Goal: Transaction & Acquisition: Download file/media

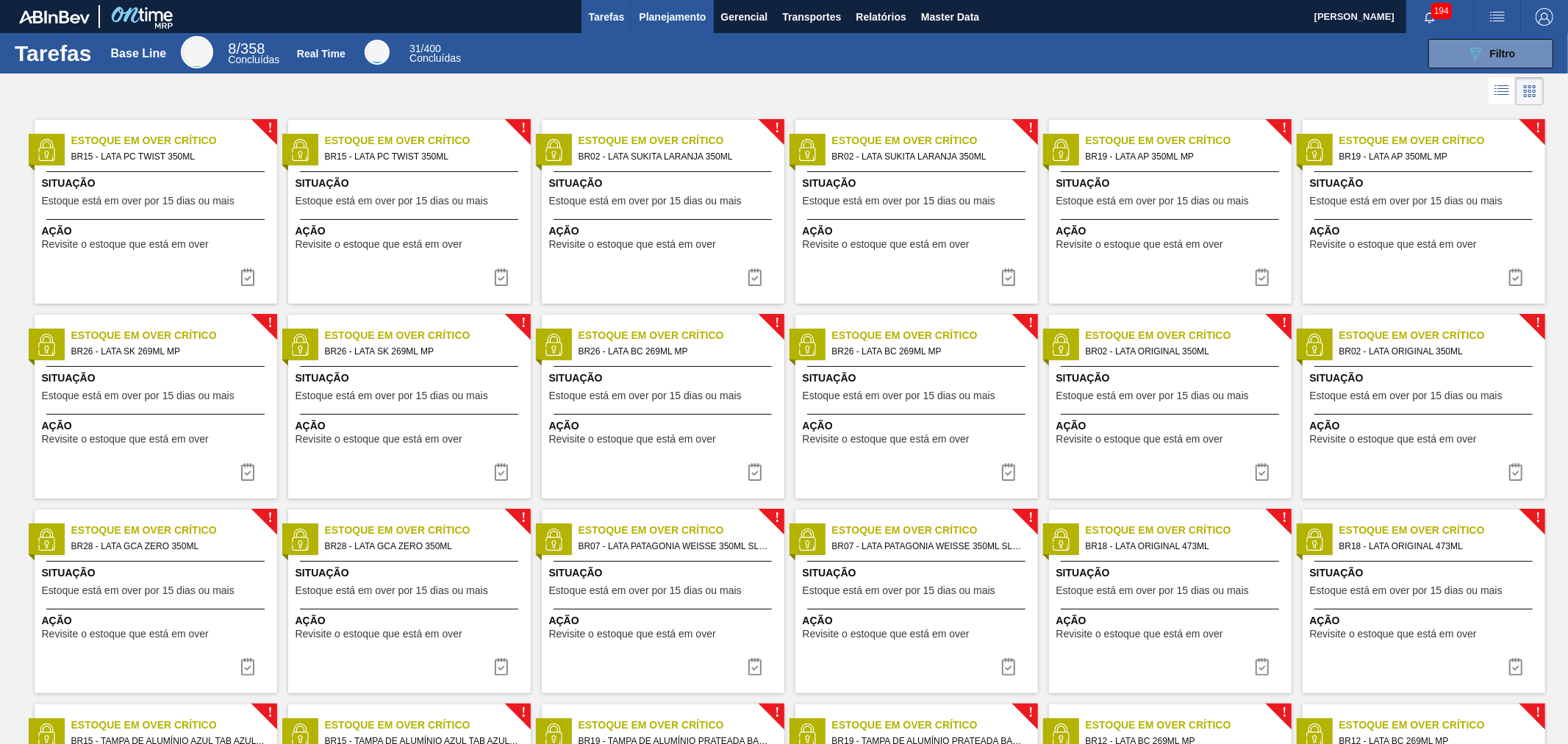
click at [665, 12] on span "Planejamento" at bounding box center [672, 17] width 67 height 18
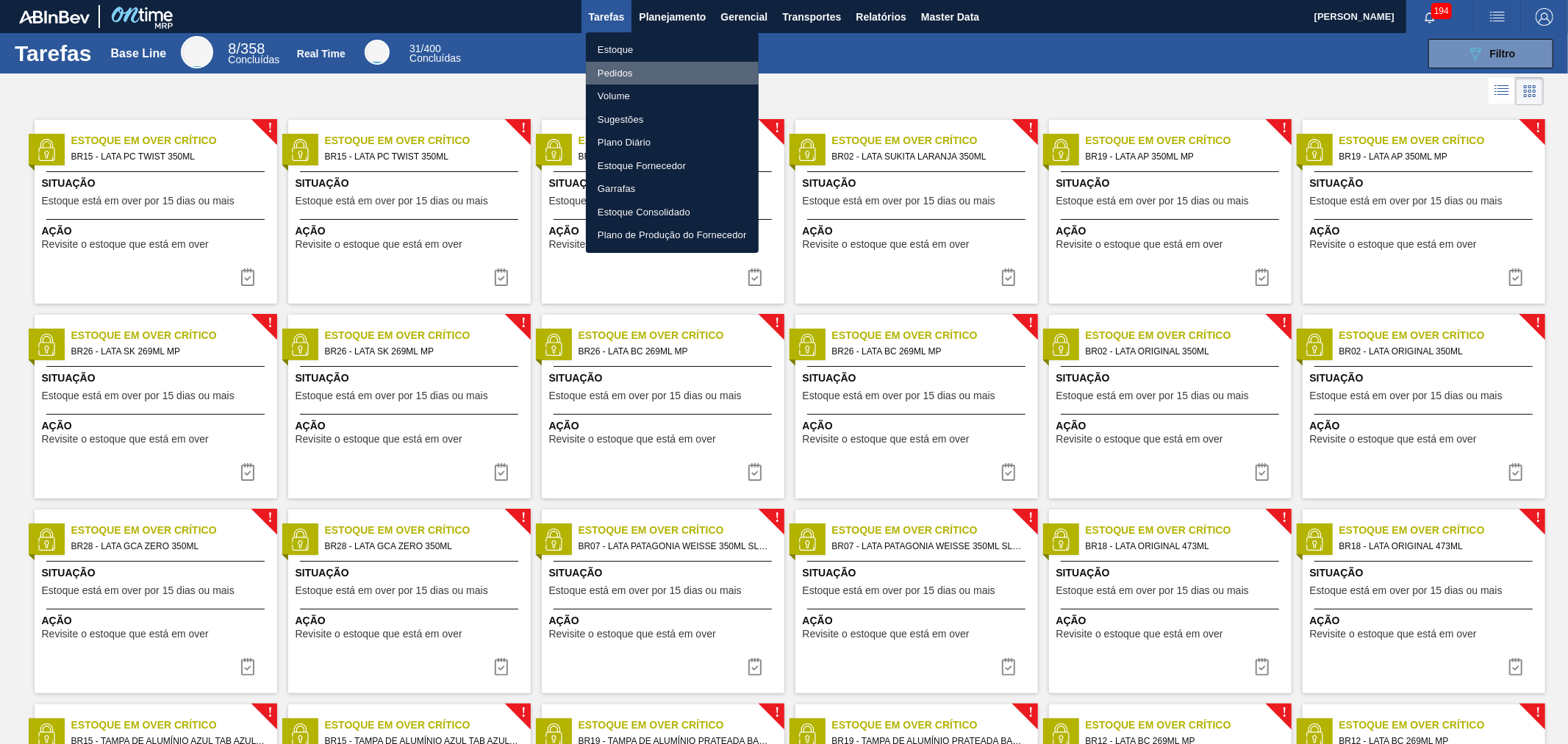
click at [616, 75] on li "Pedidos" at bounding box center [672, 74] width 173 height 24
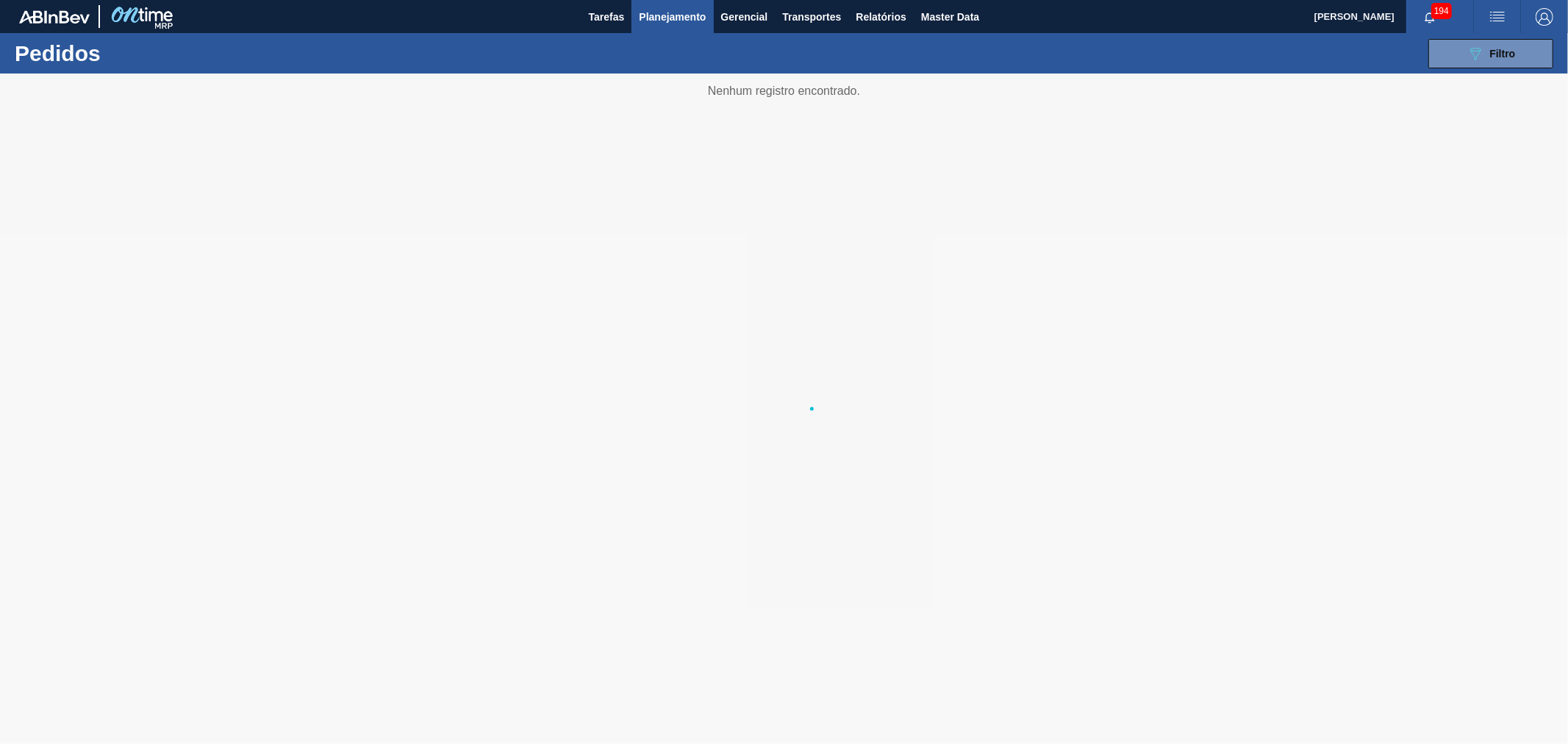
drag, startPoint x: 1489, startPoint y: 56, endPoint x: 1478, endPoint y: 84, distance: 30.1
click at [1490, 56] on span "Filtro" at bounding box center [1503, 53] width 25 height 12
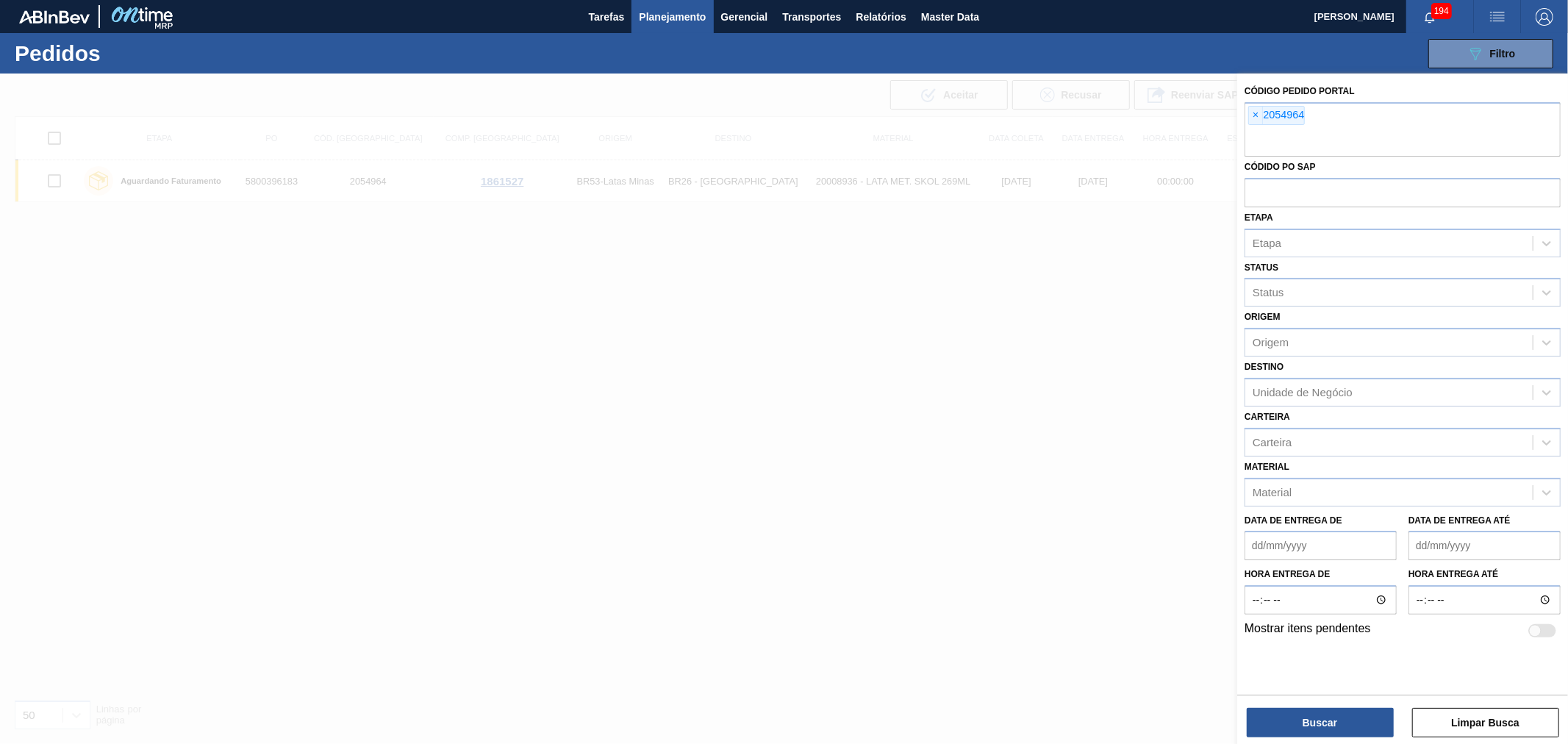
click at [1277, 209] on div "Etapa Etapa" at bounding box center [1402, 232] width 316 height 50
click at [1287, 196] on input "text" at bounding box center [1402, 191] width 316 height 28
paste input "5800395275"
type input "5800395275"
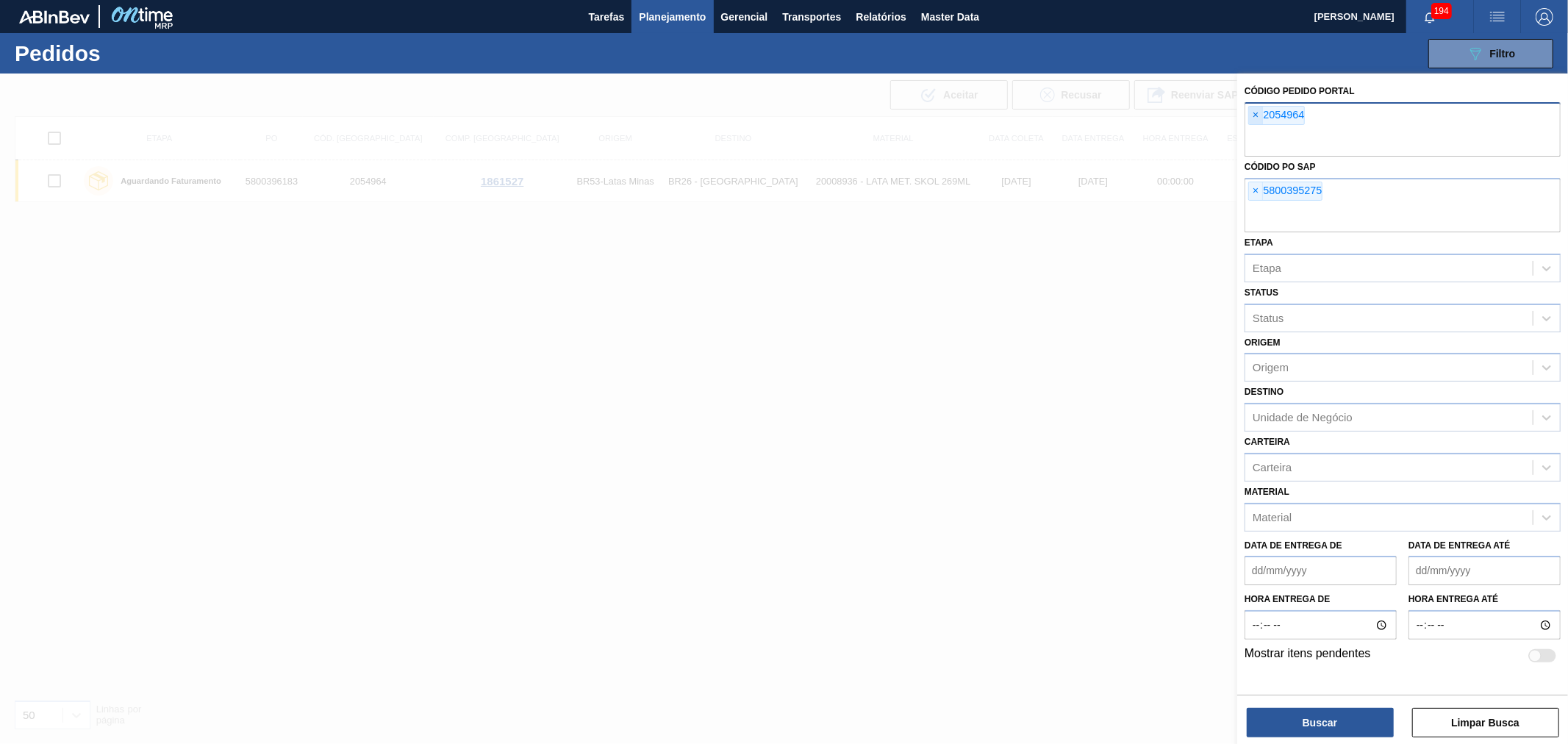
click at [1257, 119] on span "×" at bounding box center [1256, 116] width 14 height 18
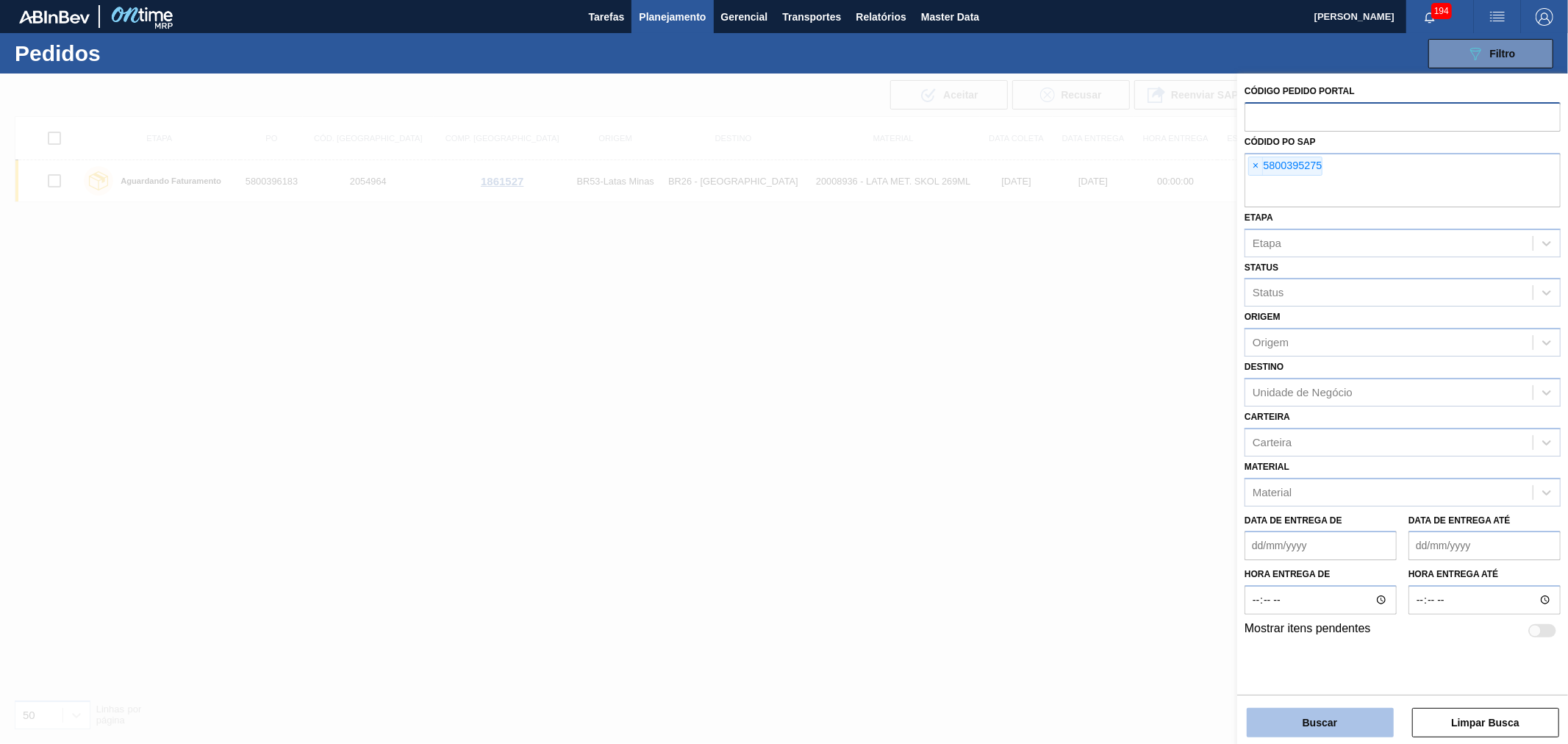
click at [1342, 722] on button "Buscar" at bounding box center [1320, 722] width 147 height 29
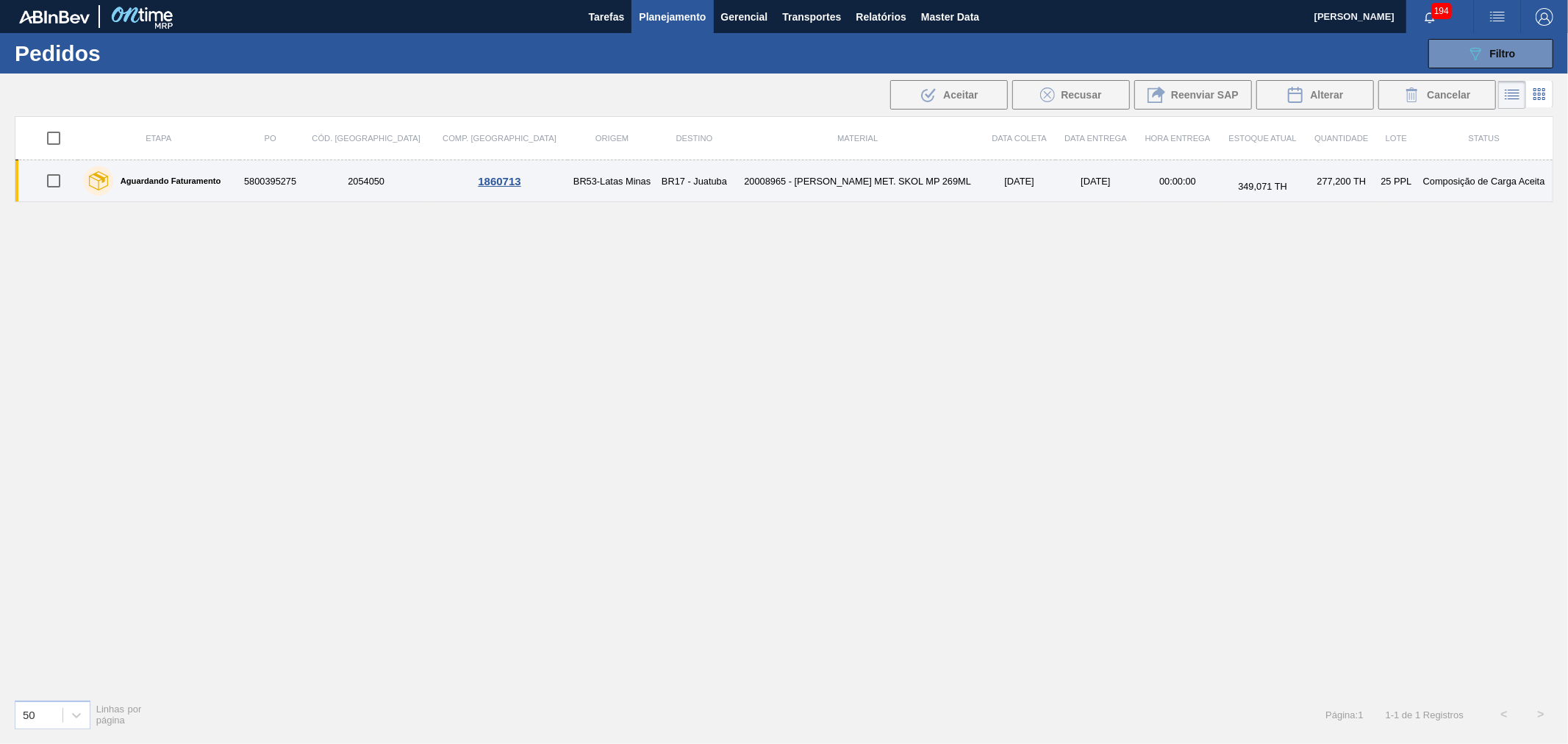
click at [61, 181] on input "checkbox" at bounding box center [53, 181] width 31 height 31
checkbox input "true"
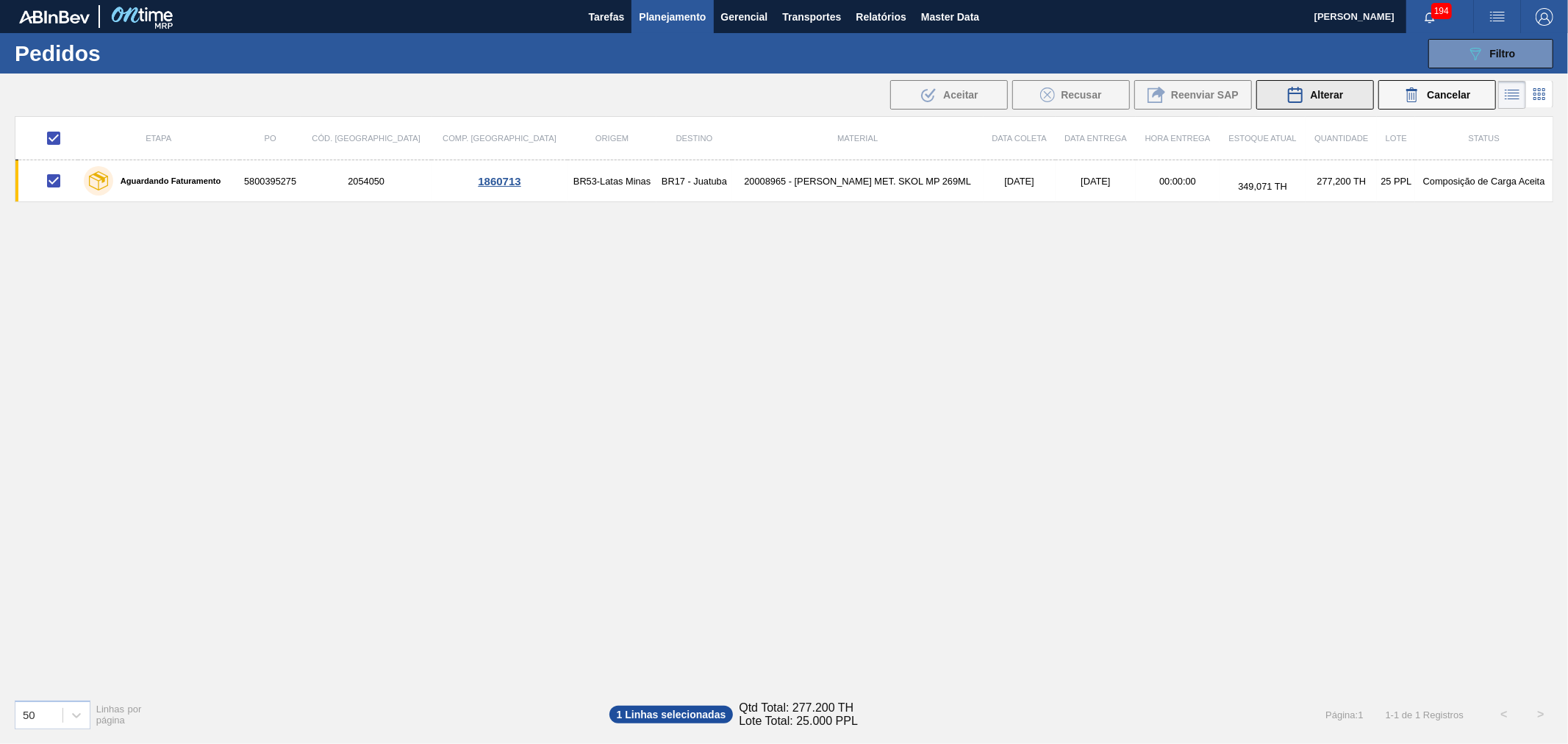
click at [1332, 92] on span "Alterar" at bounding box center [1327, 95] width 33 height 12
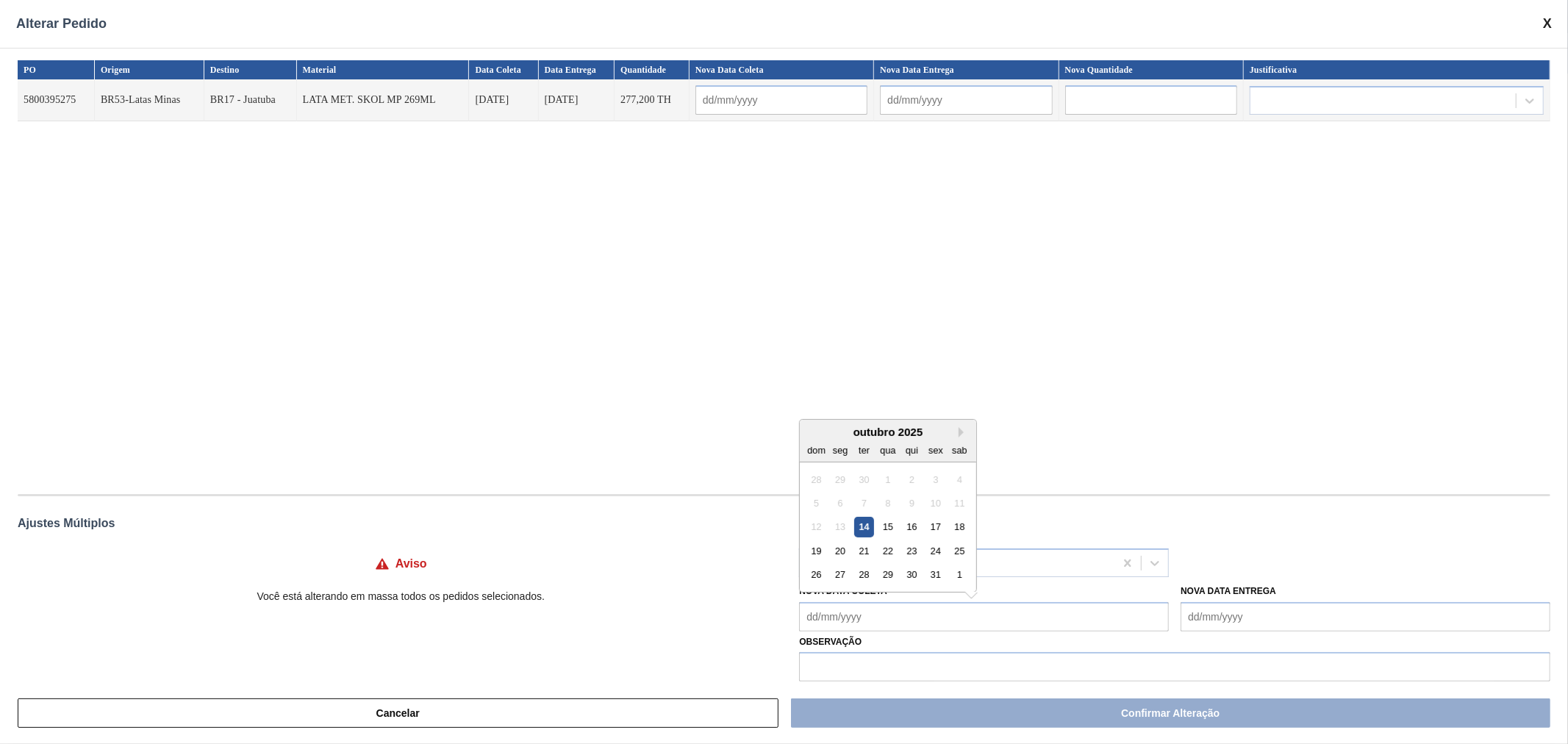
click at [860, 624] on Coleta "Nova Data Coleta" at bounding box center [983, 617] width 370 height 29
click at [933, 523] on div "17" at bounding box center [936, 527] width 20 height 20
type Coleta "17/10/2025"
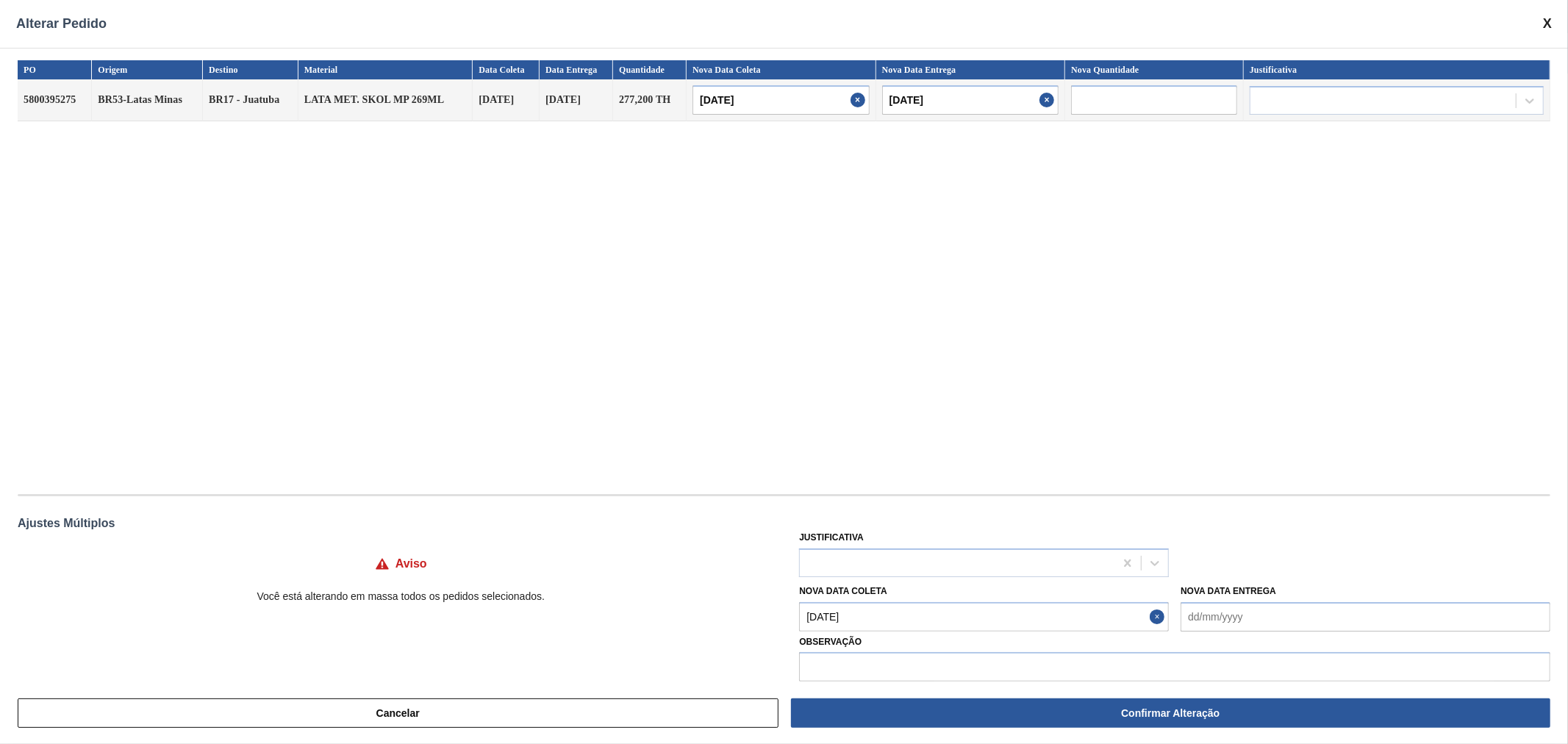
type input "17/10/2025"
click at [929, 562] on div at bounding box center [956, 562] width 315 height 22
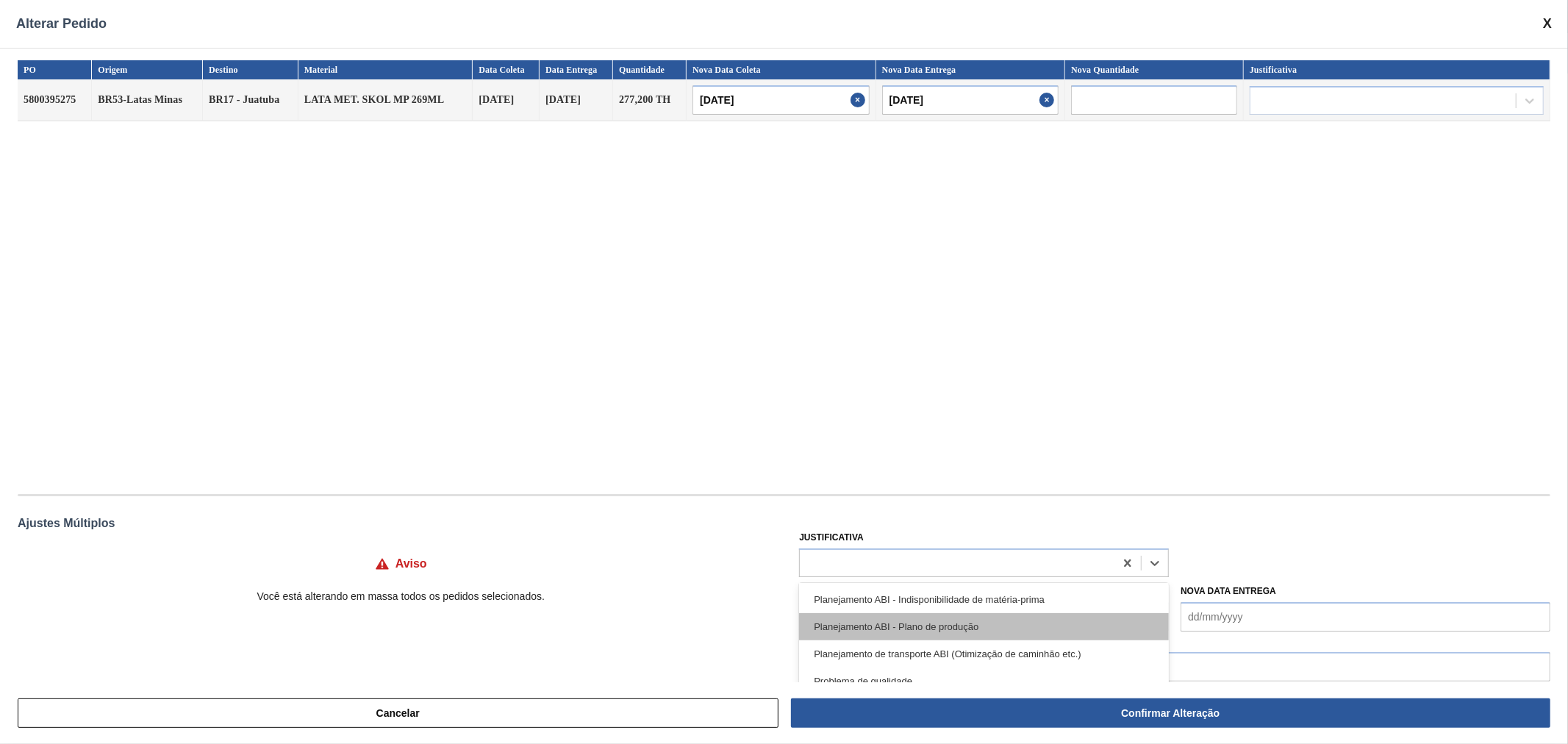
click at [1004, 624] on div "Planejamento ABI - Plano de produção" at bounding box center [983, 627] width 370 height 27
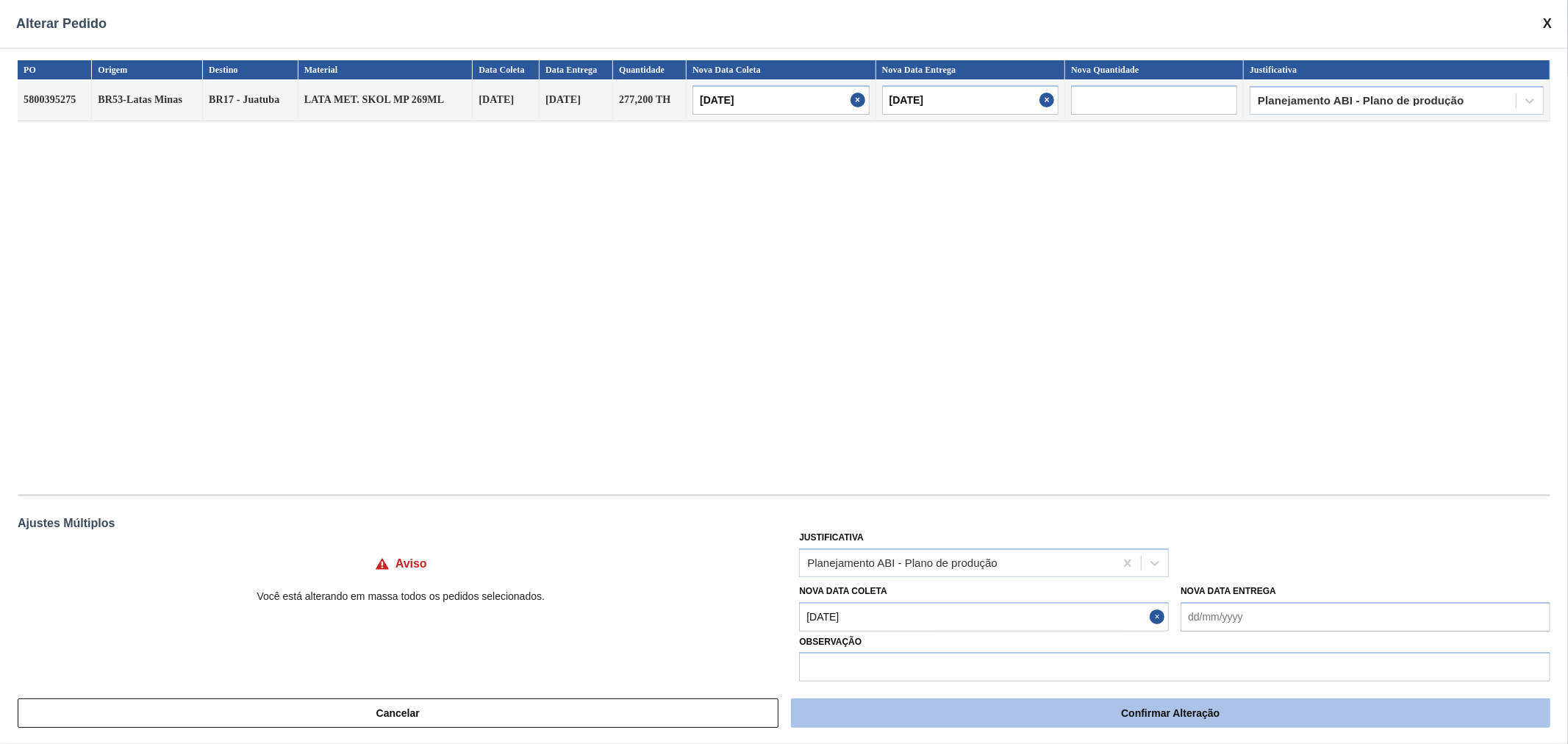
click at [1206, 711] on button "Confirmar Alteração" at bounding box center [1171, 713] width 760 height 29
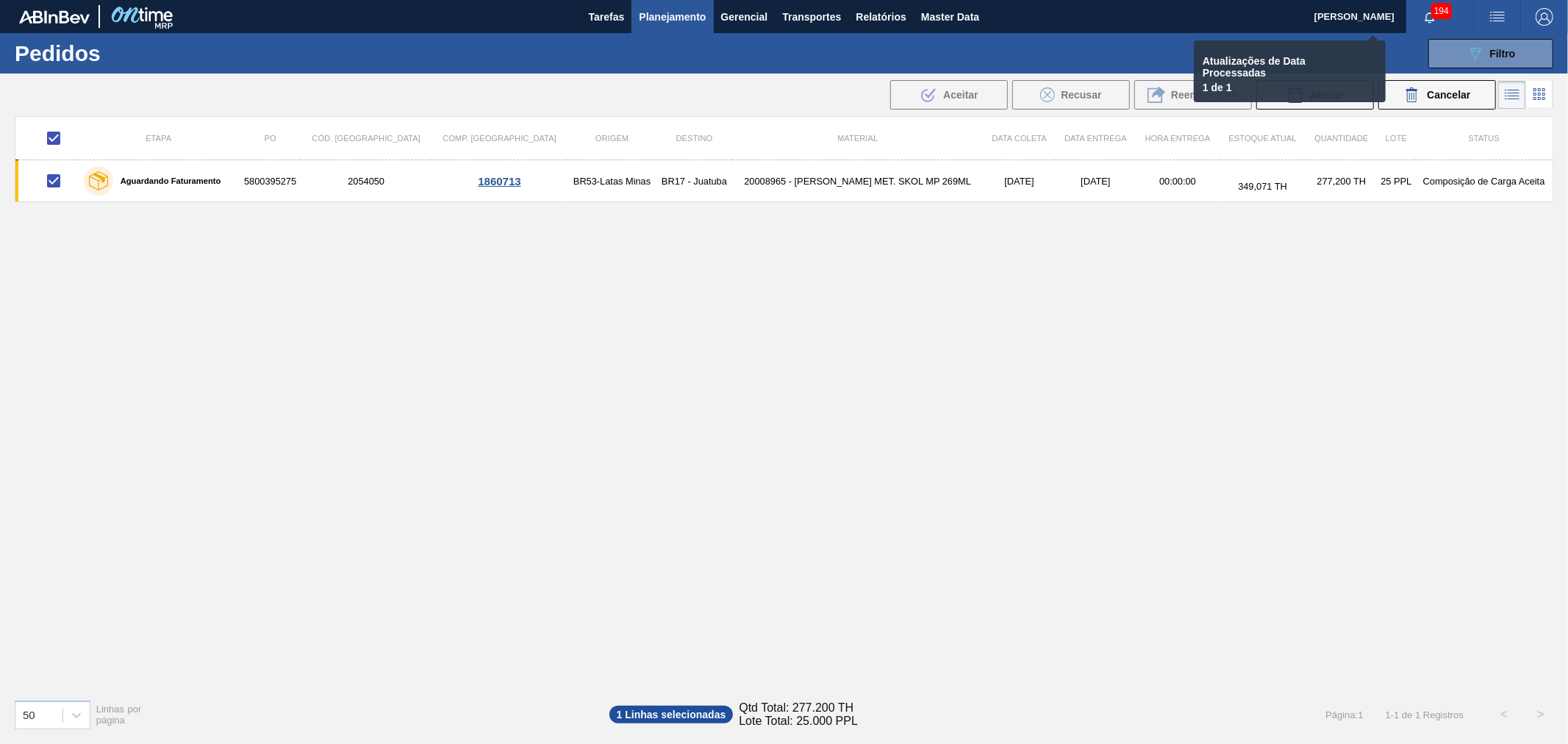
checkbox input "false"
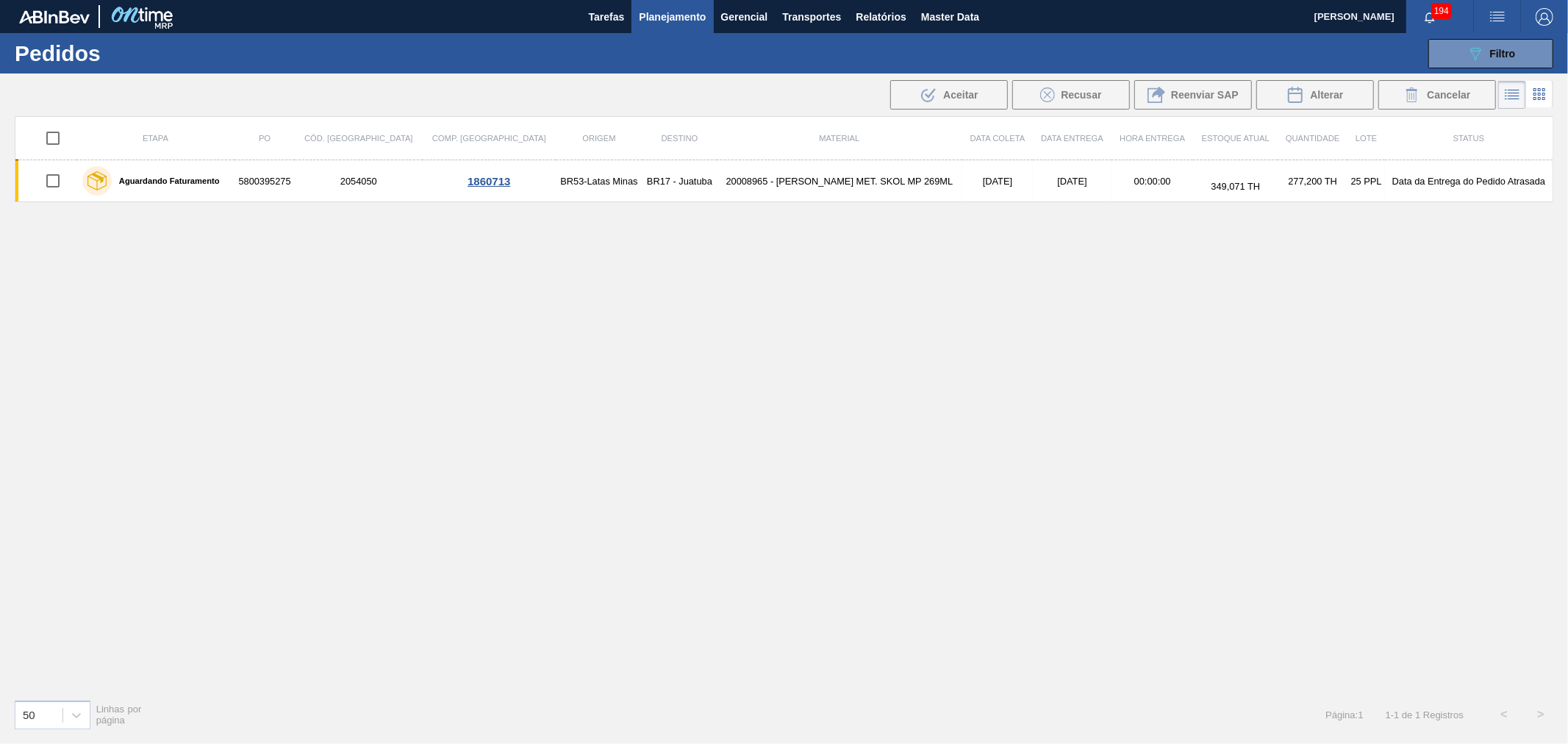
click at [1105, 558] on div "Etapa PO Cód. Pedido Comp. Carga Origem Destino Material Data coleta Data Entre…" at bounding box center [784, 401] width 1539 height 571
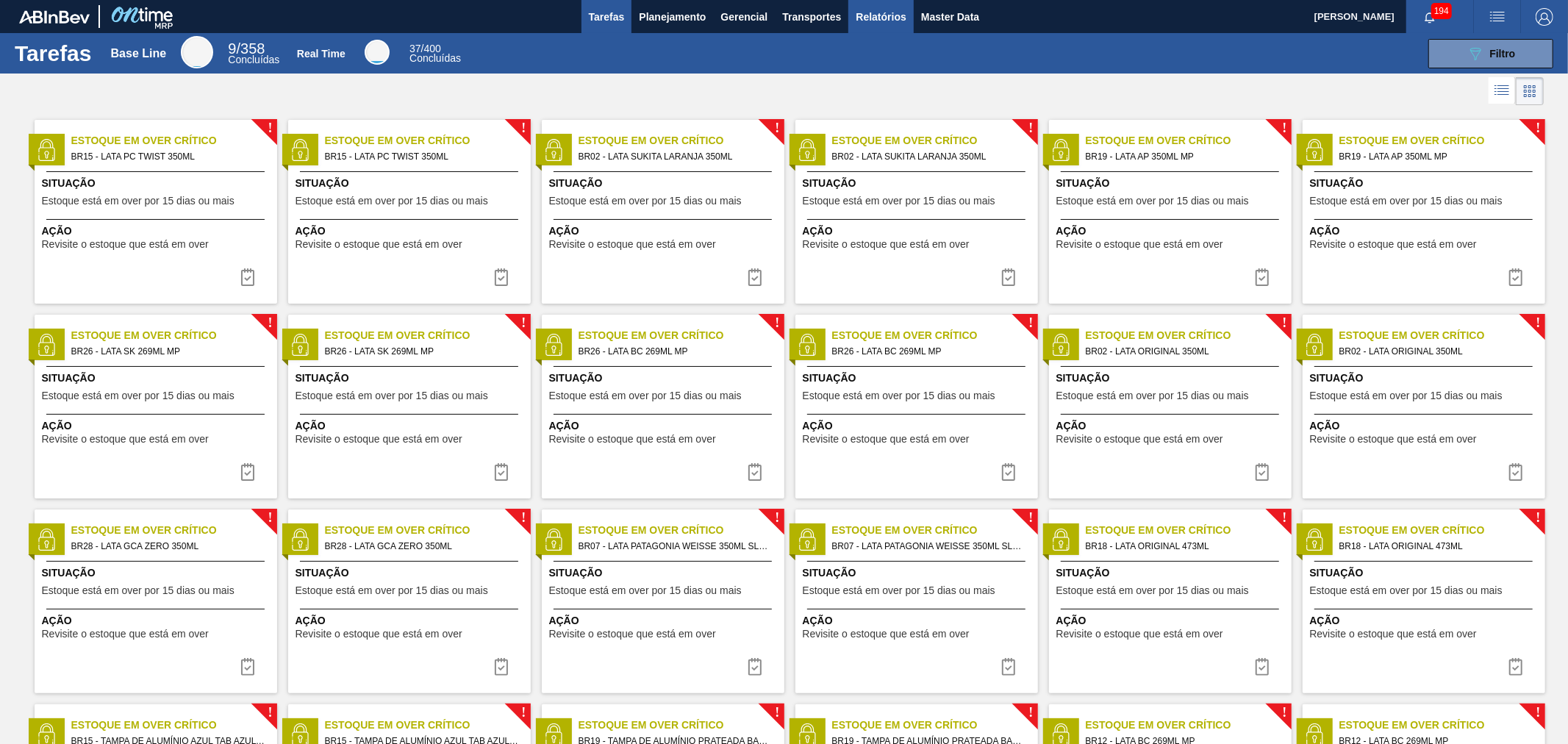
click at [885, 16] on span "Relatórios" at bounding box center [881, 17] width 50 height 18
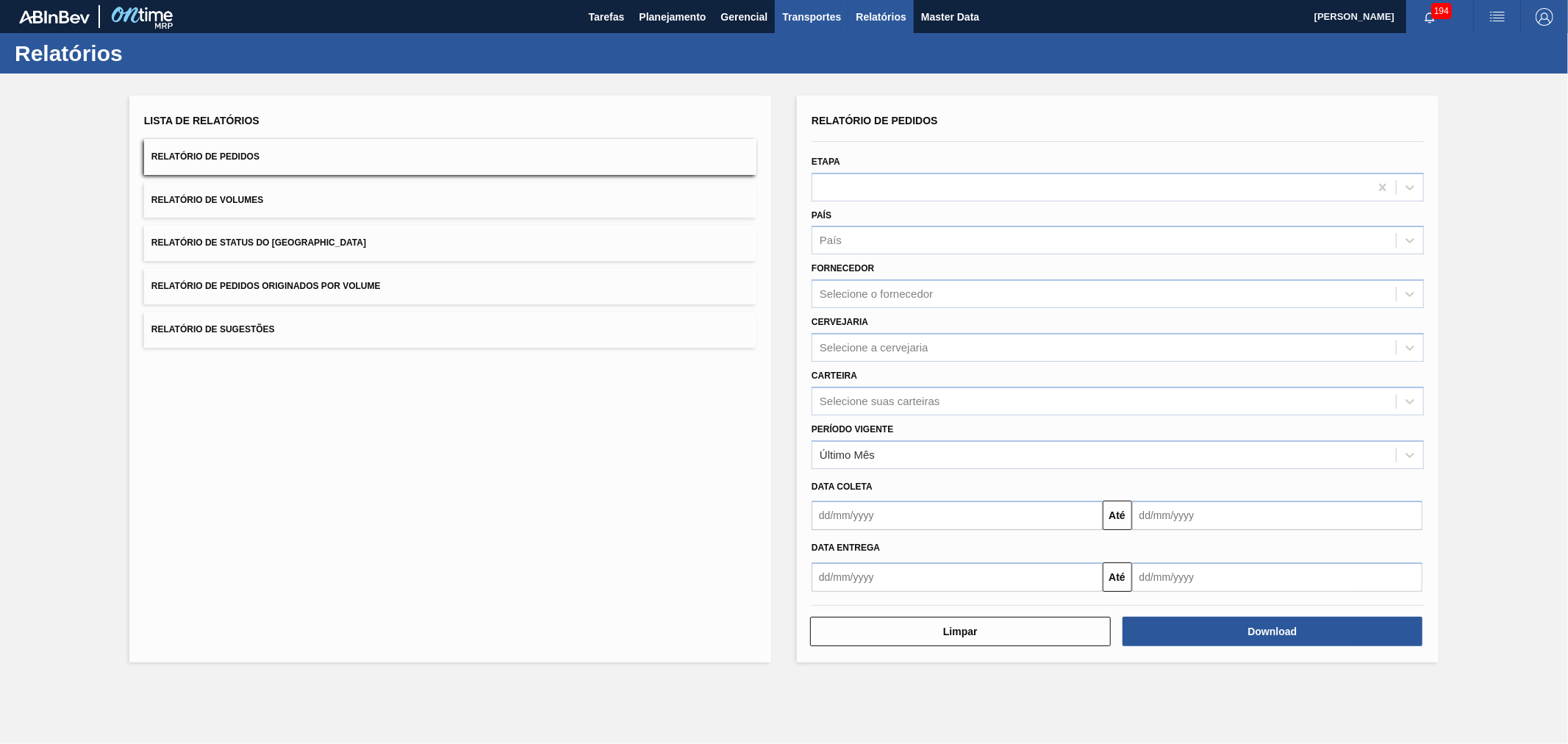
click at [818, 17] on span "Transportes" at bounding box center [811, 17] width 59 height 18
click at [790, 75] on li "Otimização de Carga" at bounding box center [811, 74] width 120 height 24
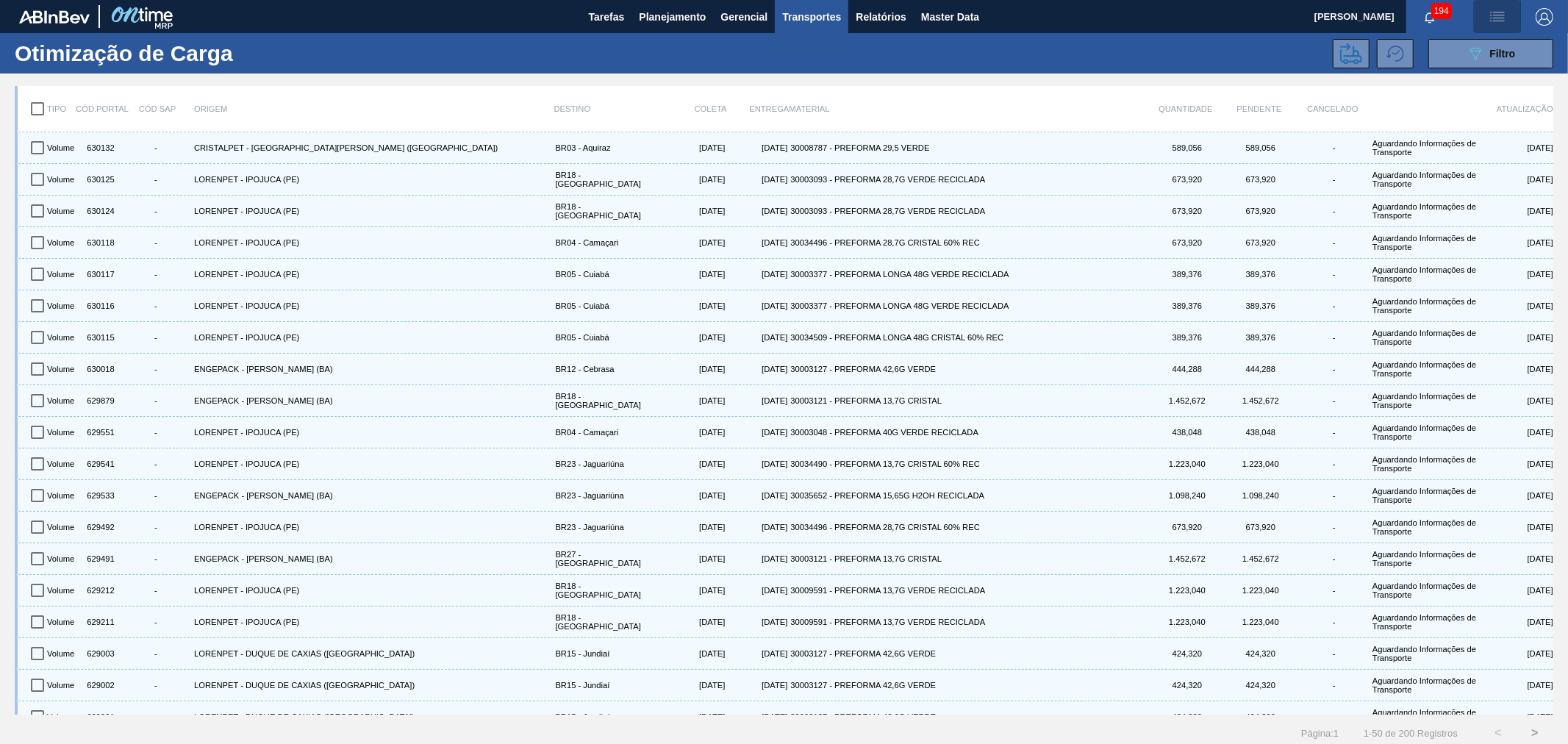
click at [1507, 18] on span "button" at bounding box center [1497, 17] width 35 height 18
click at [1498, 77] on li "Upload de Volumes" at bounding box center [1488, 78] width 135 height 26
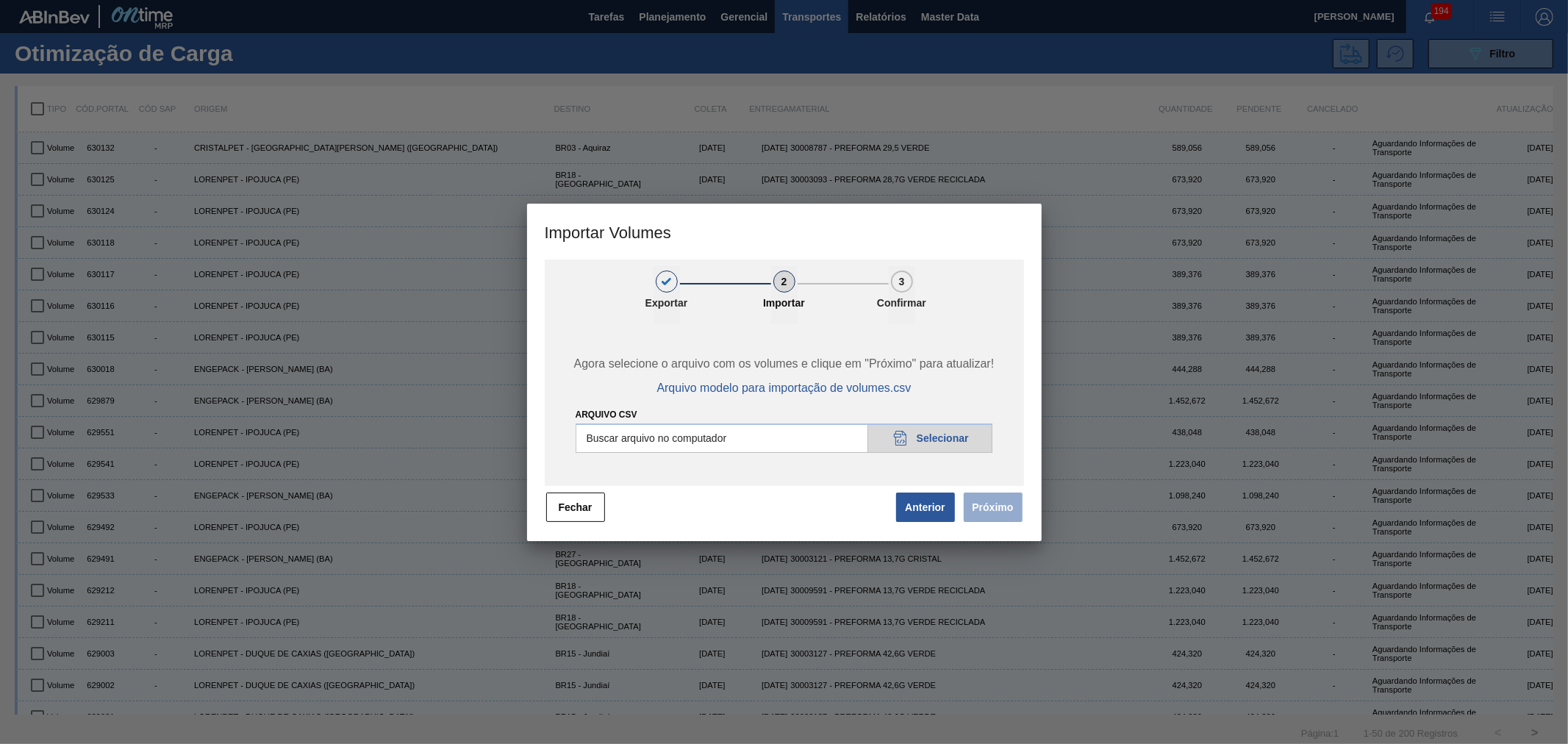
click at [905, 426] on input "Arquivo csv" at bounding box center [784, 438] width 417 height 29
type input "C:\fakepath\Subida Portal 14-10.csv"
click at [1001, 508] on button "Próximo" at bounding box center [993, 507] width 59 height 29
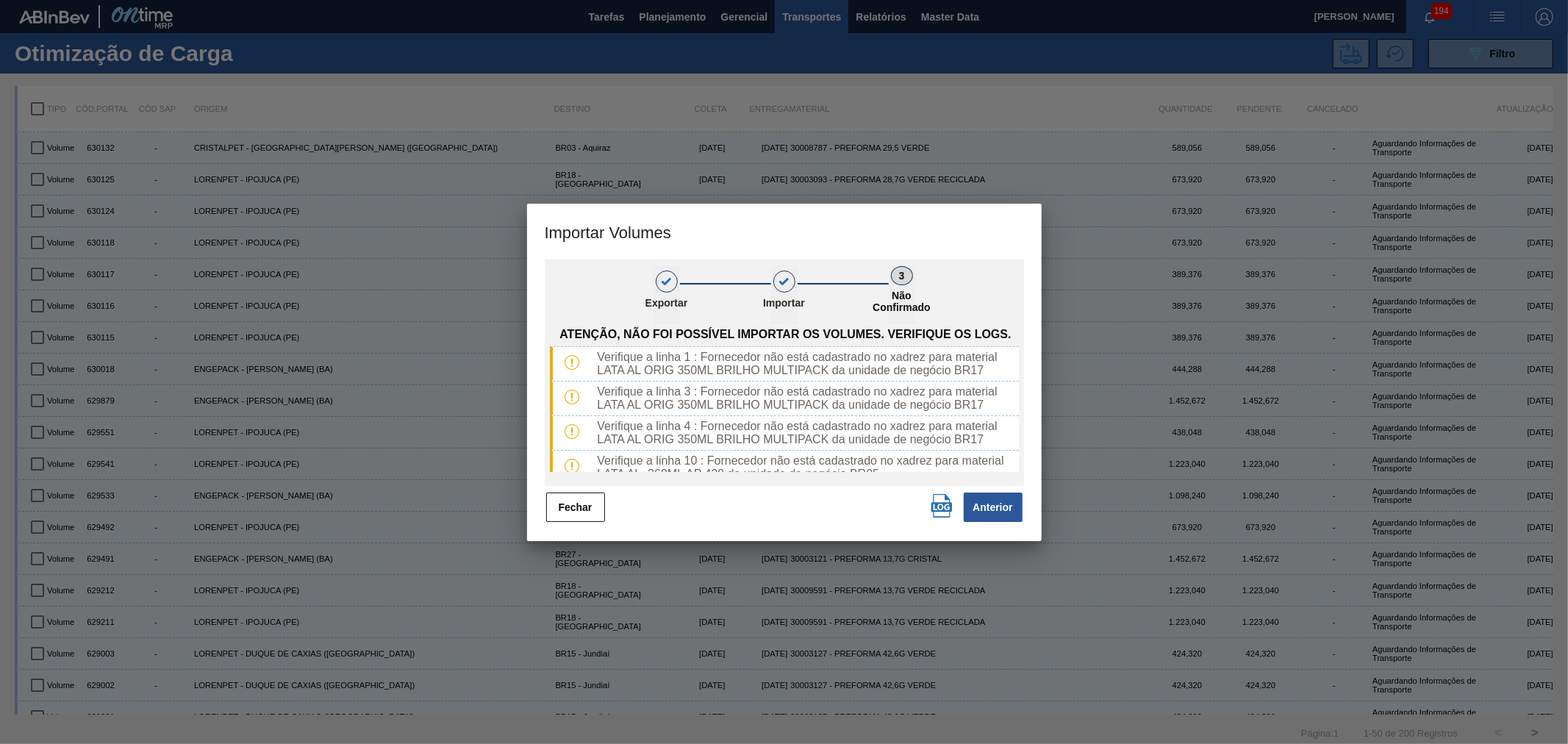
click at [941, 509] on img "button" at bounding box center [942, 506] width 24 height 24
click at [585, 505] on button "Fechar" at bounding box center [576, 507] width 59 height 29
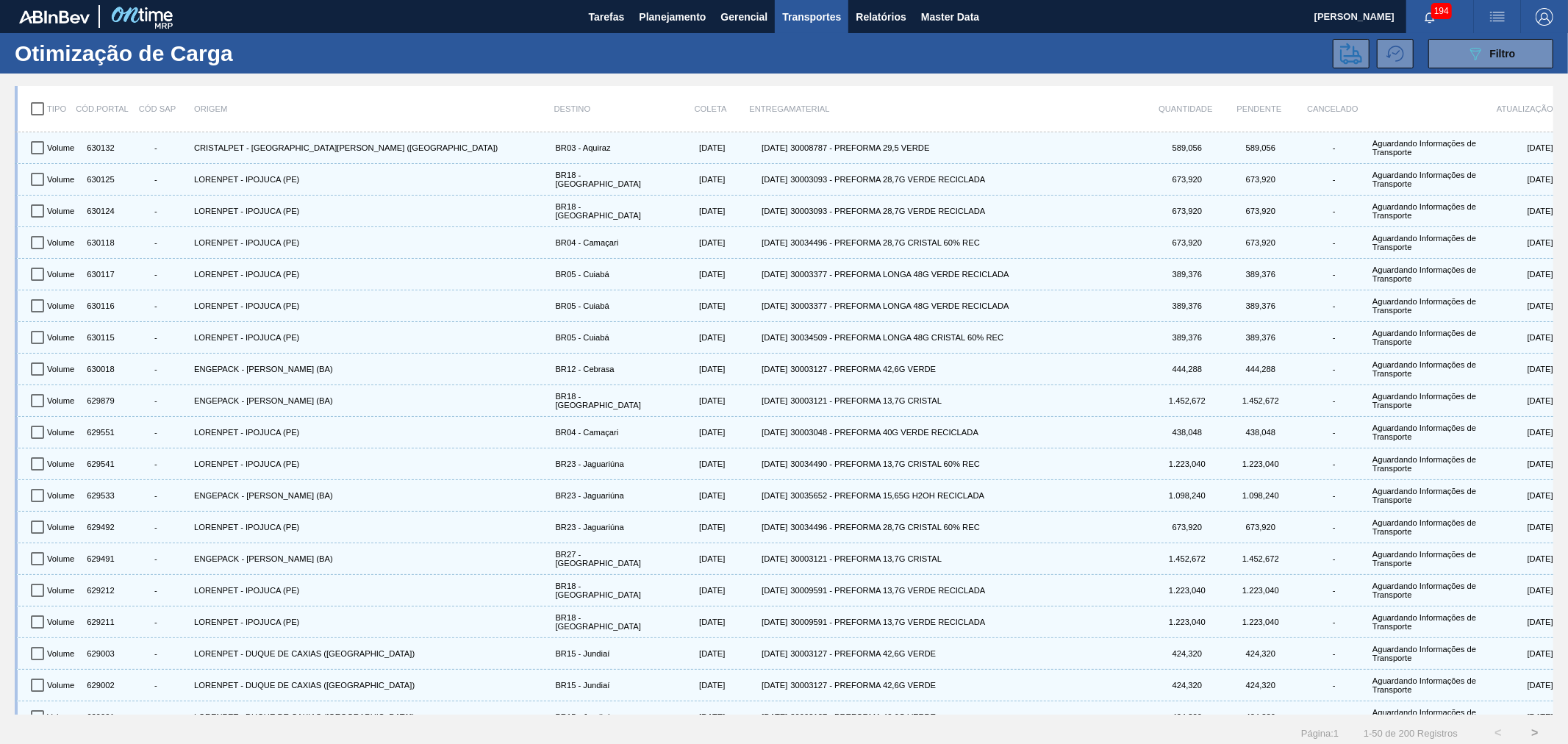
click at [1486, 5] on button "button" at bounding box center [1497, 17] width 47 height 33
click at [1464, 70] on li "Upload de Volumes" at bounding box center [1488, 78] width 135 height 26
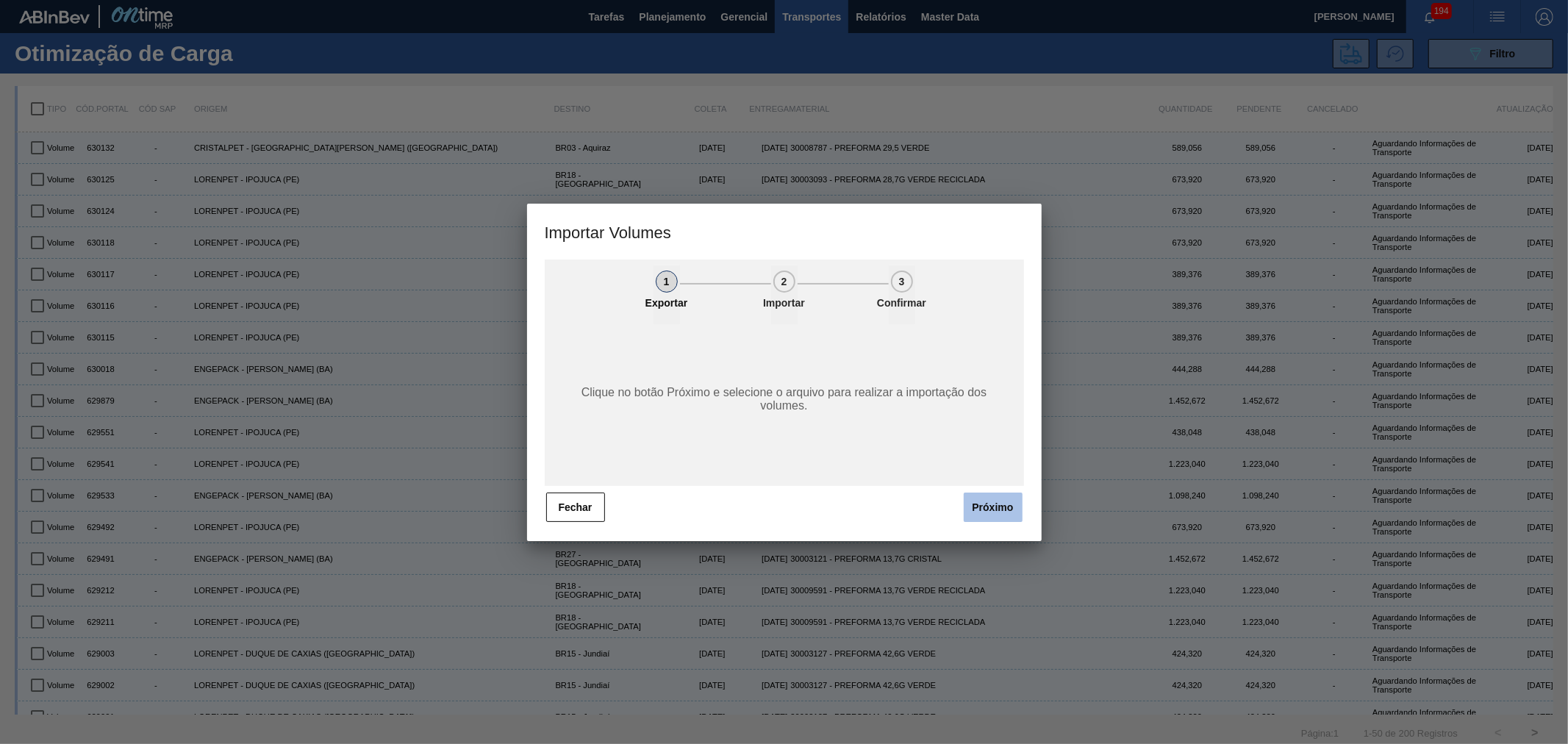
click at [975, 495] on button "Próximo" at bounding box center [993, 507] width 59 height 29
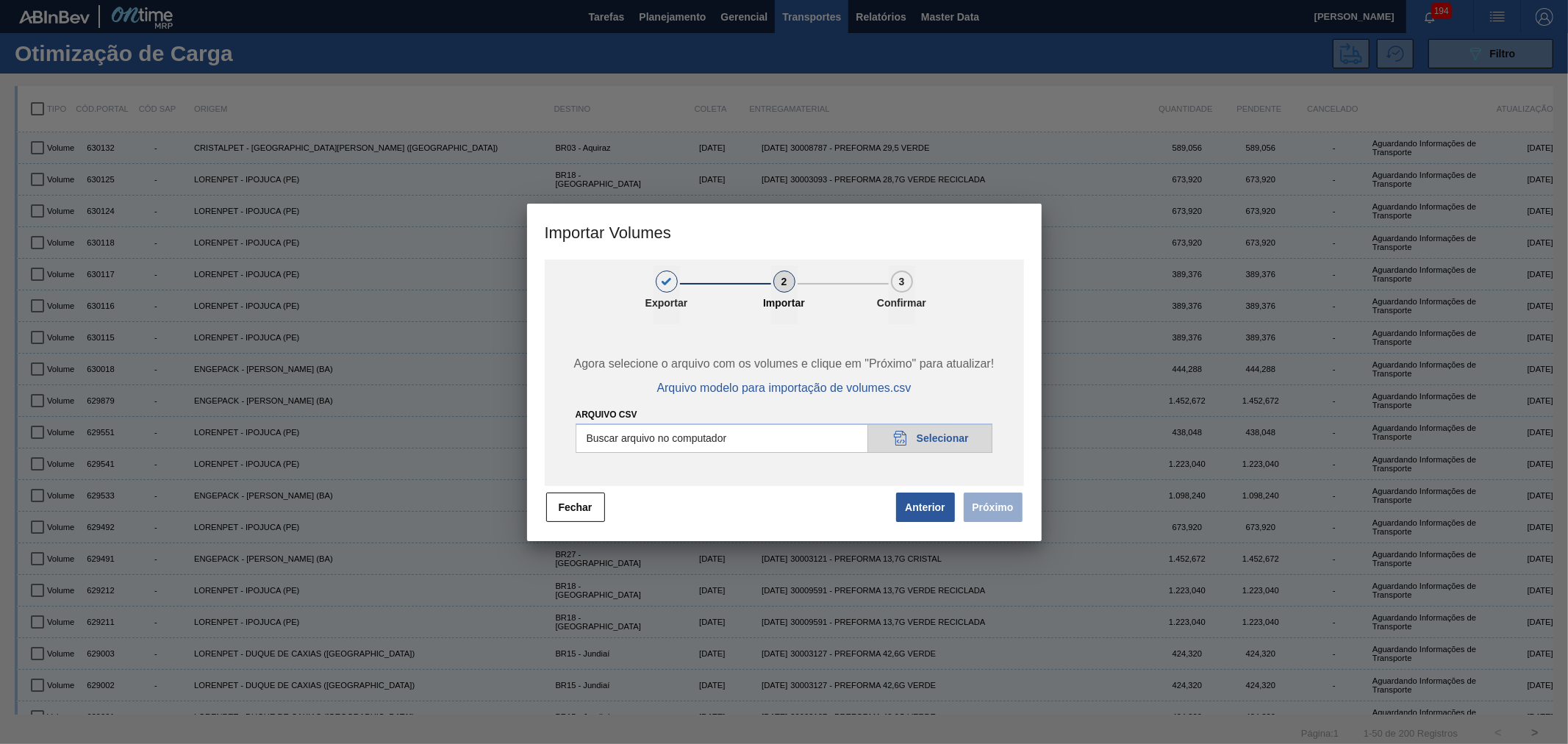
click at [943, 452] on input "Arquivo csv" at bounding box center [784, 438] width 417 height 29
type input "C:\fakepath\Subida Portal 14-10.csv"
click at [990, 511] on button "Próximo" at bounding box center [993, 507] width 59 height 29
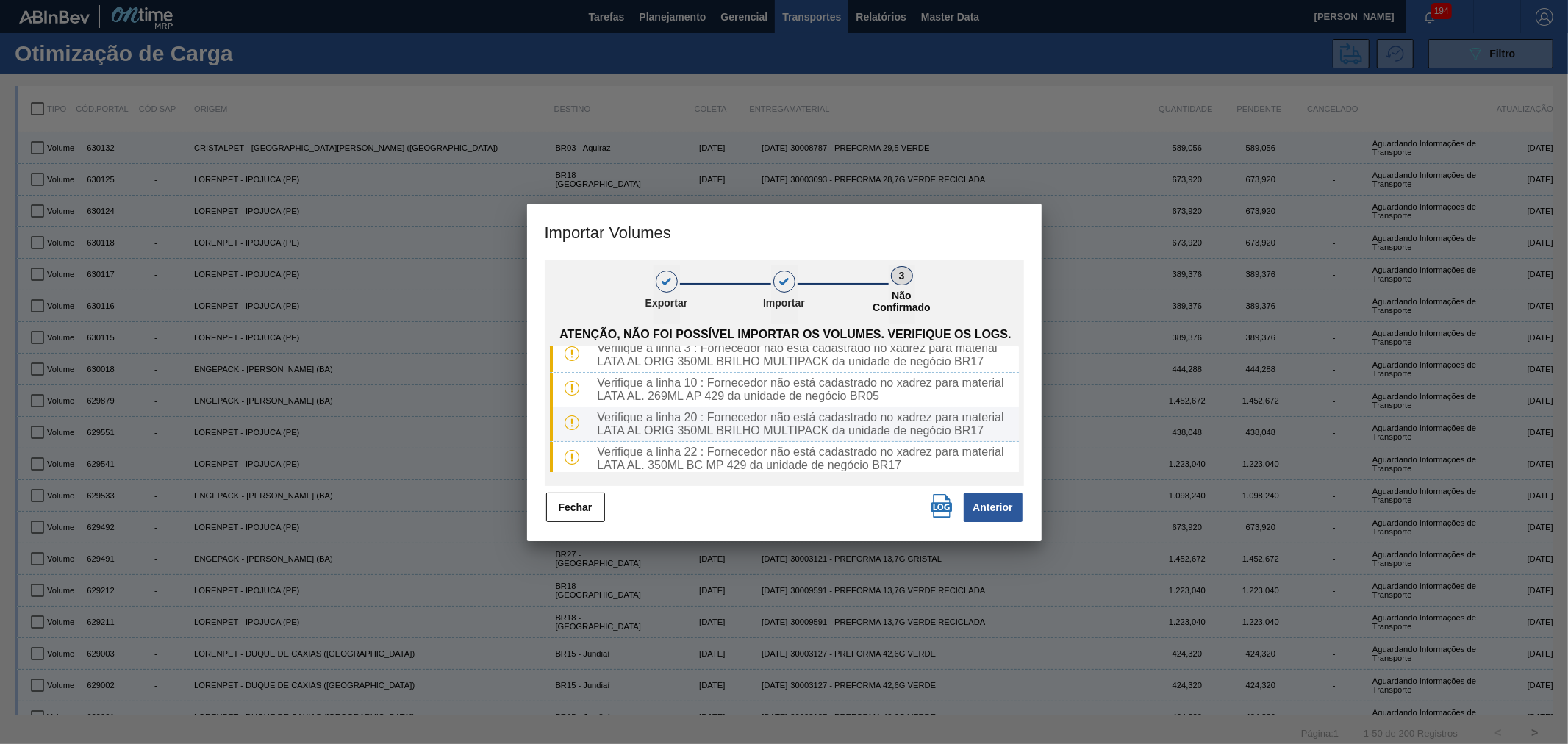
scroll to position [12, 0]
click at [596, 511] on button "Fechar" at bounding box center [576, 507] width 59 height 29
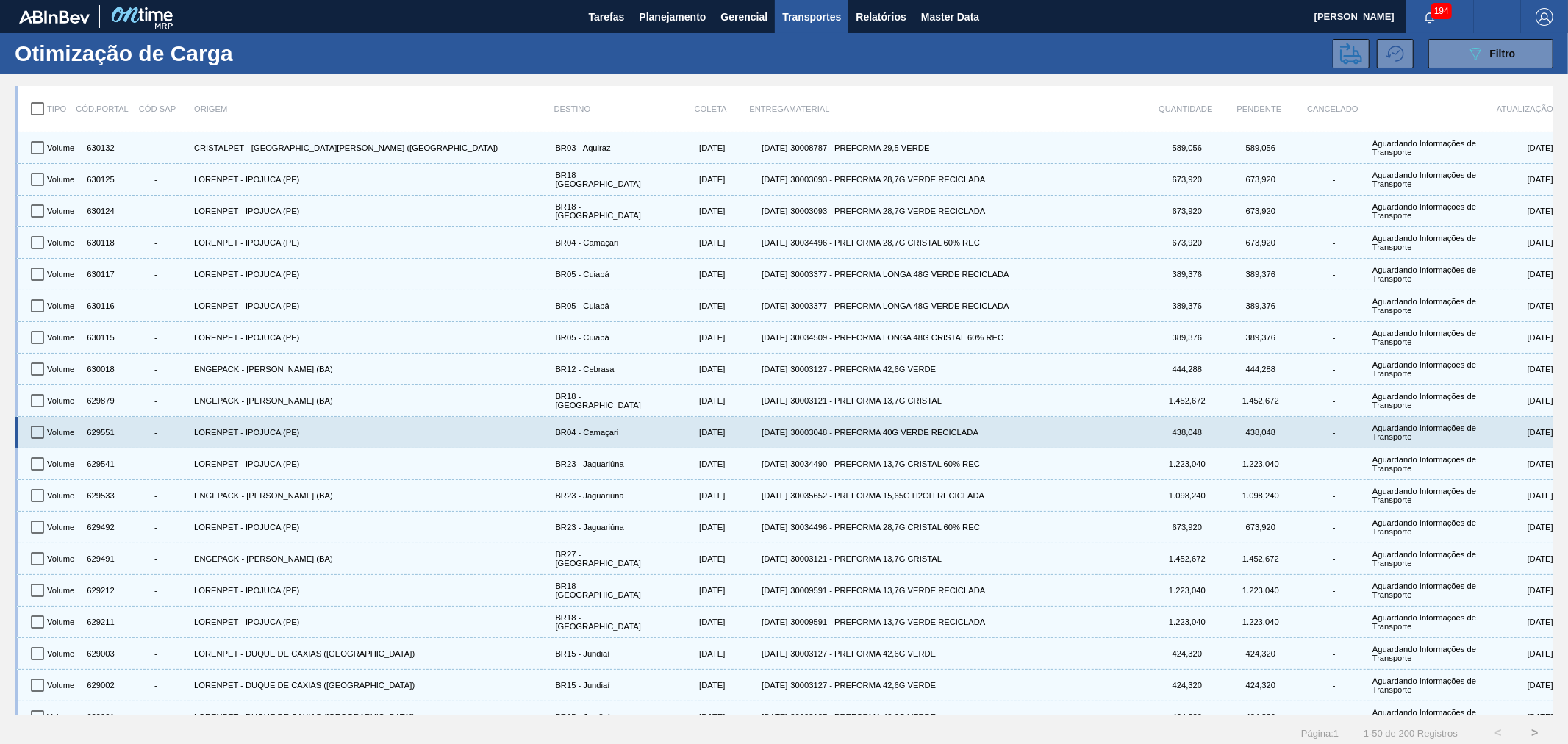
click at [850, 444] on div "30003048 - PREFORMA 40G VERDE RECICLADA" at bounding box center [969, 432] width 362 height 25
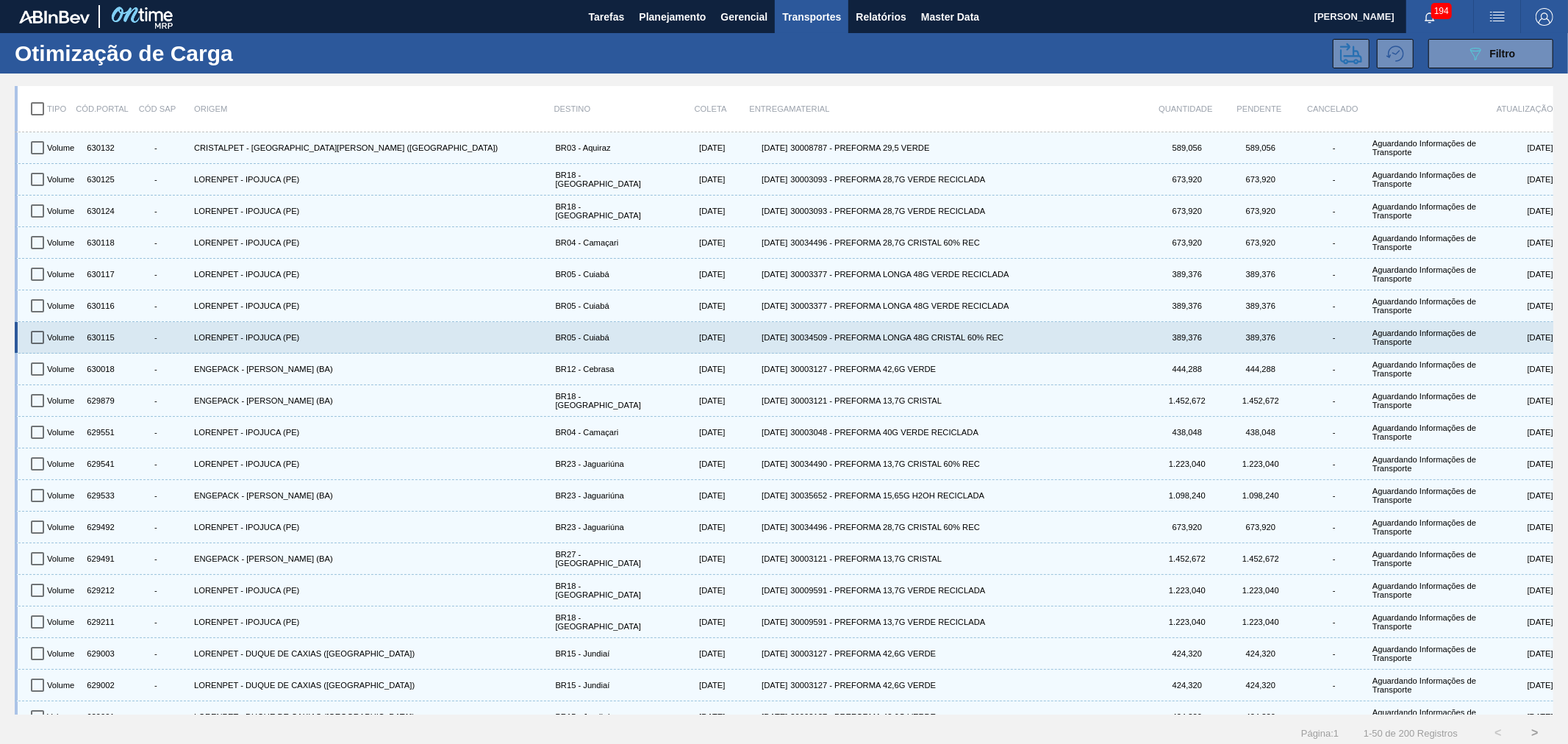
scroll to position [217, 0]
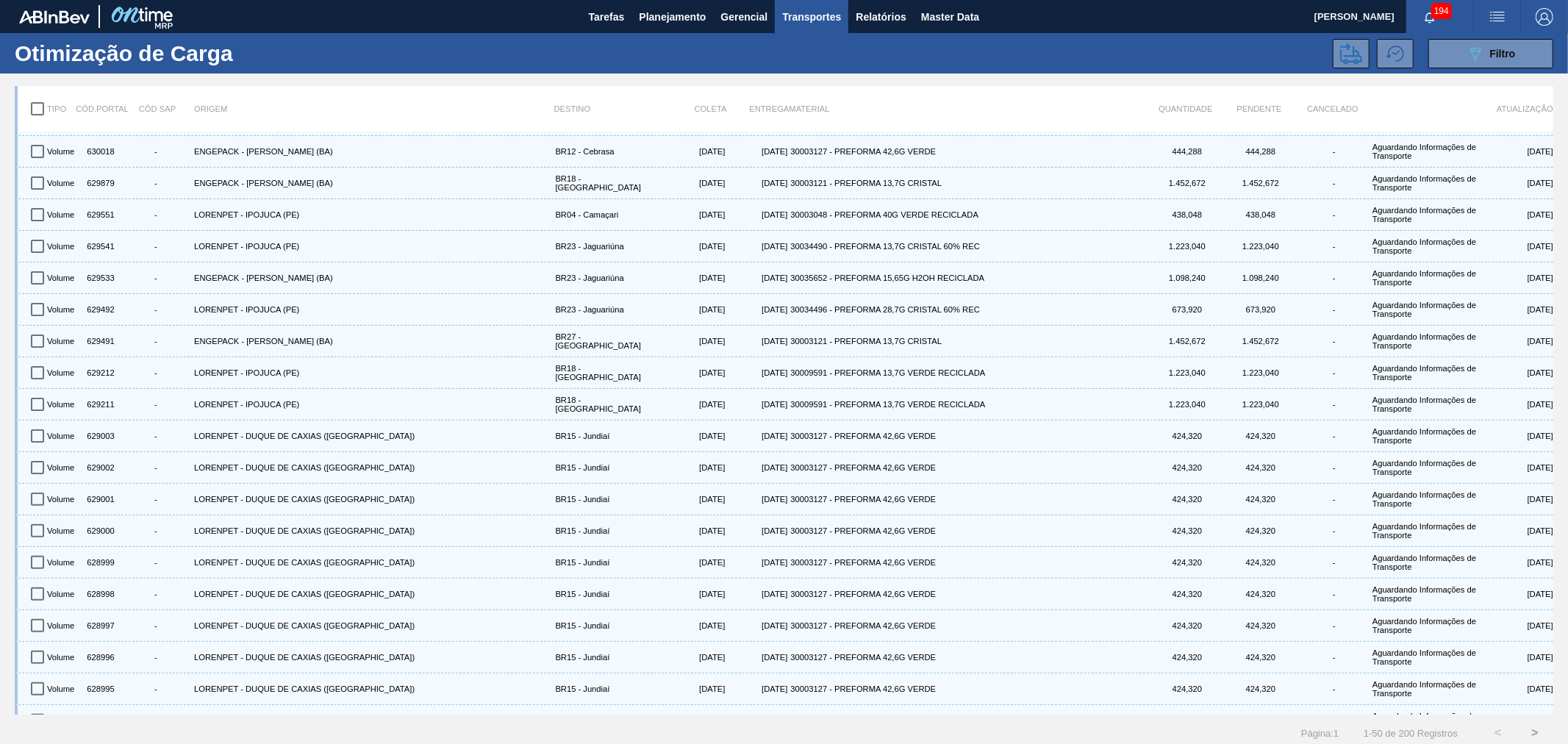
click at [1200, 54] on div "089F7B8B-B2A5-4AFE-B5C0-19BA573D28AC Filtro" at bounding box center [924, 53] width 1273 height 29
click at [1490, 15] on img "button" at bounding box center [1497, 17] width 18 height 18
click at [1475, 84] on li "Upload de Volumes" at bounding box center [1488, 78] width 135 height 26
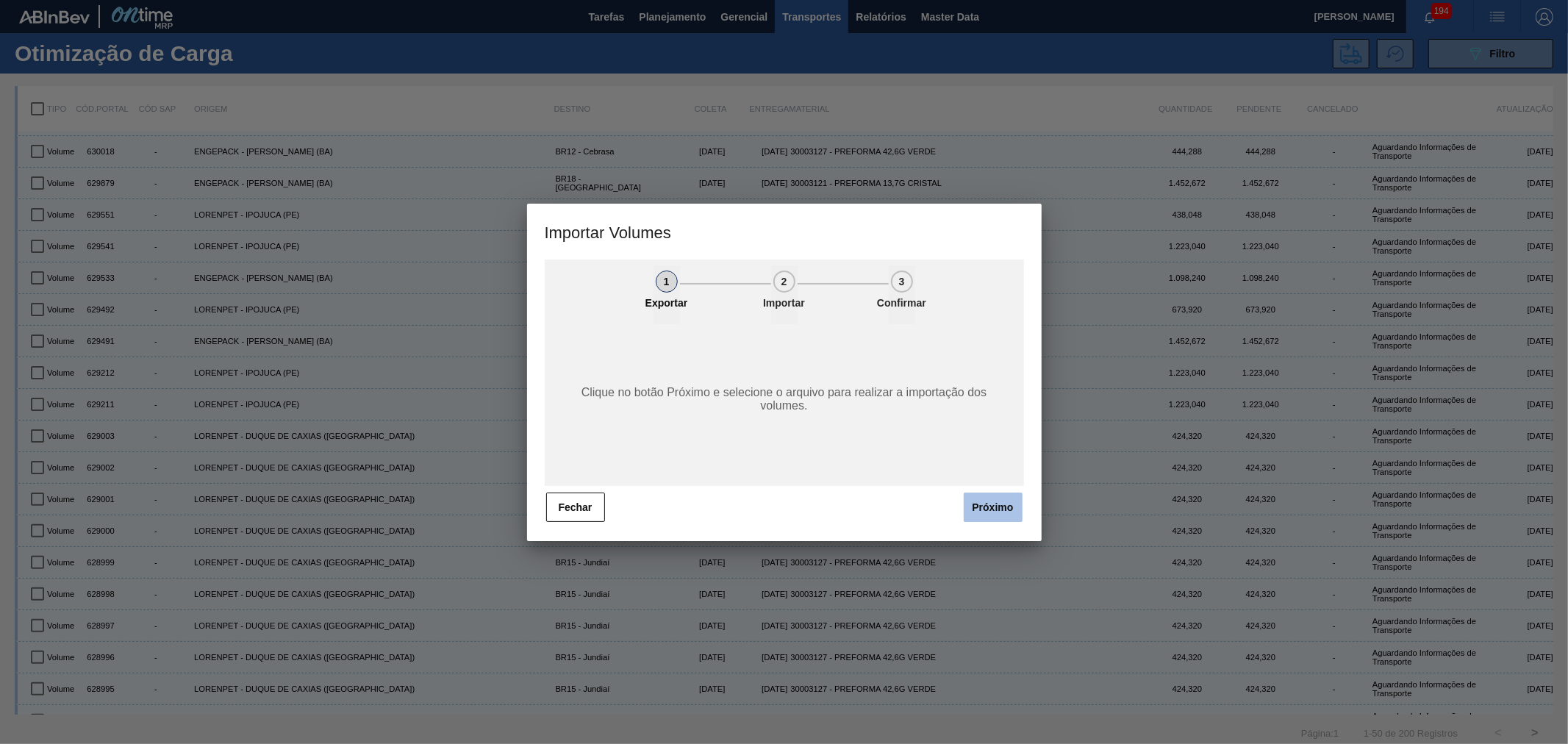
click at [980, 502] on button "Próximo" at bounding box center [993, 507] width 59 height 29
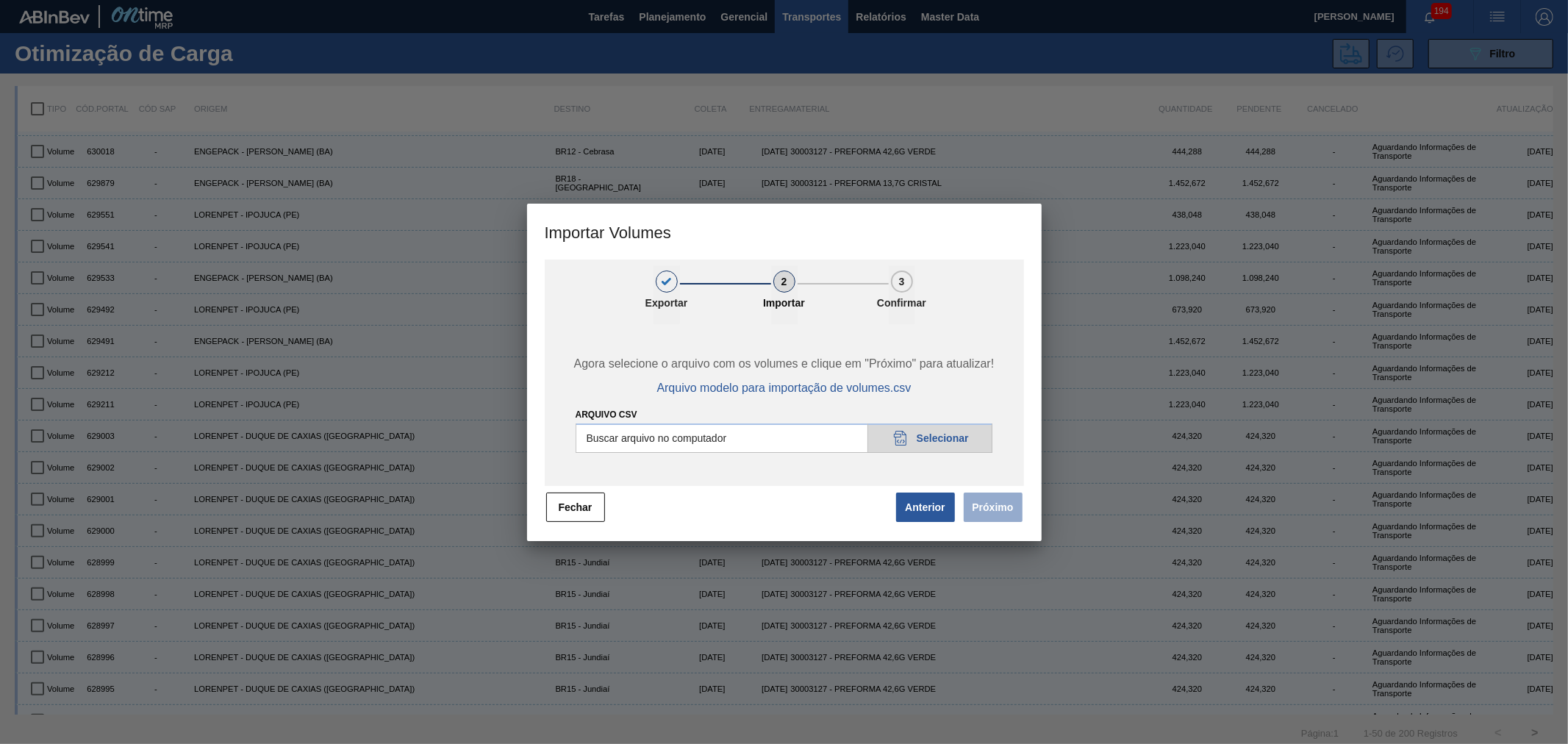
click at [914, 445] on input "Arquivo csv" at bounding box center [784, 438] width 417 height 29
type input "C:\fakepath\Subida Portal 14-10.csv"
click at [1033, 505] on div "1 Exportar 2 Importar 3 Confirmar Agora selecione o arquivo com os volumes e cl…" at bounding box center [784, 401] width 514 height 282
click at [1008, 505] on button "Próximo" at bounding box center [993, 507] width 59 height 29
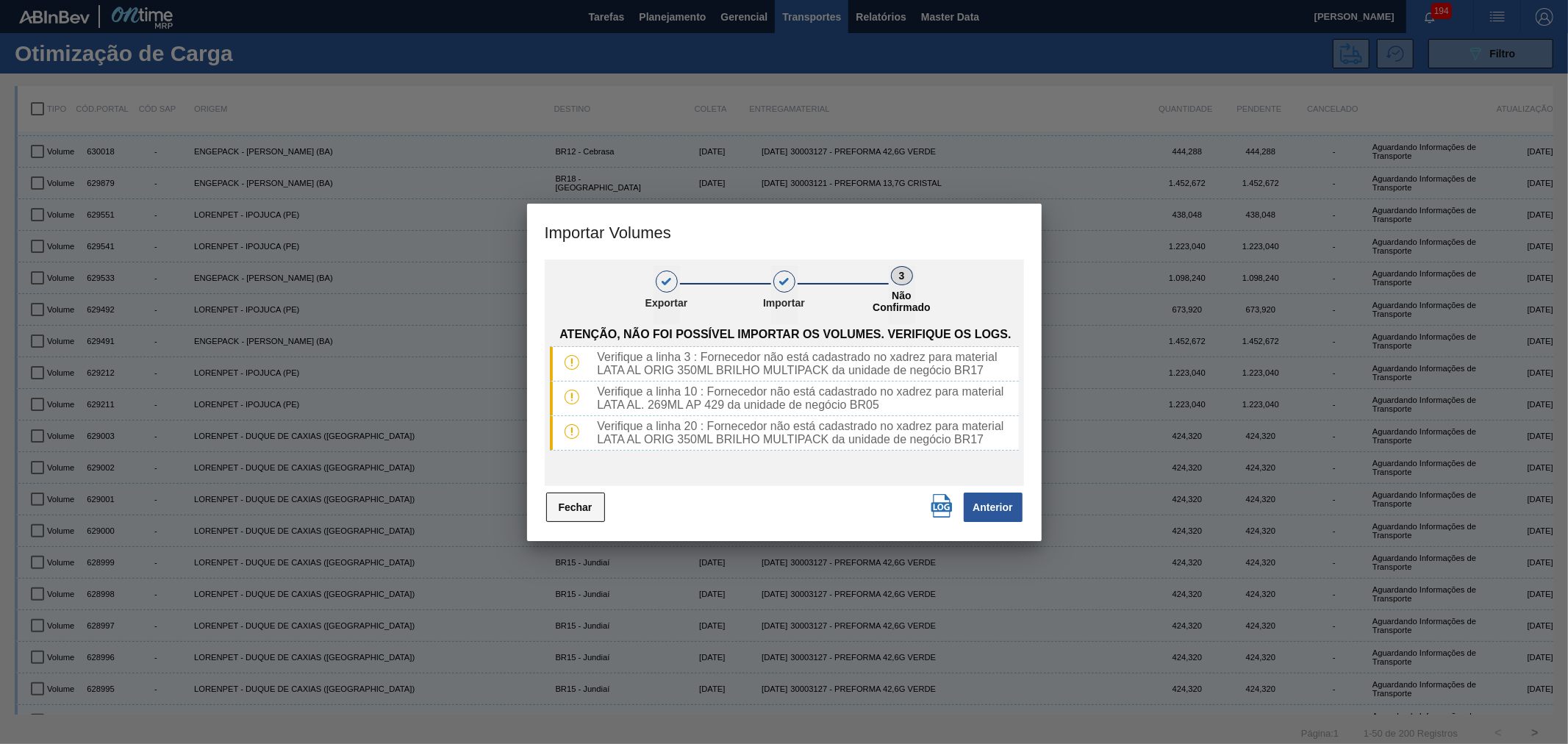
click at [569, 515] on button "Fechar" at bounding box center [576, 507] width 59 height 29
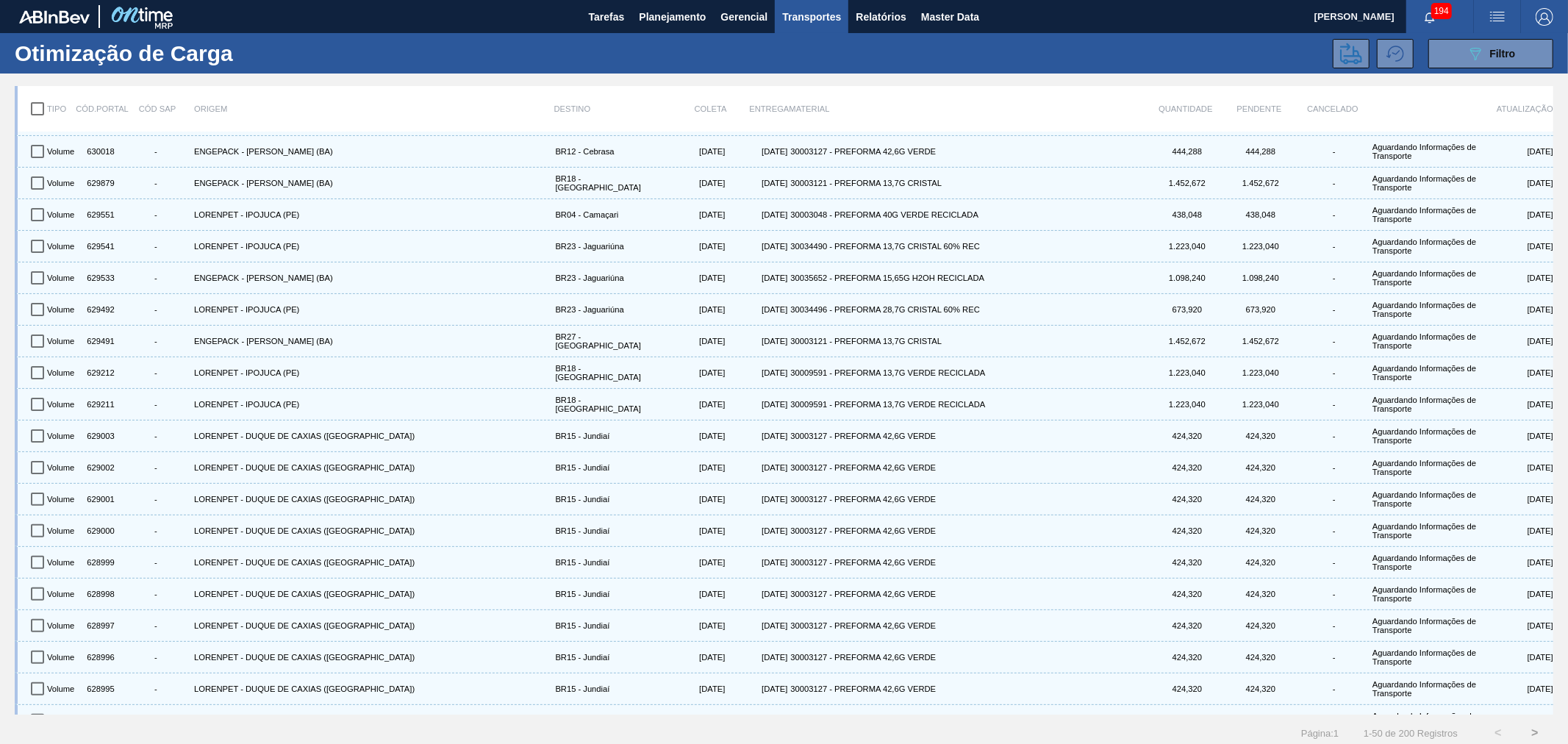
click at [1486, 12] on span "button" at bounding box center [1497, 17] width 35 height 18
click at [1482, 66] on li "Upload de Volumes" at bounding box center [1488, 78] width 135 height 26
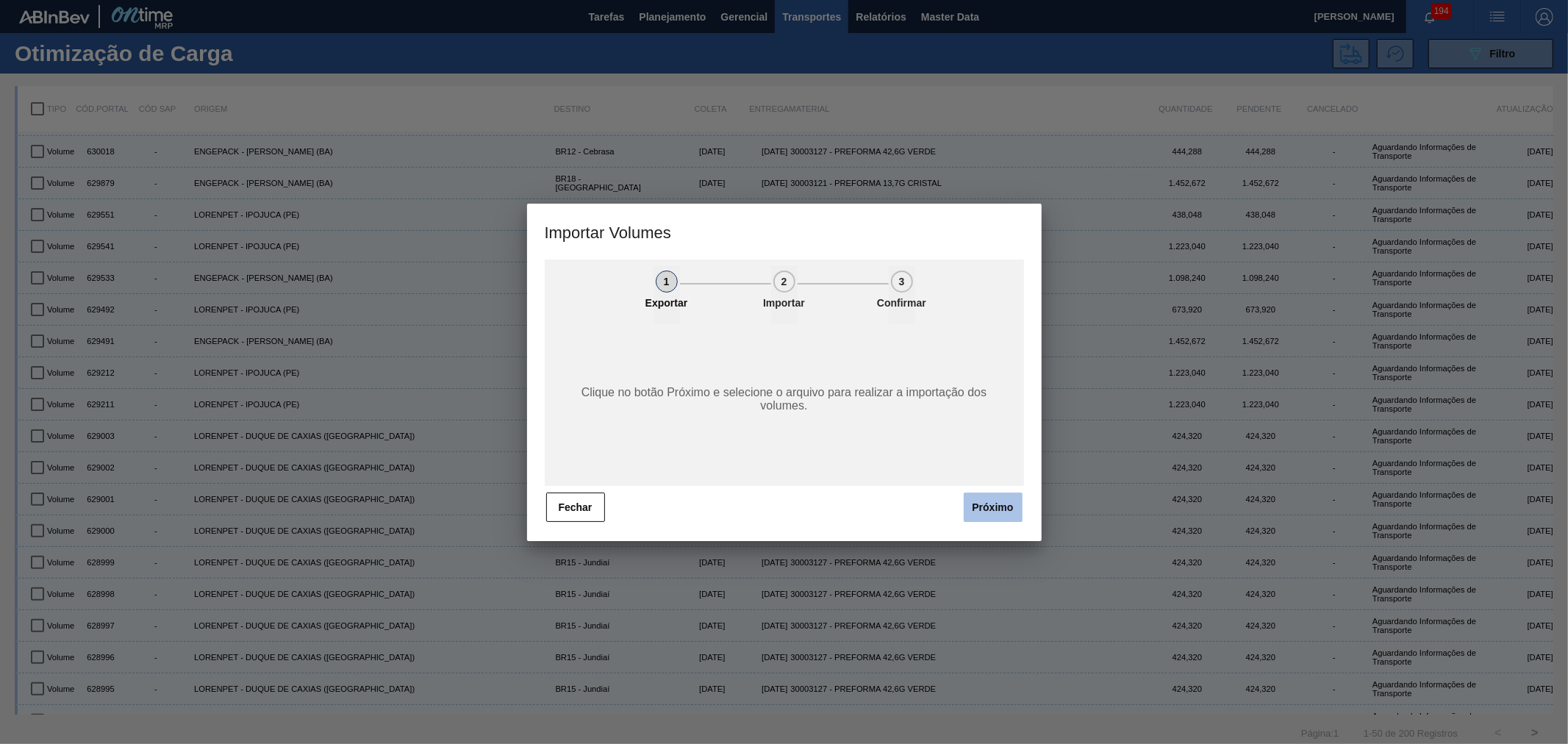
click at [976, 503] on button "Próximo" at bounding box center [993, 507] width 59 height 29
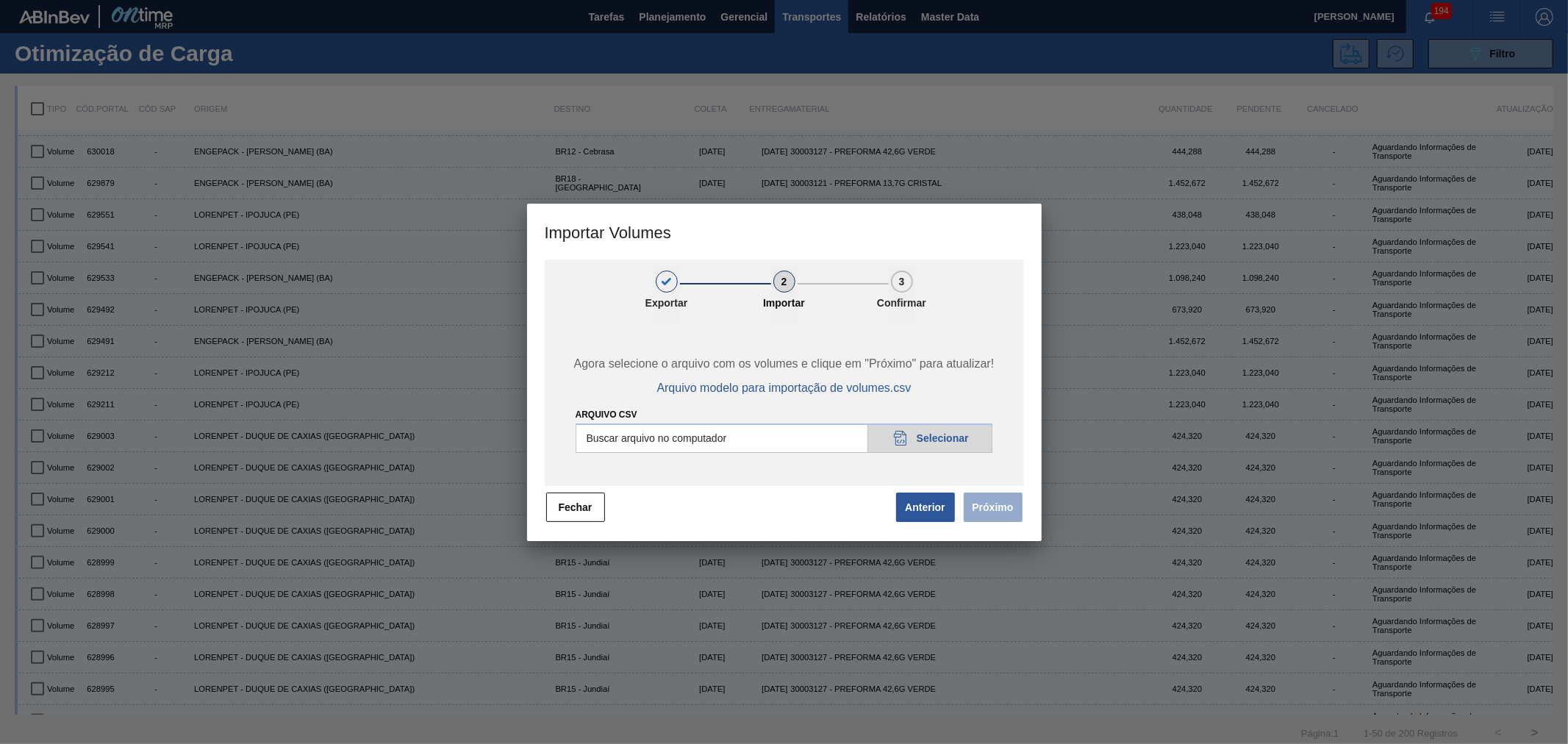
click at [968, 443] on input "Arquivo csv" at bounding box center [784, 438] width 417 height 29
type input "C:\fakepath\Subida Portal 14-10.csv"
click at [995, 516] on button "Próximo" at bounding box center [993, 507] width 59 height 29
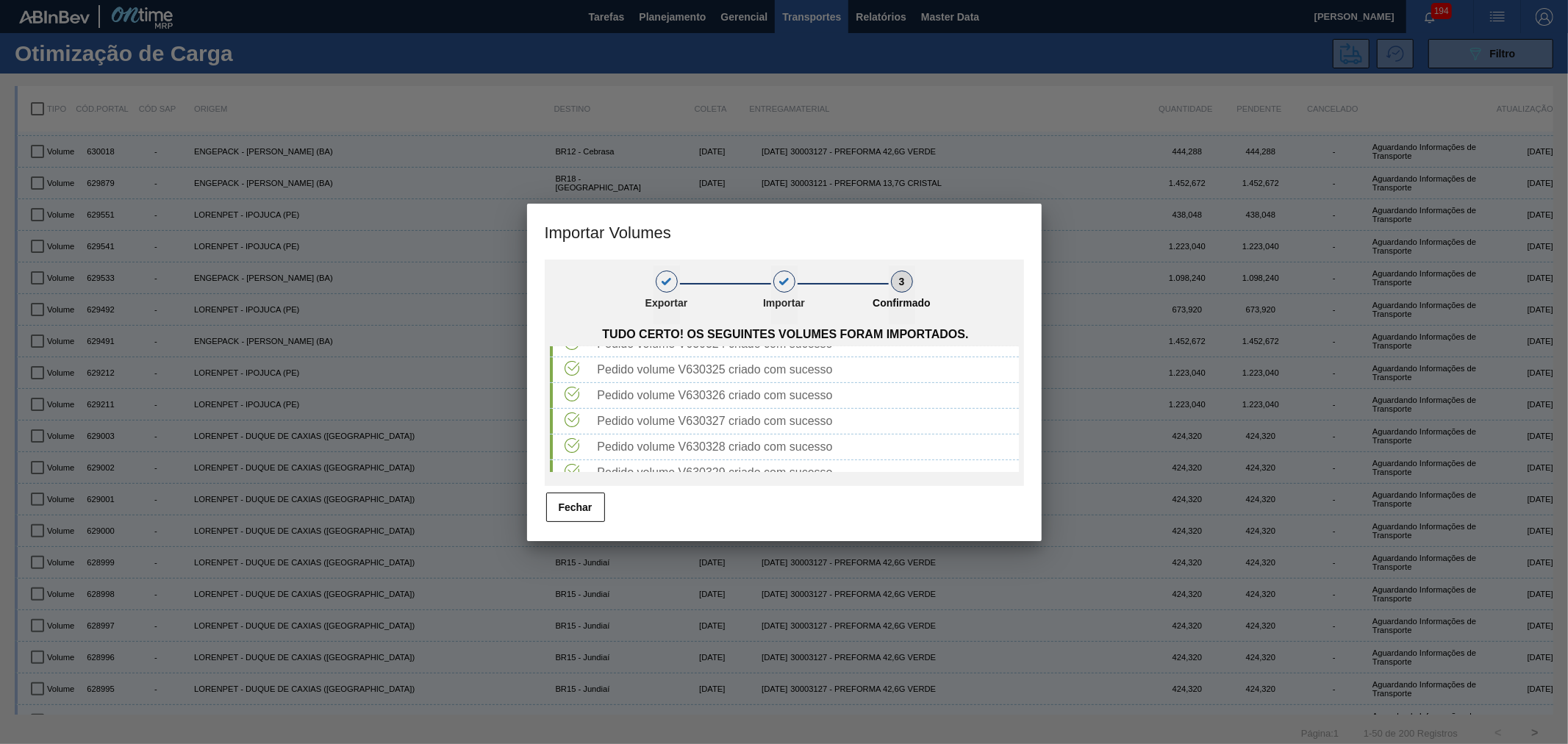
scroll to position [584, 0]
click at [572, 511] on button "Fechar" at bounding box center [576, 507] width 59 height 29
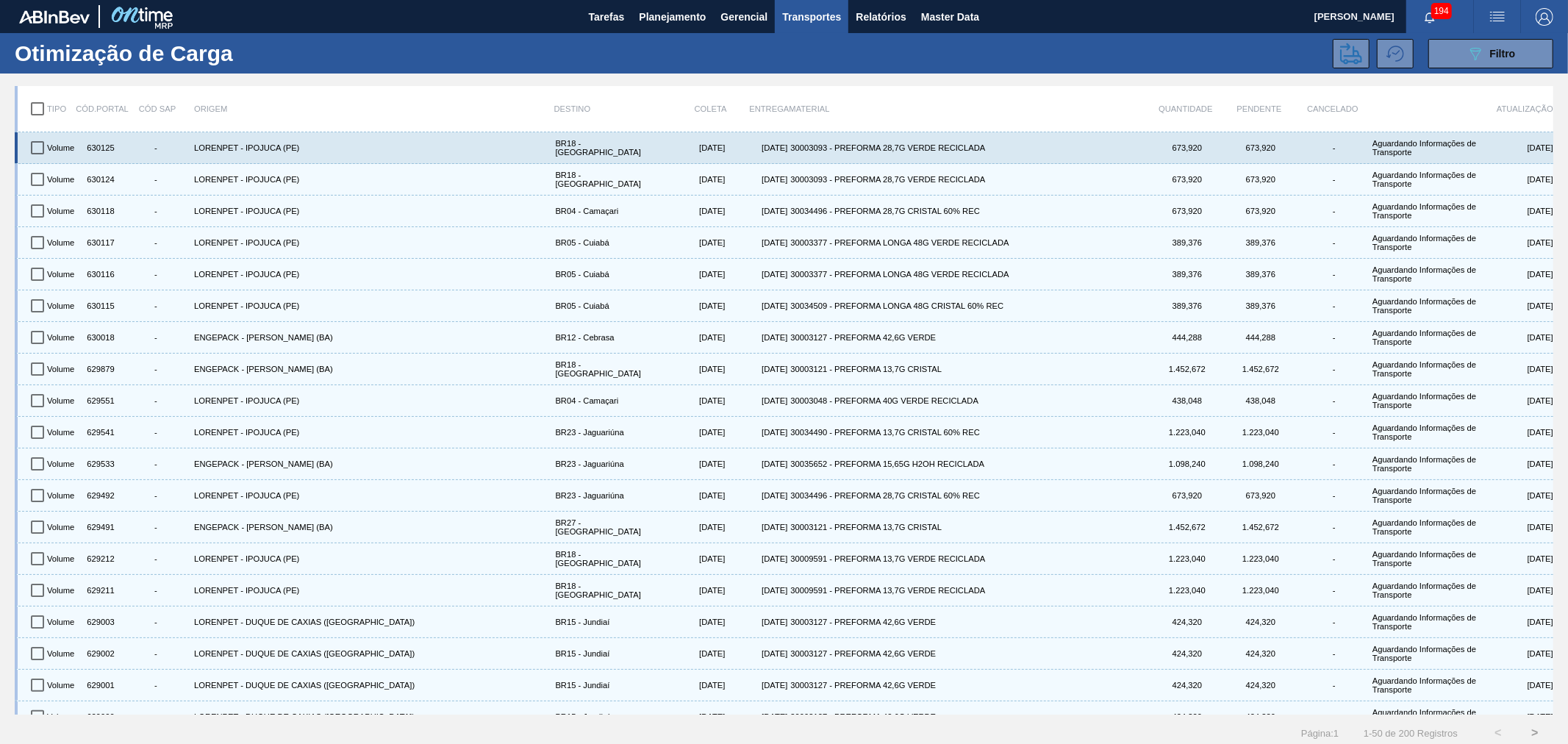
scroll to position [0, 0]
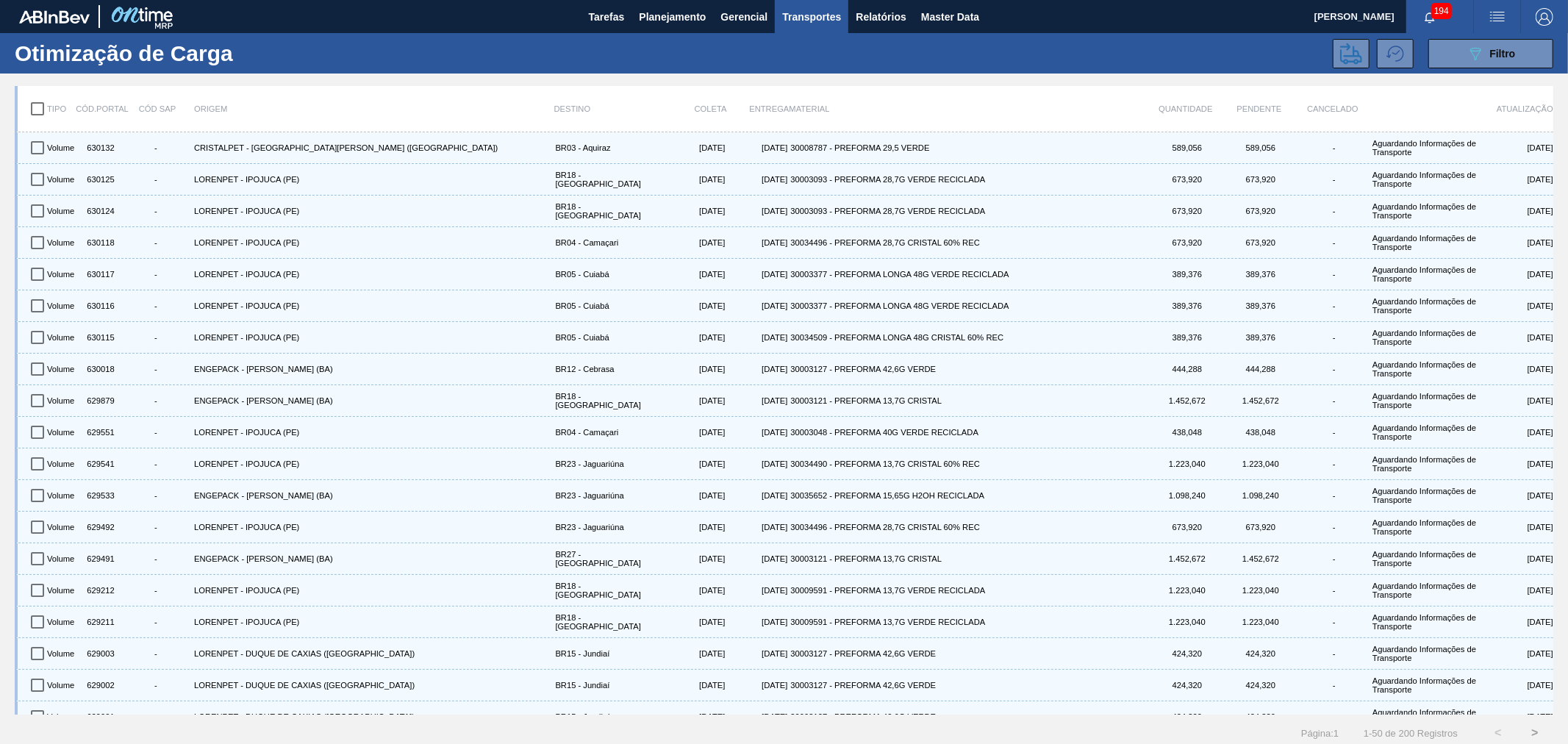
click at [825, 10] on span "Transportes" at bounding box center [811, 17] width 59 height 18
click at [791, 72] on li "Otimização de Carga" at bounding box center [811, 74] width 120 height 24
click at [1483, 48] on div "089F7B8B-B2A5-4AFE-B5C0-19BA573D28AC Filtro" at bounding box center [1492, 53] width 49 height 18
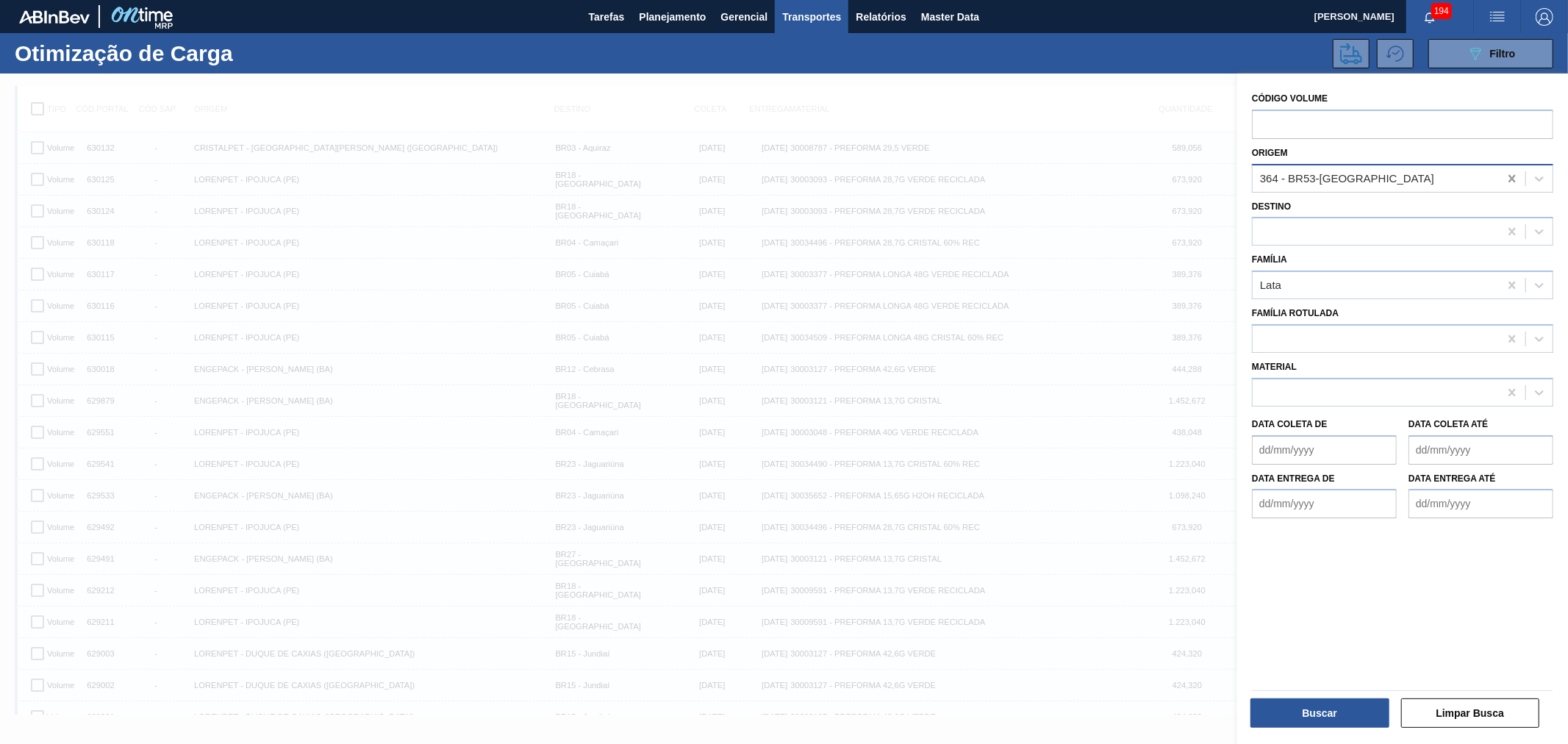
click at [1500, 179] on div at bounding box center [1511, 178] width 26 height 26
click at [1324, 717] on button "Buscar" at bounding box center [1320, 713] width 139 height 29
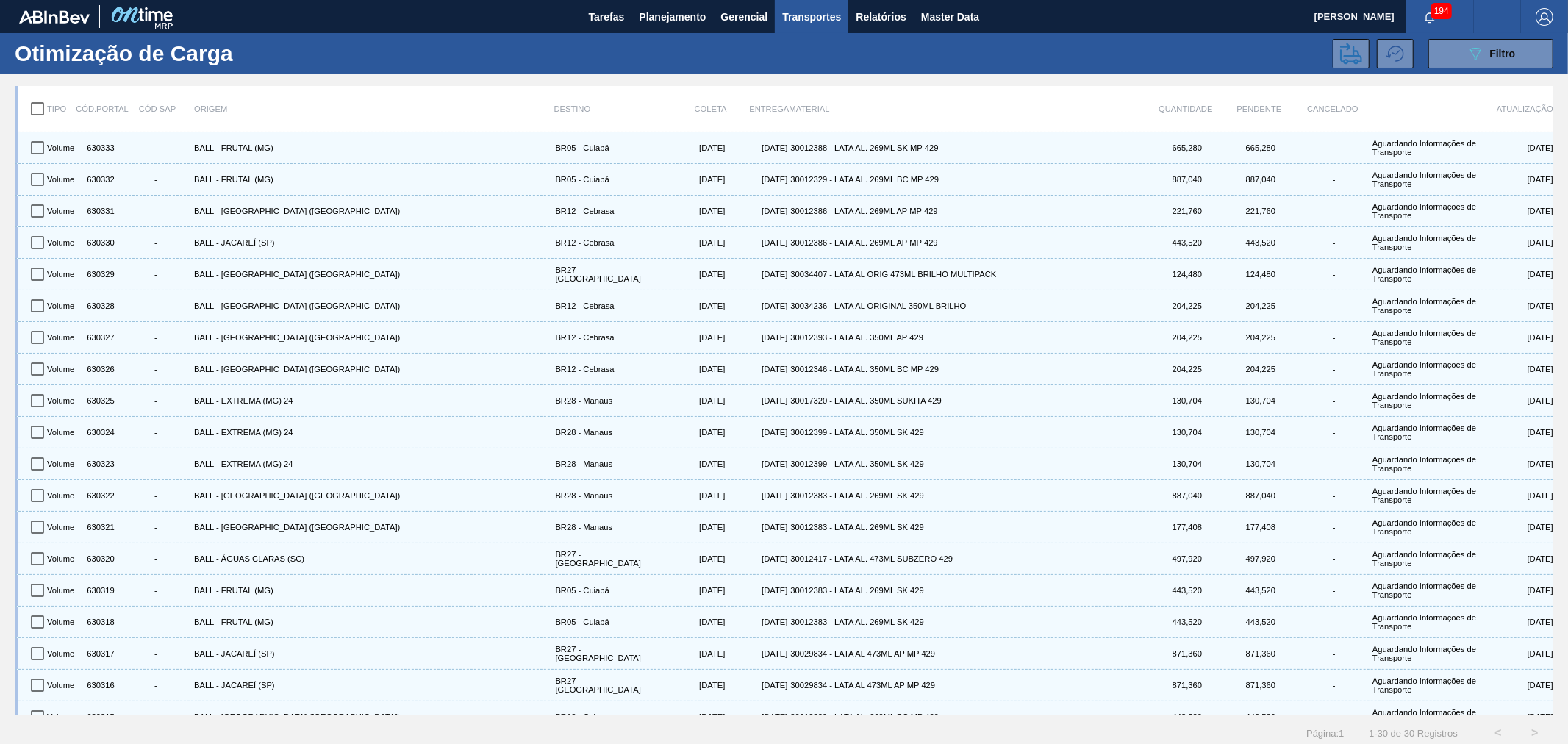
click at [37, 113] on input "checkbox" at bounding box center [37, 108] width 31 height 31
checkbox input "true"
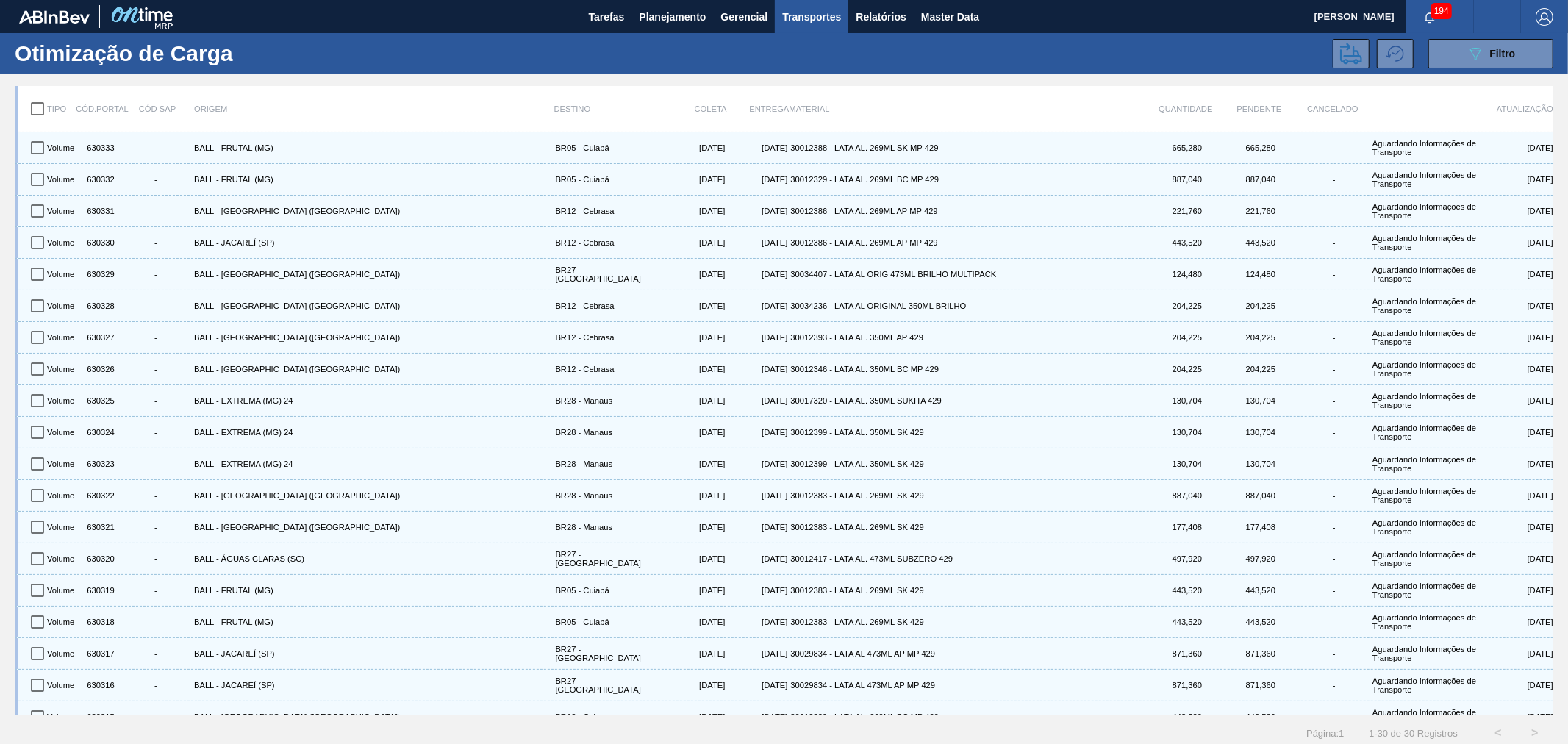
checkbox input "true"
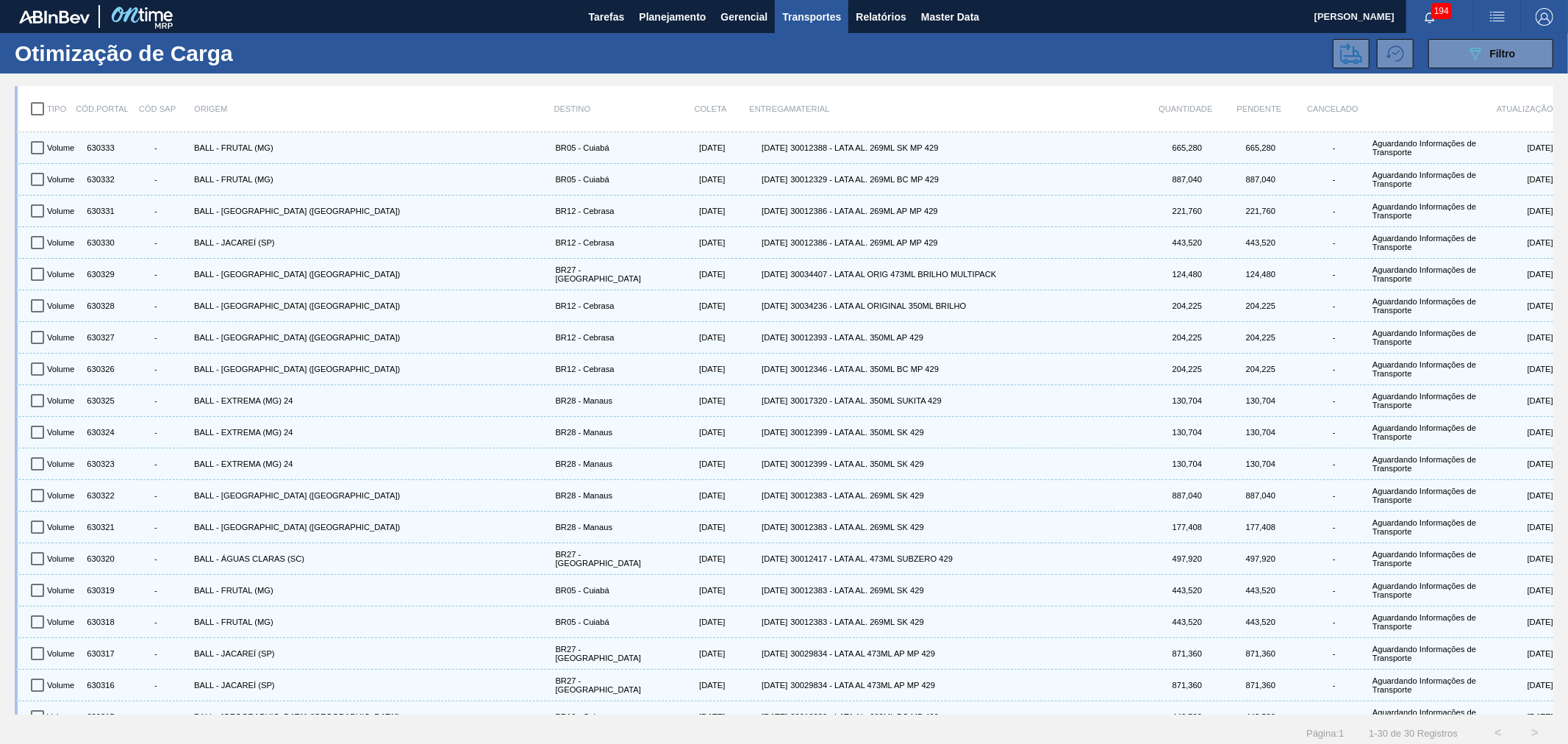
checkbox input "true"
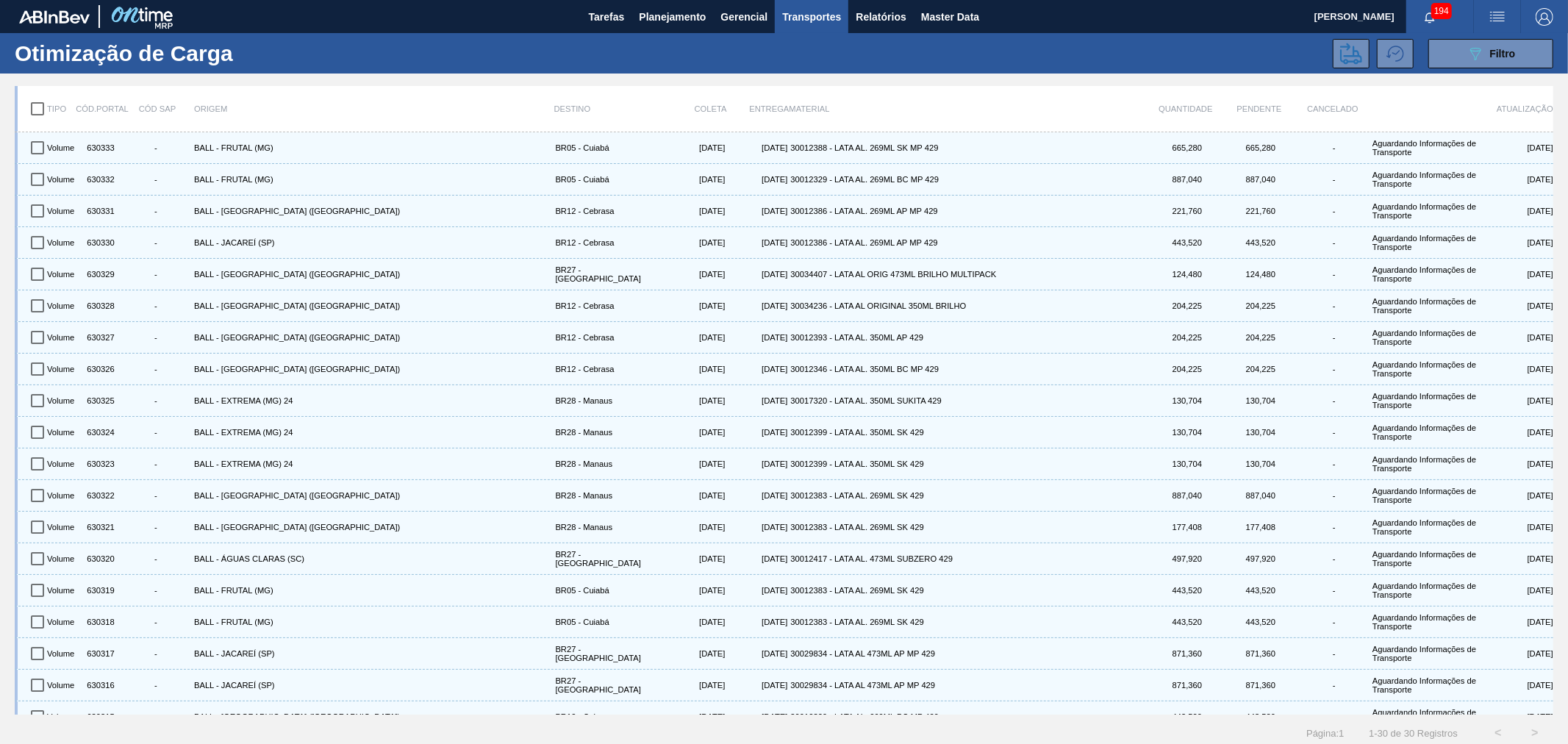
checkbox input "true"
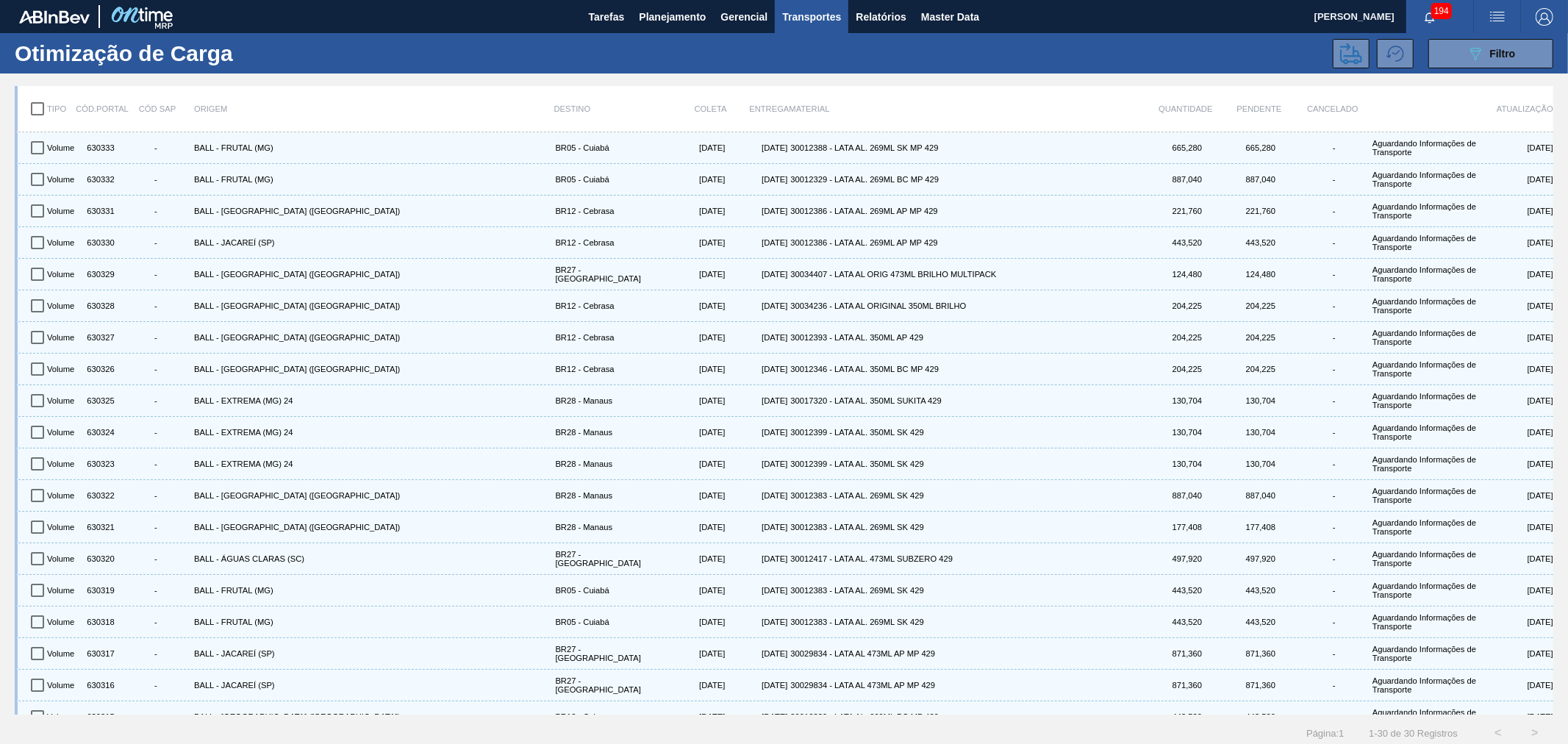
checkbox input "true"
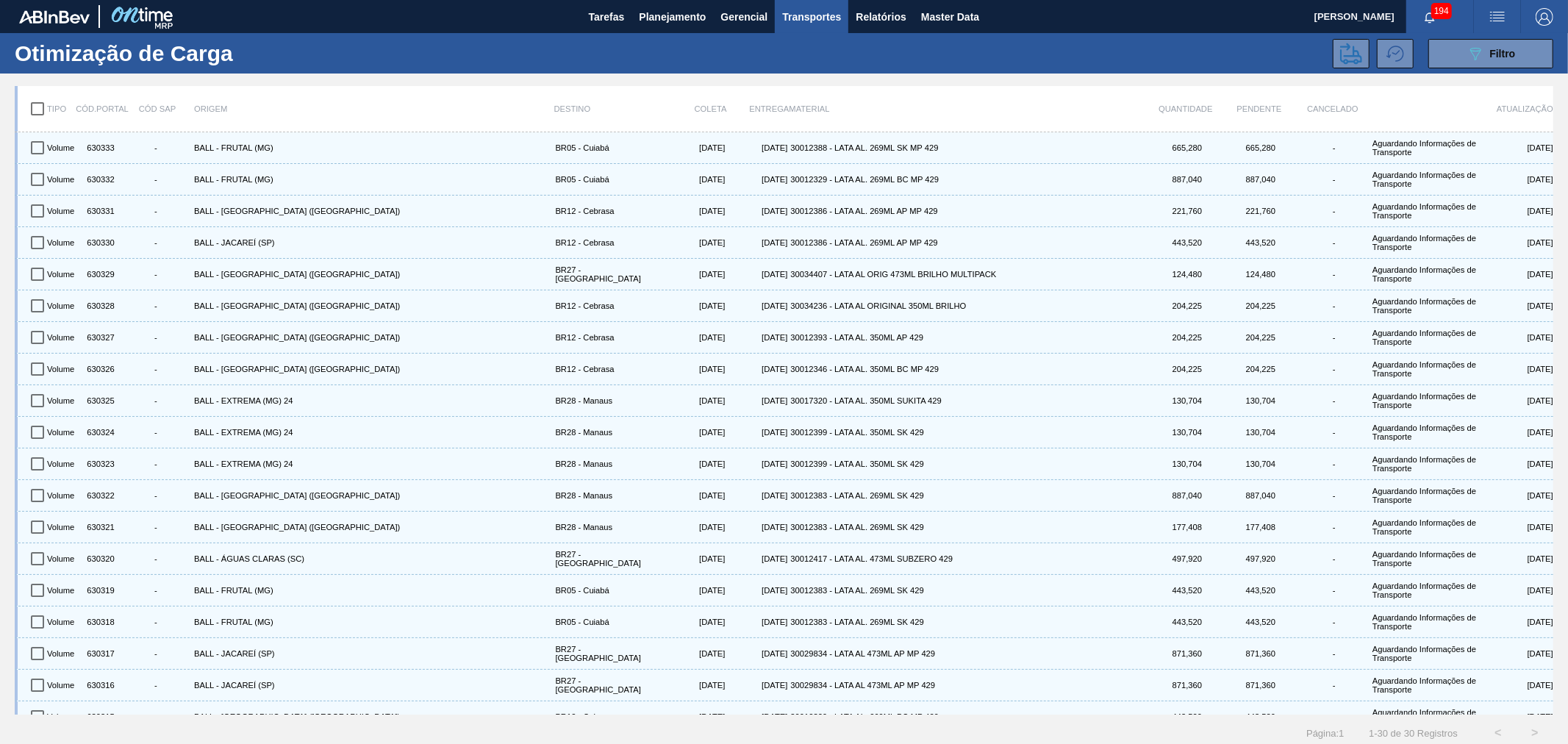
checkbox input "true"
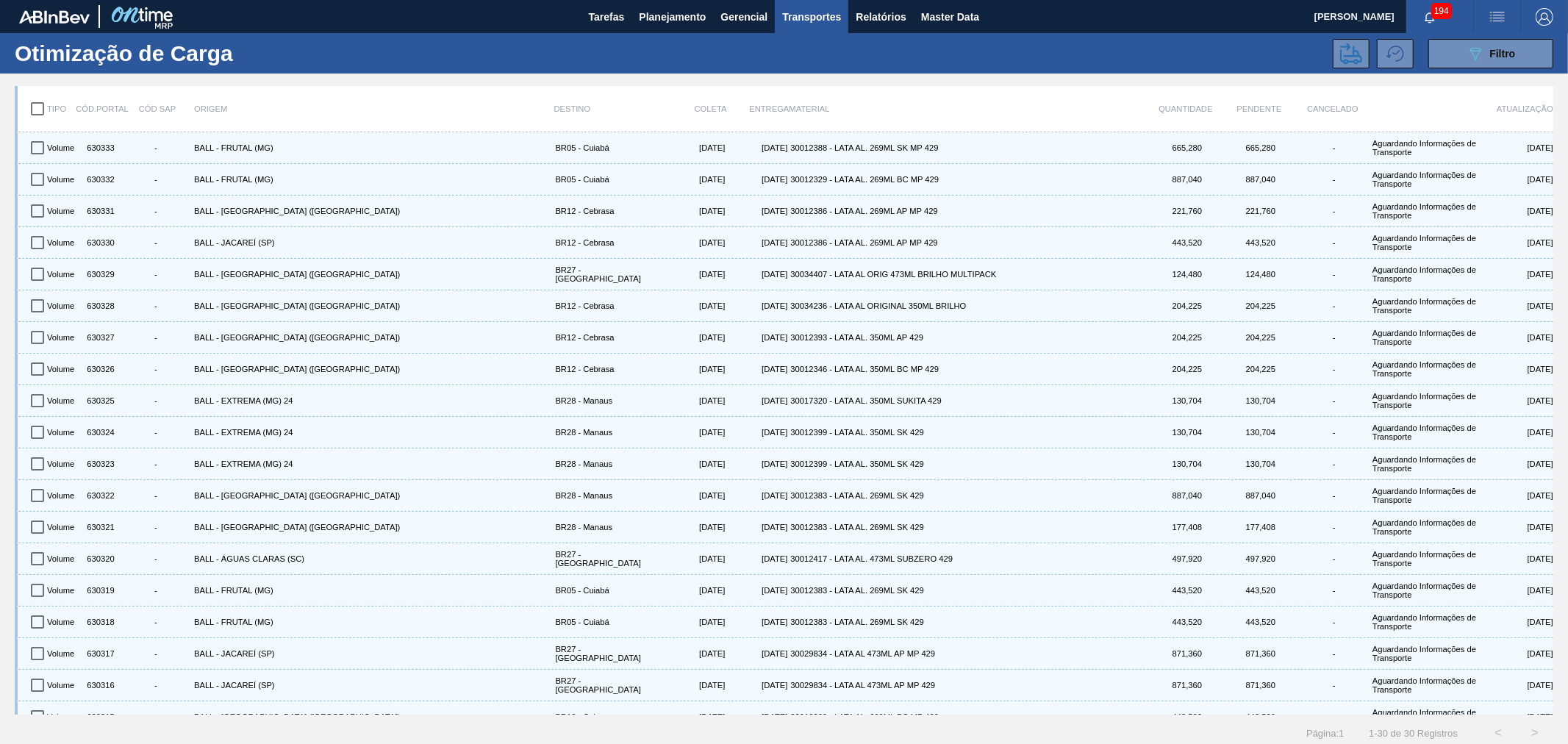
checkbox input "true"
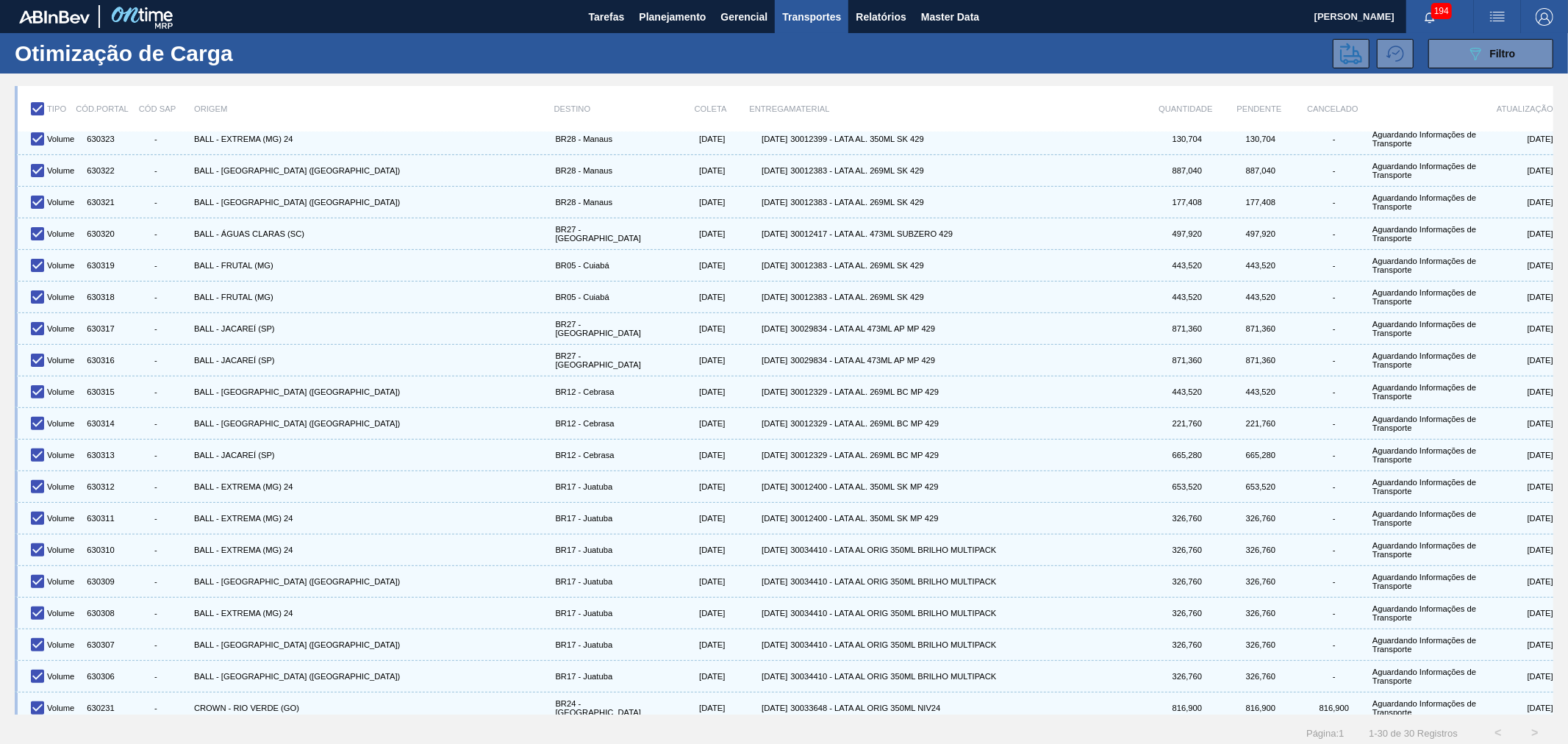
scroll to position [366, 0]
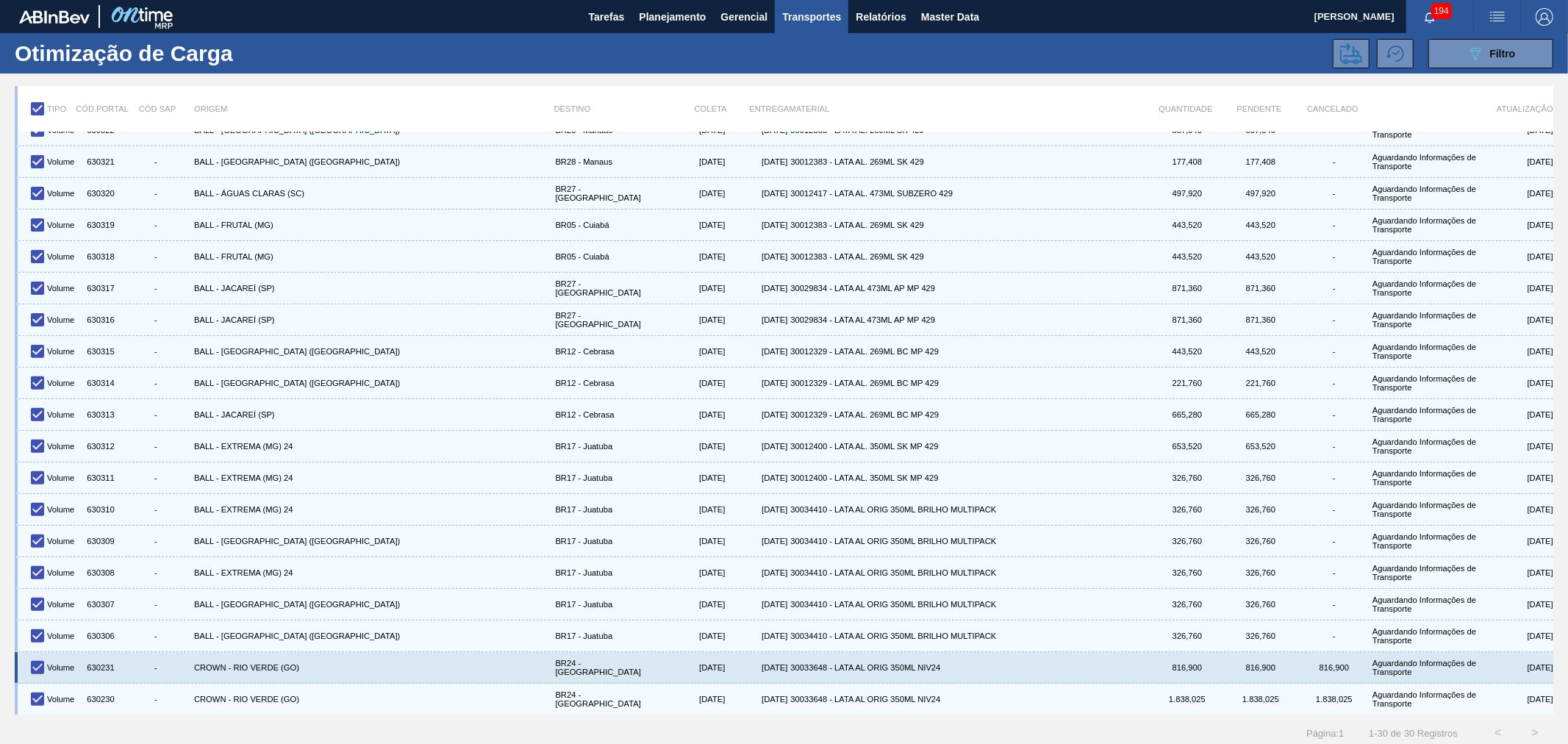
drag, startPoint x: 33, startPoint y: 668, endPoint x: 40, endPoint y: 683, distance: 16.6
click at [37, 668] on input "checkbox" at bounding box center [37, 668] width 31 height 31
checkbox input "false"
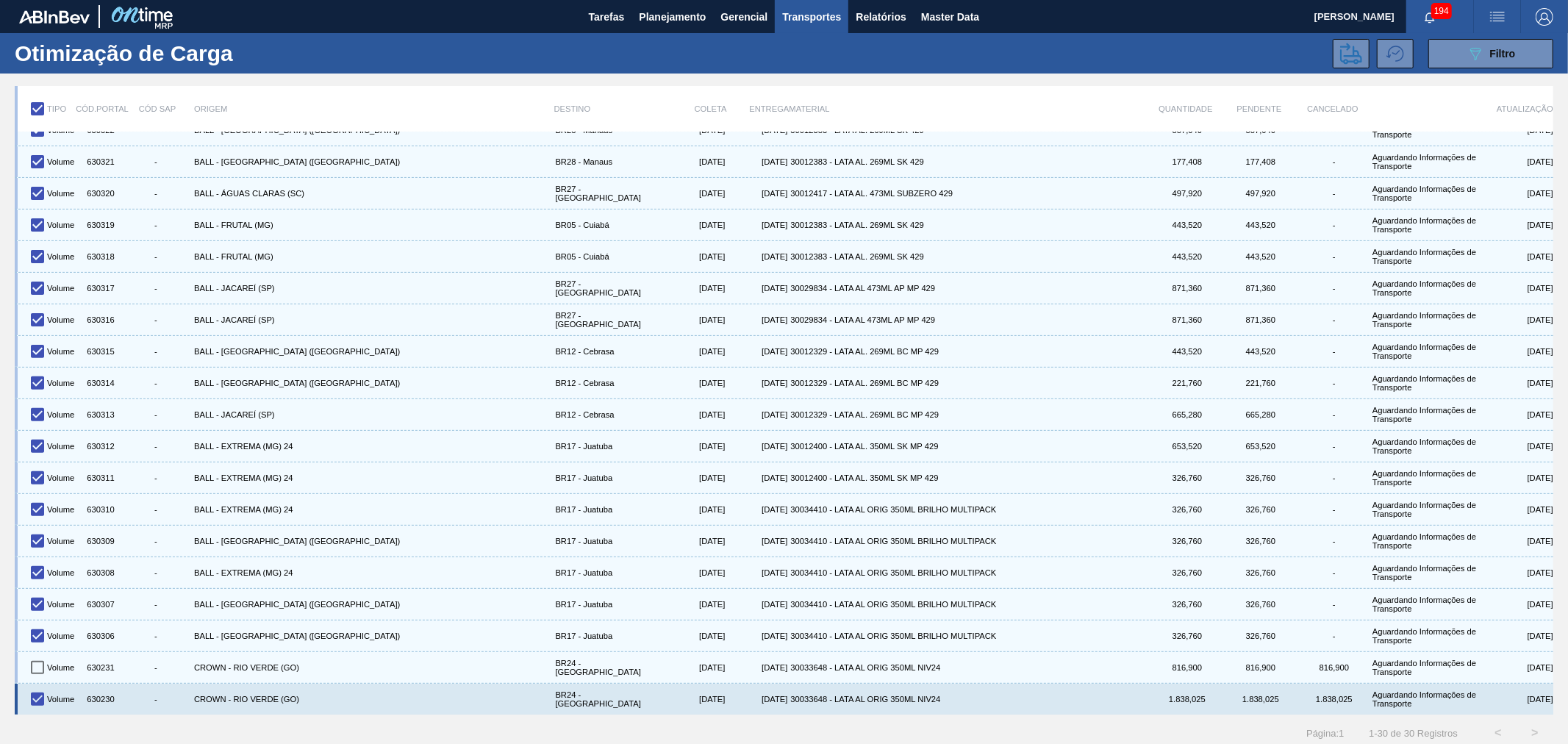
click at [37, 699] on input "checkbox" at bounding box center [37, 699] width 31 height 31
checkbox input "false"
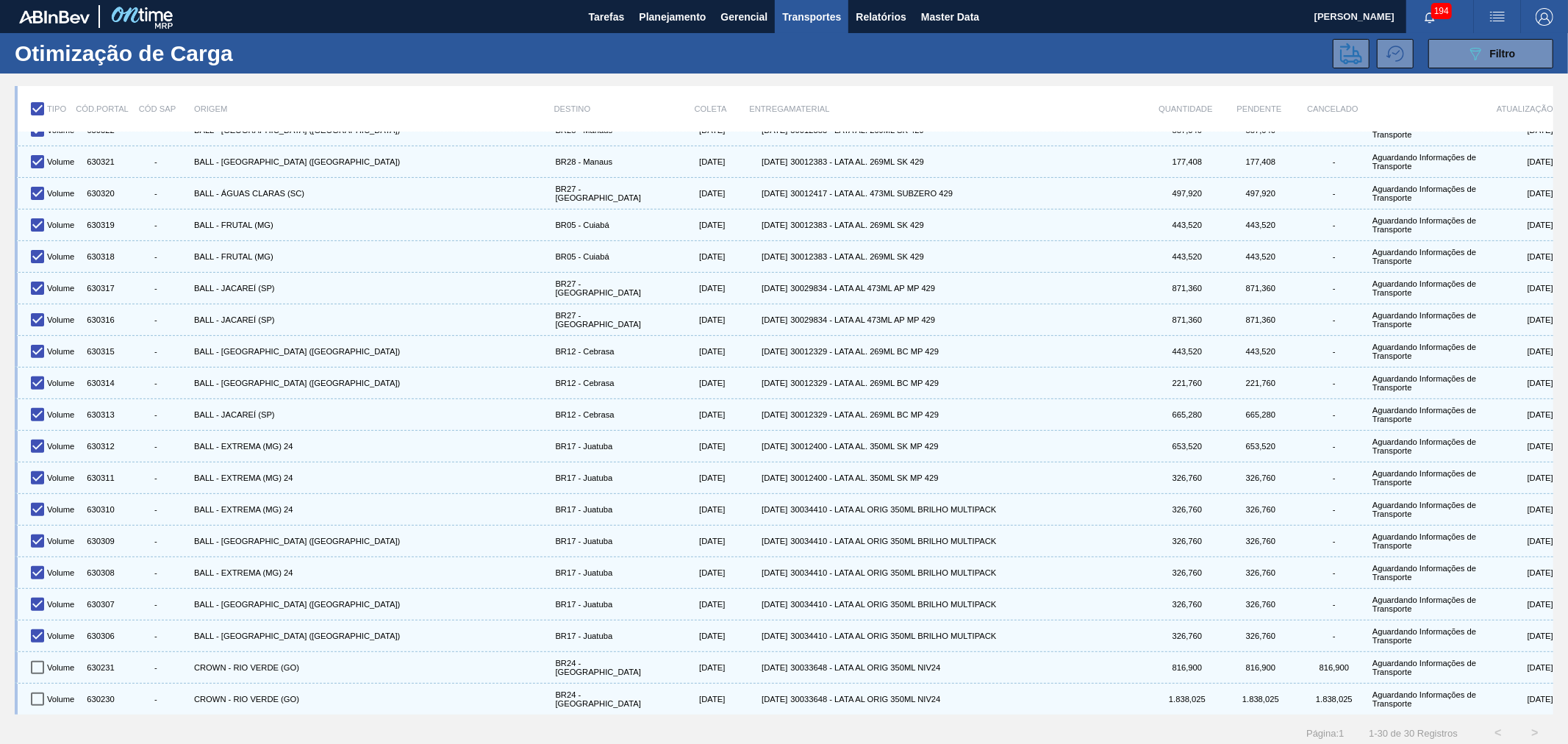
drag, startPoint x: 1552, startPoint y: 574, endPoint x: 1552, endPoint y: 560, distance: 14.0
click at [1552, 560] on div "Tipo Cód.Portal Cód SAP Origem Destino Coleta Entrega Material Quantidade Pende…" at bounding box center [784, 412] width 1568 height 678
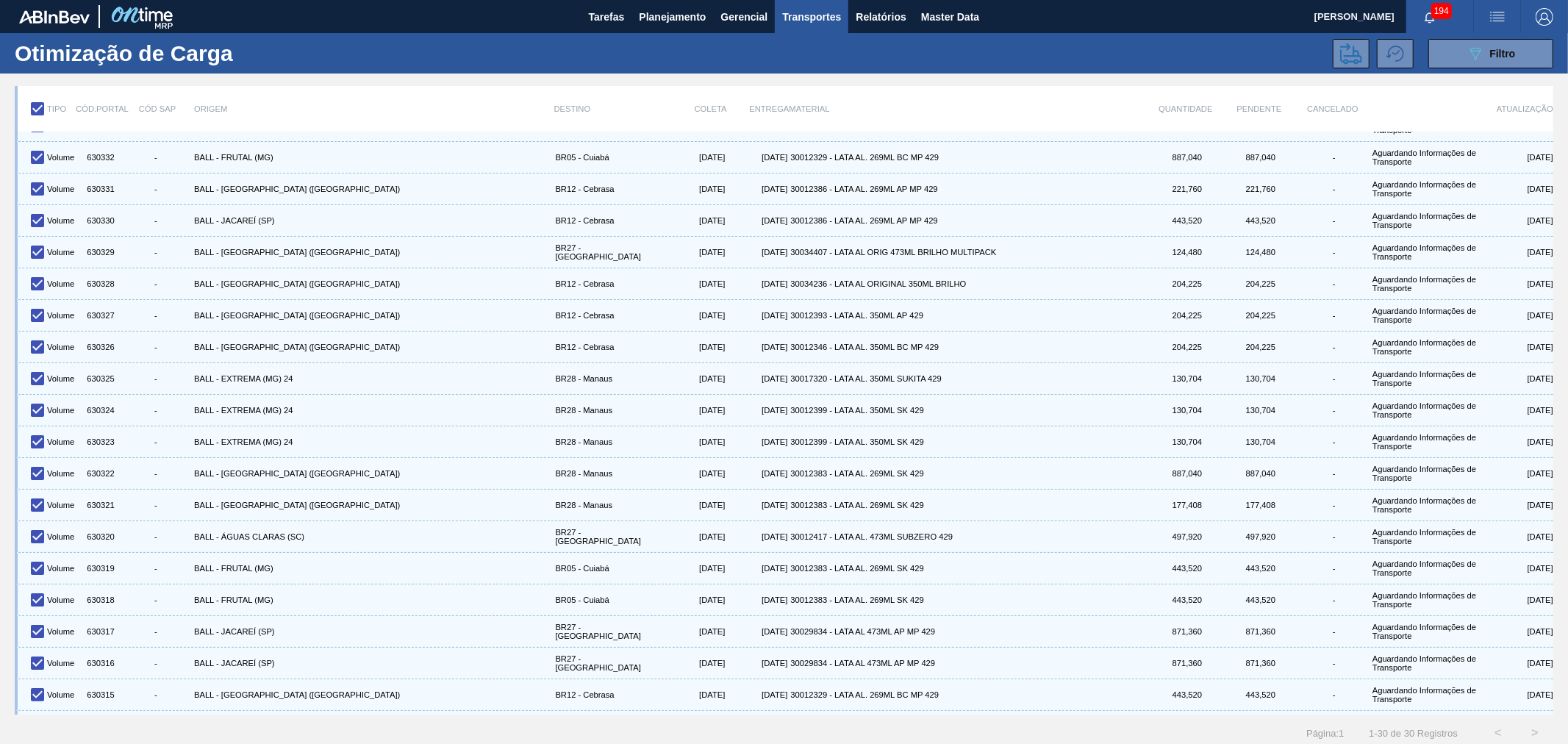
scroll to position [0, 0]
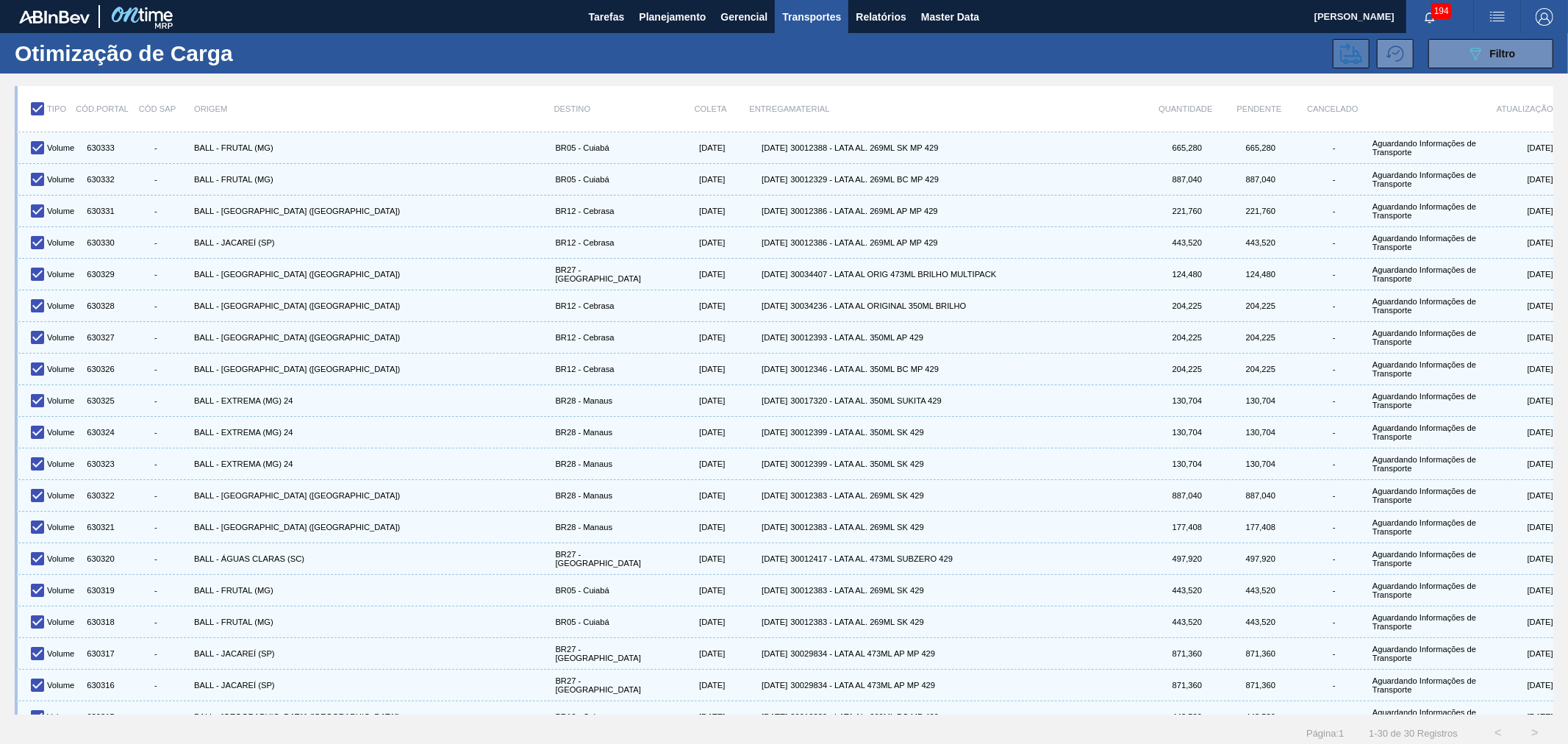
click at [1347, 46] on icon at bounding box center [1351, 53] width 22 height 22
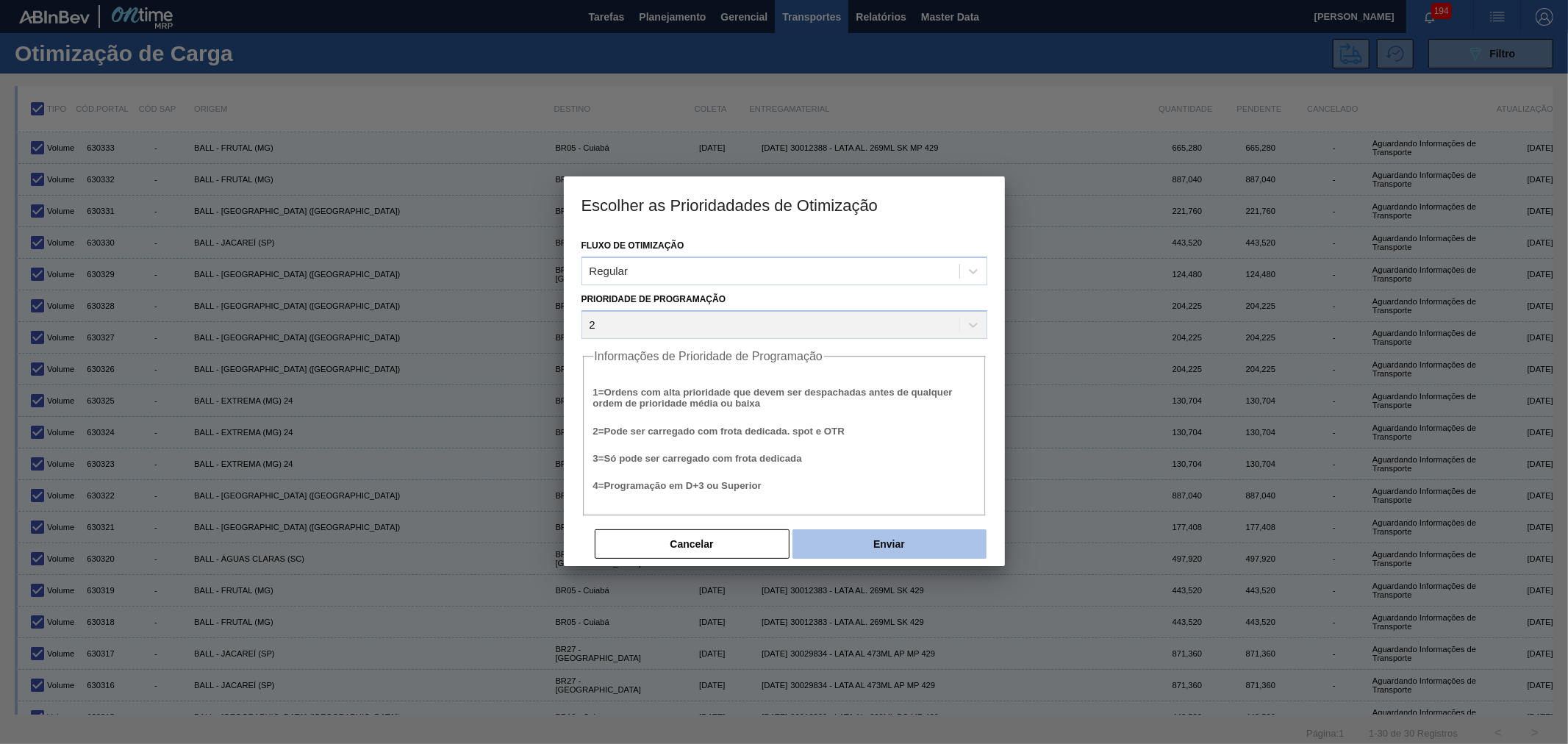
click at [897, 544] on button "Enviar" at bounding box center [890, 544] width 194 height 29
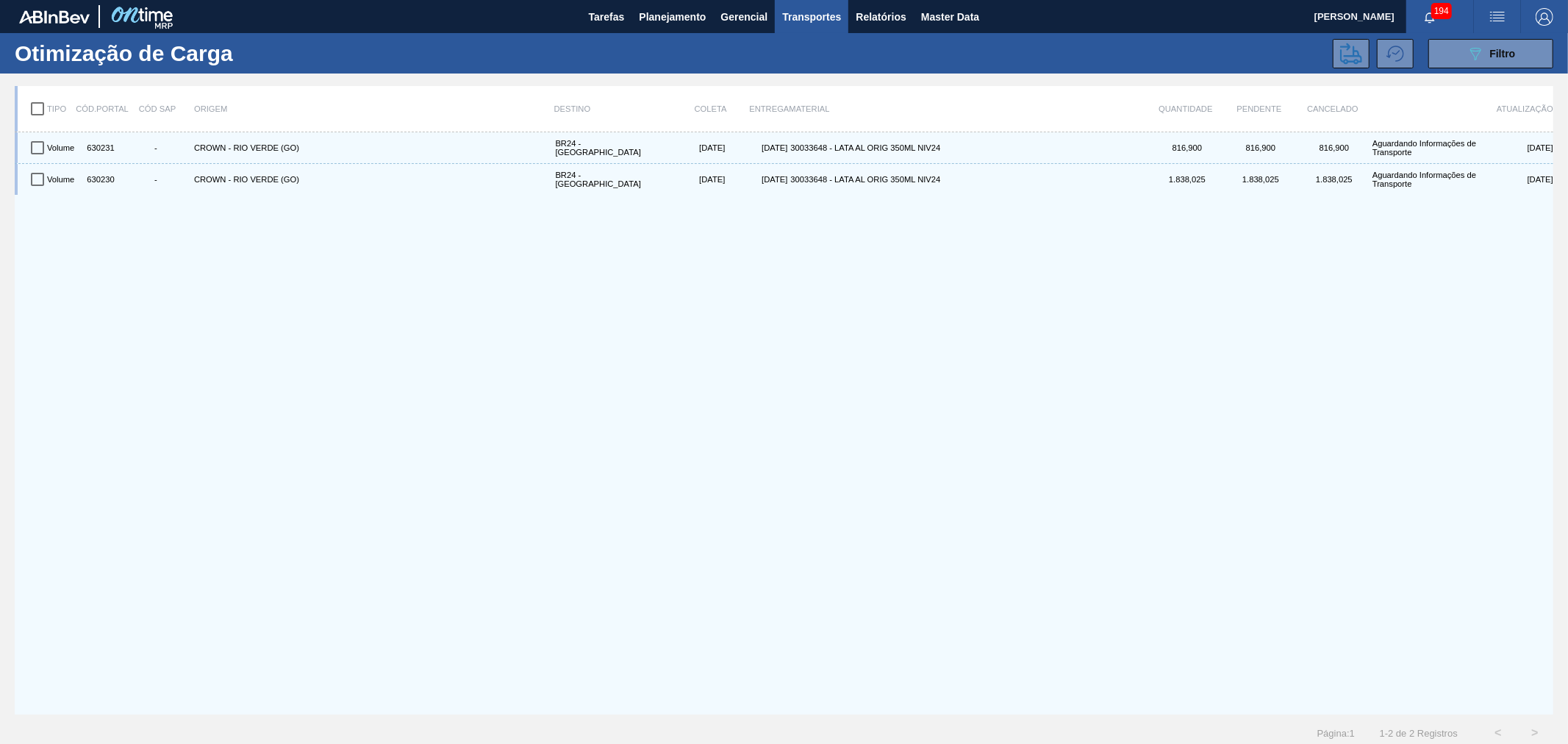
click at [913, 56] on div "089F7B8B-B2A5-4AFE-B5C0-19BA573D28AC Filtro" at bounding box center [924, 53] width 1273 height 29
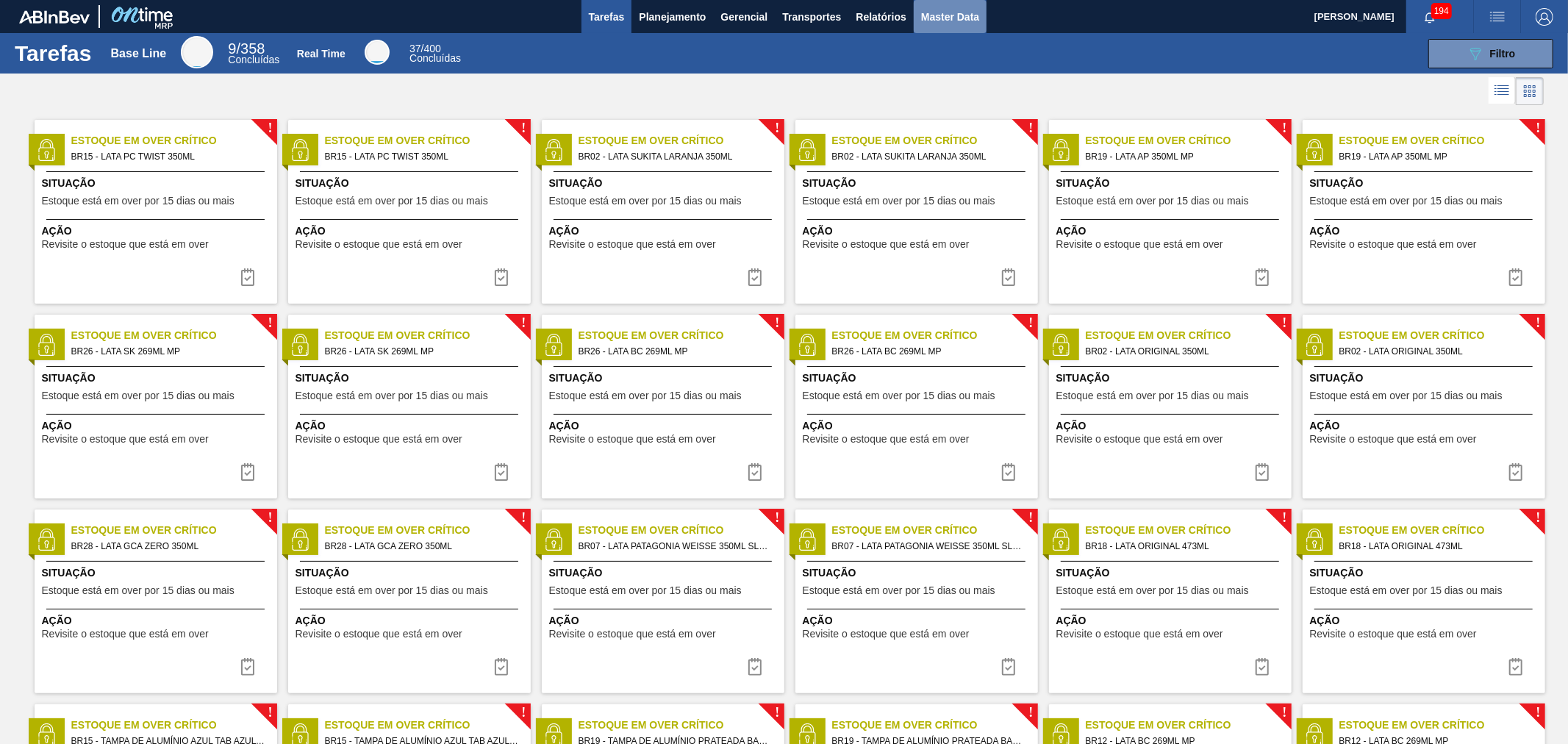
click at [944, 16] on span "Master Data" at bounding box center [950, 17] width 58 height 18
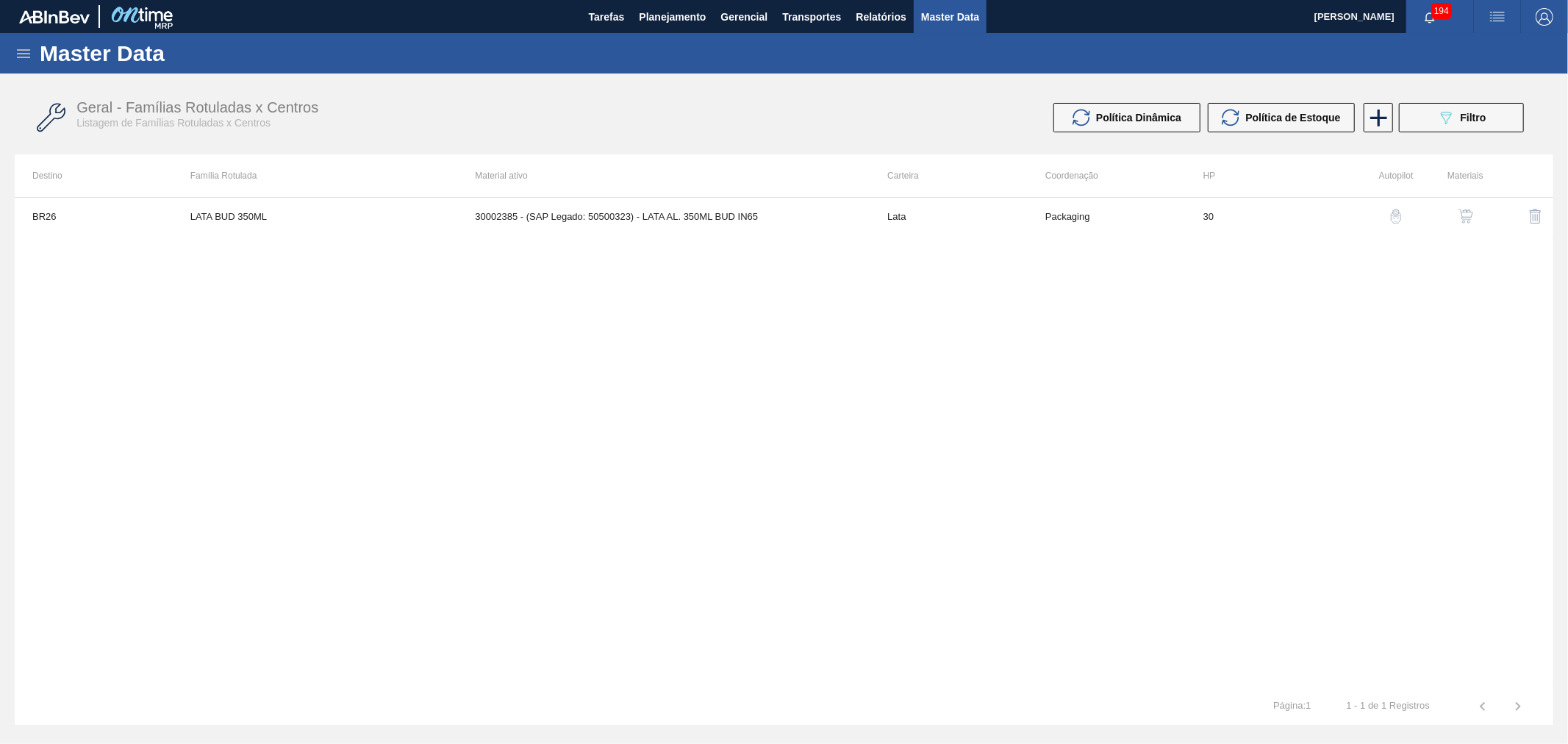
click at [33, 57] on div "Master Data" at bounding box center [784, 53] width 1568 height 41
click at [1488, 131] on button "089F7B8B-B2A5-4AFE-B5C0-19BA573D28AC Filtro" at bounding box center [1461, 117] width 125 height 29
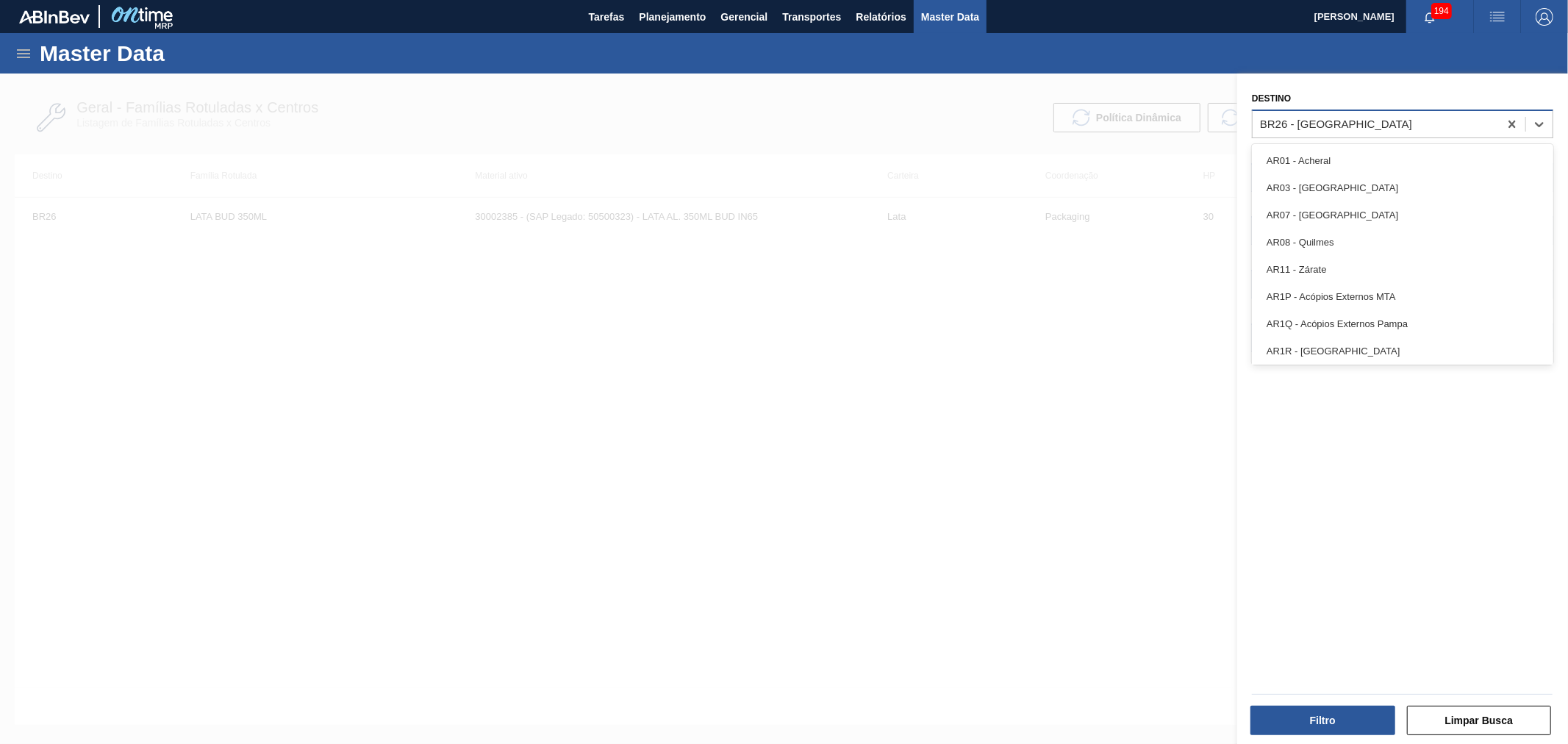
click at [1373, 123] on div "BR26 - [GEOGRAPHIC_DATA]" at bounding box center [1375, 123] width 246 height 22
type input "br12"
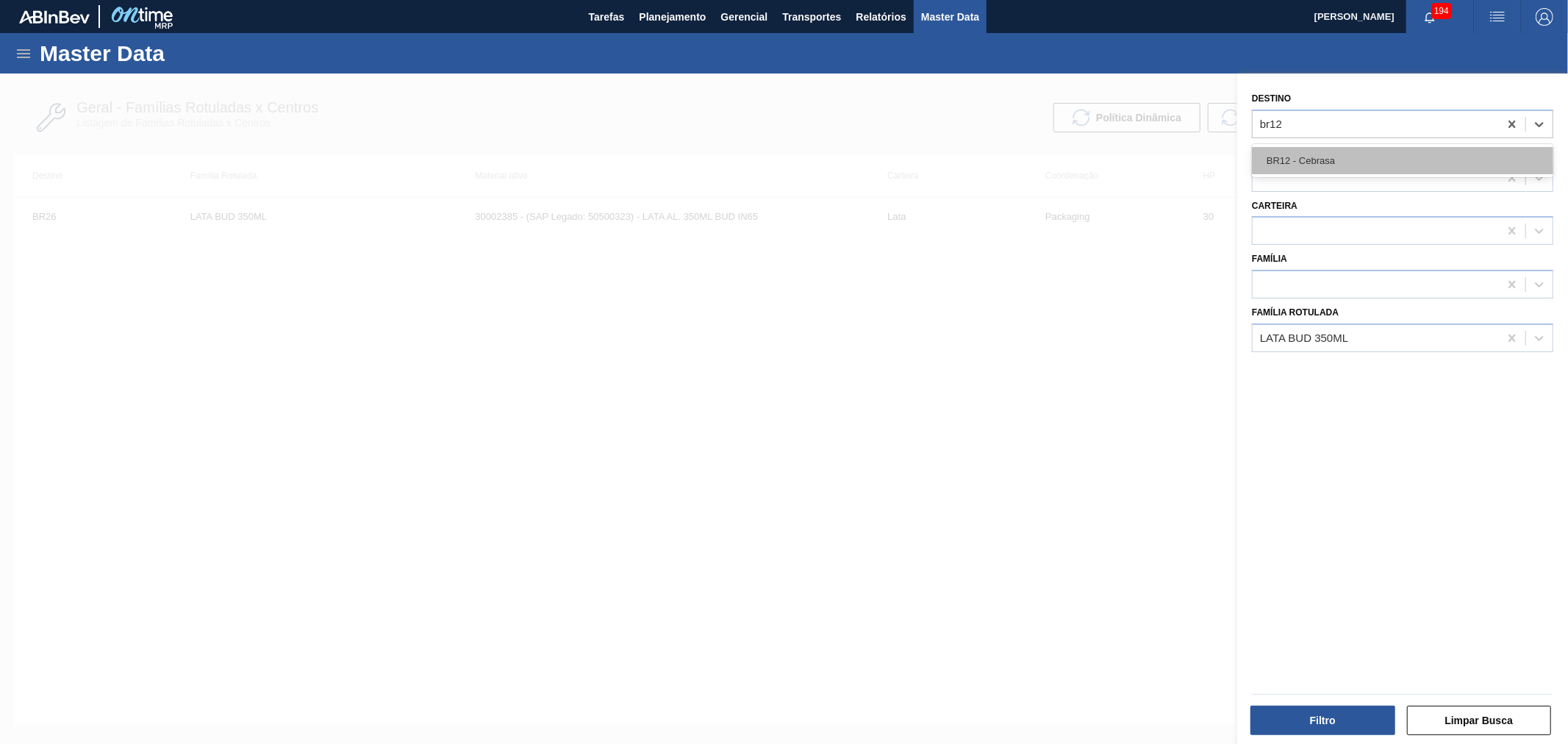
click at [1345, 148] on div "BR12 - Cebrasa" at bounding box center [1402, 161] width 301 height 27
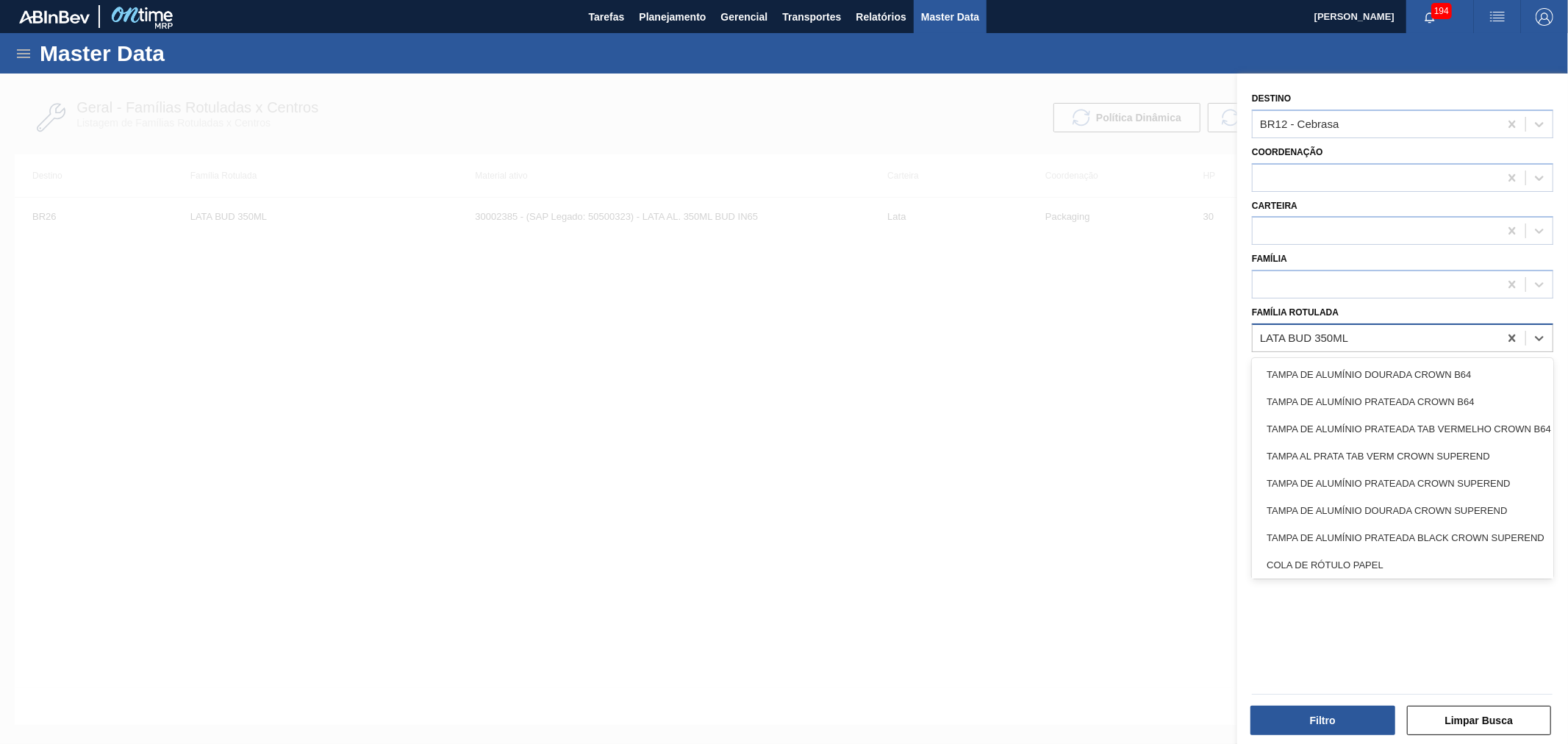
click at [1378, 323] on div "LATA BUD 350ML" at bounding box center [1402, 338] width 301 height 29
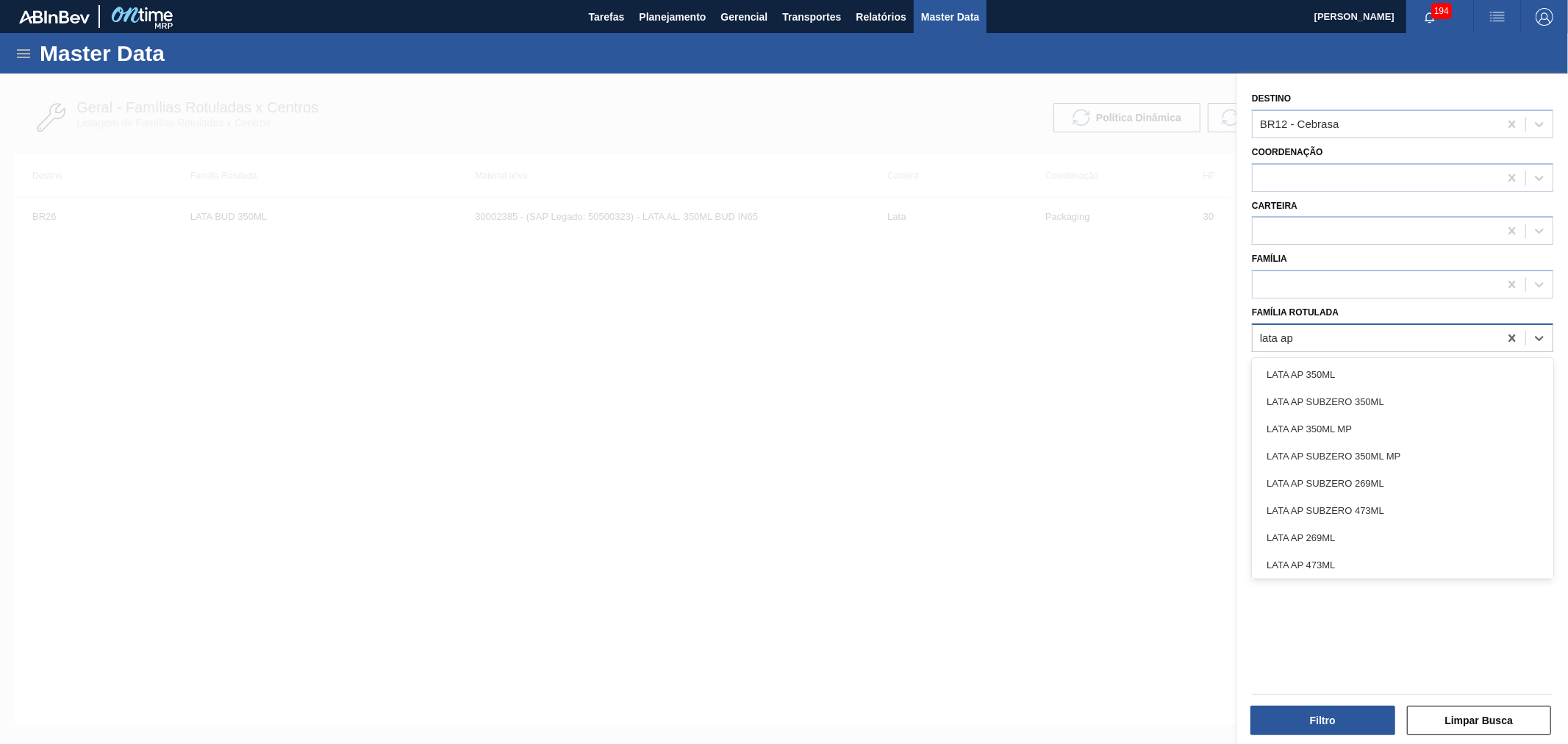
type Rotulada "lata ap 2"
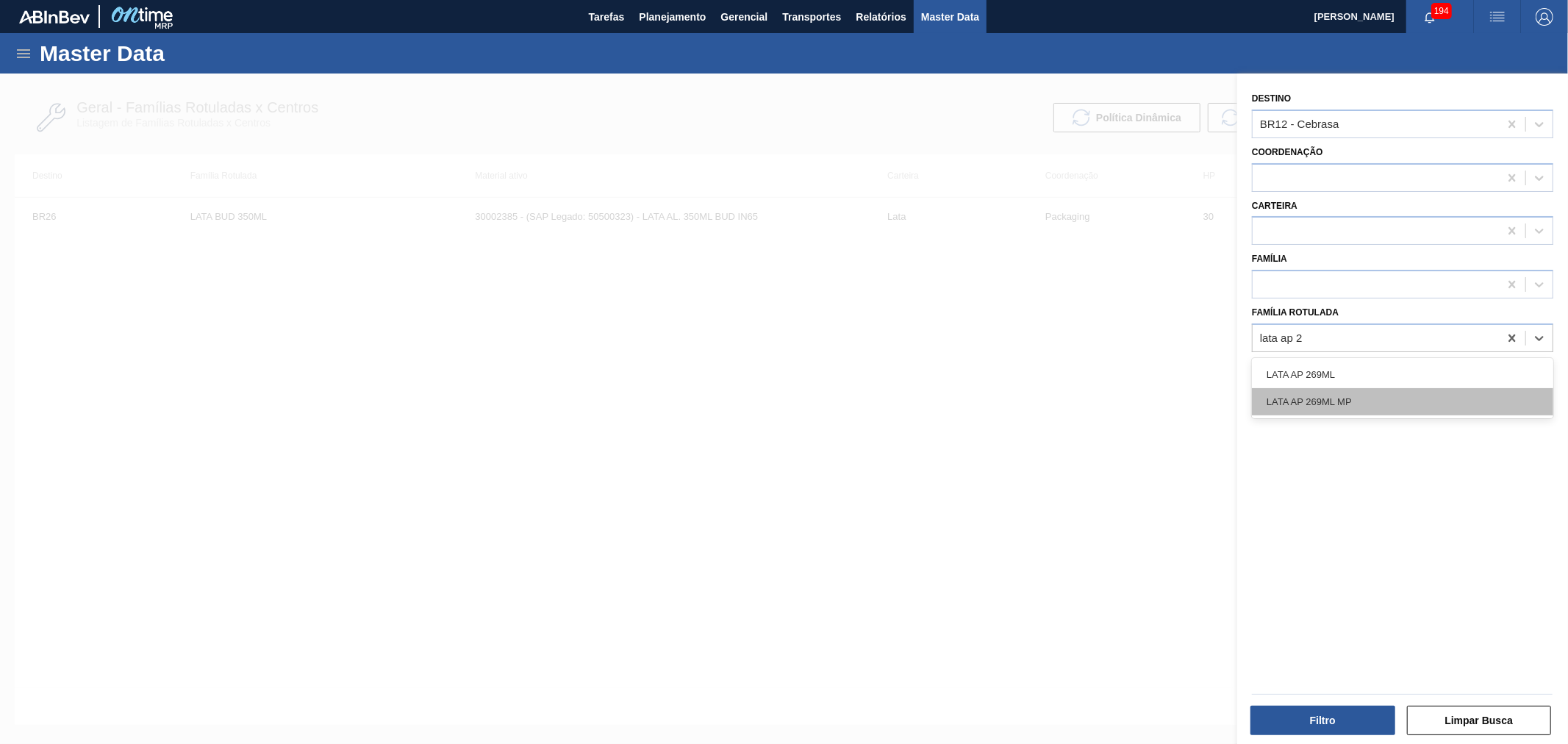
click at [1363, 396] on div "LATA AP 269ML MP" at bounding box center [1402, 401] width 301 height 27
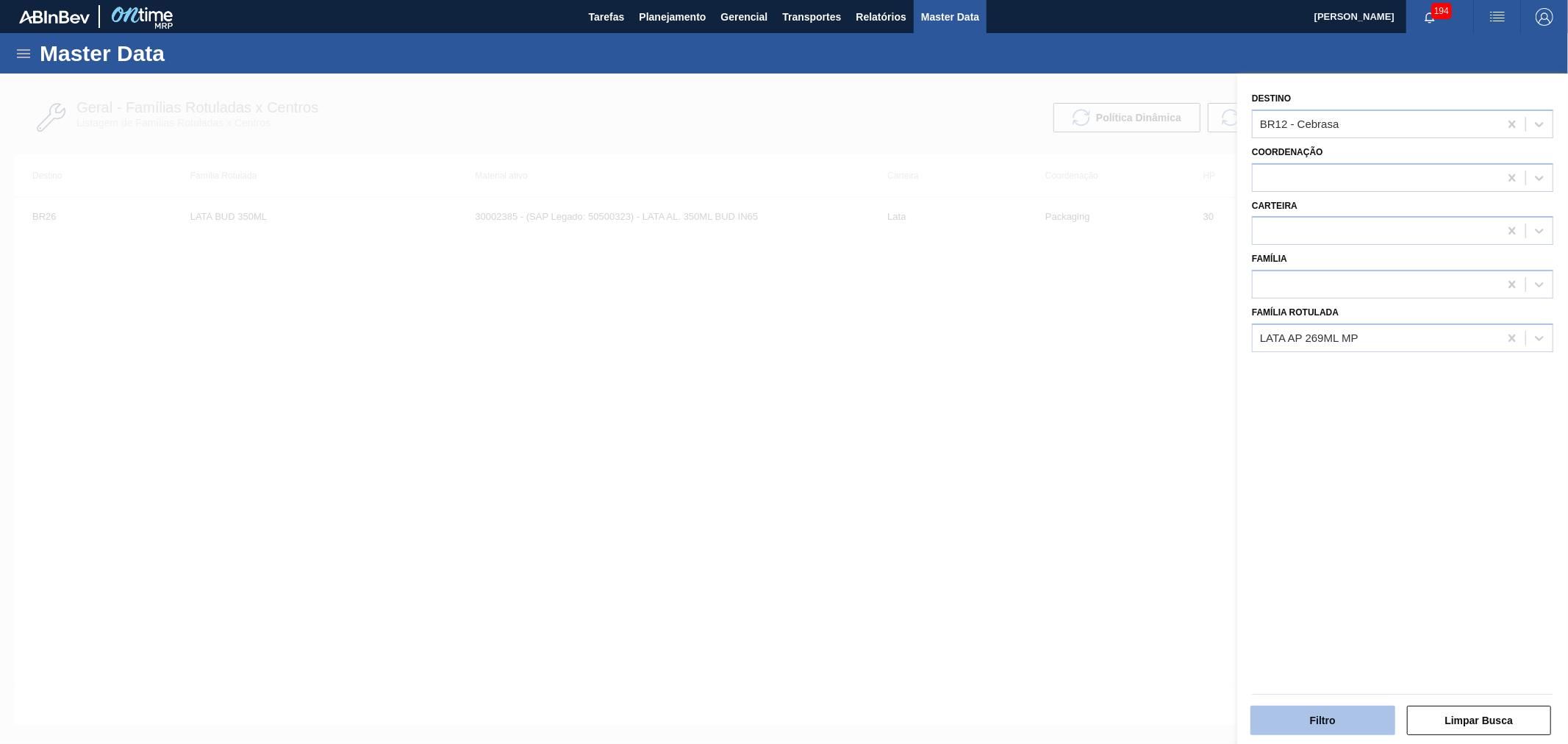
click at [1335, 723] on button "Filtro" at bounding box center [1323, 720] width 145 height 29
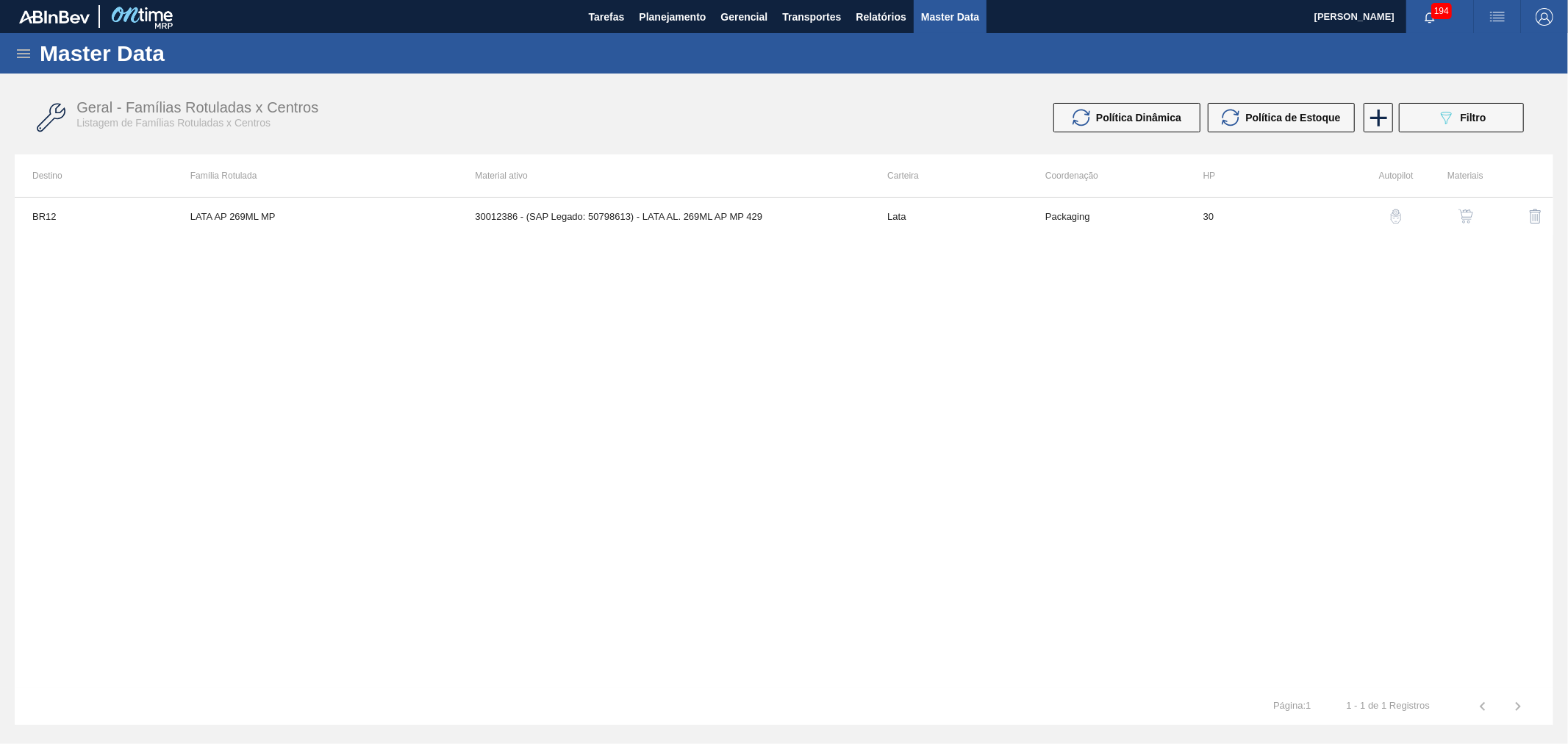
click at [1466, 217] on img "button" at bounding box center [1466, 216] width 14 height 14
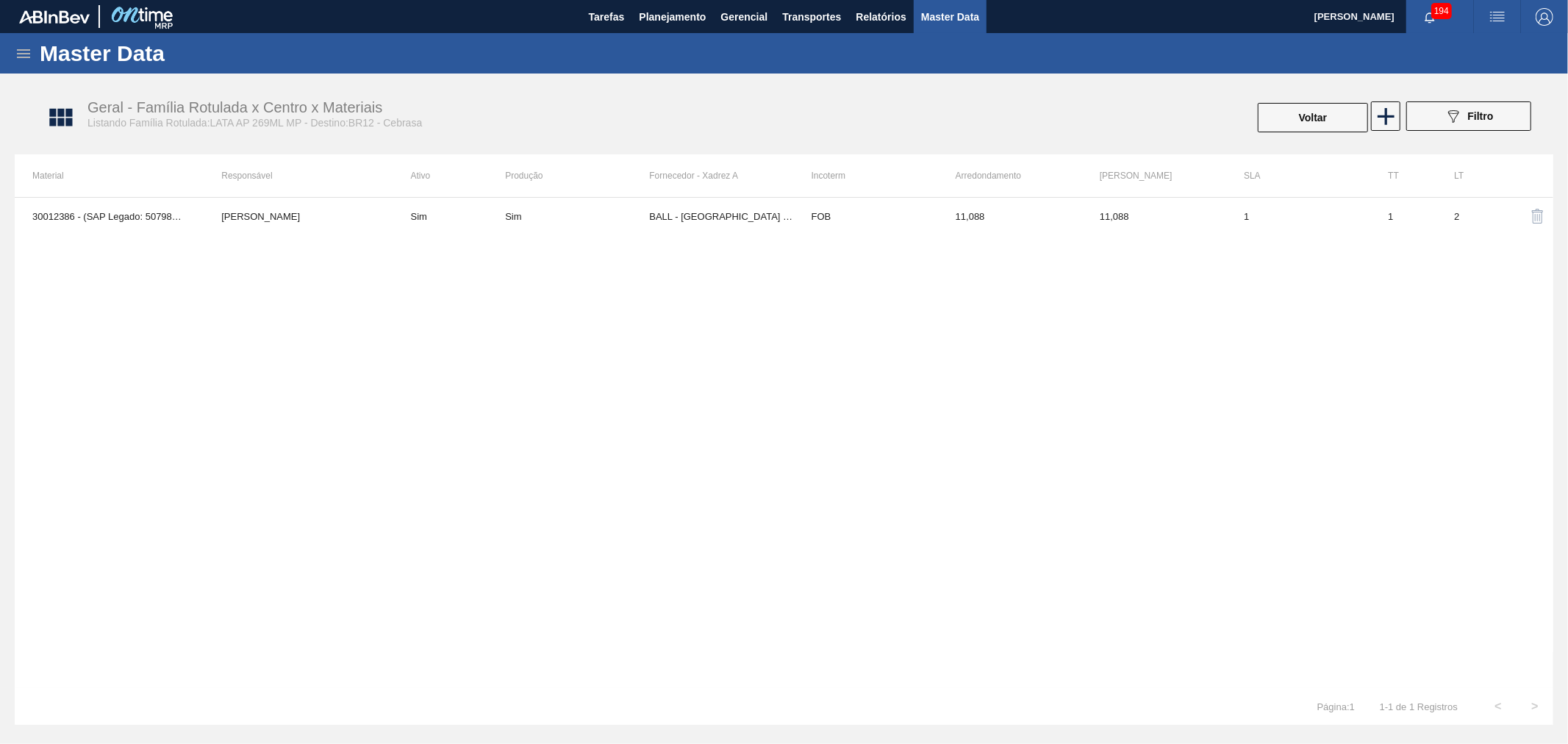
click at [625, 287] on div "30012386 - (SAP Legado: 50798613) - LATA AL. 269ML AP MP 429 [PERSON_NAME] Sim …" at bounding box center [784, 442] width 1539 height 491
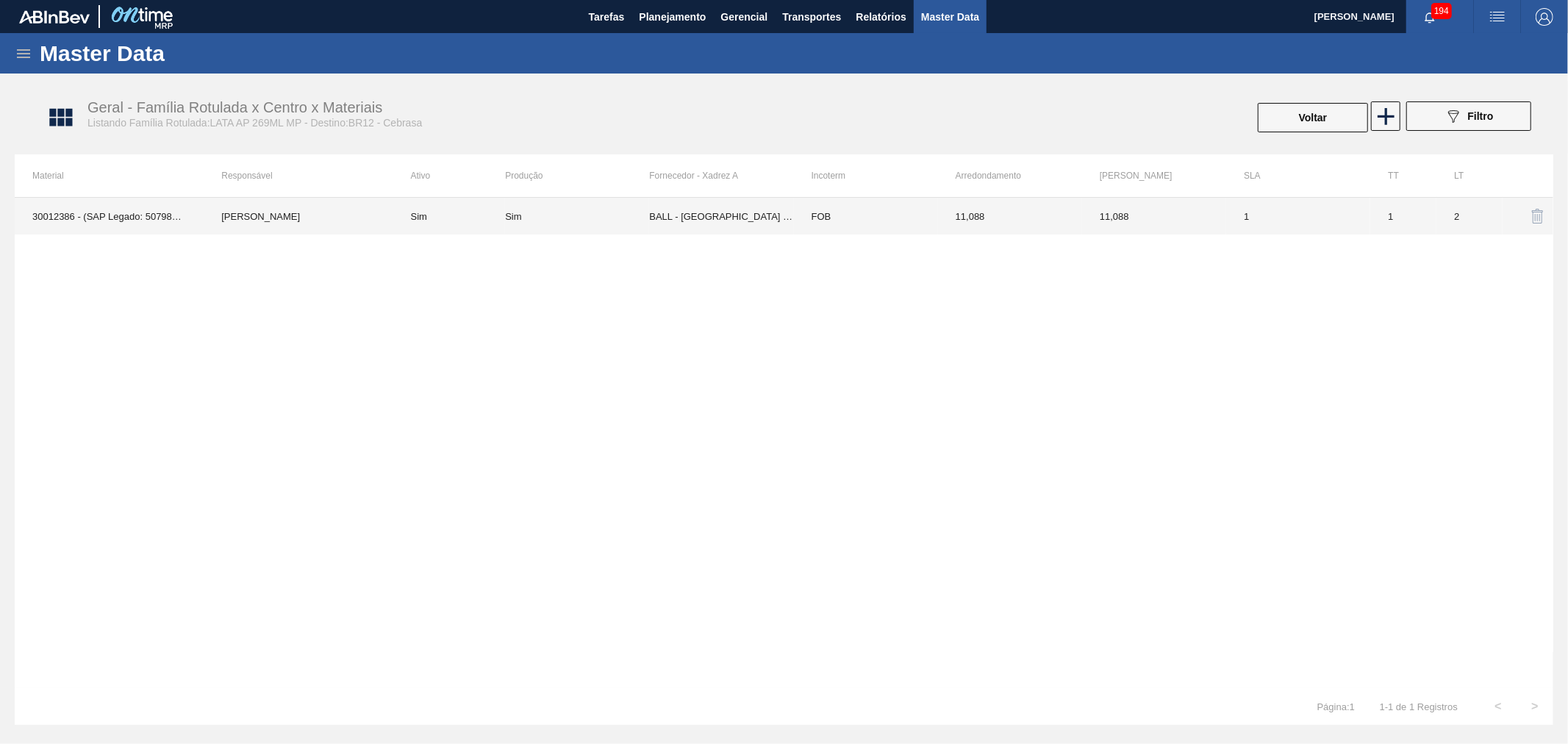
click at [725, 215] on td "BALL - [GEOGRAPHIC_DATA] ([GEOGRAPHIC_DATA])" at bounding box center [721, 216] width 144 height 37
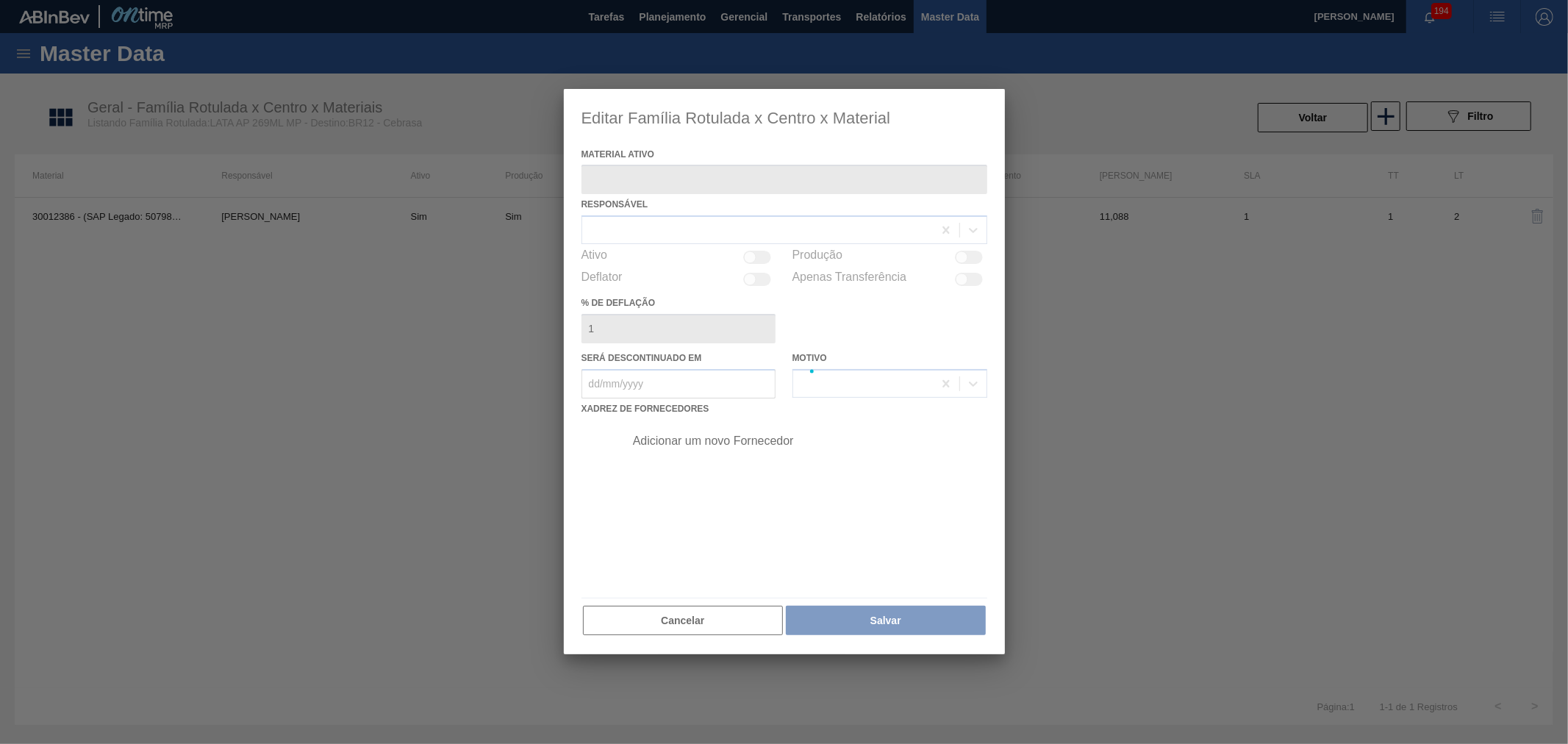
type ativo "30012386 - (SAP Legado: 50798613) - LATA AL. 269ML AP MP 429"
checkbox input "true"
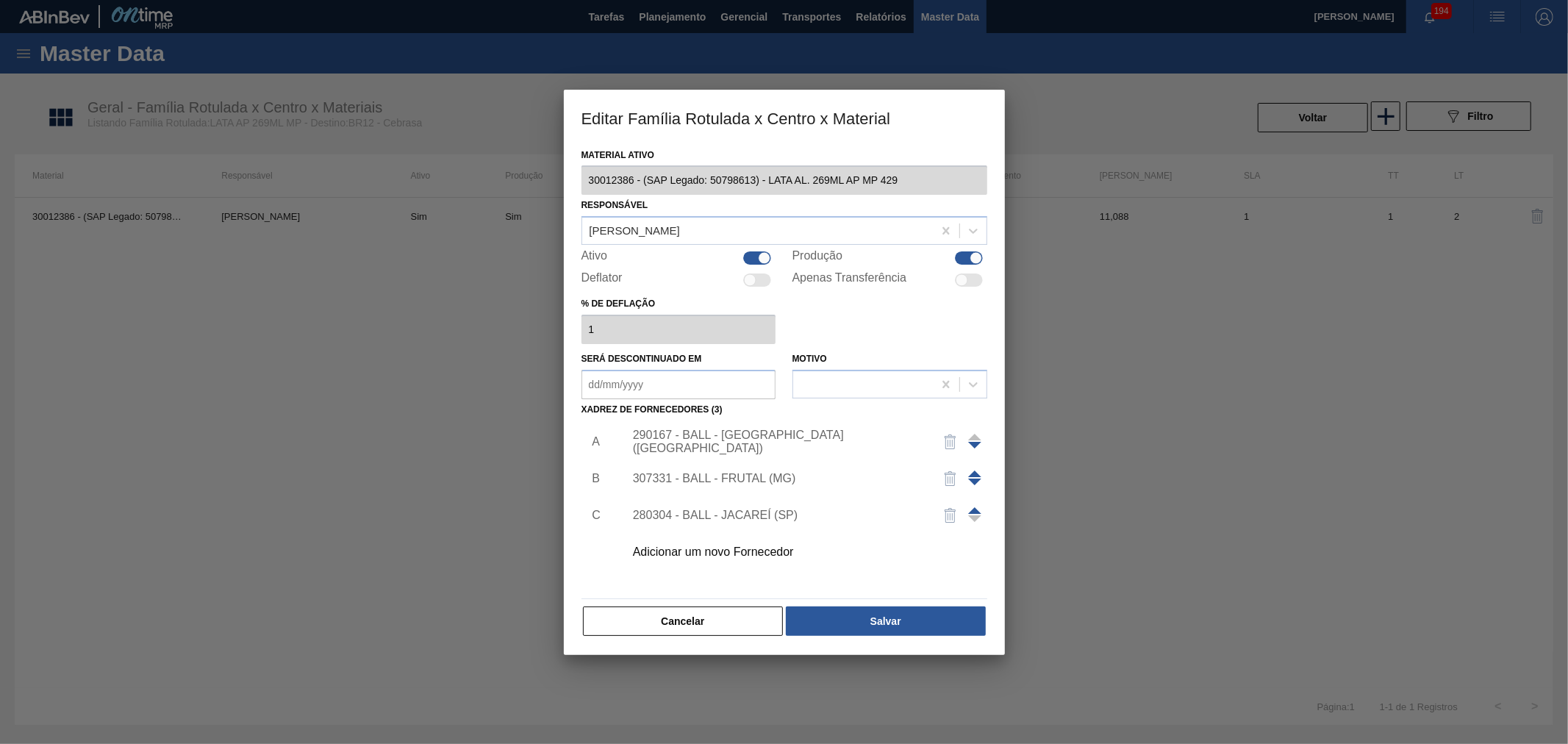
click at [729, 555] on div "Adicionar um novo Fornecedor" at bounding box center [777, 552] width 288 height 14
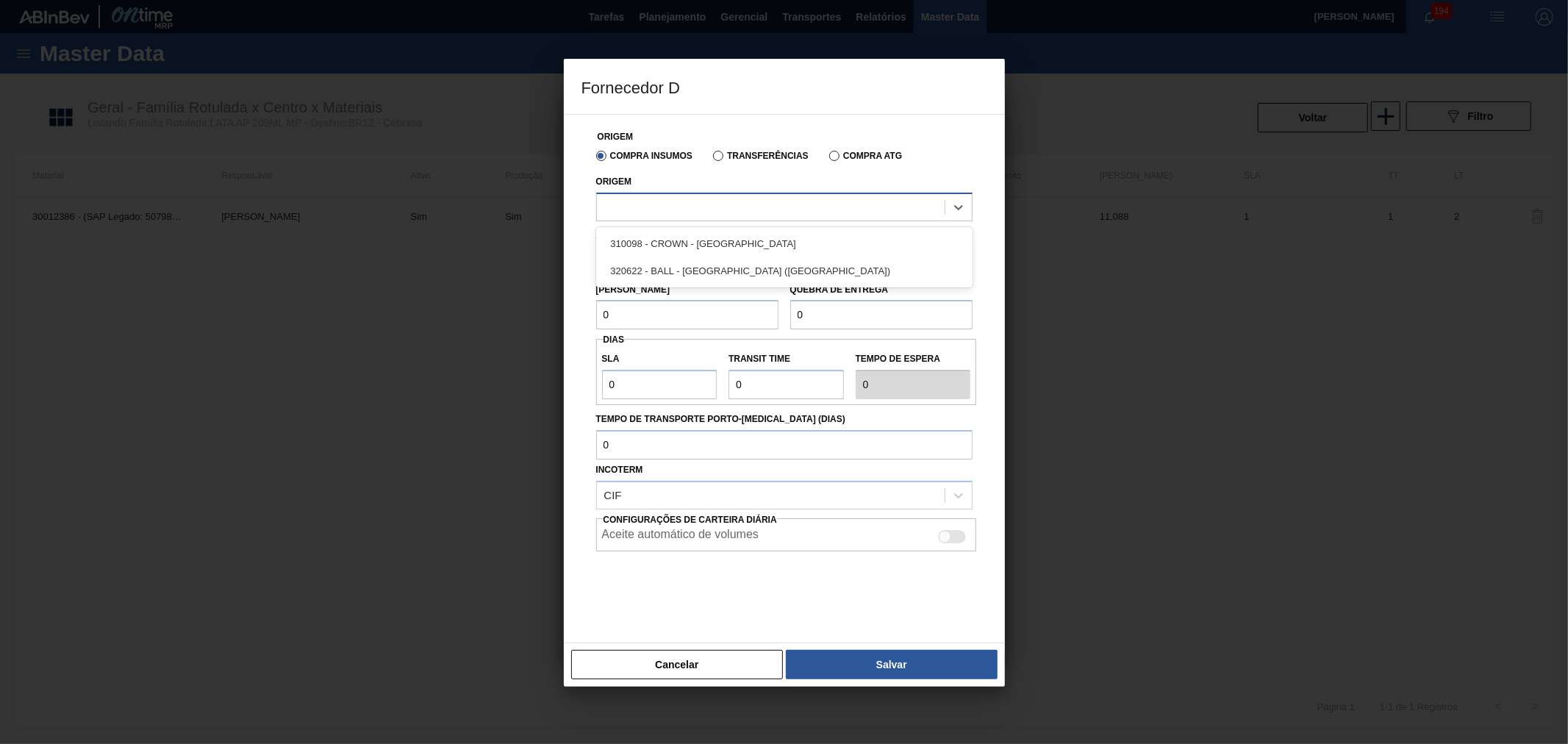
click at [690, 207] on div at bounding box center [771, 206] width 348 height 22
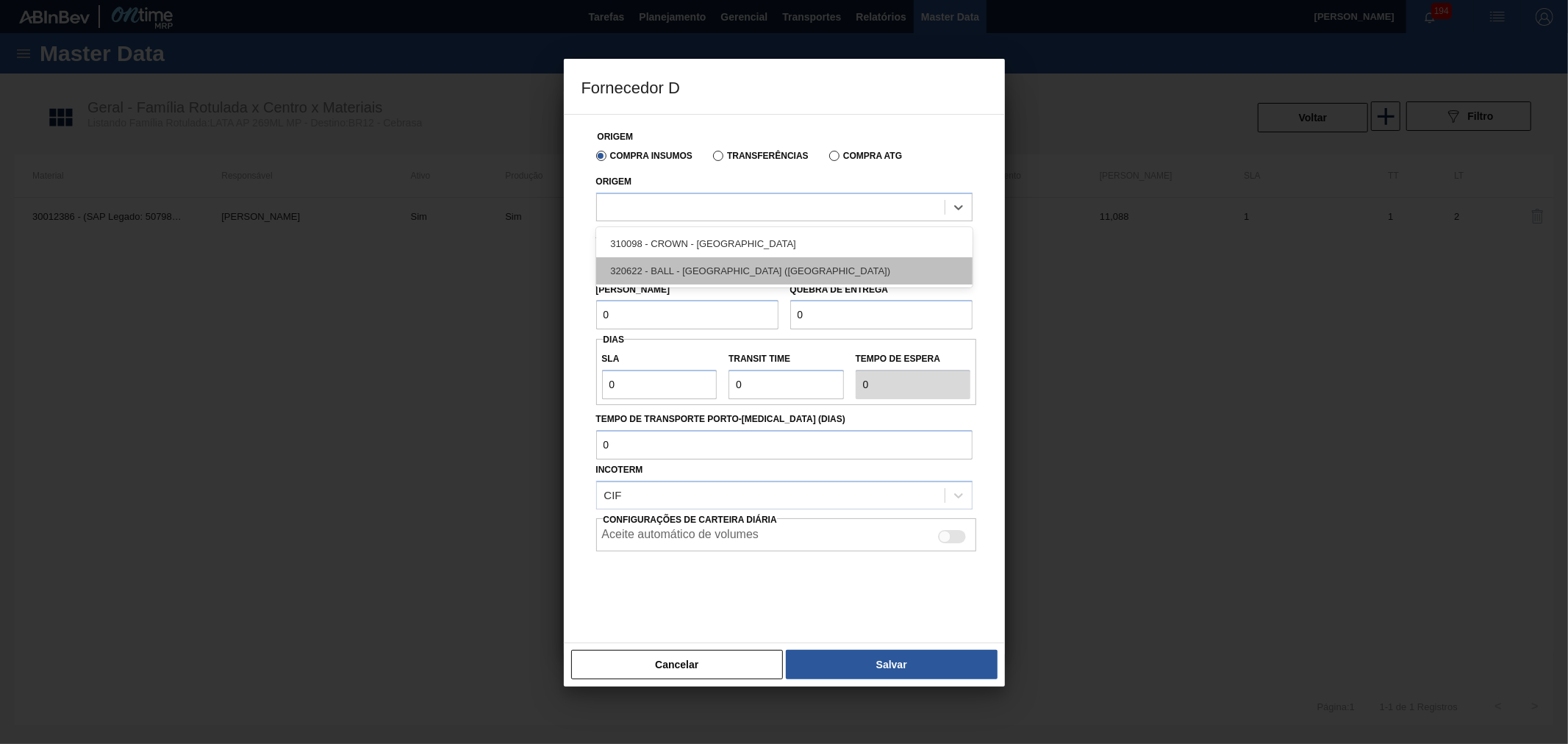
click at [710, 274] on div "320622 - BALL - [GEOGRAPHIC_DATA] ([GEOGRAPHIC_DATA])" at bounding box center [784, 271] width 377 height 27
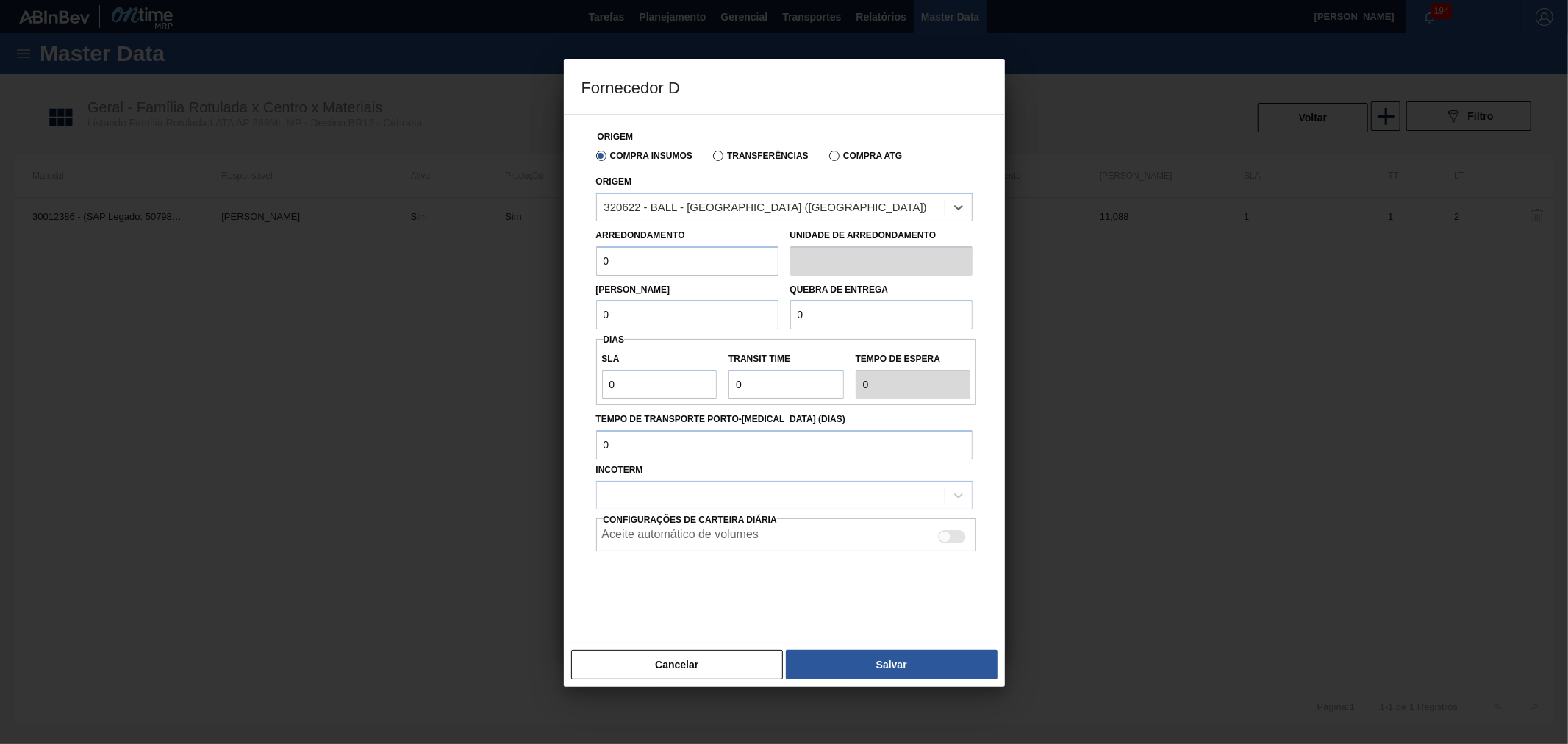
click at [671, 265] on input "0" at bounding box center [687, 260] width 182 height 29
click at [545, 252] on div "Fornecedor D Origem Compra Insumos Transferências Compra ATG Origem 320622 - BA…" at bounding box center [784, 372] width 1568 height 744
type input "11,088"
drag, startPoint x: 651, startPoint y: 317, endPoint x: 534, endPoint y: 306, distance: 117.5
click at [541, 305] on div "Fornecedor D Origem Compra Insumos Transferências Compra ATG Origem 320622 - BA…" at bounding box center [784, 372] width 1568 height 744
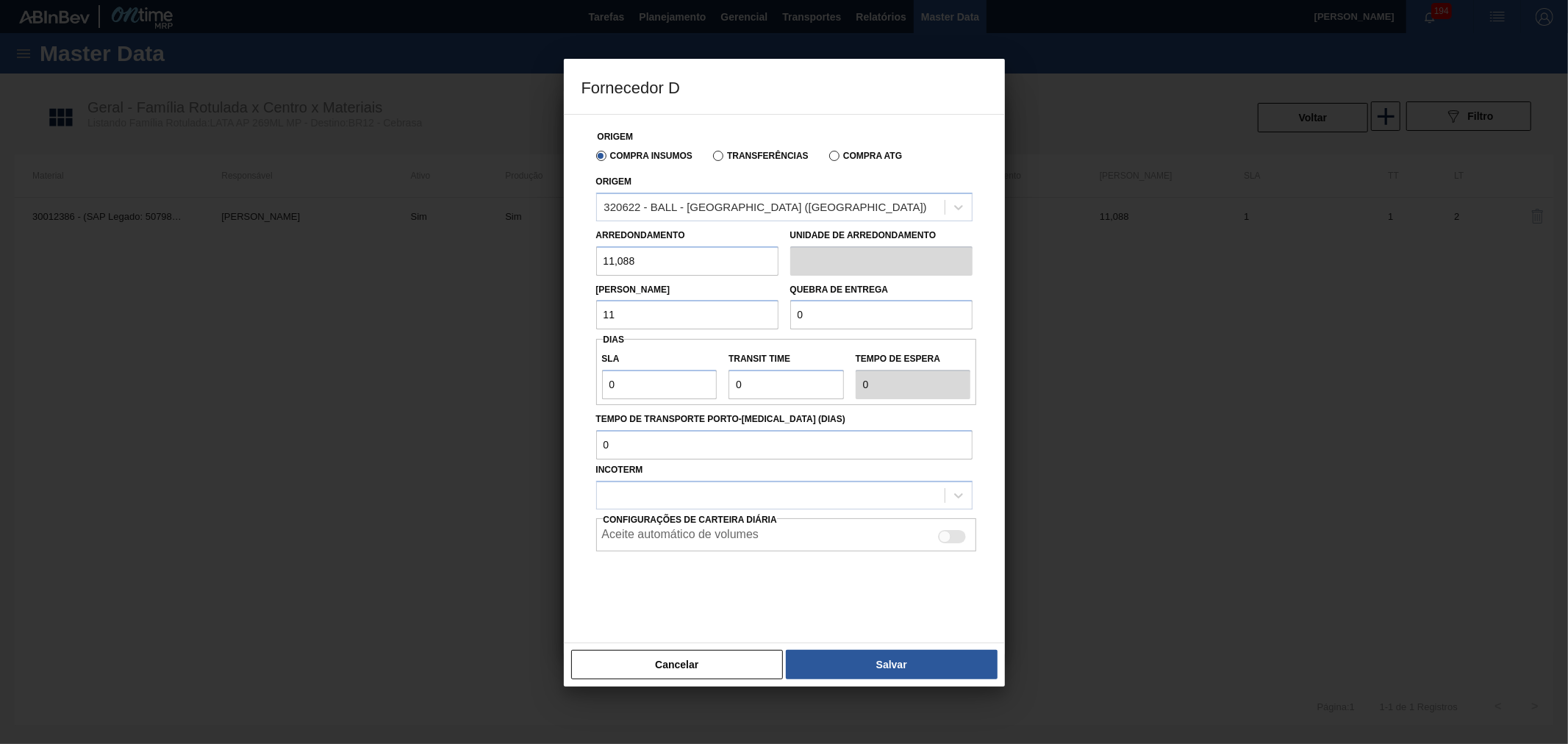
type input "11,088"
click at [864, 311] on input "0" at bounding box center [881, 315] width 182 height 29
drag, startPoint x: 824, startPoint y: 307, endPoint x: 703, endPoint y: 304, distance: 121.0
click at [704, 304] on div "[PERSON_NAME] 11,088 Quebra de entrega 0" at bounding box center [784, 303] width 388 height 54
type input "221,760"
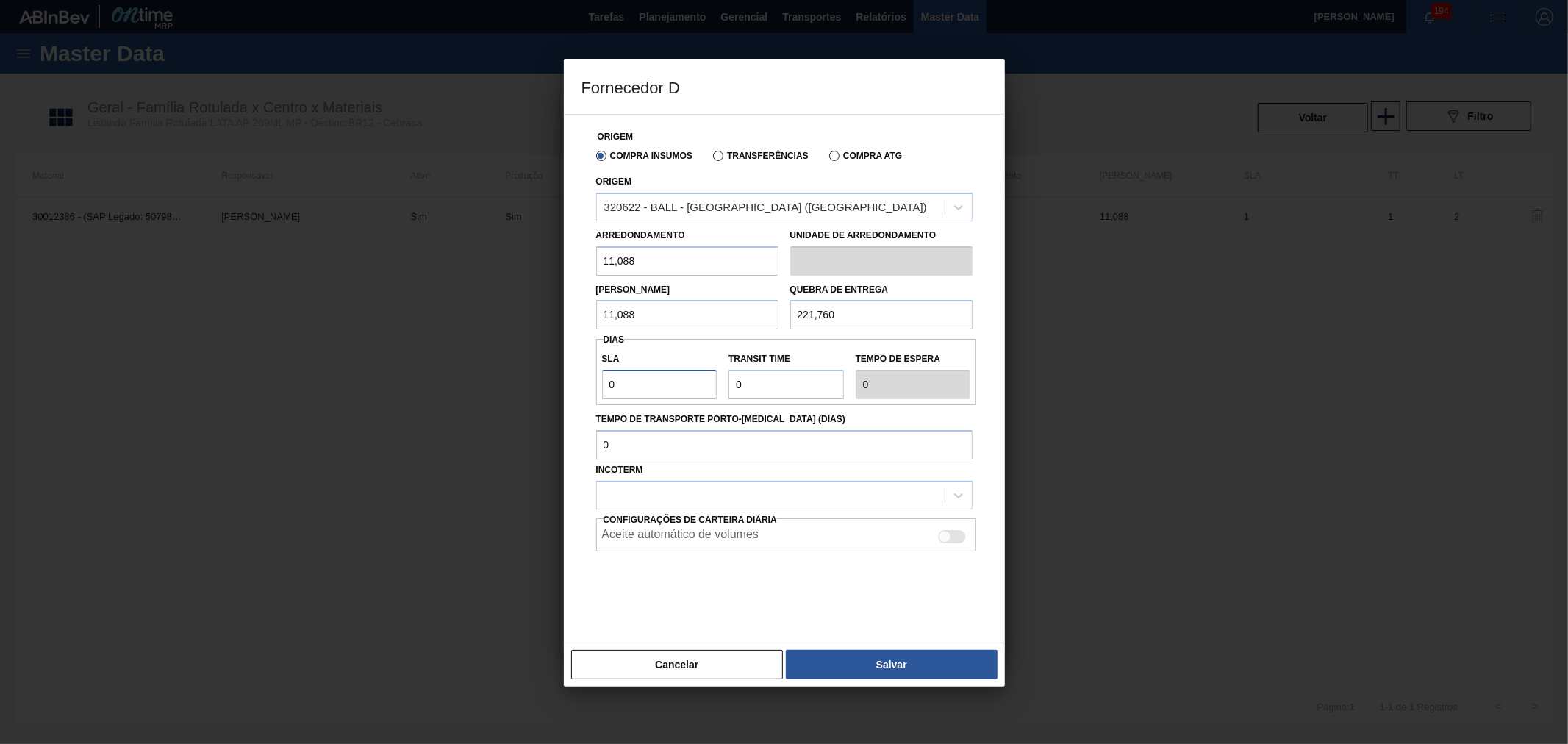
drag, startPoint x: 685, startPoint y: 381, endPoint x: 594, endPoint y: 386, distance: 91.1
click at [594, 386] on div "Origem Compra Insumos Transferências Compra ATG Origem 320622 - BALL - [GEOGRAP…" at bounding box center [784, 370] width 406 height 511
type input "2"
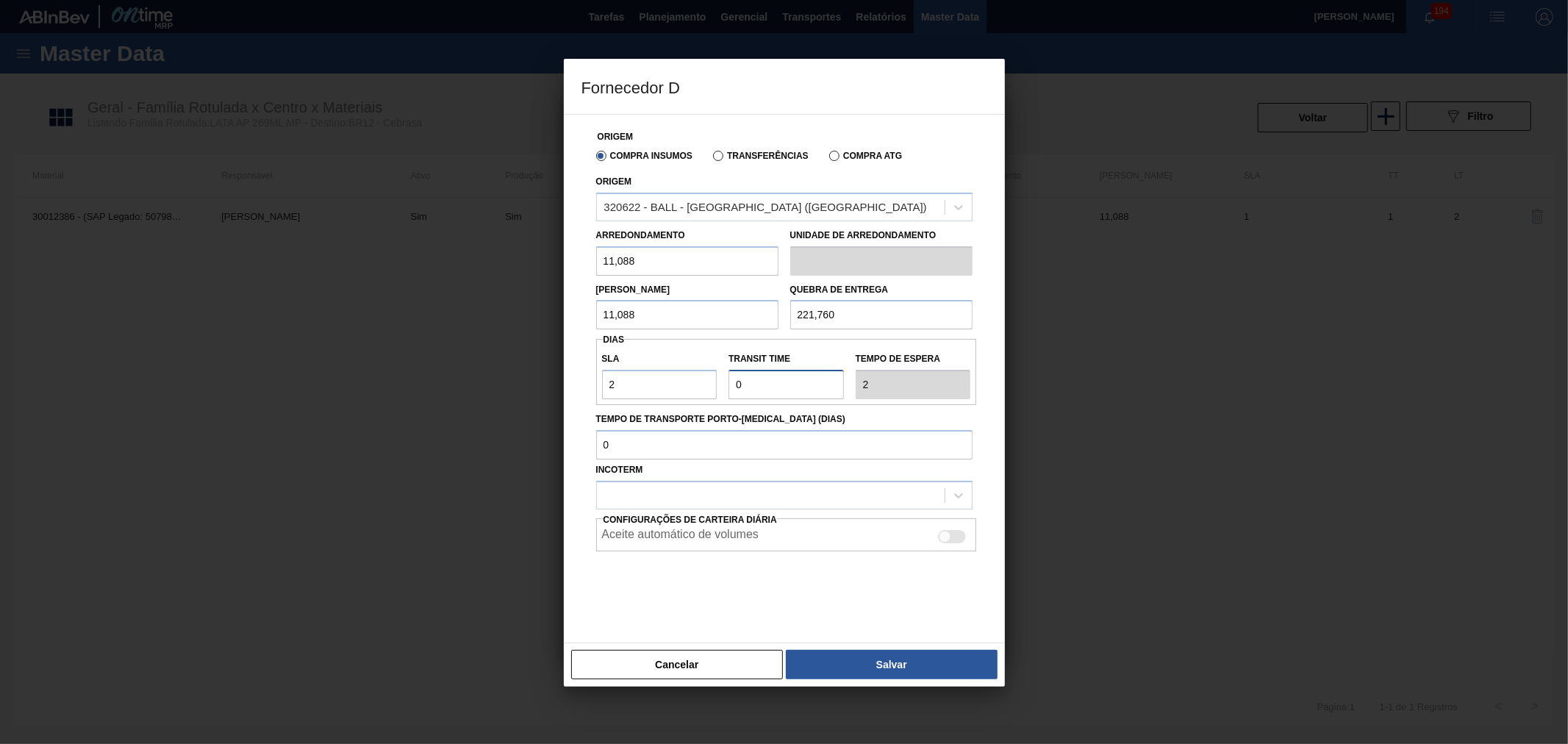
click at [776, 387] on input "Transit Time" at bounding box center [786, 384] width 115 height 29
drag, startPoint x: 819, startPoint y: 388, endPoint x: 642, endPoint y: 374, distance: 177.6
click at [651, 377] on div "SLA 2 Transit Time Tempo de espera 2" at bounding box center [787, 372] width 381 height 54
type input "5"
type input "7"
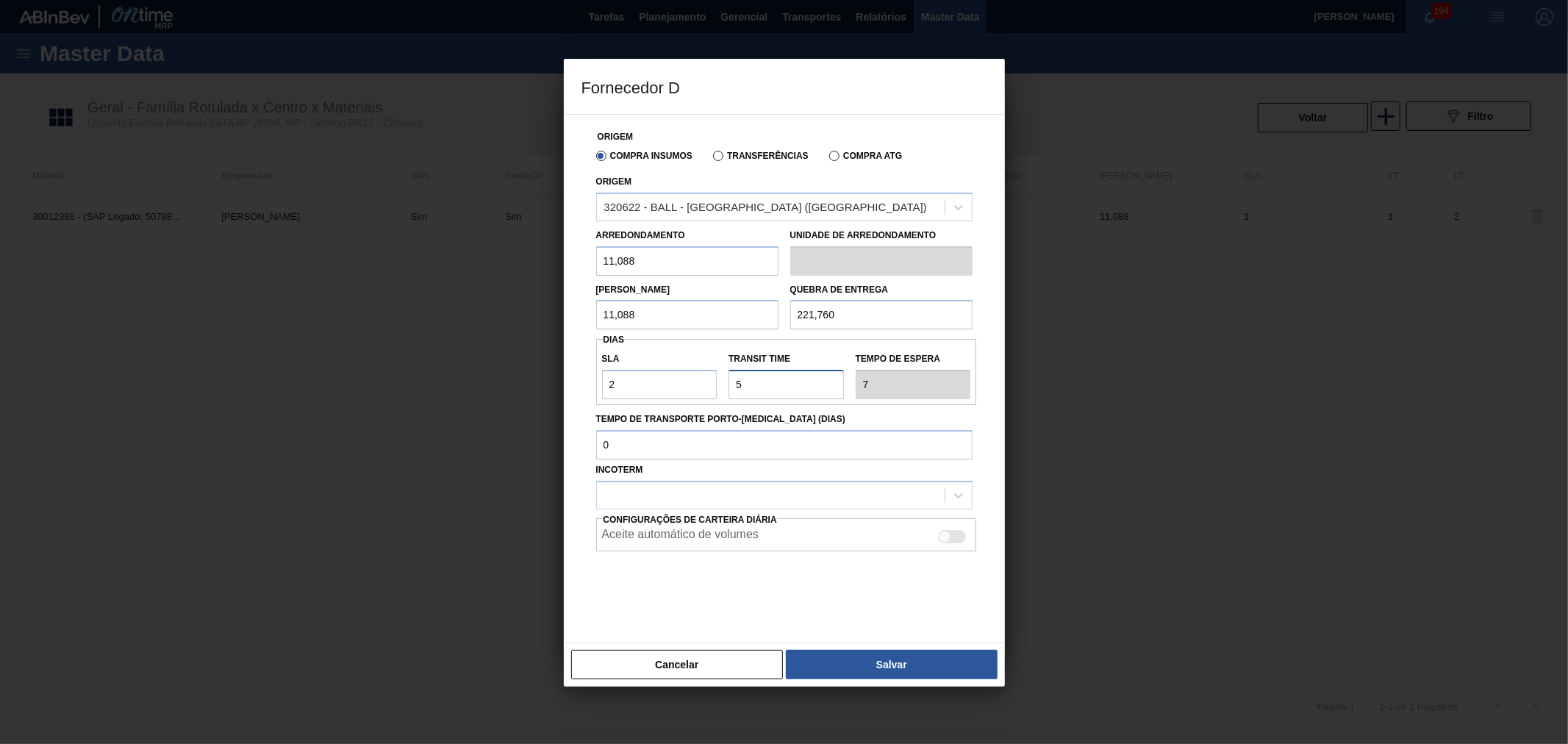
type input "5"
click at [864, 409] on label "Tempo de Transporte Porto-[MEDICAL_DATA] (dias)" at bounding box center [784, 419] width 377 height 22
click at [864, 430] on input "Tempo de Transporte Porto-[MEDICAL_DATA] (dias)" at bounding box center [784, 444] width 377 height 29
click at [780, 489] on div at bounding box center [771, 495] width 348 height 22
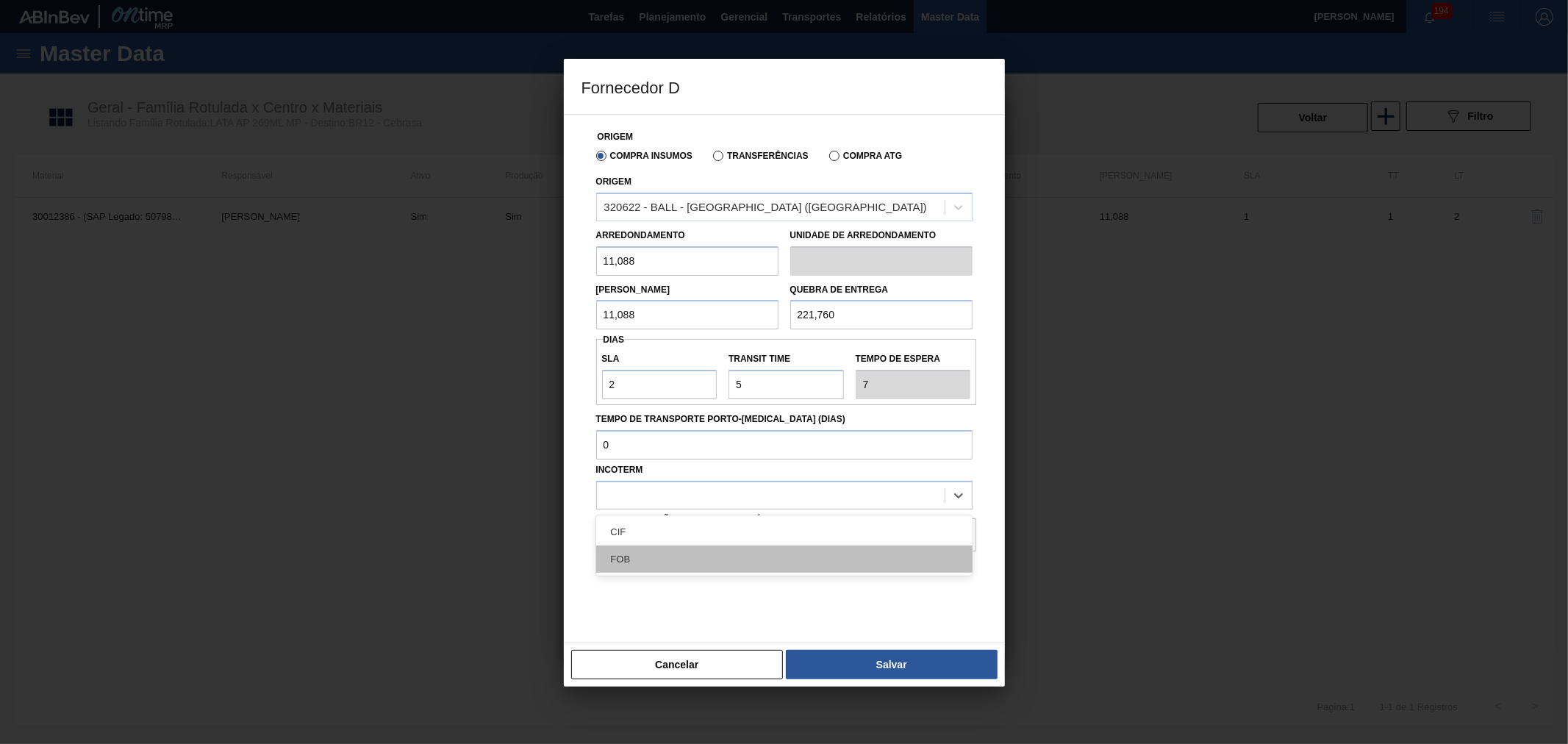
click at [659, 553] on div "FOB" at bounding box center [784, 559] width 377 height 27
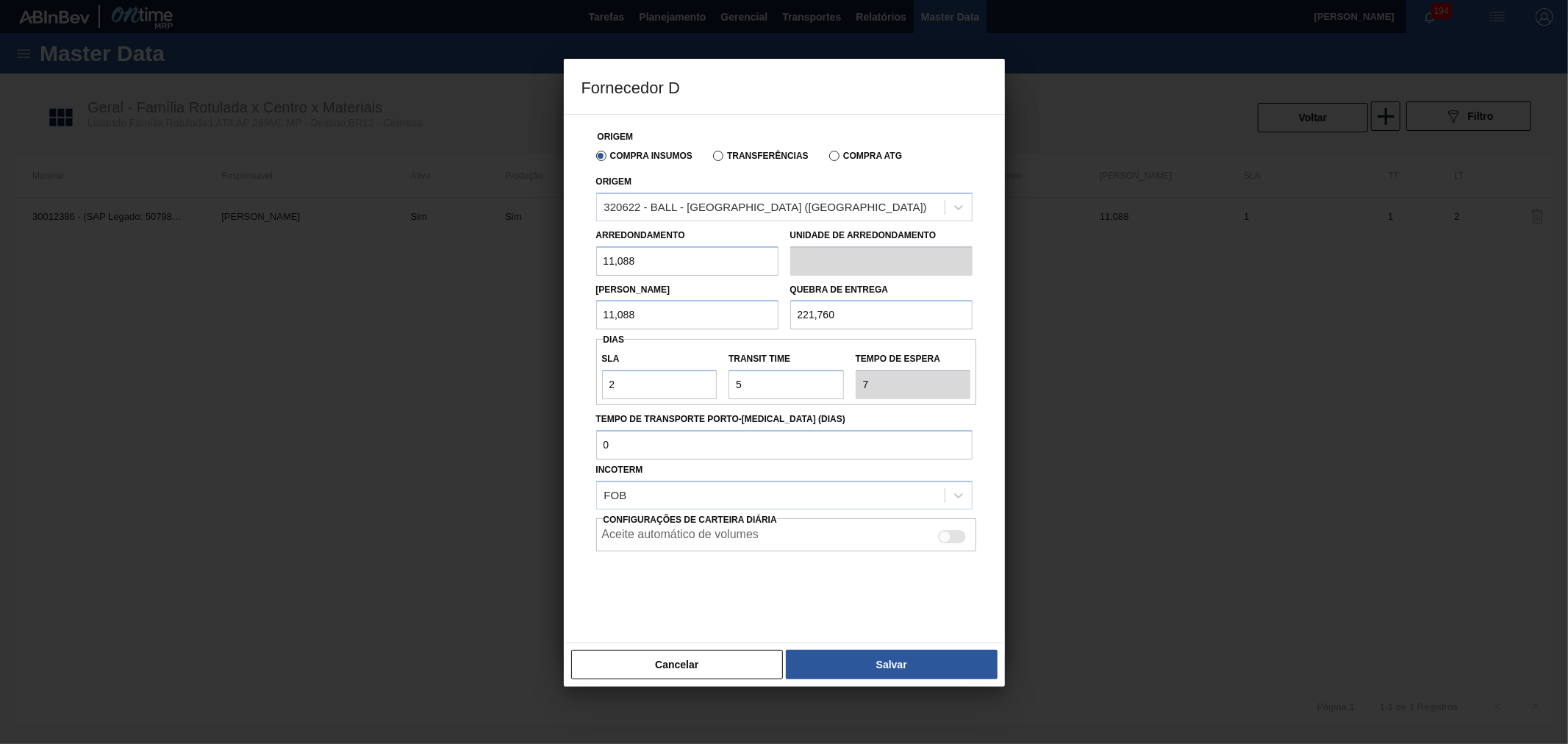
click at [952, 535] on div at bounding box center [952, 537] width 28 height 14
checkbox input "true"
click at [905, 671] on button "Salvar" at bounding box center [891, 664] width 211 height 29
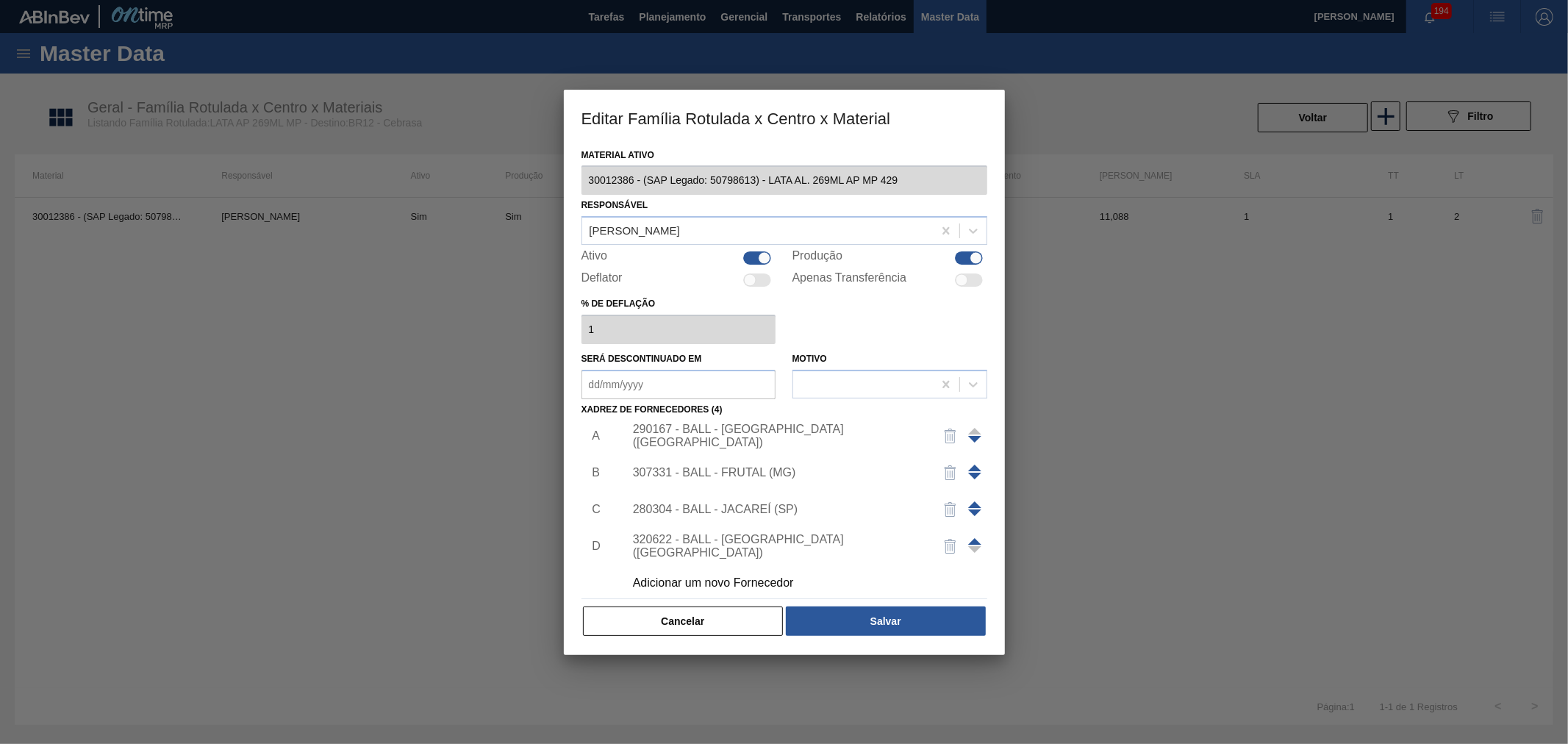
scroll to position [14, 0]
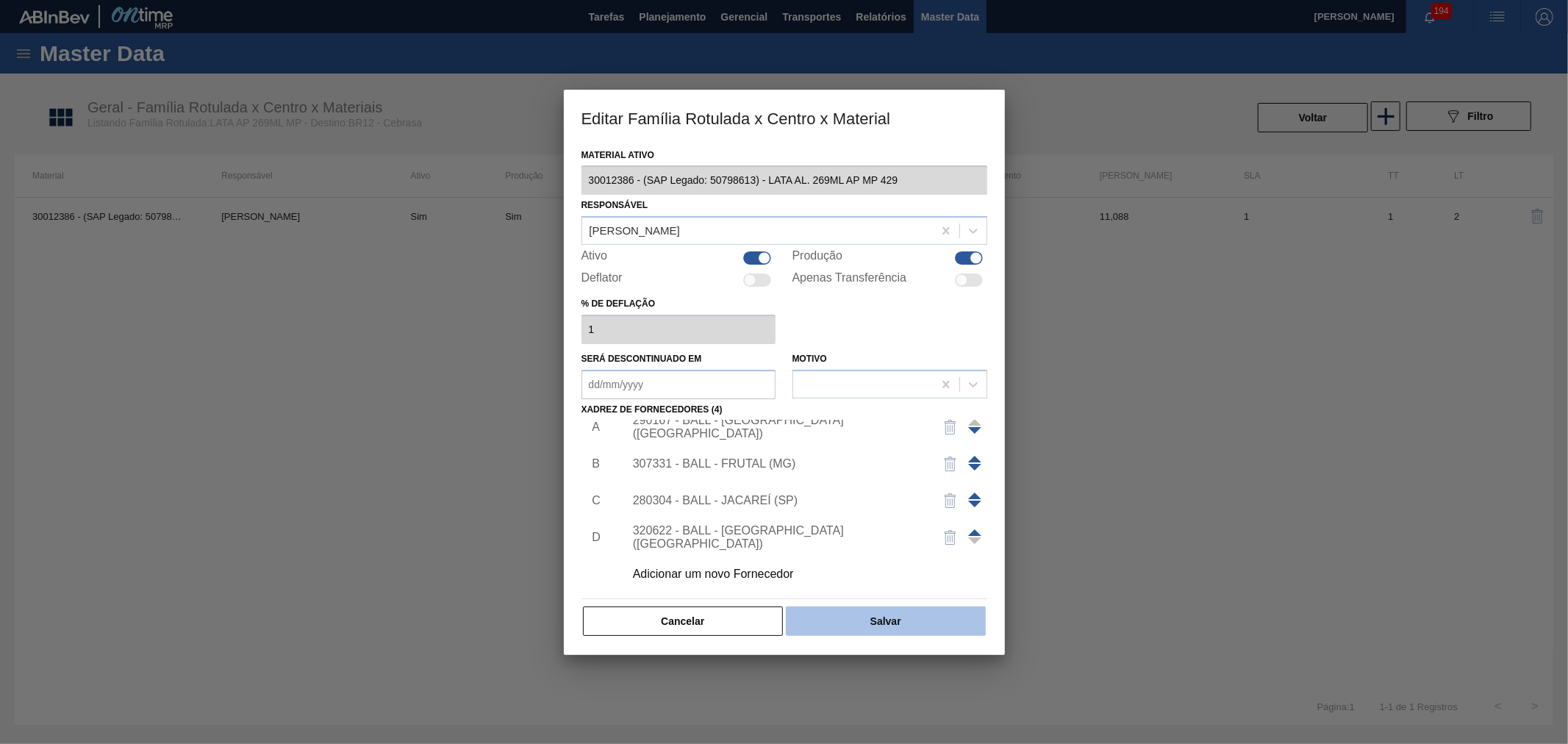
click at [869, 608] on button "Salvar" at bounding box center [886, 621] width 199 height 29
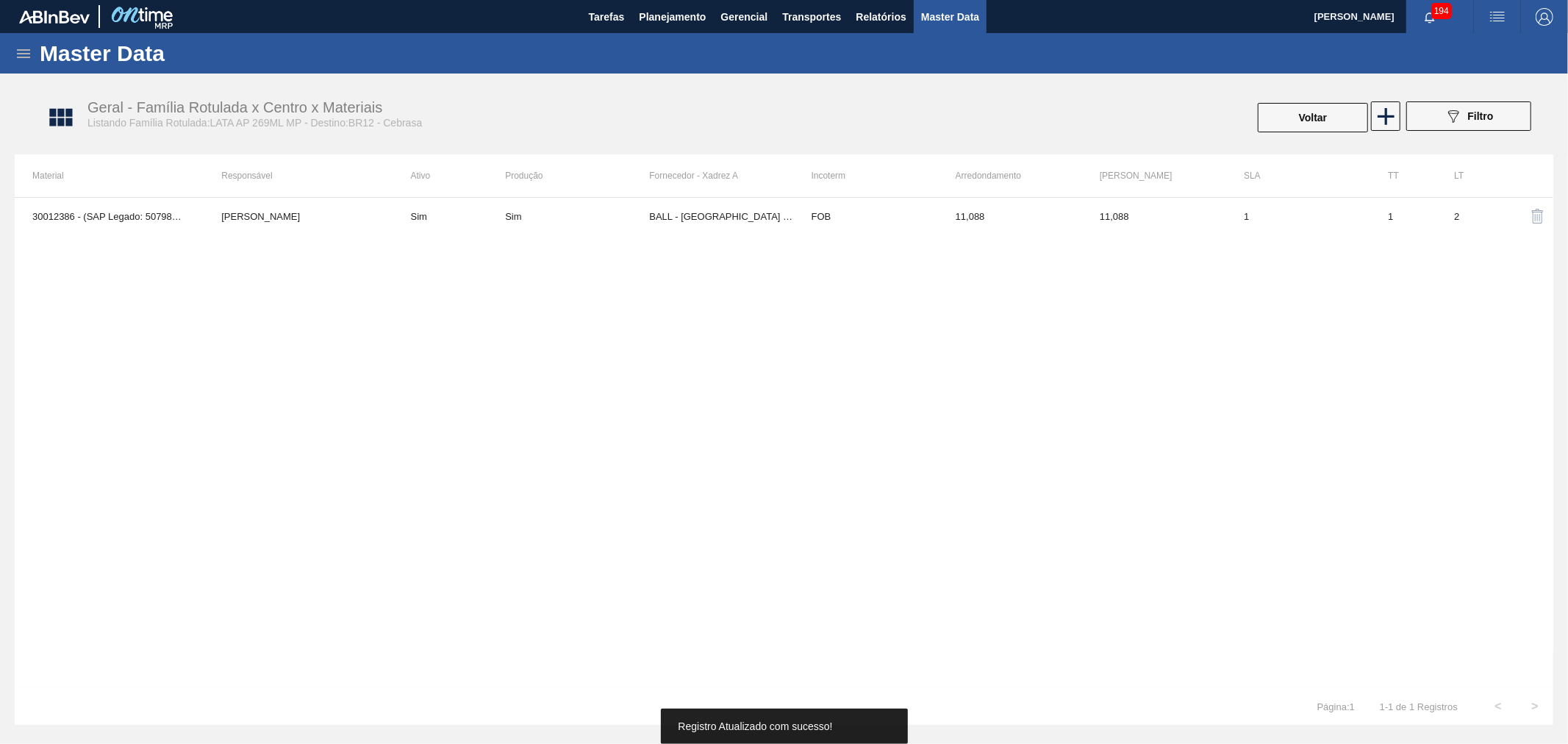
click at [746, 421] on div "30012386 - (SAP Legado: 50798613) - LATA AL. 269ML AP MP 429 [PERSON_NAME] Sim …" at bounding box center [784, 442] width 1539 height 491
click at [757, 430] on div "30012386 - (SAP Legado: 50798613) - LATA AL. 269ML AP MP 429 [PERSON_NAME] Sim …" at bounding box center [784, 442] width 1539 height 491
click at [1313, 126] on button "Voltar" at bounding box center [1313, 117] width 110 height 29
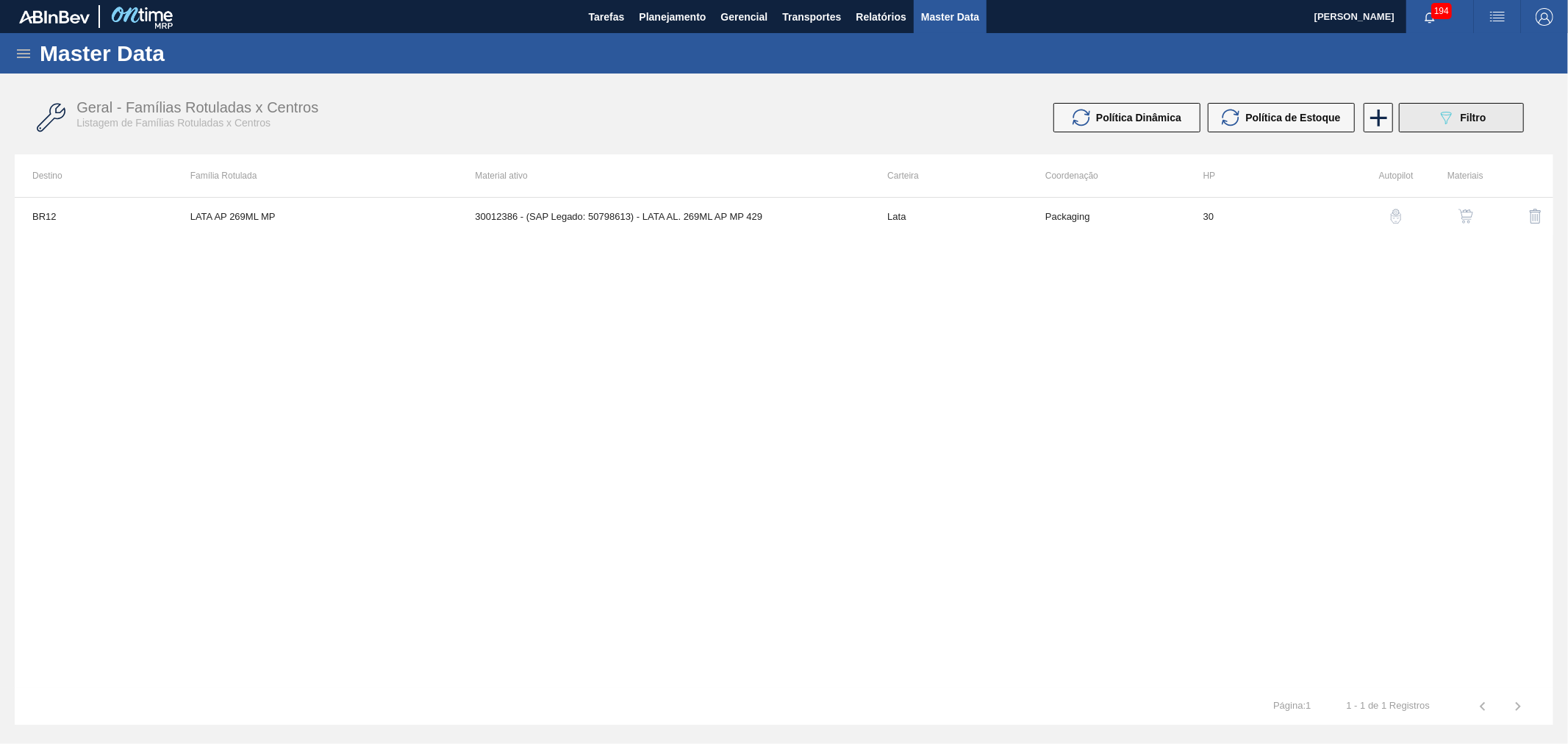
click at [1434, 119] on button "089F7B8B-B2A5-4AFE-B5C0-19BA573D28AC Filtro" at bounding box center [1461, 117] width 125 height 29
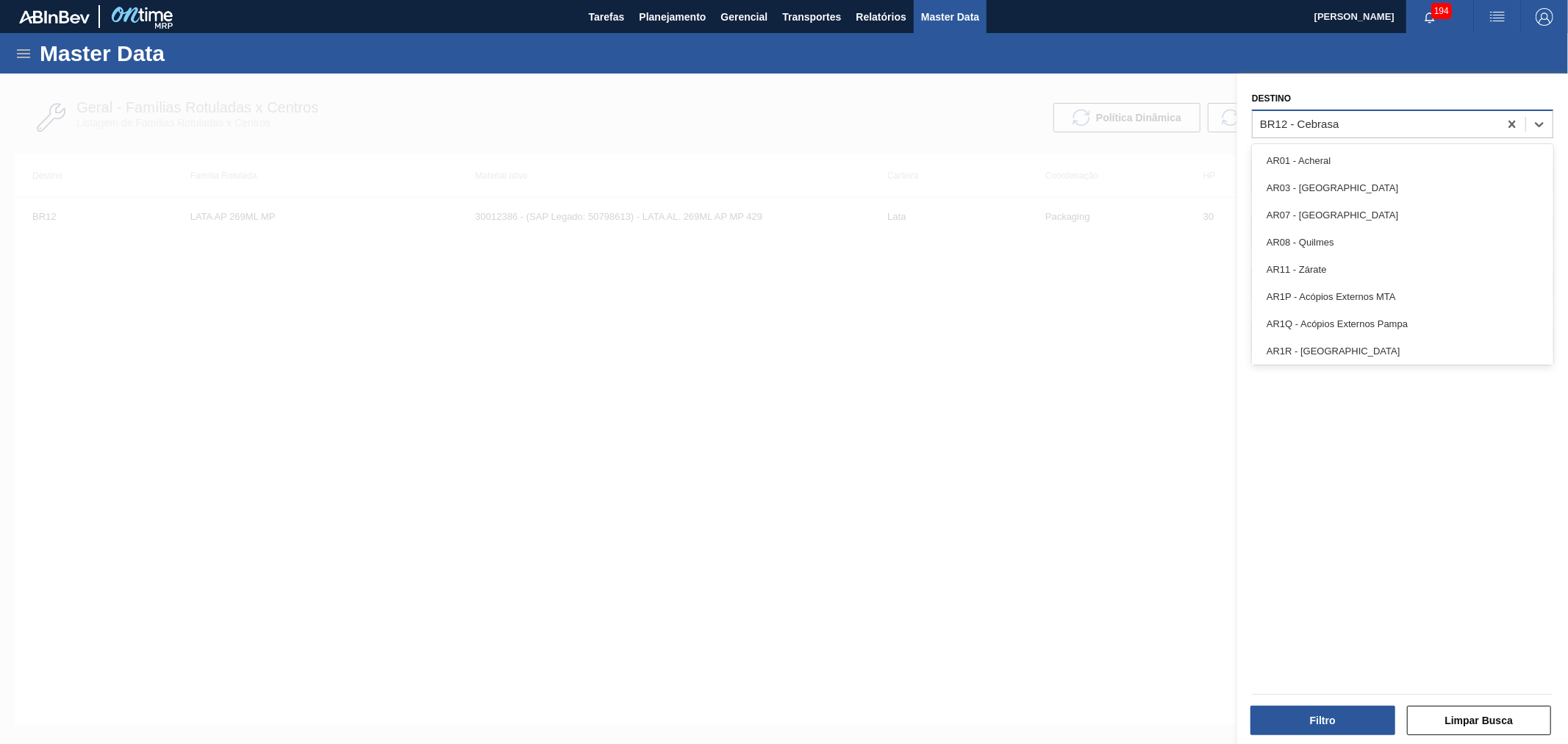
click at [1339, 119] on div "BR12 - Cebrasa" at bounding box center [1300, 124] width 80 height 13
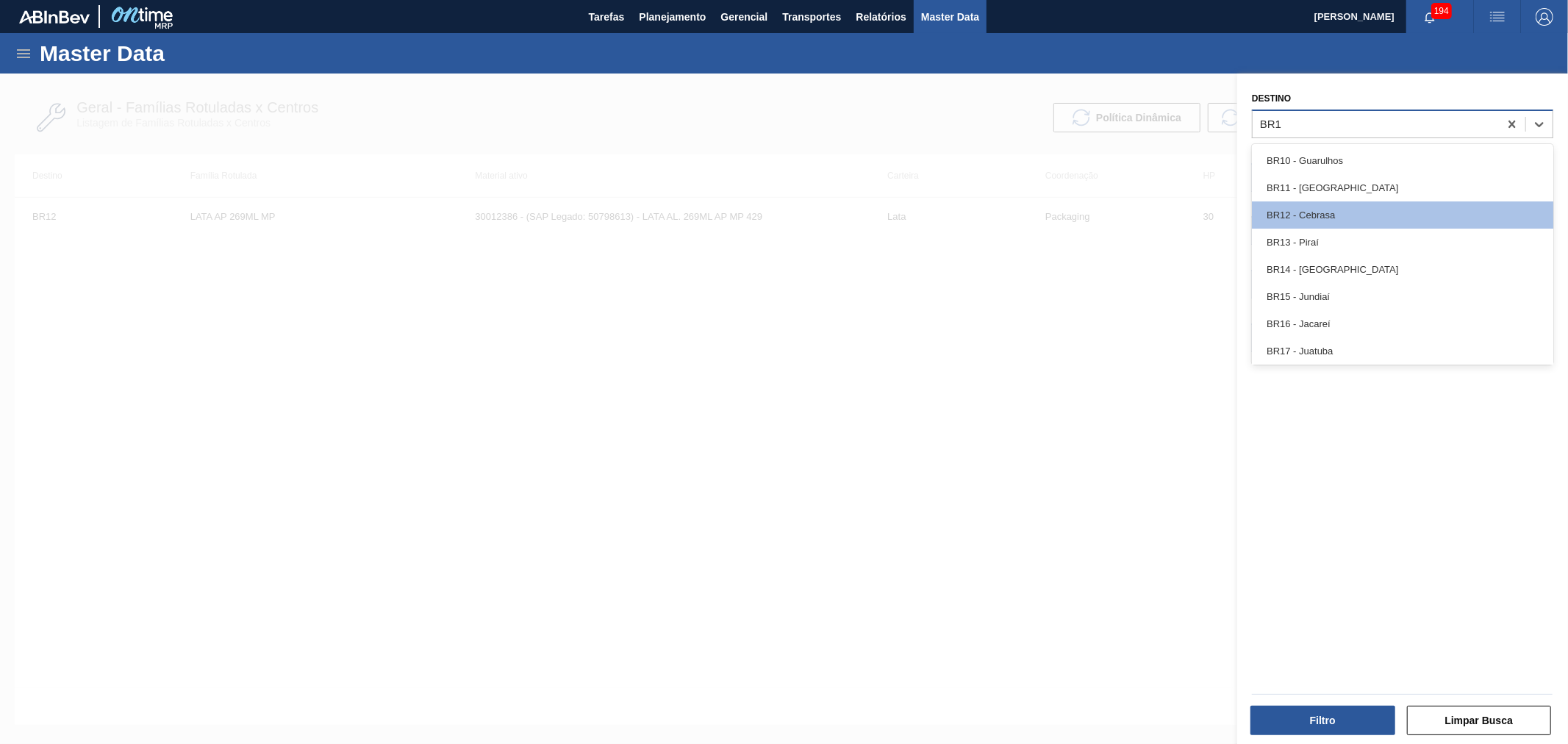
type input "BR17"
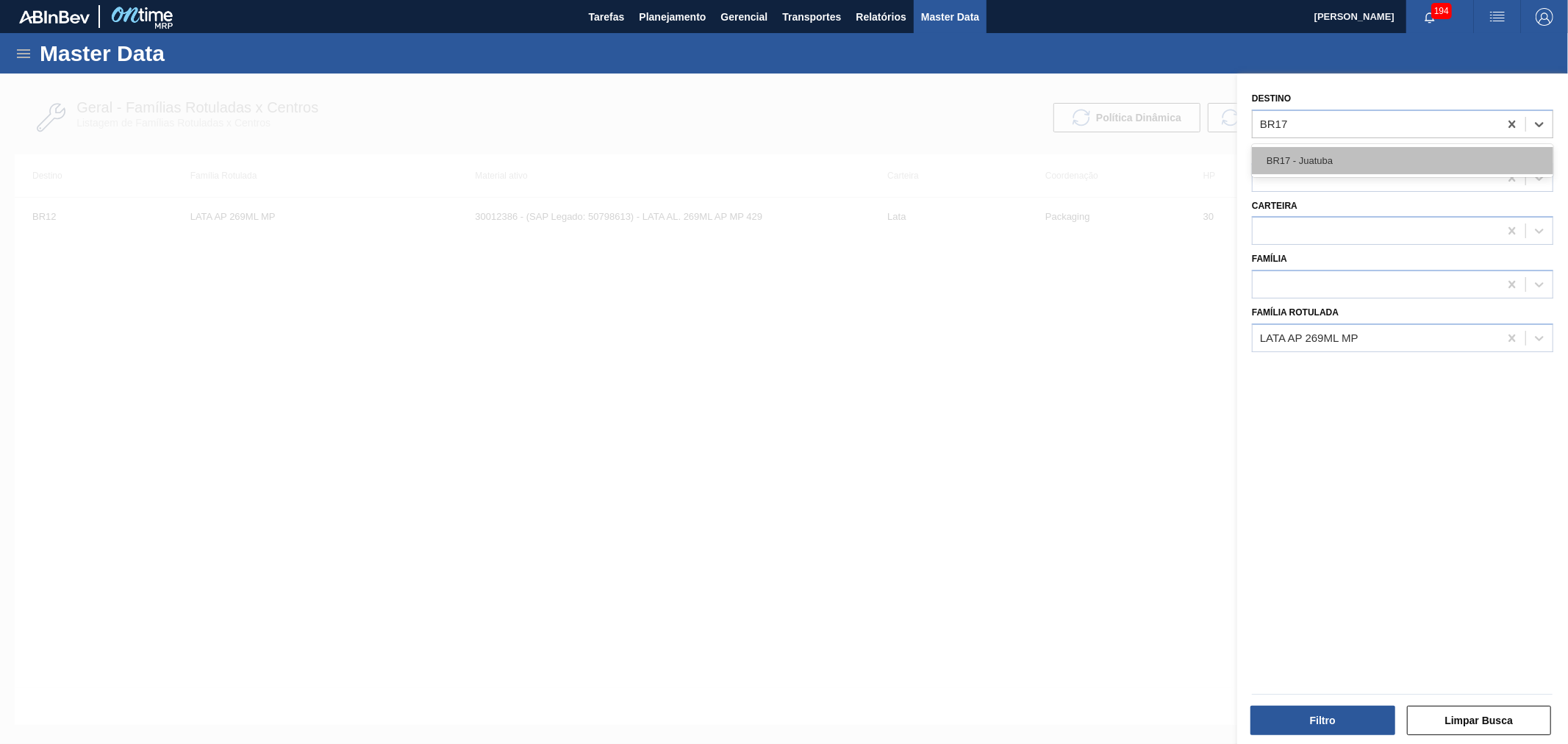
click at [1335, 159] on div "BR17 - Juatuba" at bounding box center [1402, 161] width 301 height 27
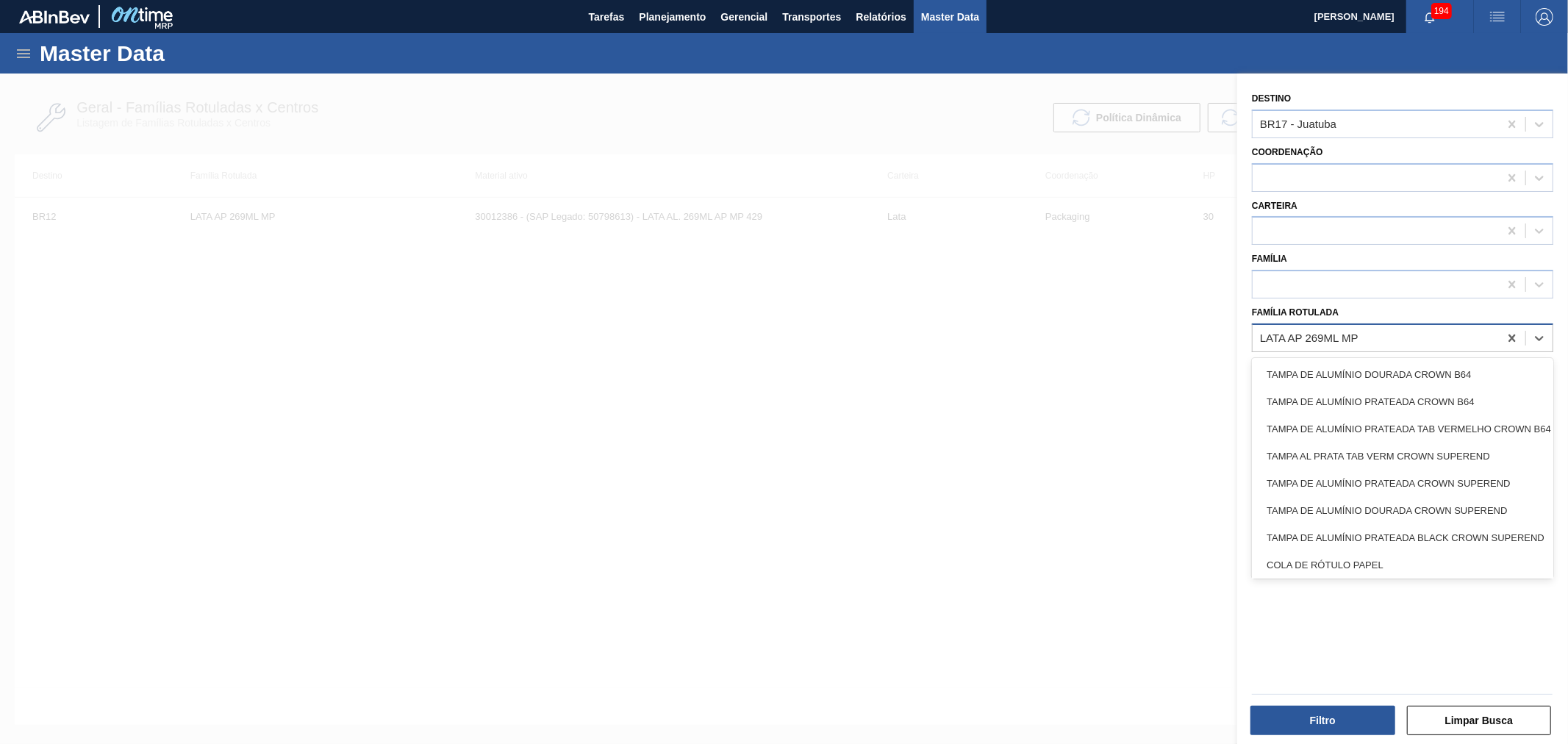
click at [1376, 341] on div "LATA AP 269ML MP" at bounding box center [1375, 338] width 246 height 22
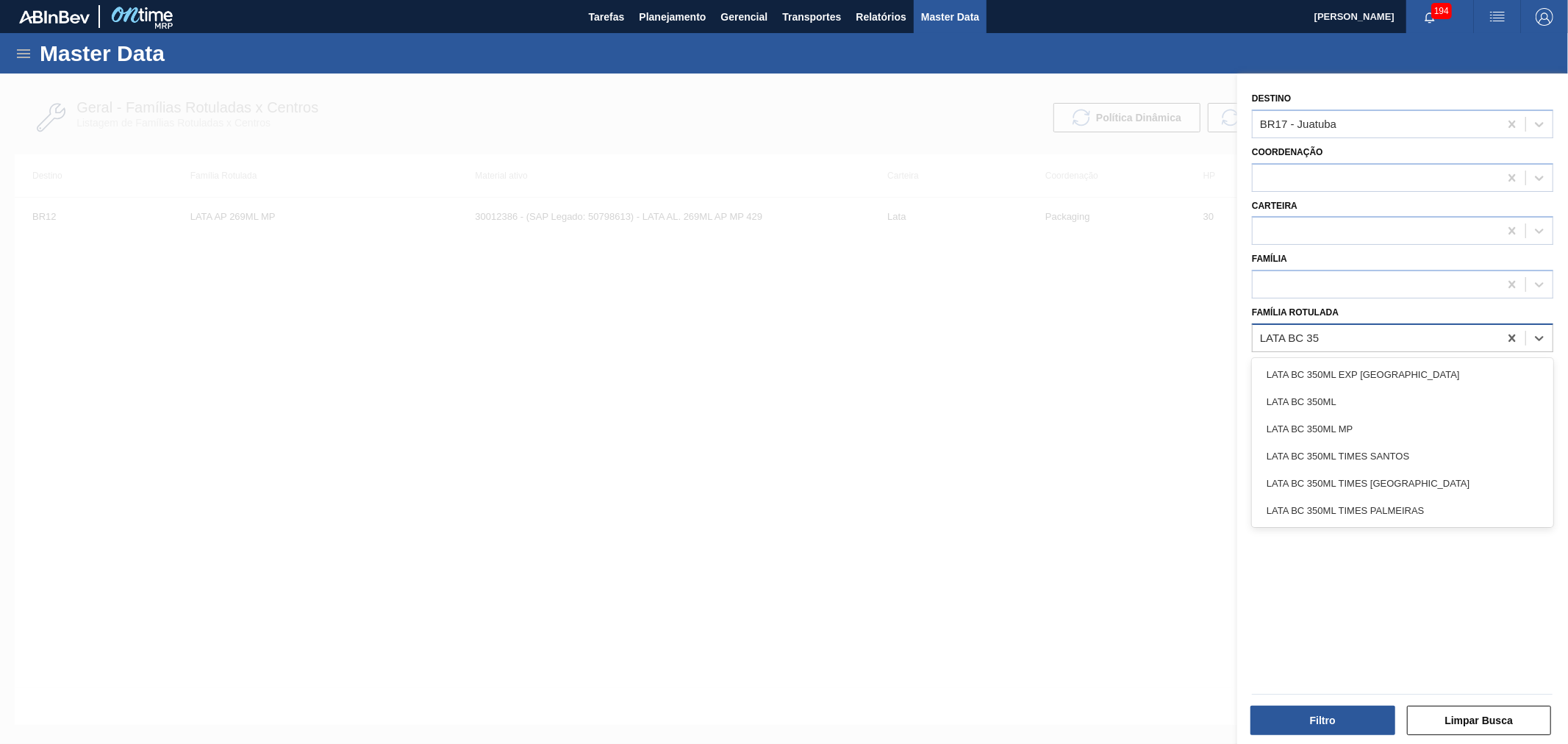
type Rotulada "LATA [DATE]"
click at [1342, 437] on div "LATA BC 350ML MP" at bounding box center [1402, 429] width 301 height 27
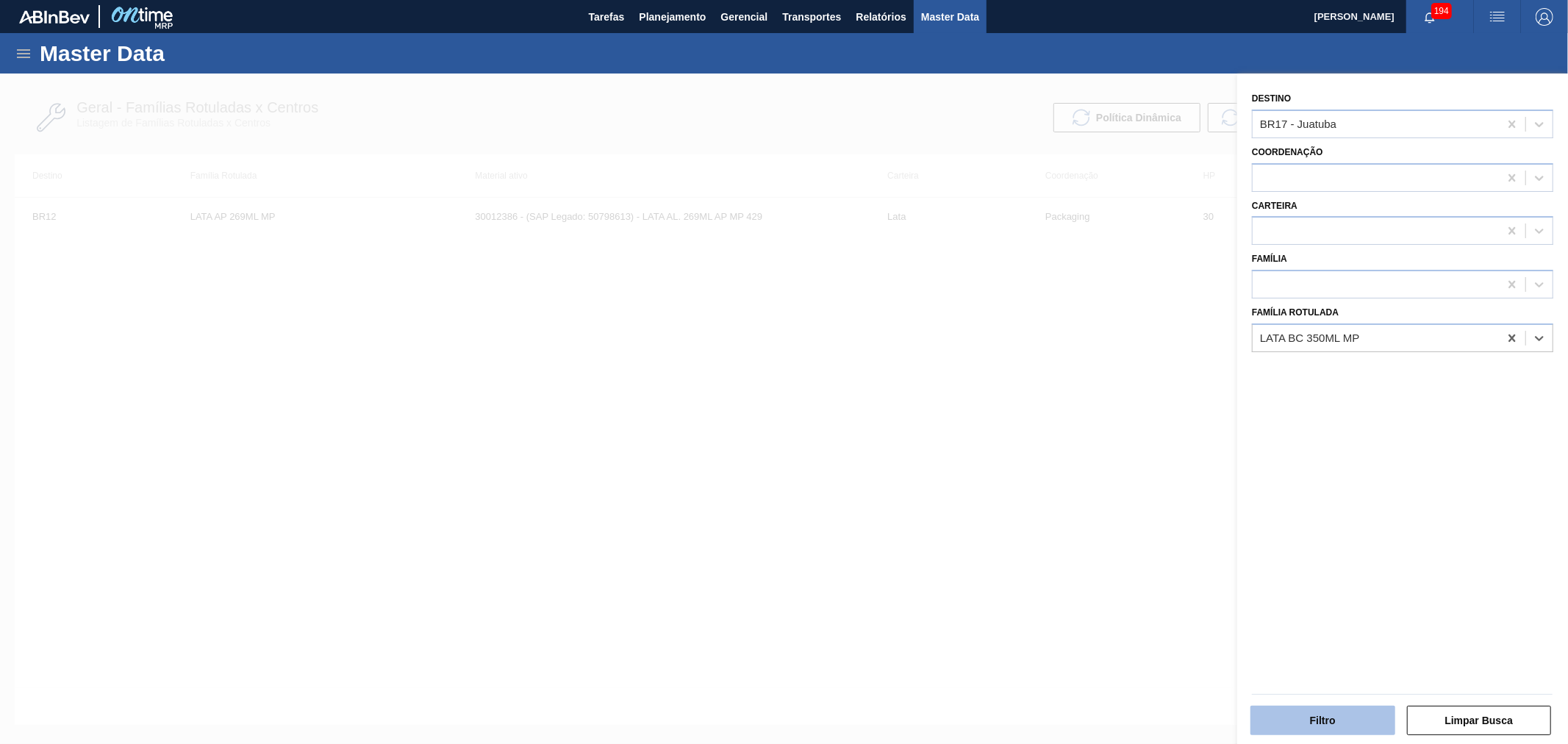
click at [1320, 711] on button "Filtro" at bounding box center [1323, 720] width 145 height 29
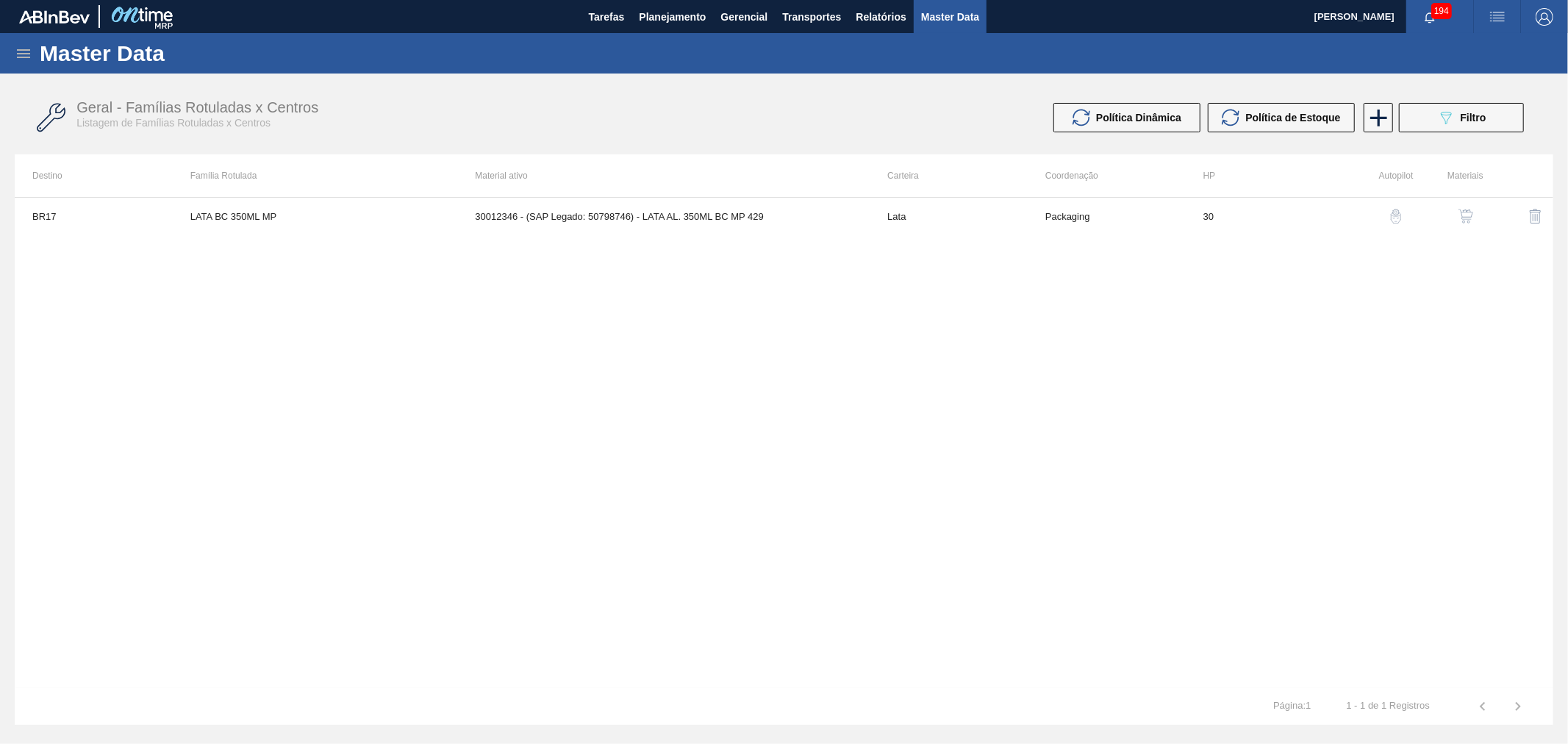
click at [1470, 215] on img "button" at bounding box center [1466, 216] width 14 height 14
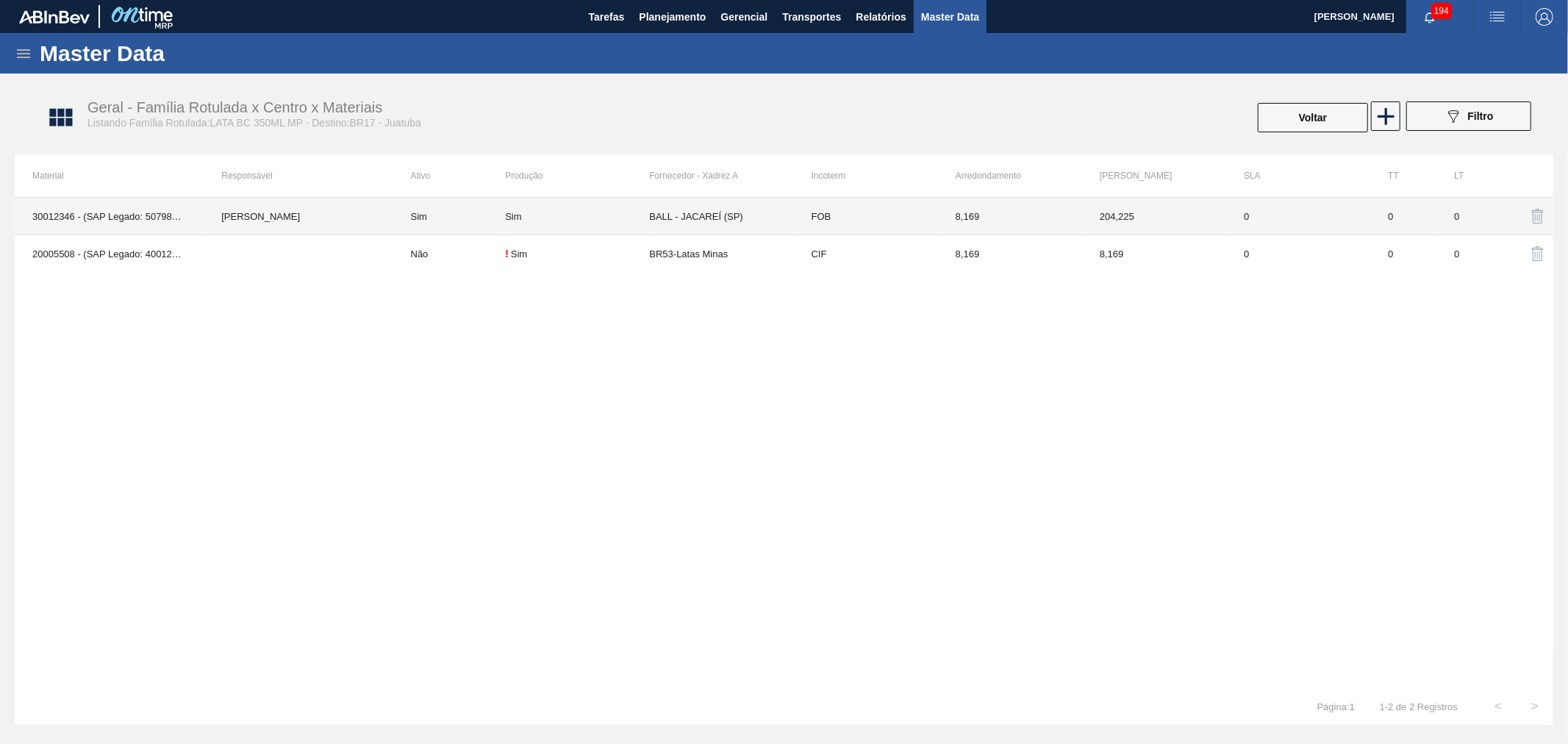
click at [178, 218] on td "30012346 - (SAP Legado: 50798746) - LATA AL. 350ML BC MP 429" at bounding box center [108, 216] width 189 height 37
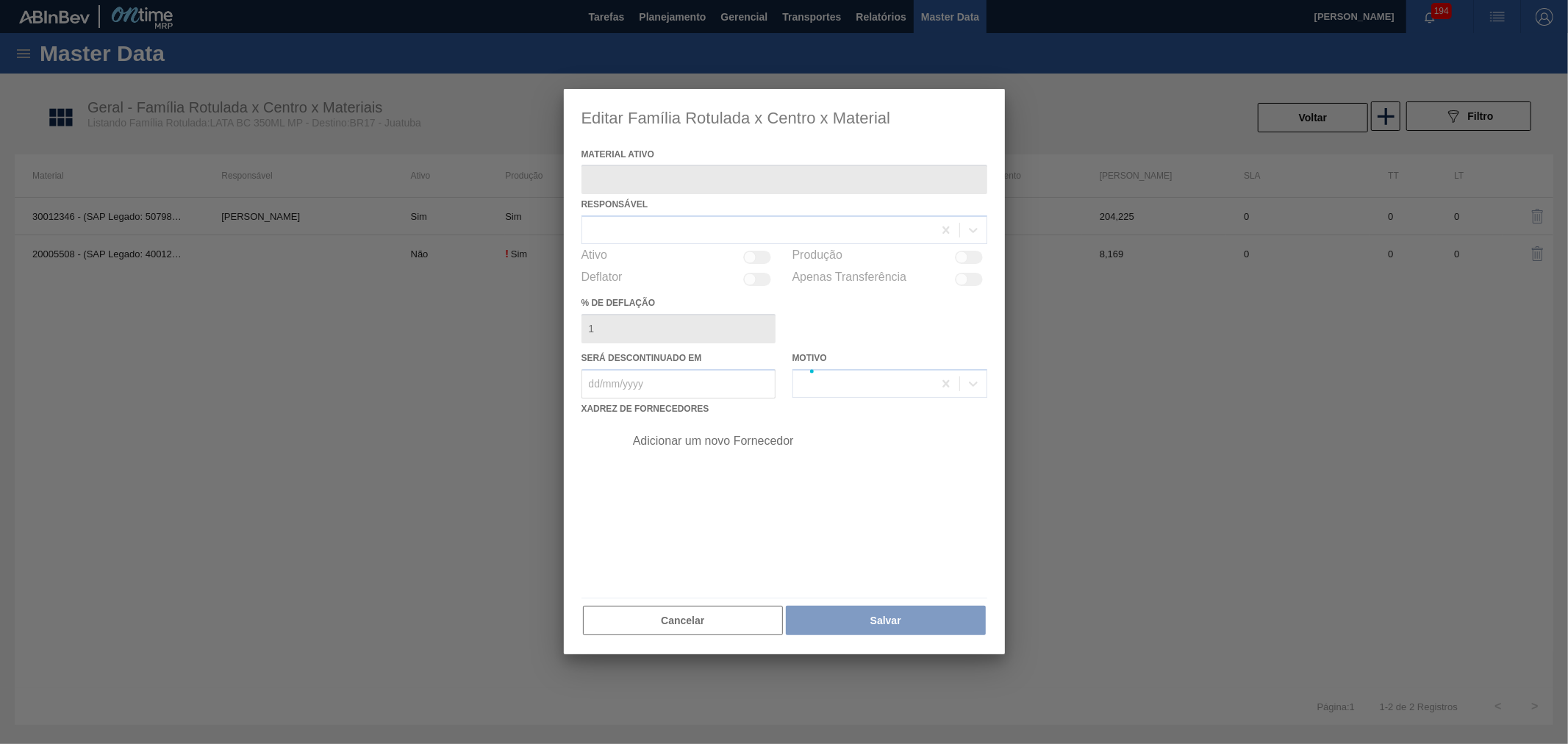
type ativo "30012346 - (SAP Legado: 50798746) - LATA AL. 350ML BC MP 429"
checkbox input "true"
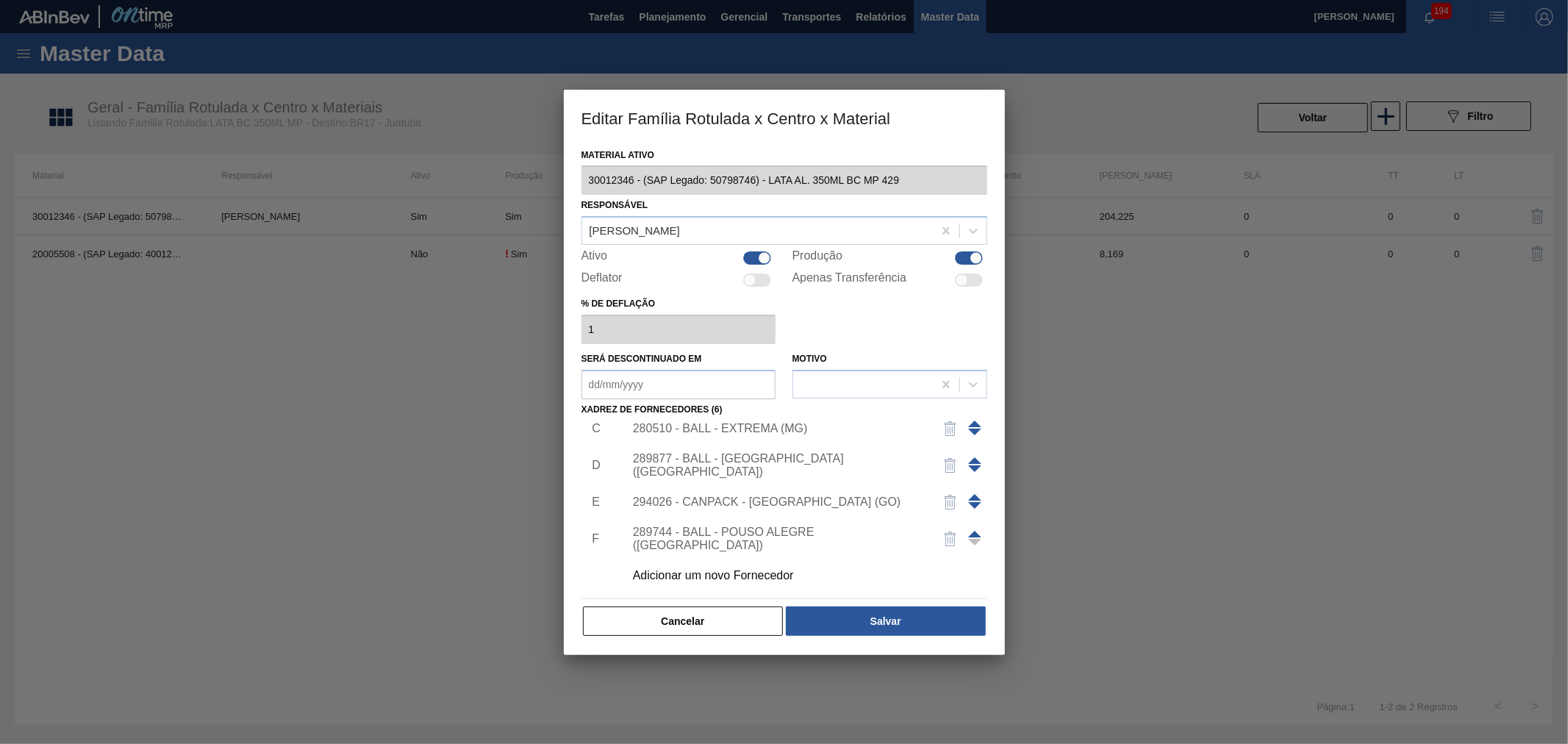
scroll to position [88, 0]
click at [689, 565] on div "Adicionar um novo Fornecedor" at bounding box center [802, 574] width 371 height 37
click at [732, 570] on div "Adicionar um novo Fornecedor" at bounding box center [777, 574] width 288 height 14
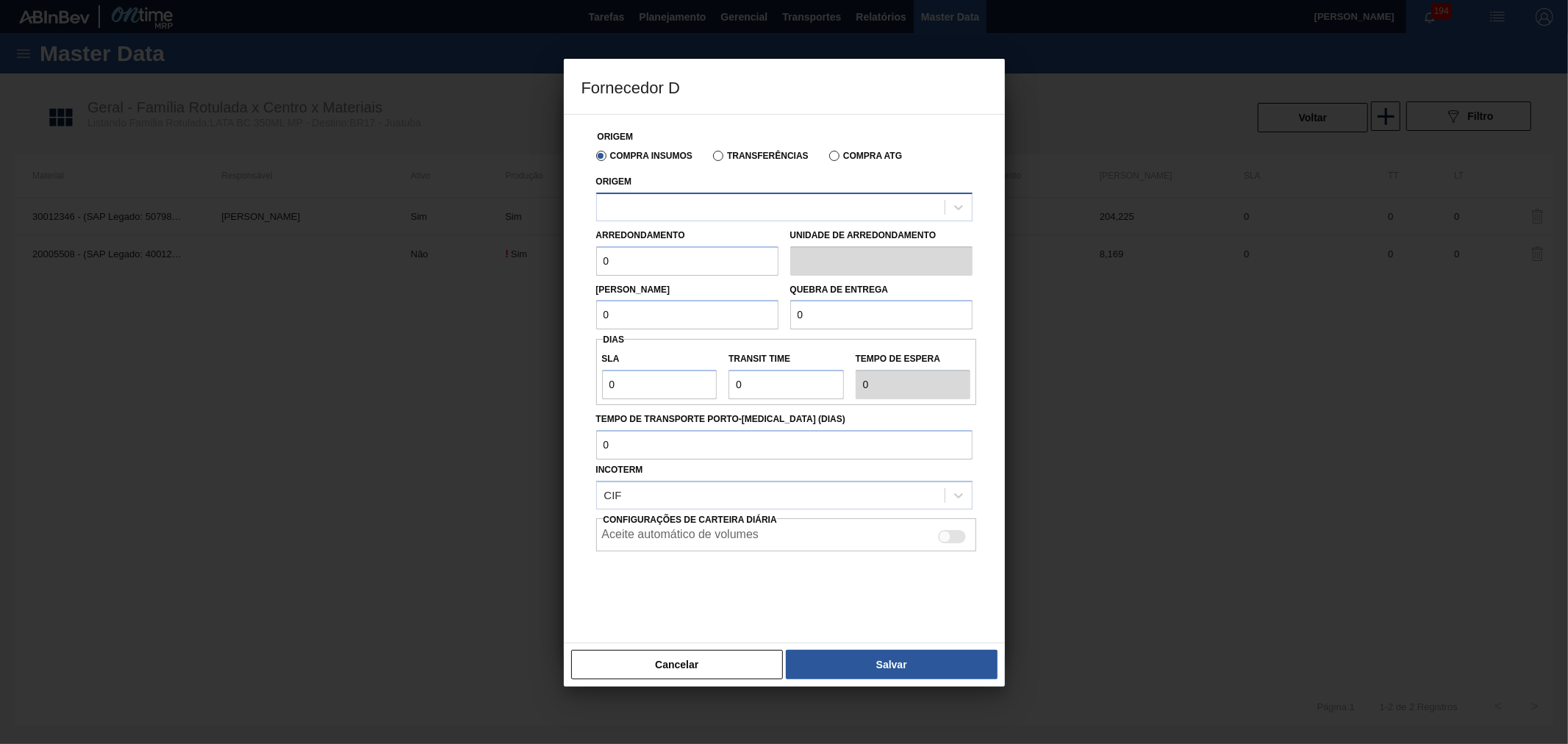
click at [722, 196] on div at bounding box center [771, 206] width 348 height 22
click at [682, 670] on button "Cancelar" at bounding box center [677, 664] width 213 height 29
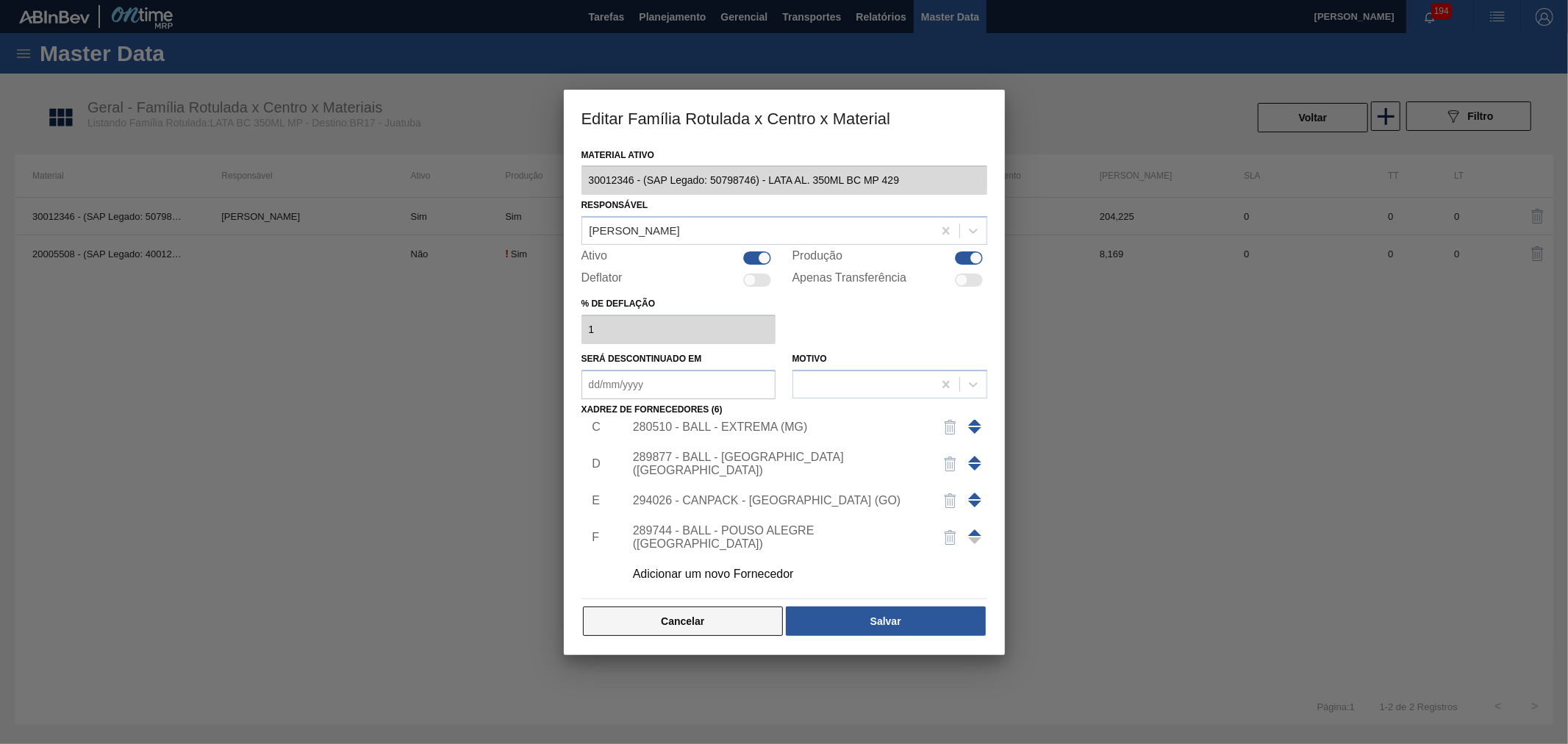
click at [702, 622] on button "Cancelar" at bounding box center [683, 621] width 201 height 29
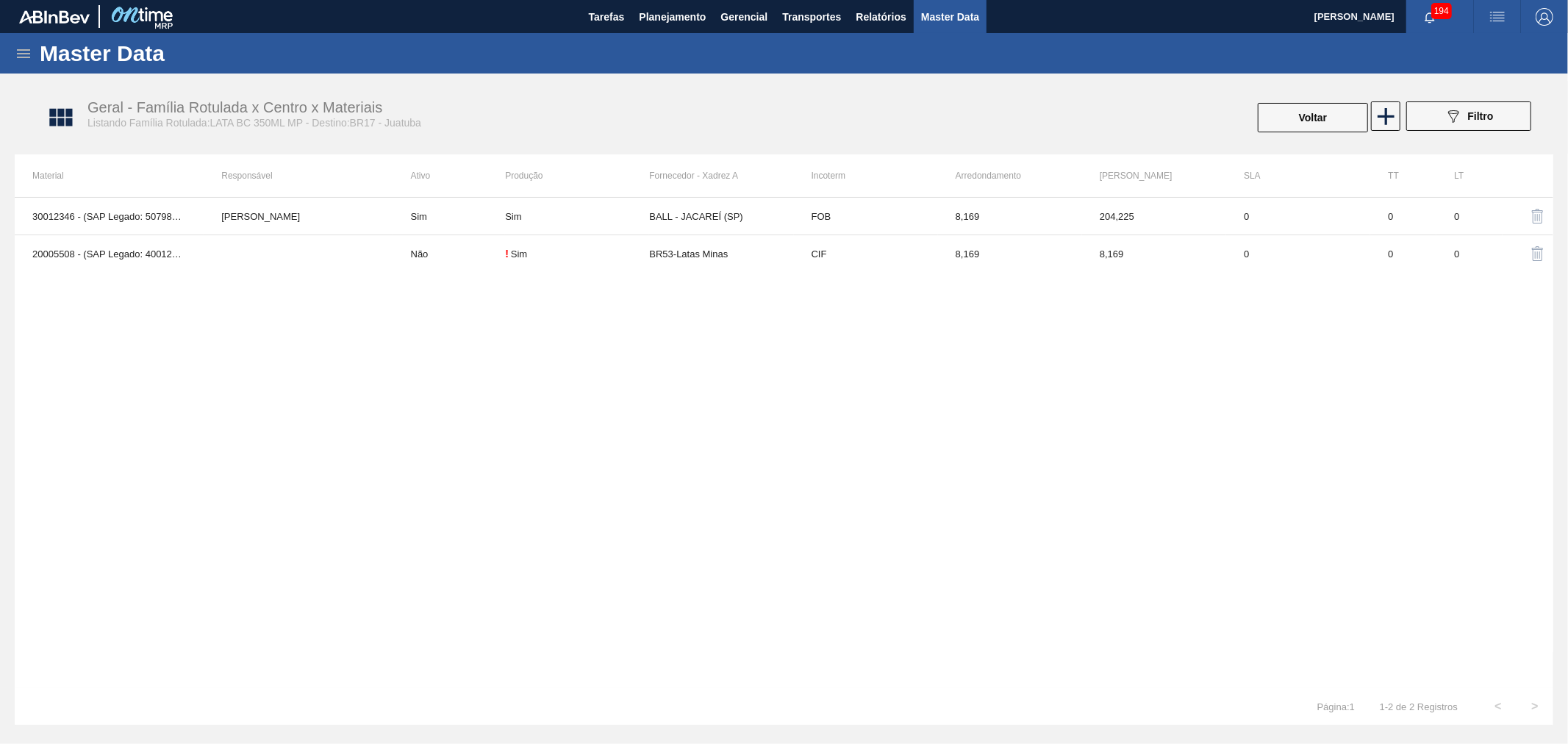
click at [1305, 96] on div "Geral - Família Rotulada x Centro x Materiais Listando Família Rotulada:LATA BC…" at bounding box center [792, 118] width 1539 height 55
click at [1305, 104] on button "Voltar" at bounding box center [1313, 117] width 110 height 29
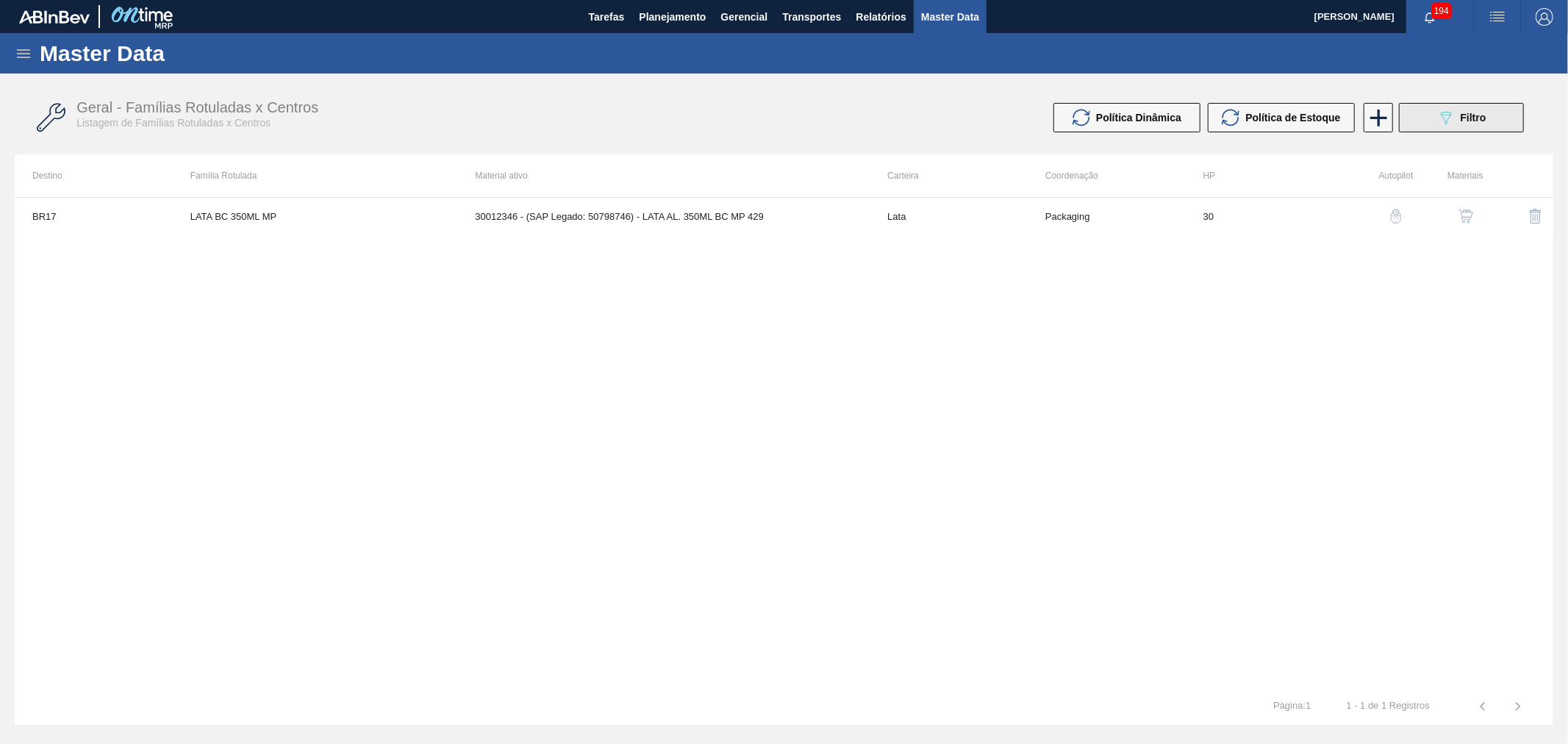
click at [1453, 125] on icon "089F7B8B-B2A5-4AFE-B5C0-19BA573D28AC" at bounding box center [1446, 118] width 18 height 18
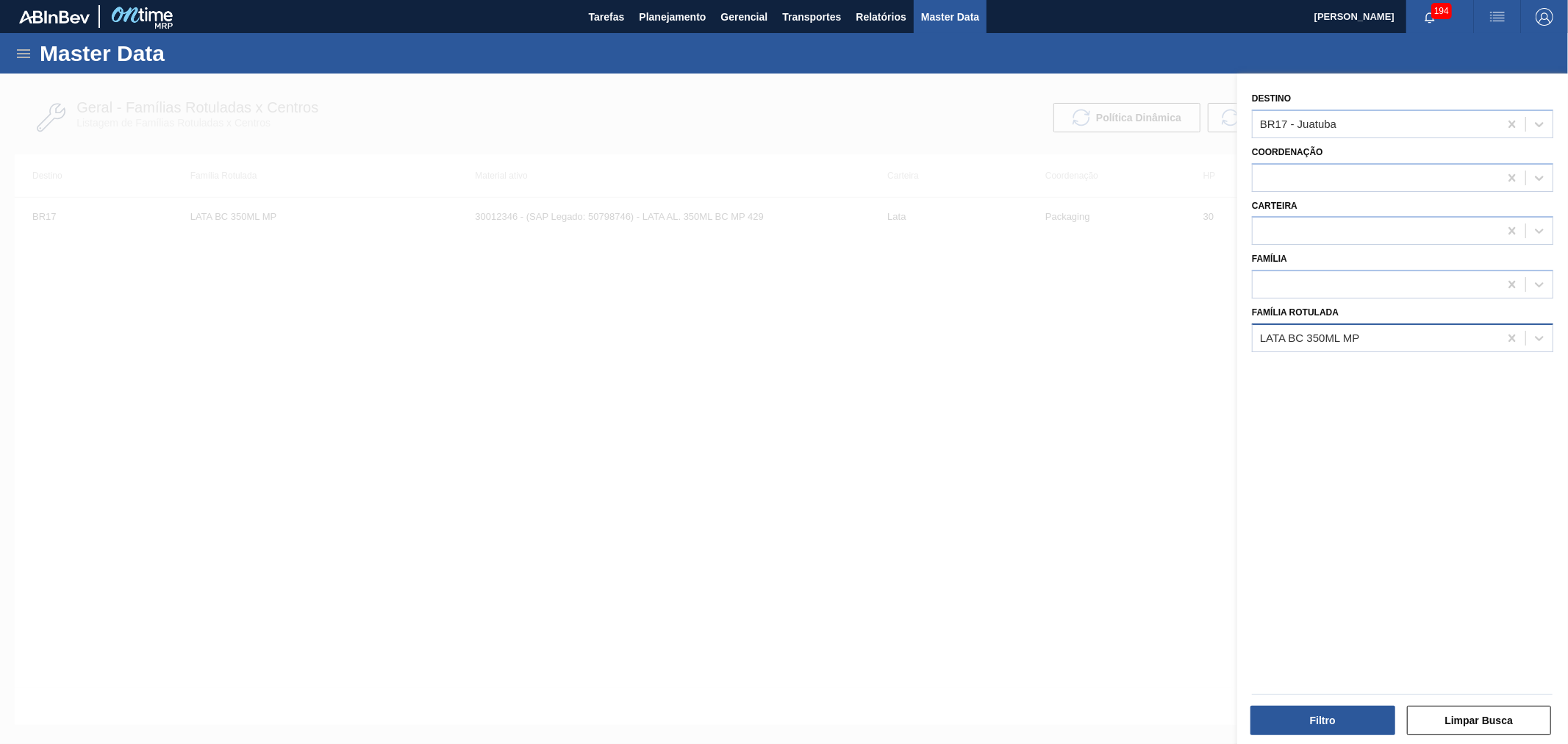
click at [1351, 334] on div "LATA BC 350ML MP" at bounding box center [1310, 338] width 100 height 13
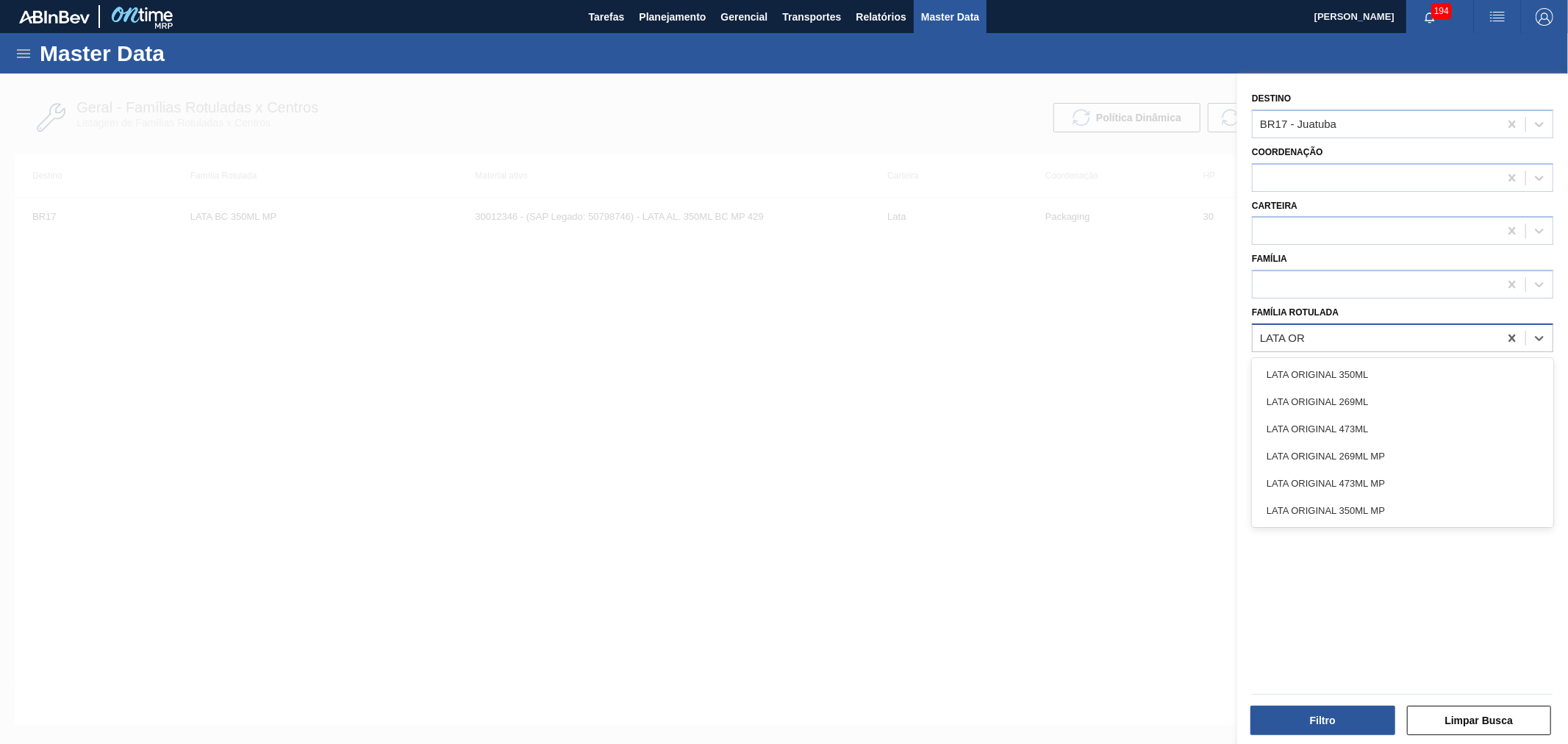
type Rotulada "[PERSON_NAME]"
click at [1366, 370] on div "LATA ORIGINAL 350ML" at bounding box center [1402, 374] width 301 height 27
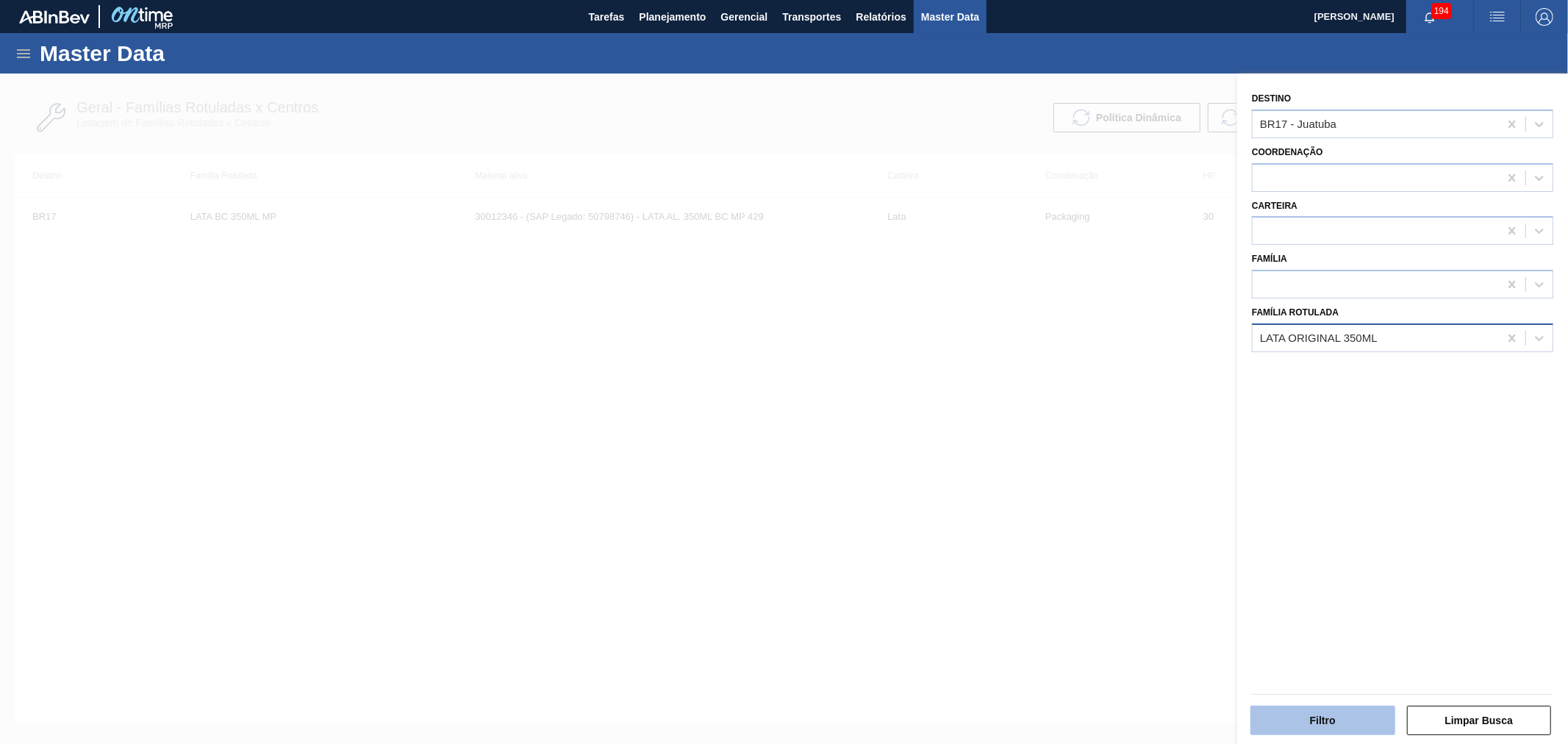
click at [1310, 726] on button "Filtro" at bounding box center [1323, 720] width 145 height 29
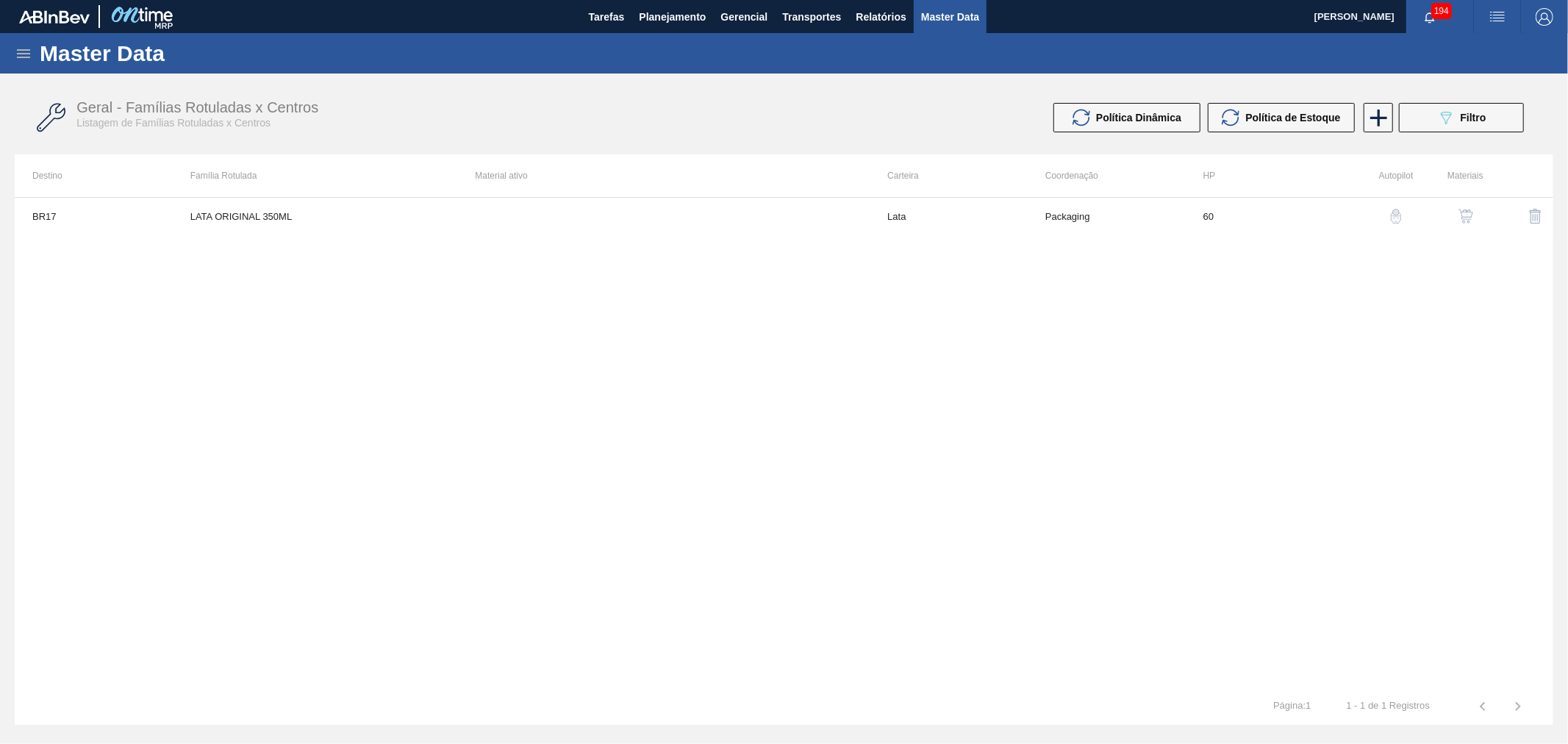
drag, startPoint x: 1440, startPoint y: 127, endPoint x: 1445, endPoint y: 119, distance: 9.4
click at [1440, 125] on button "089F7B8B-B2A5-4AFE-B5C0-19BA573D28AC Filtro" at bounding box center [1461, 117] width 125 height 29
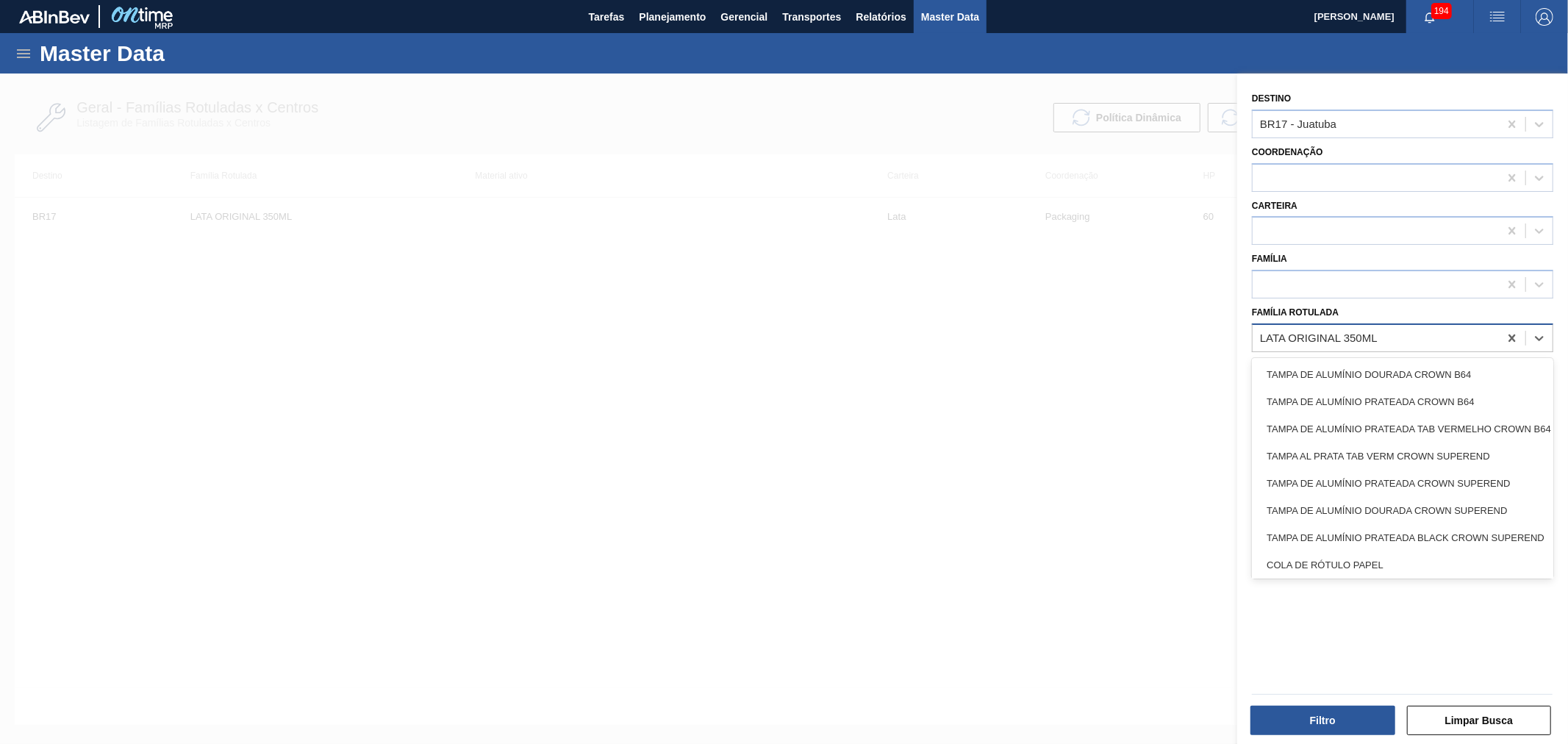
click at [1386, 323] on div "LATA ORIGINAL 350ML" at bounding box center [1402, 338] width 301 height 29
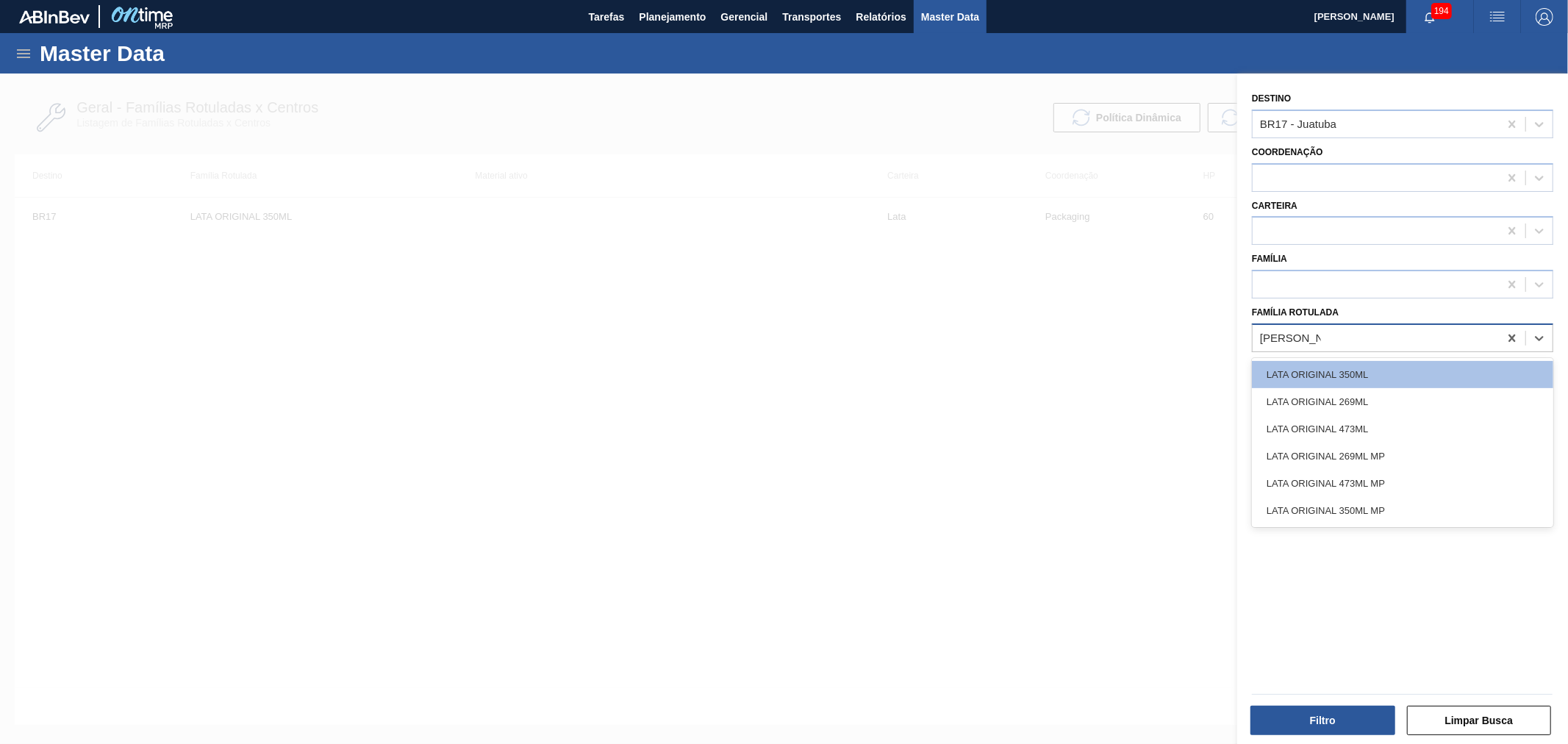
type Rotulada "LATA ORIGIN"
click at [1371, 507] on div "LATA ORIGINAL 350ML MP" at bounding box center [1402, 511] width 301 height 27
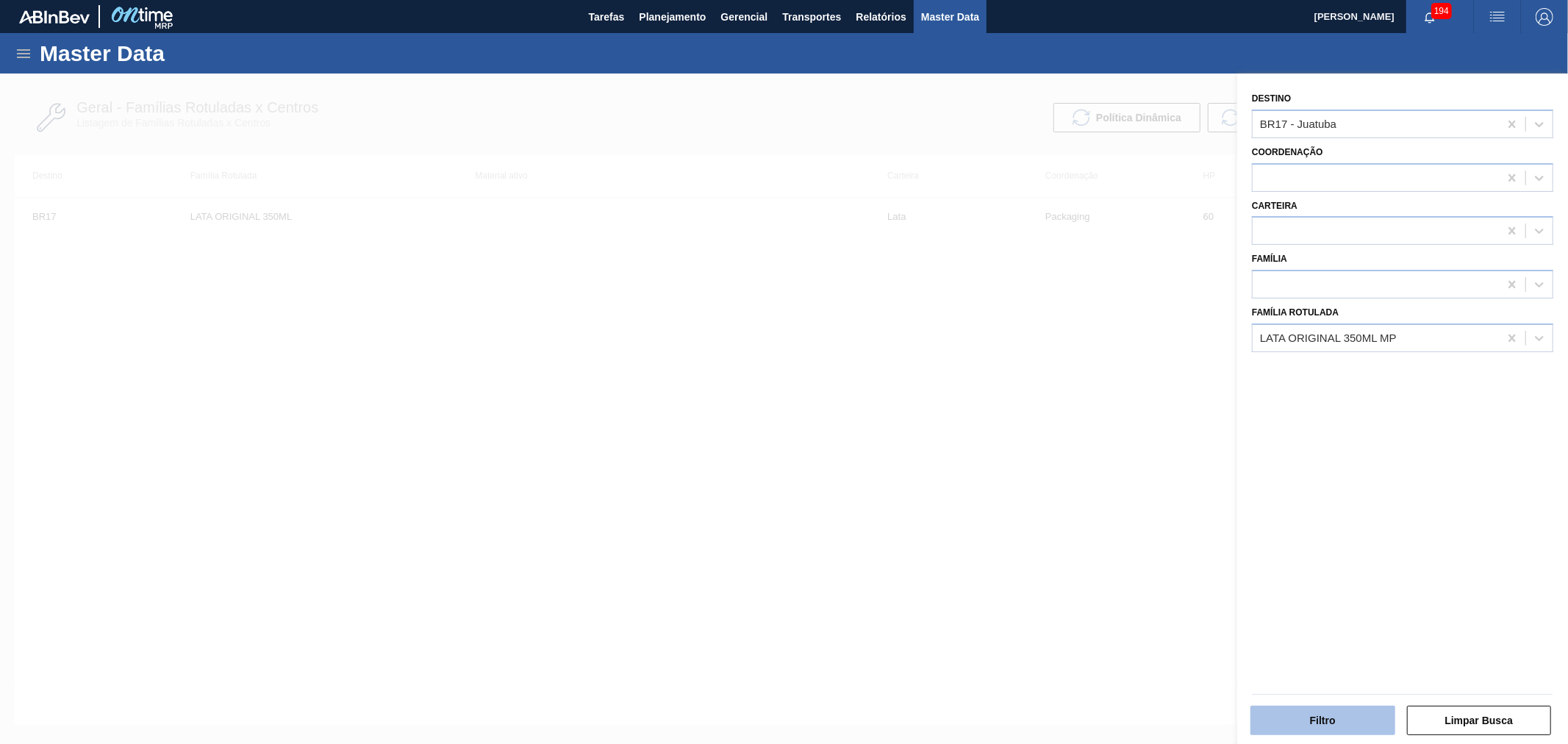
click at [1327, 722] on button "Filtro" at bounding box center [1323, 720] width 145 height 29
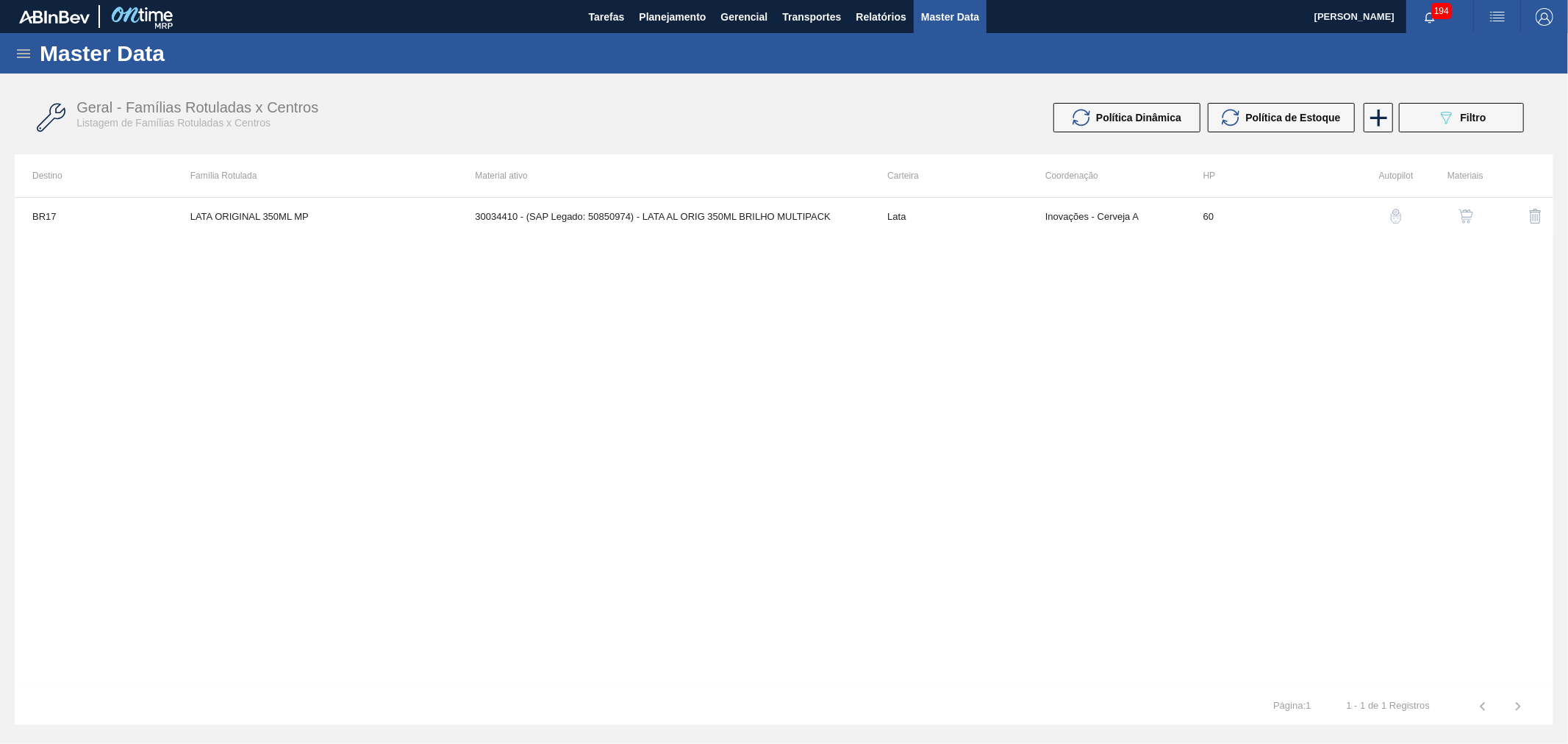
click at [909, 356] on div "BR17 LATA ORIGINAL 350ML MP 30034410 - (SAP Legado: 50850974) - LATA AL ORIG 35…" at bounding box center [784, 442] width 1539 height 491
click at [1468, 217] on img "button" at bounding box center [1466, 216] width 14 height 14
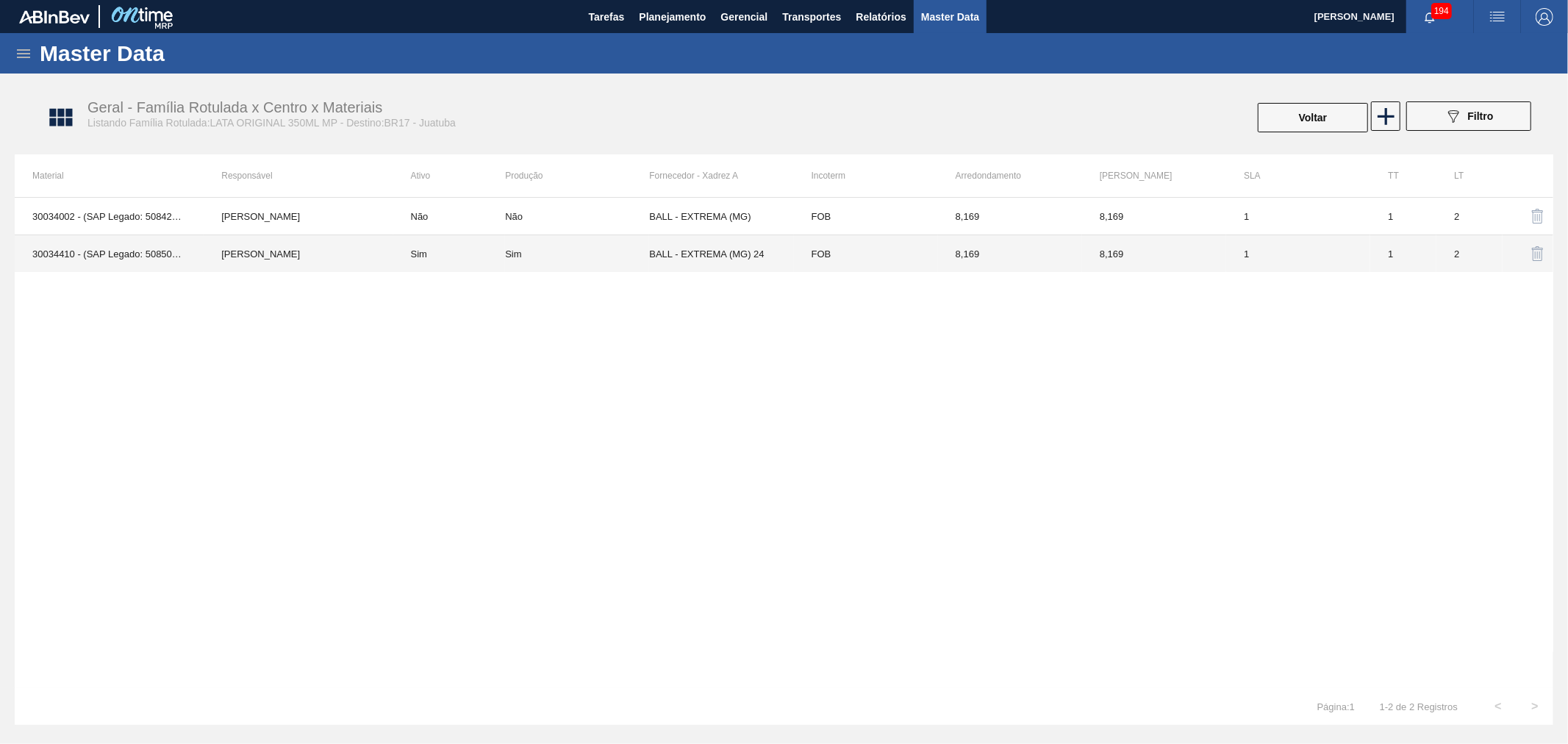
click at [339, 260] on td "[PERSON_NAME]" at bounding box center [298, 253] width 189 height 37
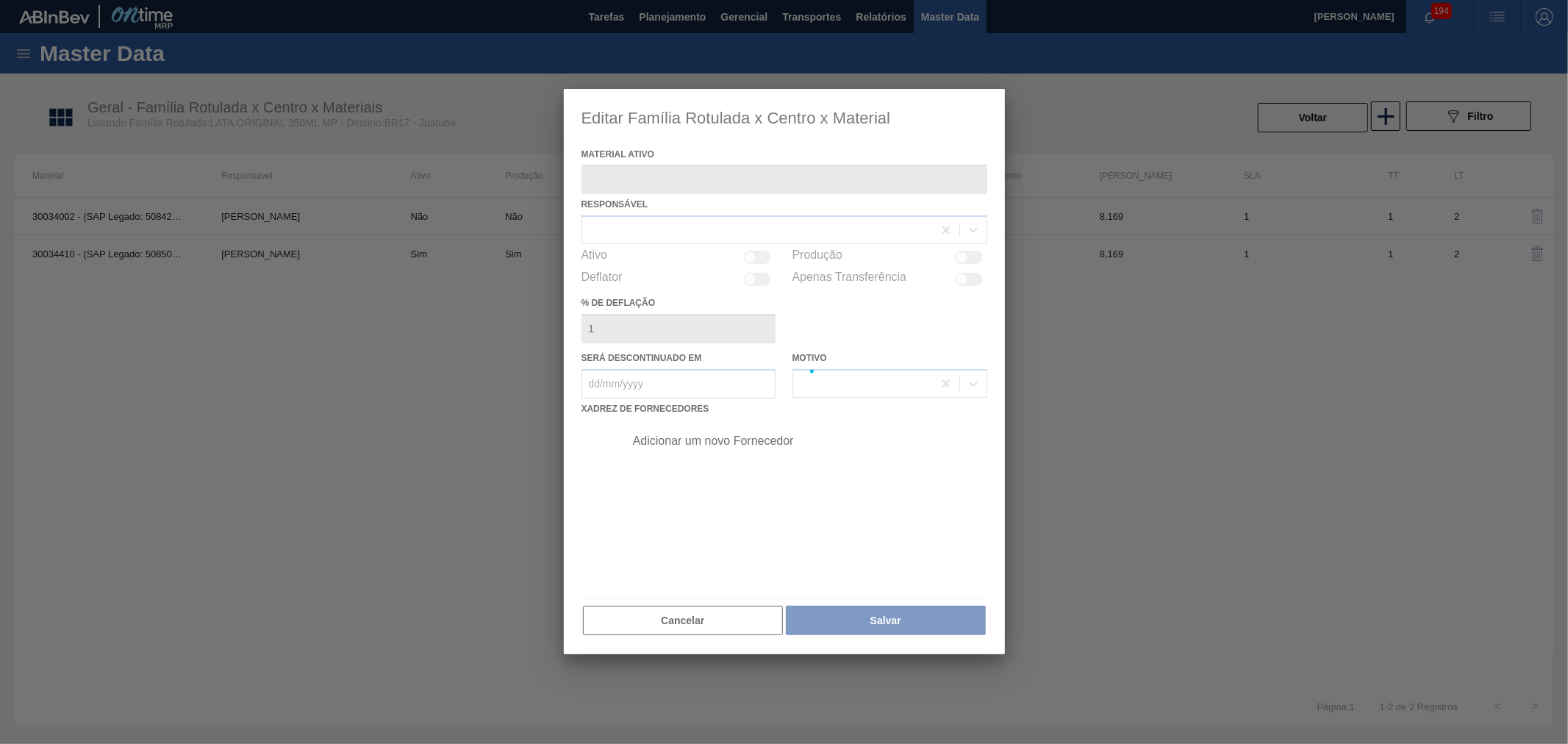
type ativo "30034410 - (SAP Legado: 50850974) - LATA AL ORIG 350ML BRILHO MULTIPACK"
checkbox input "true"
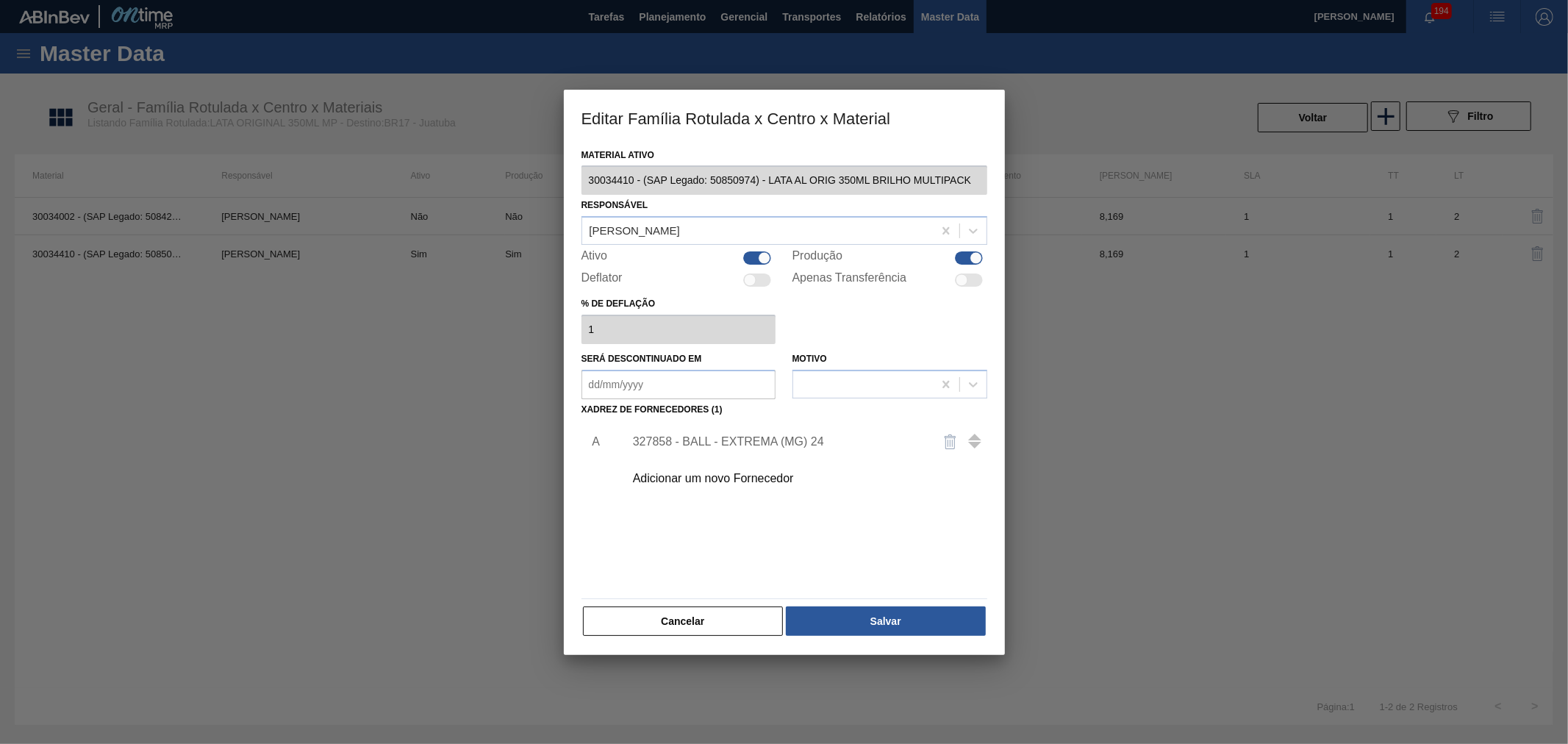
click at [735, 478] on div "Adicionar um novo Fornecedor" at bounding box center [777, 479] width 288 height 14
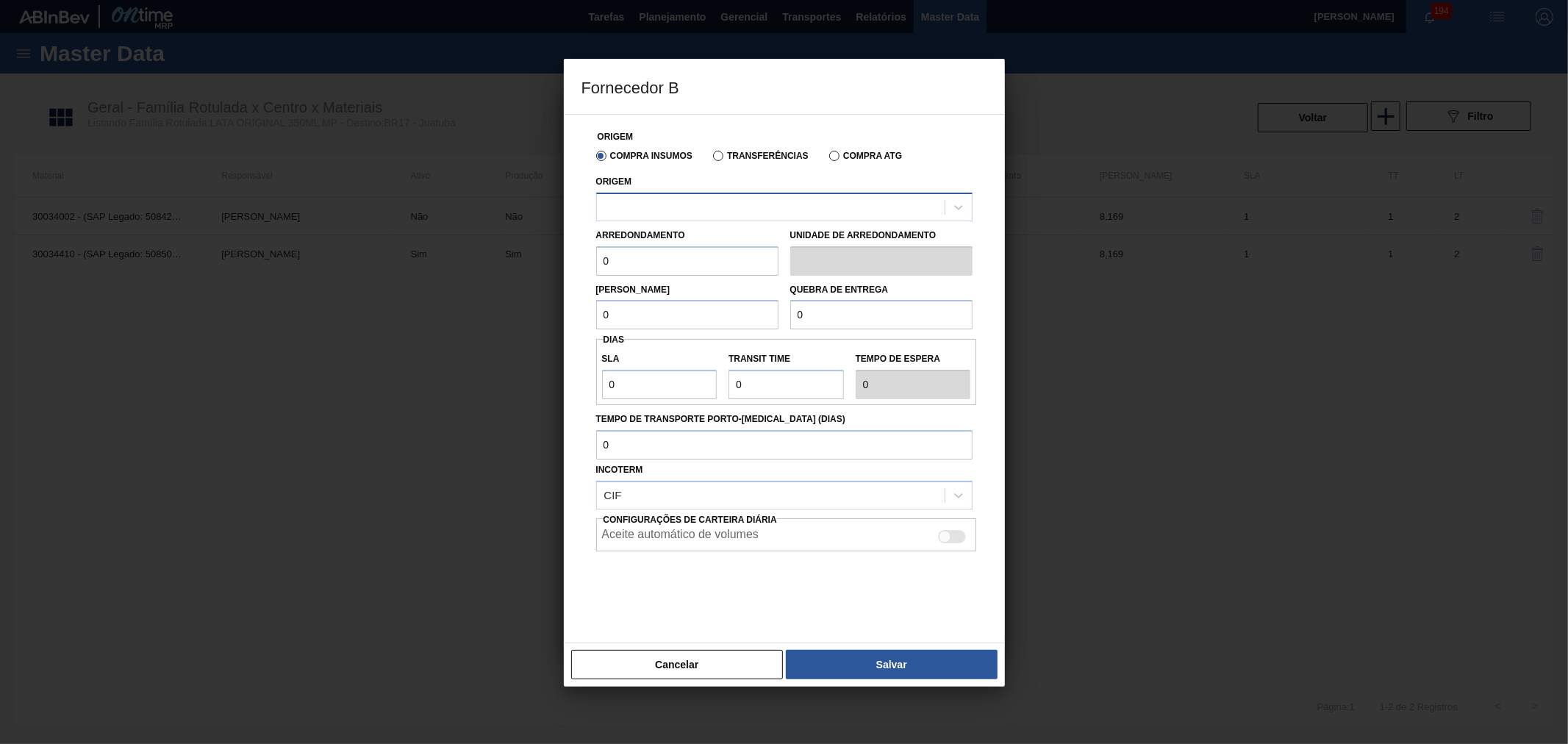
click at [685, 208] on div at bounding box center [771, 206] width 348 height 22
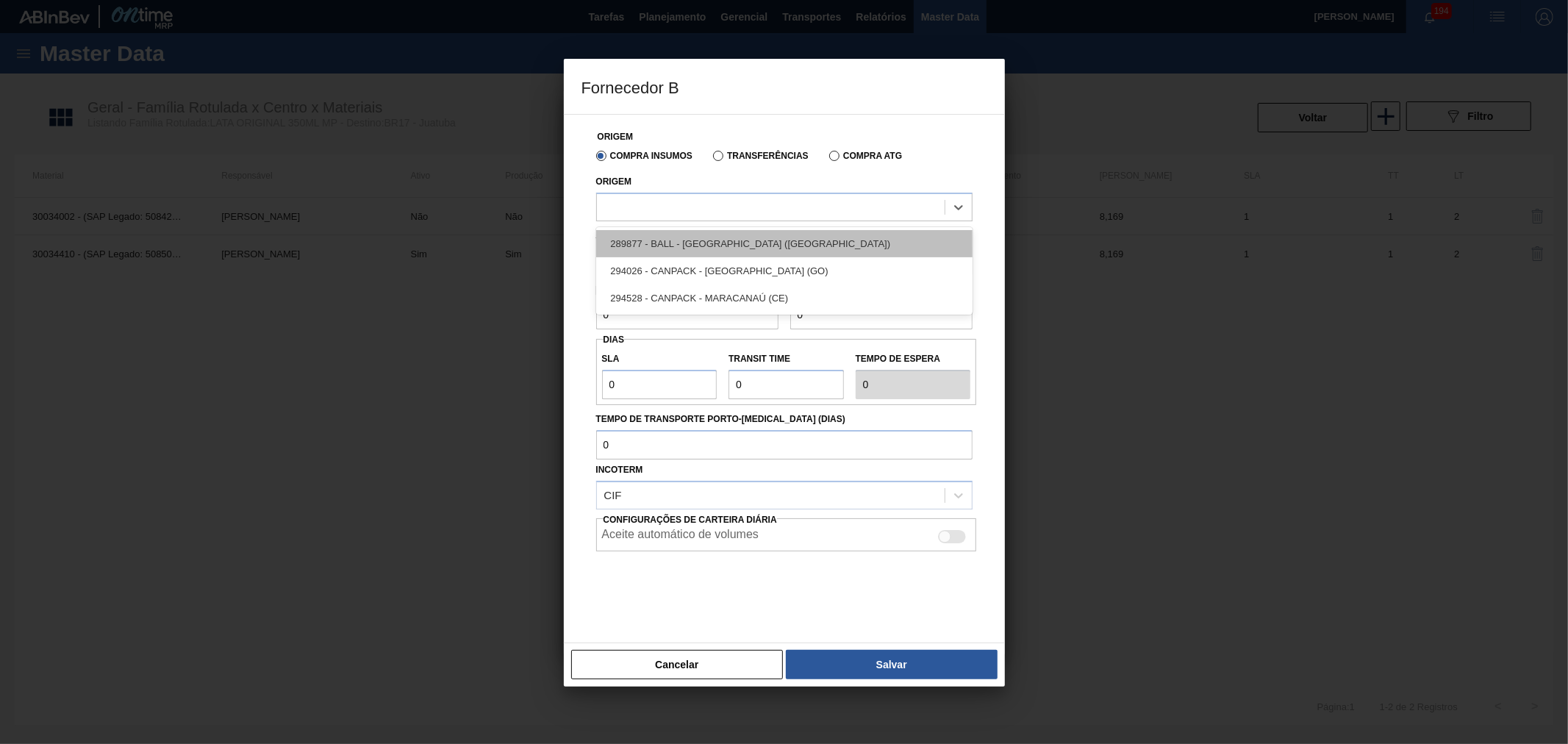
click at [716, 244] on div "289877 - BALL - [GEOGRAPHIC_DATA] ([GEOGRAPHIC_DATA])" at bounding box center [784, 244] width 377 height 27
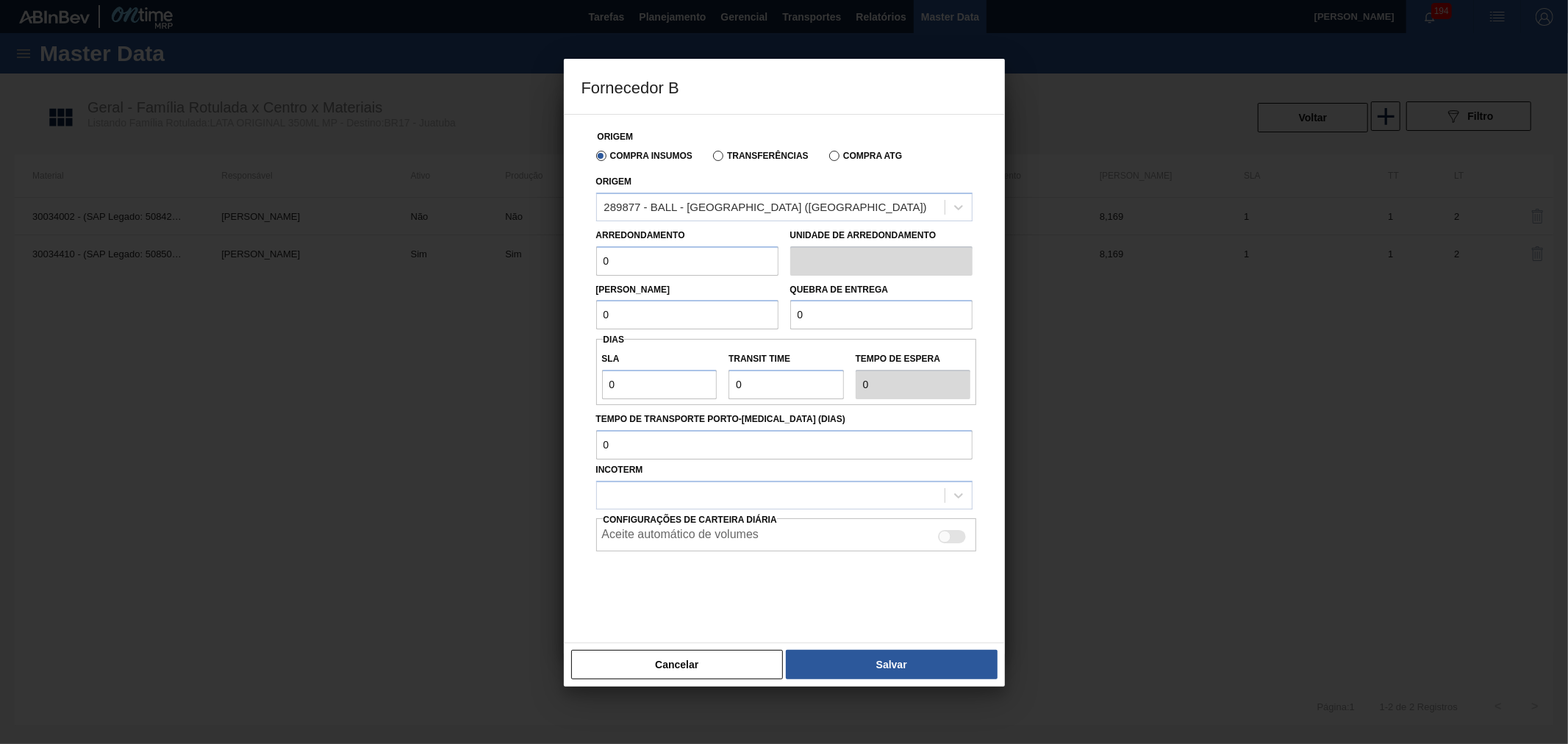
drag, startPoint x: 600, startPoint y: 255, endPoint x: 598, endPoint y: 266, distance: 11.2
click at [531, 255] on div "Fornecedor B Origem Compra Insumos Transferências Compra ATG Origem 289877 - BA…" at bounding box center [784, 372] width 1568 height 744
type input "8,169"
drag, startPoint x: 588, startPoint y: 302, endPoint x: 540, endPoint y: 299, distance: 48.1
click at [540, 299] on div "Fornecedor B Origem Compra Insumos Transferências Compra ATG Origem 289877 - BA…" at bounding box center [784, 372] width 1568 height 744
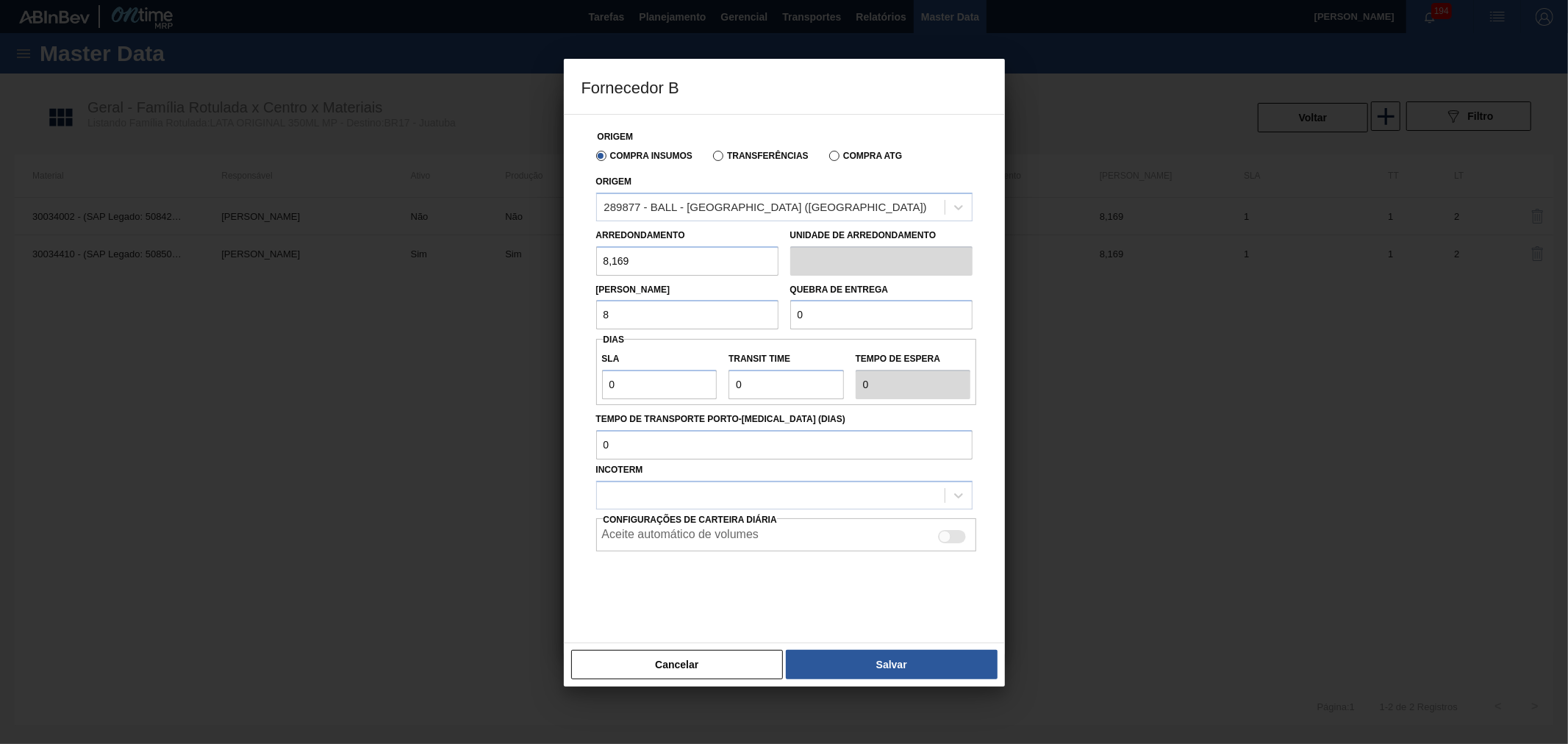
type input "8,169"
click at [778, 291] on div "[PERSON_NAME] 8,169" at bounding box center [687, 305] width 194 height 51
drag, startPoint x: 782, startPoint y: 316, endPoint x: 757, endPoint y: 318, distance: 25.1
click at [757, 318] on div "[PERSON_NAME] 8,169 Quebra de entrega 0" at bounding box center [784, 303] width 388 height 54
type input "163,38"
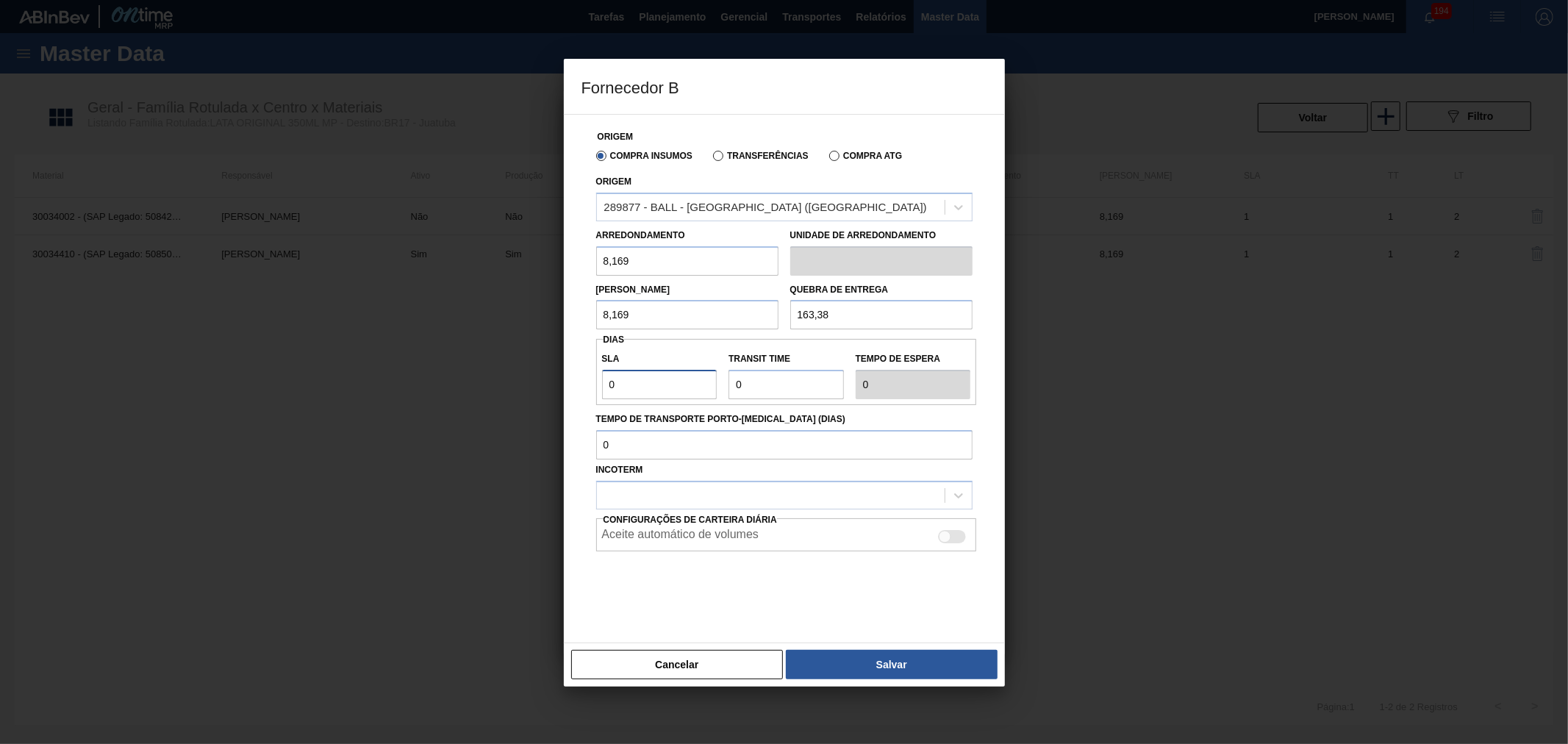
click at [636, 380] on input "0" at bounding box center [659, 384] width 115 height 29
drag, startPoint x: 653, startPoint y: 387, endPoint x: 551, endPoint y: 380, distance: 102.2
click at [553, 380] on div "Fornecedor B Origem Compra Insumos Transferências Compra ATG Origem 289877 - BA…" at bounding box center [784, 372] width 1568 height 744
type input "2"
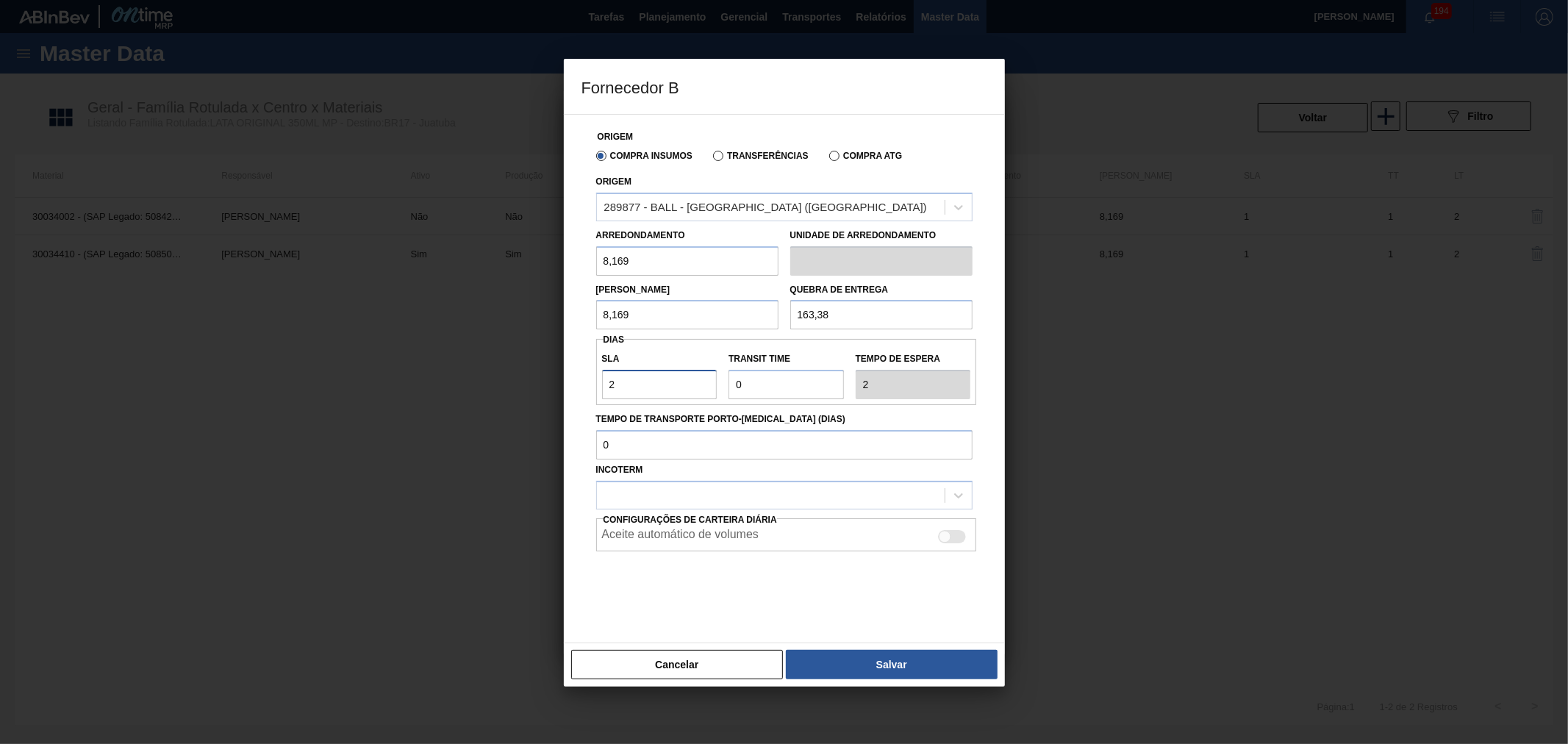
type input "2"
click at [790, 401] on div "SLA 2 Transit Time Tempo de espera 2" at bounding box center [787, 372] width 381 height 66
drag, startPoint x: 693, startPoint y: 380, endPoint x: 768, endPoint y: 388, distance: 75.4
click at [684, 380] on div "SLA 2 Transit Time Tempo de espera 2" at bounding box center [787, 372] width 381 height 54
type input "1"
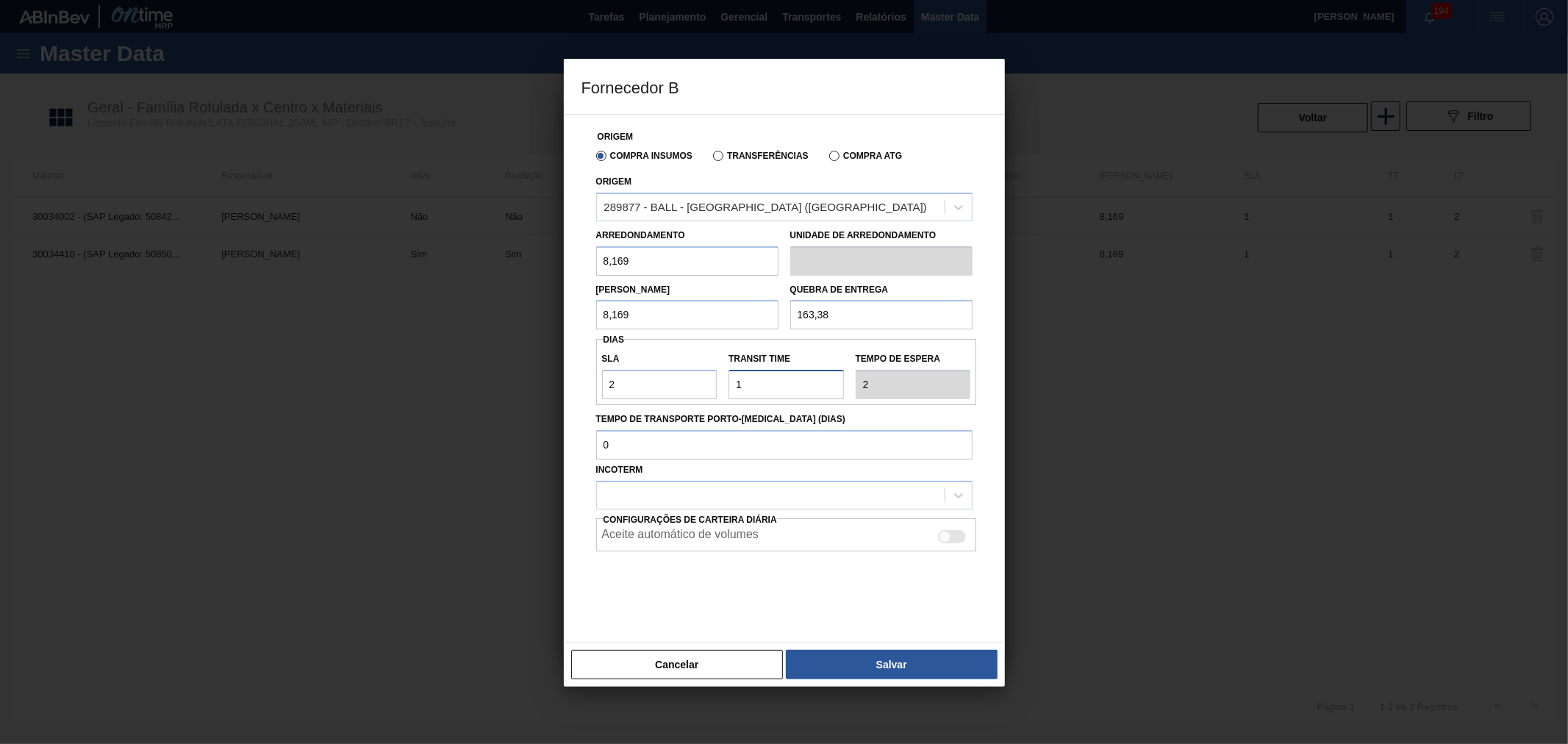
type input "3"
type input "1"
click at [960, 417] on label "Tempo de Transporte Porto-[MEDICAL_DATA] (dias)" at bounding box center [784, 419] width 377 height 22
click at [960, 430] on input "Tempo de Transporte Porto-[MEDICAL_DATA] (dias)" at bounding box center [784, 444] width 377 height 29
click at [671, 488] on div at bounding box center [771, 495] width 348 height 22
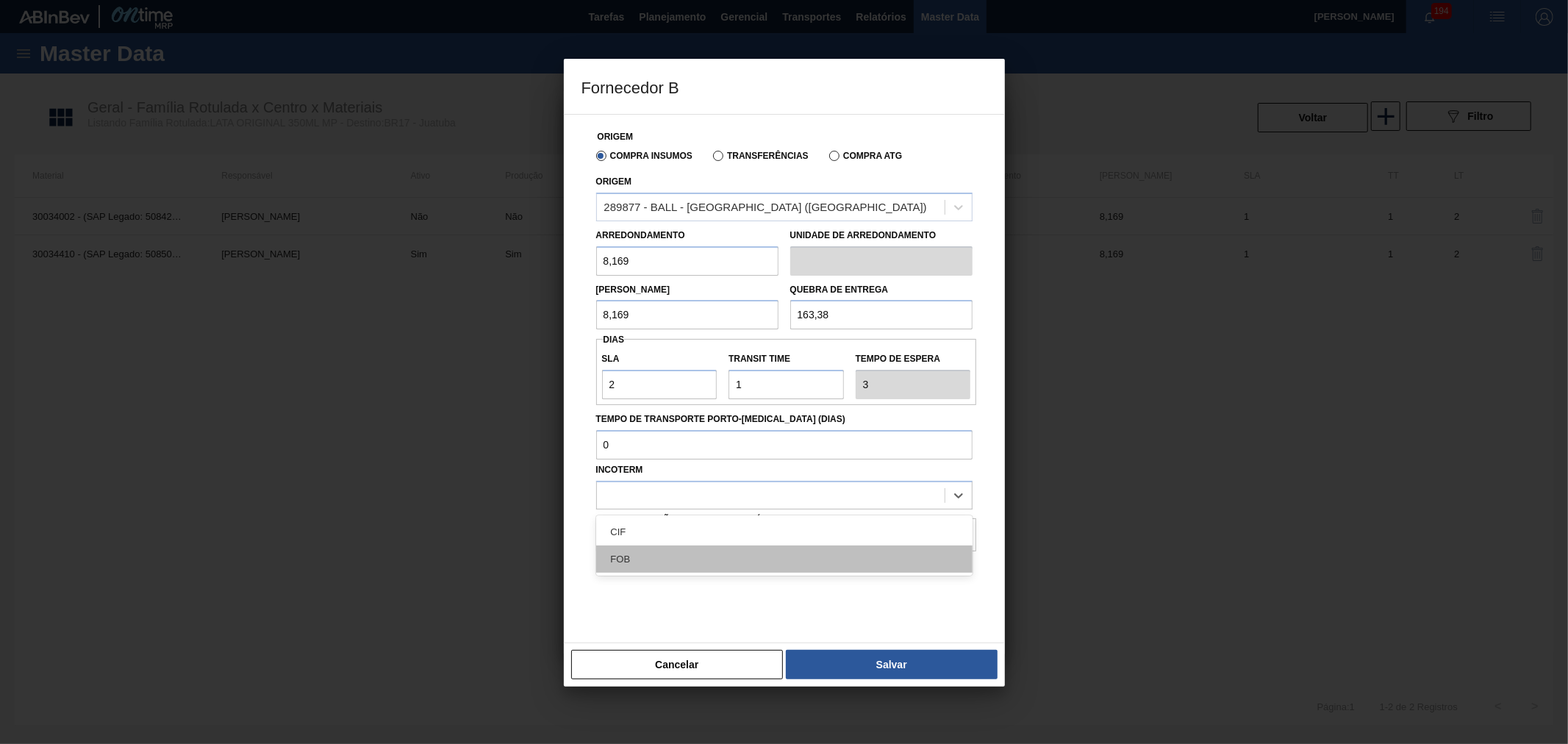
click at [641, 554] on div "FOB" at bounding box center [784, 559] width 377 height 27
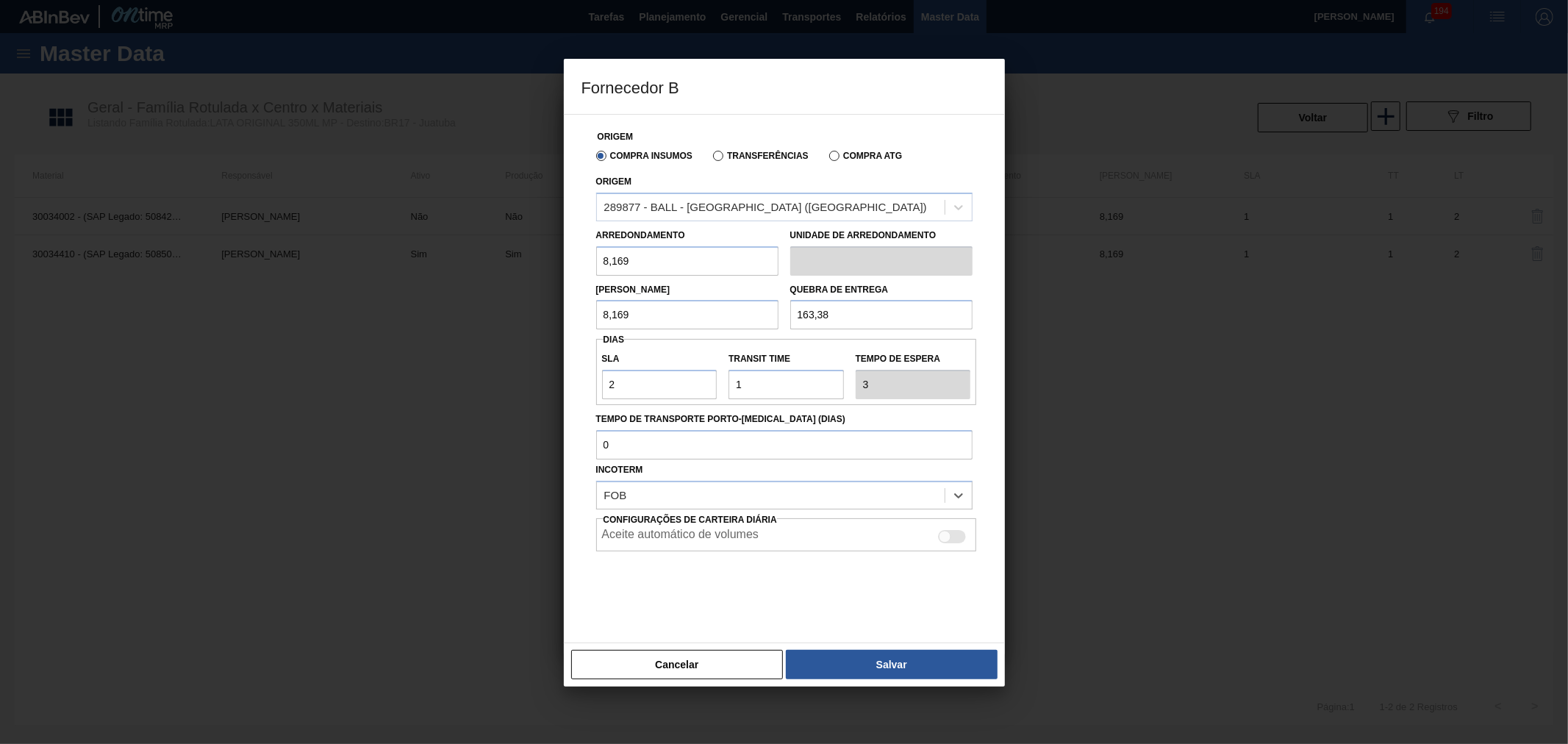
click at [901, 539] on div "Aceite automático de volumes" at bounding box center [786, 537] width 369 height 18
click at [961, 538] on div at bounding box center [952, 537] width 28 height 14
checkbox input "true"
click at [916, 585] on div at bounding box center [784, 588] width 377 height 73
click at [909, 664] on button "Salvar" at bounding box center [891, 664] width 211 height 29
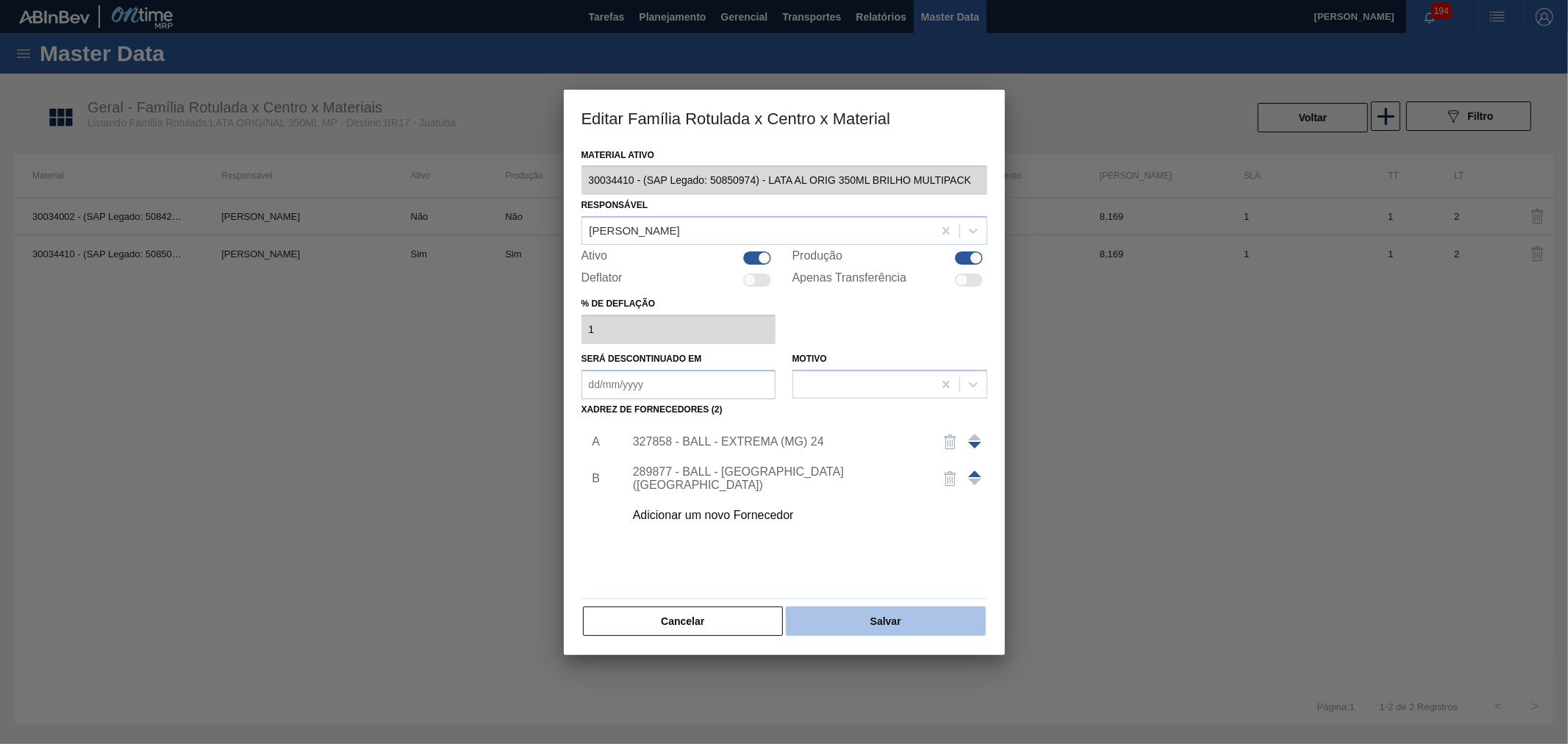
click at [905, 611] on button "Salvar" at bounding box center [886, 621] width 199 height 29
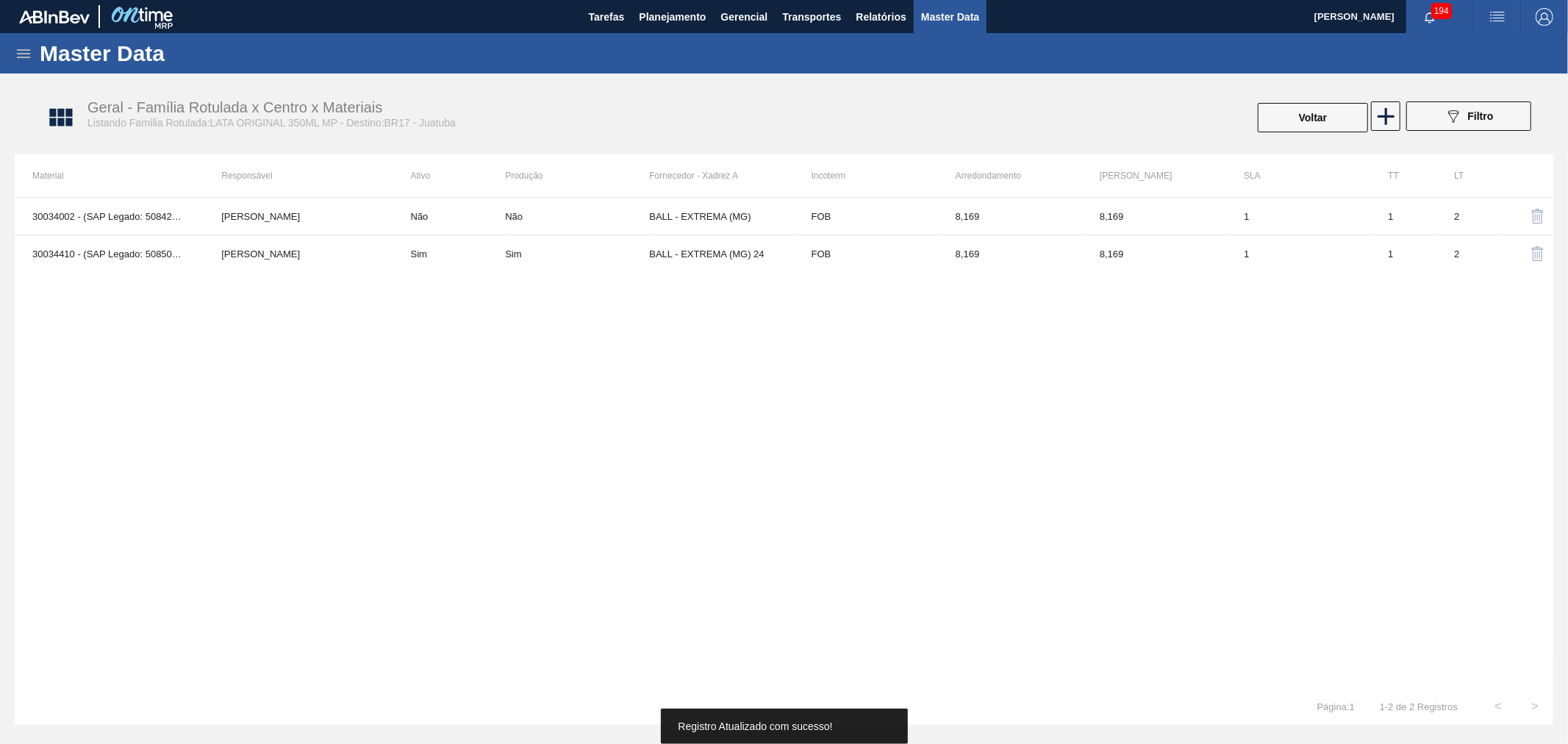
click at [869, 468] on div "30034002 - (SAP Legado: 50842074) - LATA ORIGINAL 350 ML MP [PERSON_NAME] Não N…" at bounding box center [784, 442] width 1539 height 491
click at [1312, 139] on div "Geral - Família Rotulada x Centro x Materiais Listando Família Rotulada:LATA OR…" at bounding box center [792, 118] width 1539 height 55
click at [1314, 118] on button "Voltar" at bounding box center [1313, 117] width 110 height 29
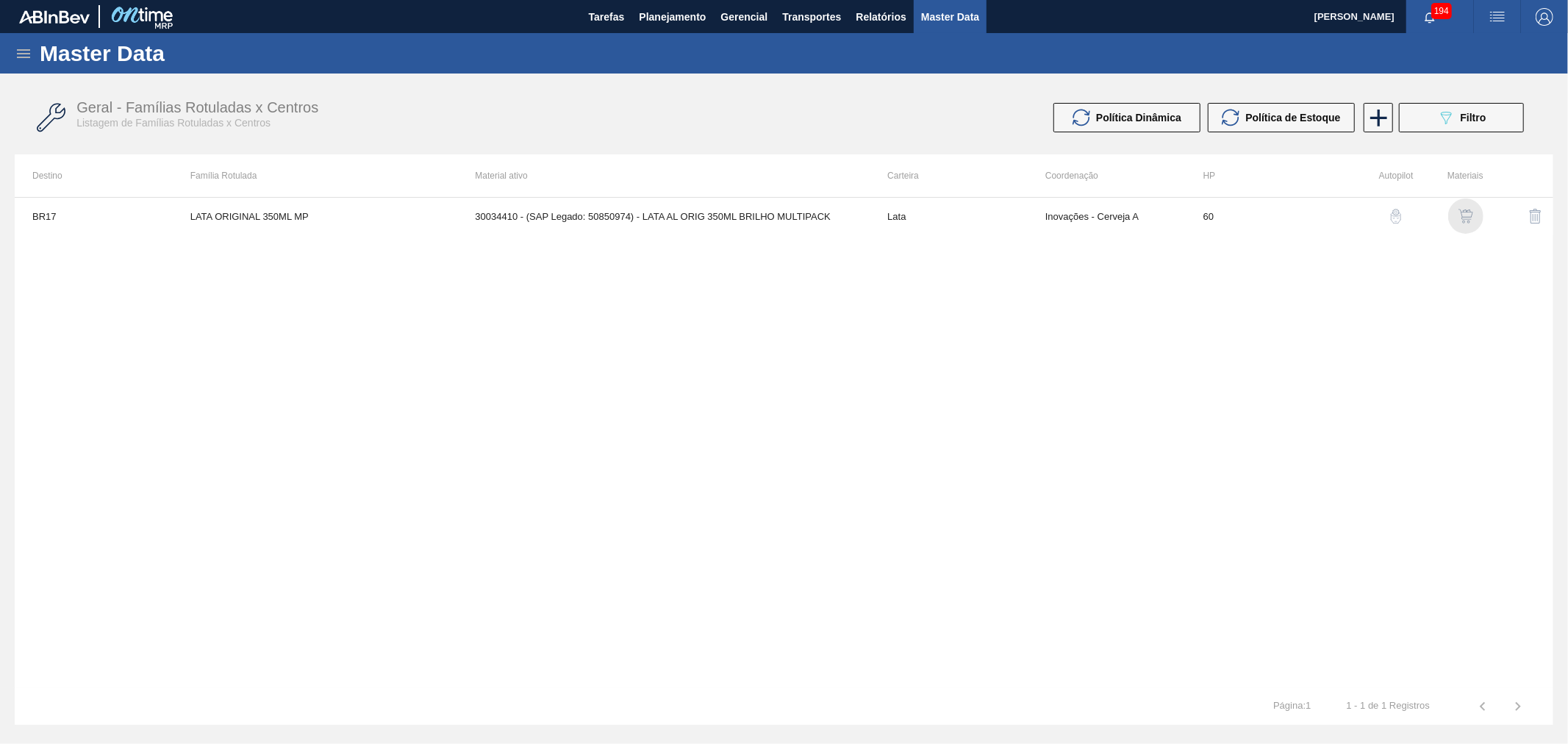
click at [1461, 216] on img "button" at bounding box center [1466, 216] width 14 height 14
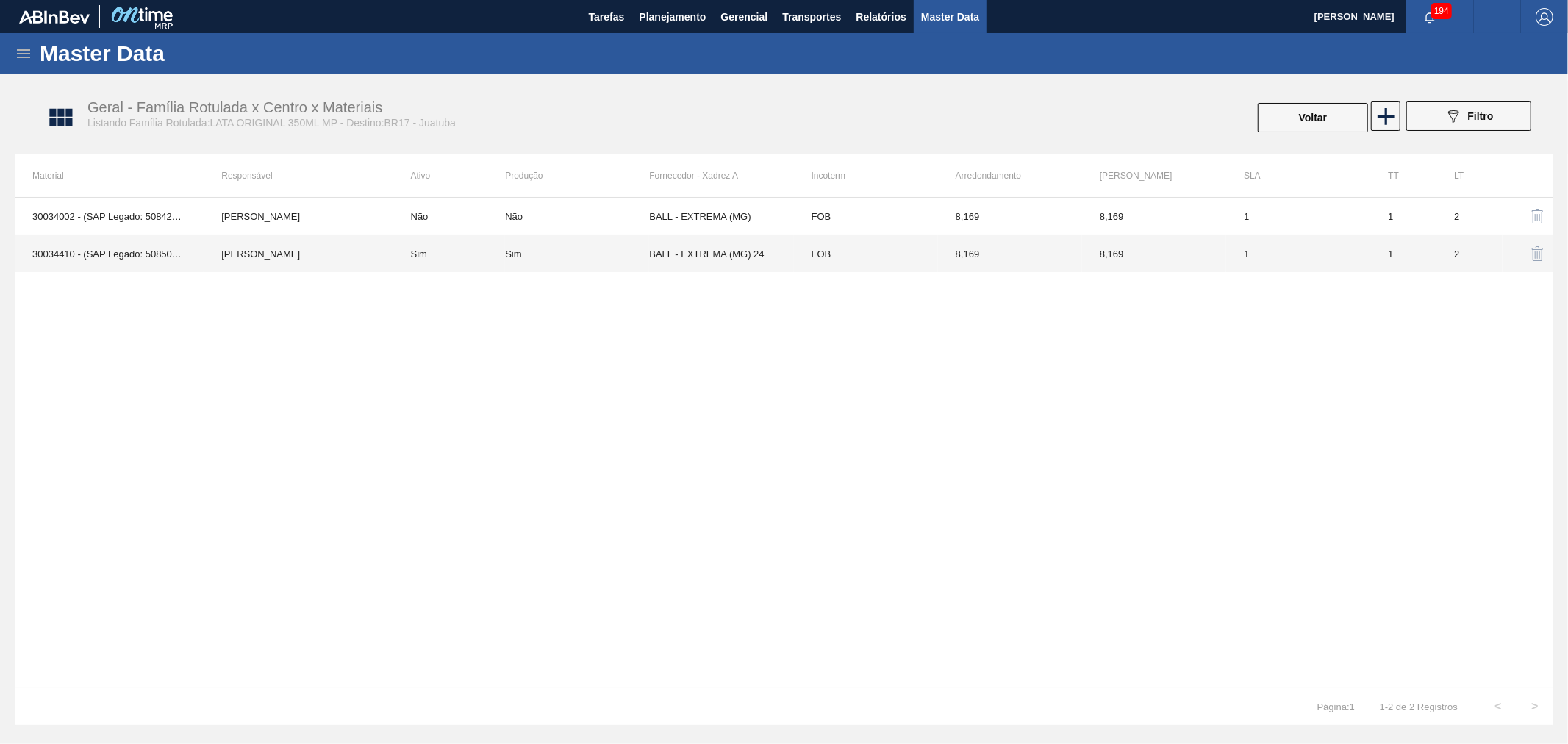
click at [381, 265] on td "[PERSON_NAME]" at bounding box center [298, 253] width 189 height 37
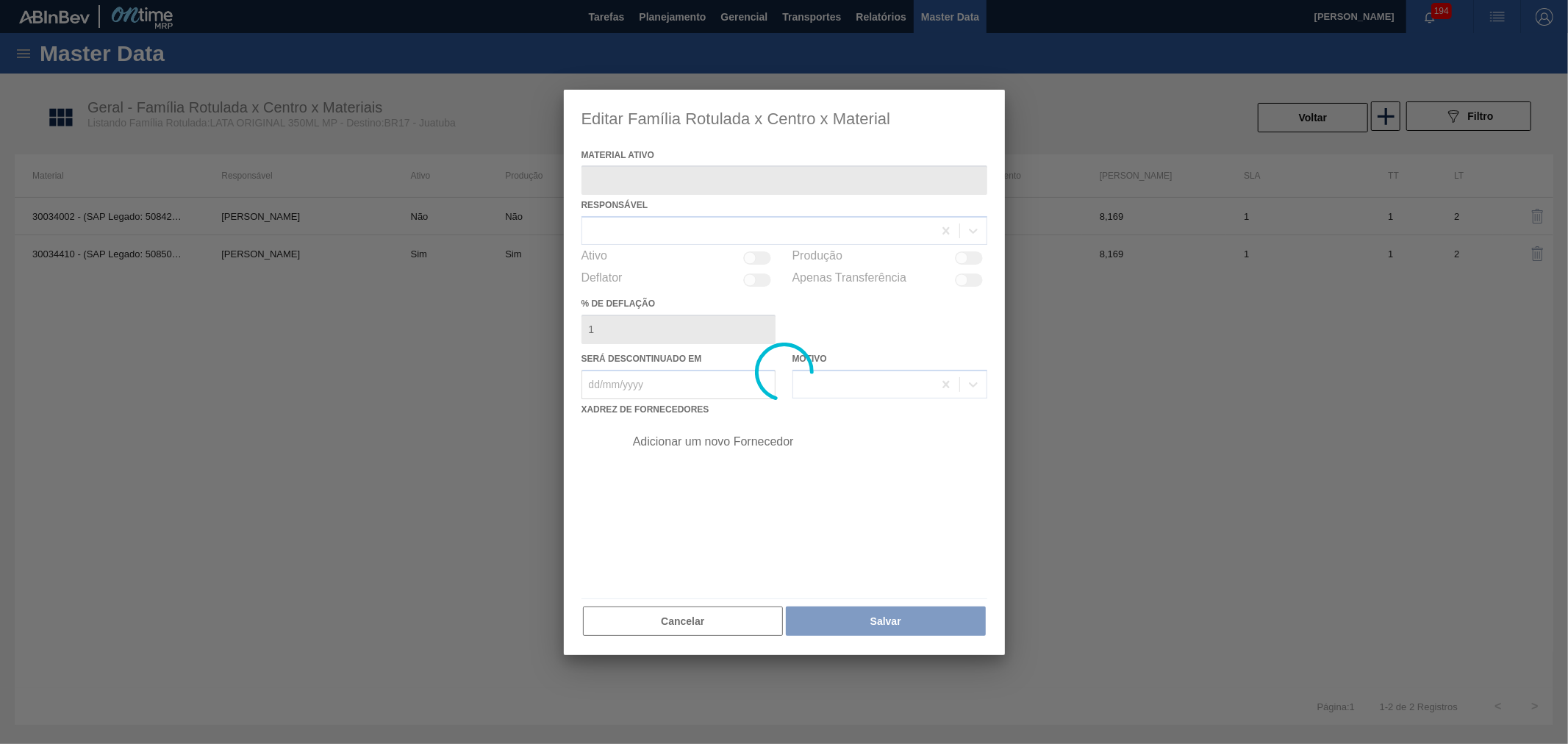
type ativo "30034410 - (SAP Legado: 50850974) - LATA AL ORIG 350ML BRILHO MULTIPACK"
checkbox input "true"
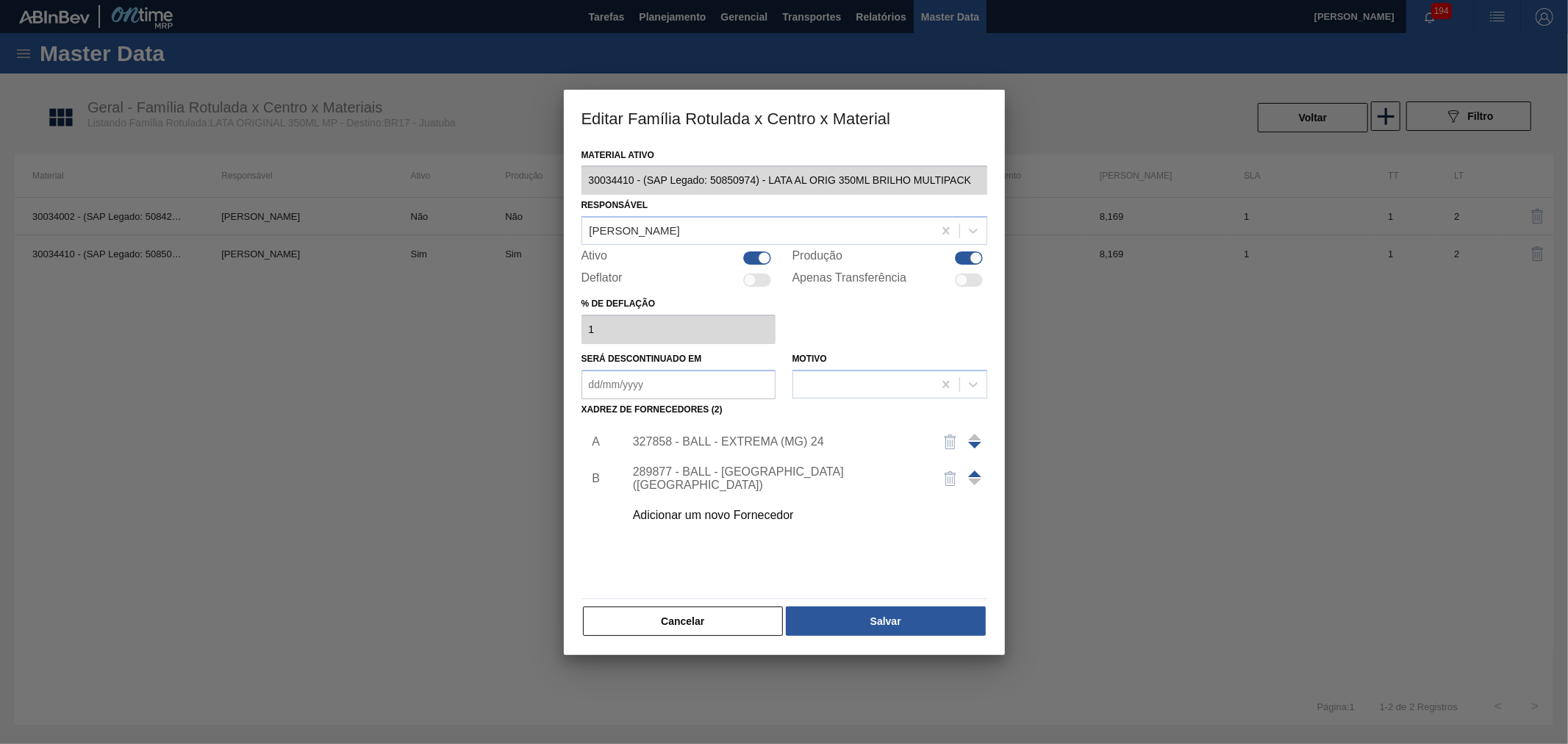
click at [706, 517] on div "Adicionar um novo Fornecedor" at bounding box center [777, 515] width 288 height 14
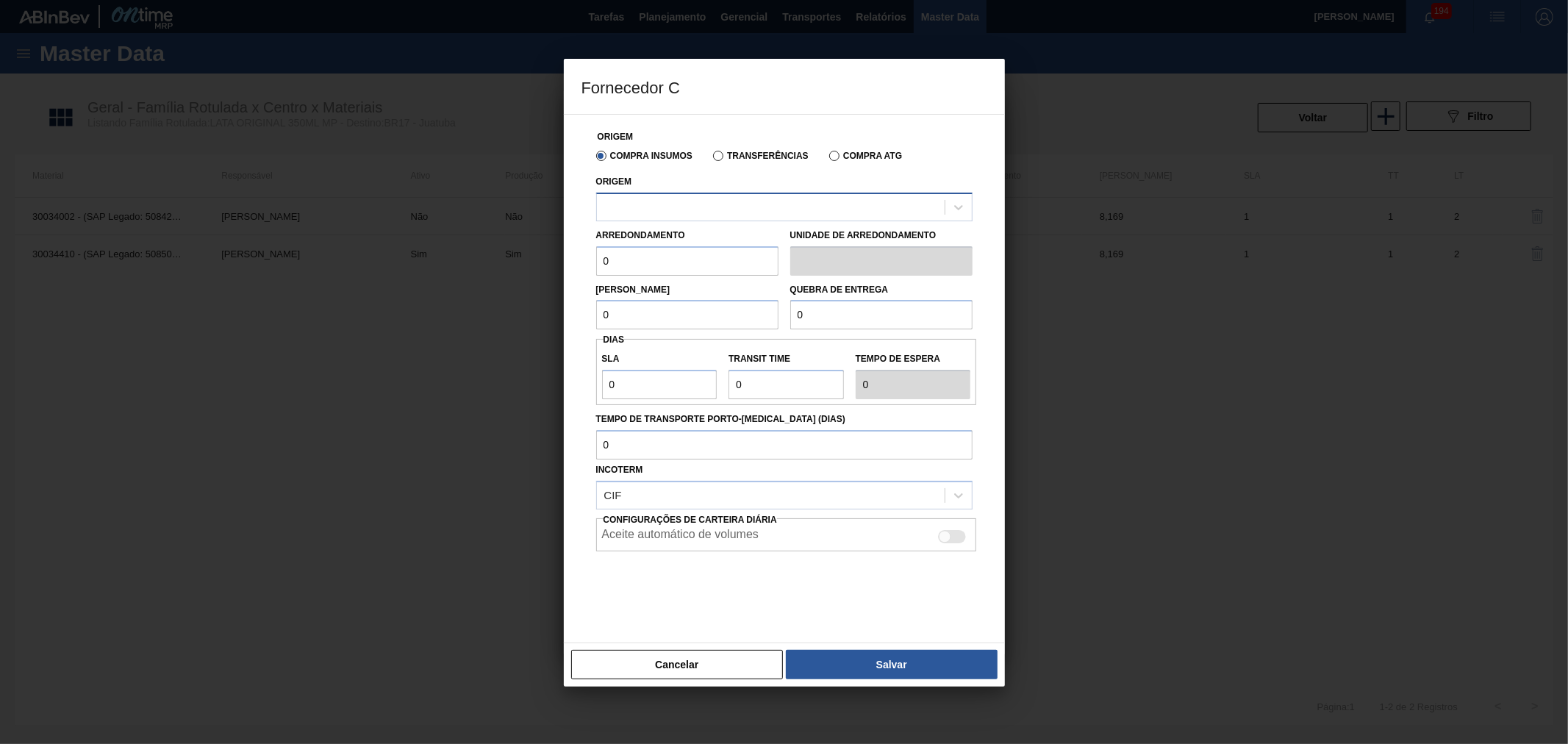
click at [697, 209] on div at bounding box center [771, 206] width 348 height 22
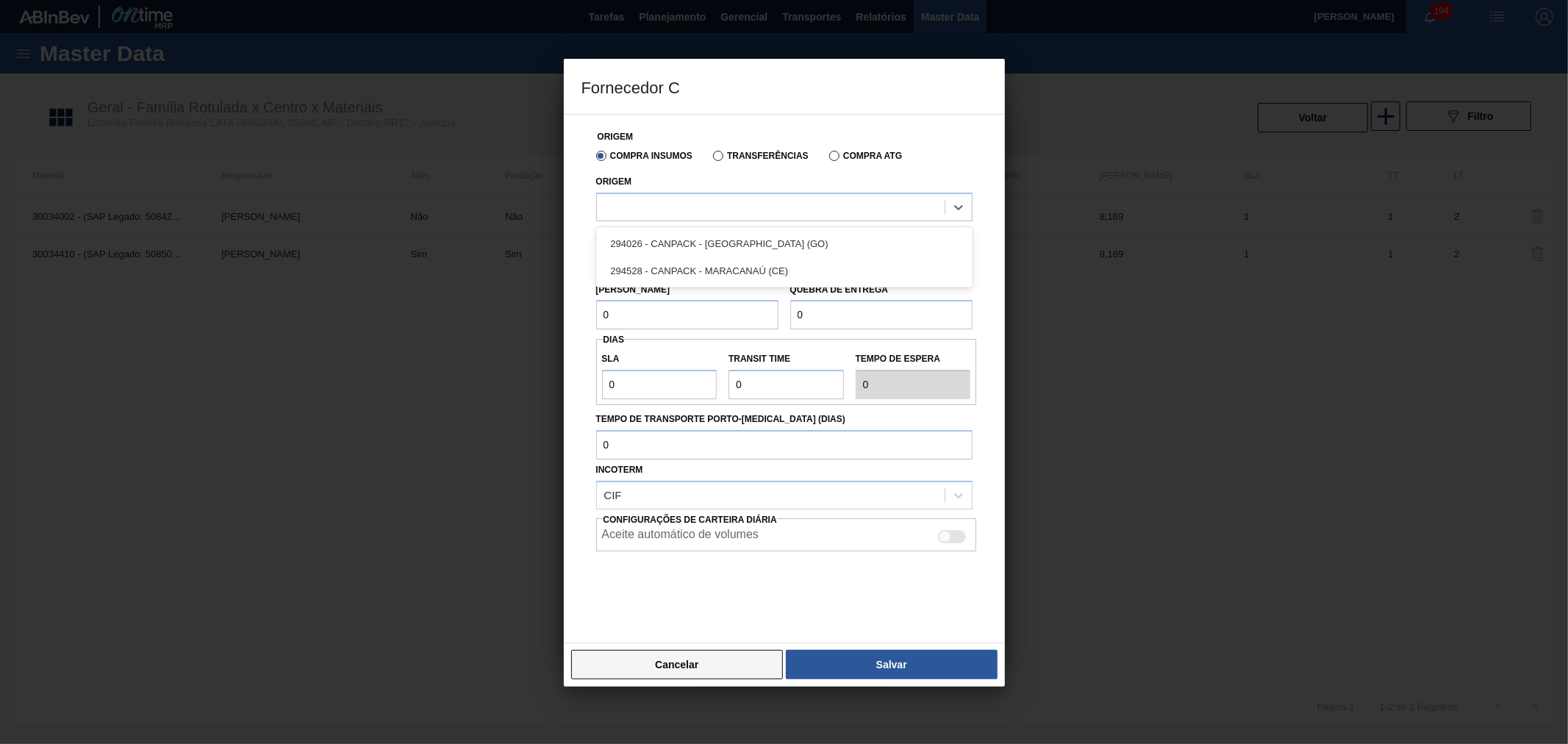
click at [679, 657] on button "Cancelar" at bounding box center [677, 664] width 213 height 29
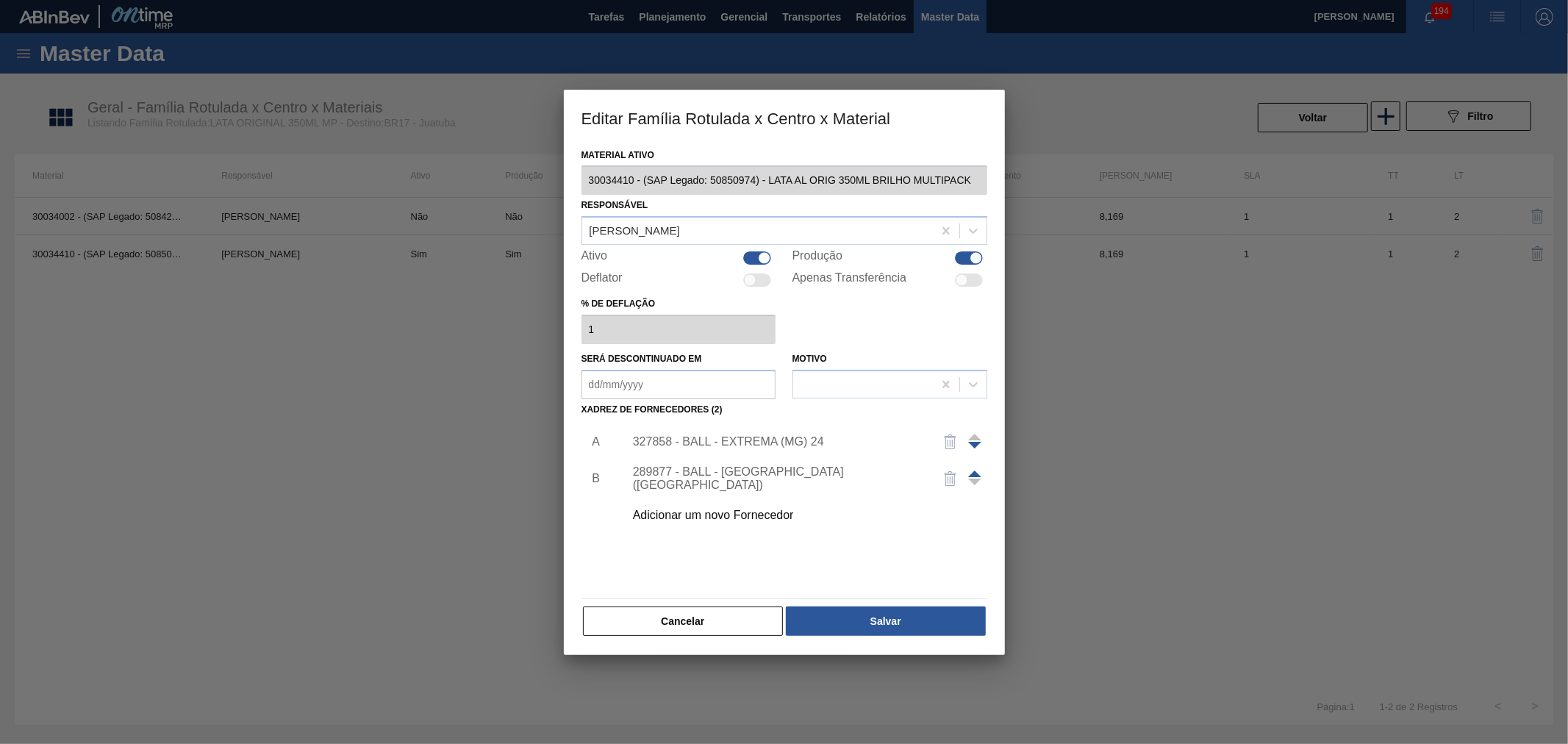
click at [726, 515] on div "Adicionar um novo Fornecedor" at bounding box center [777, 515] width 288 height 14
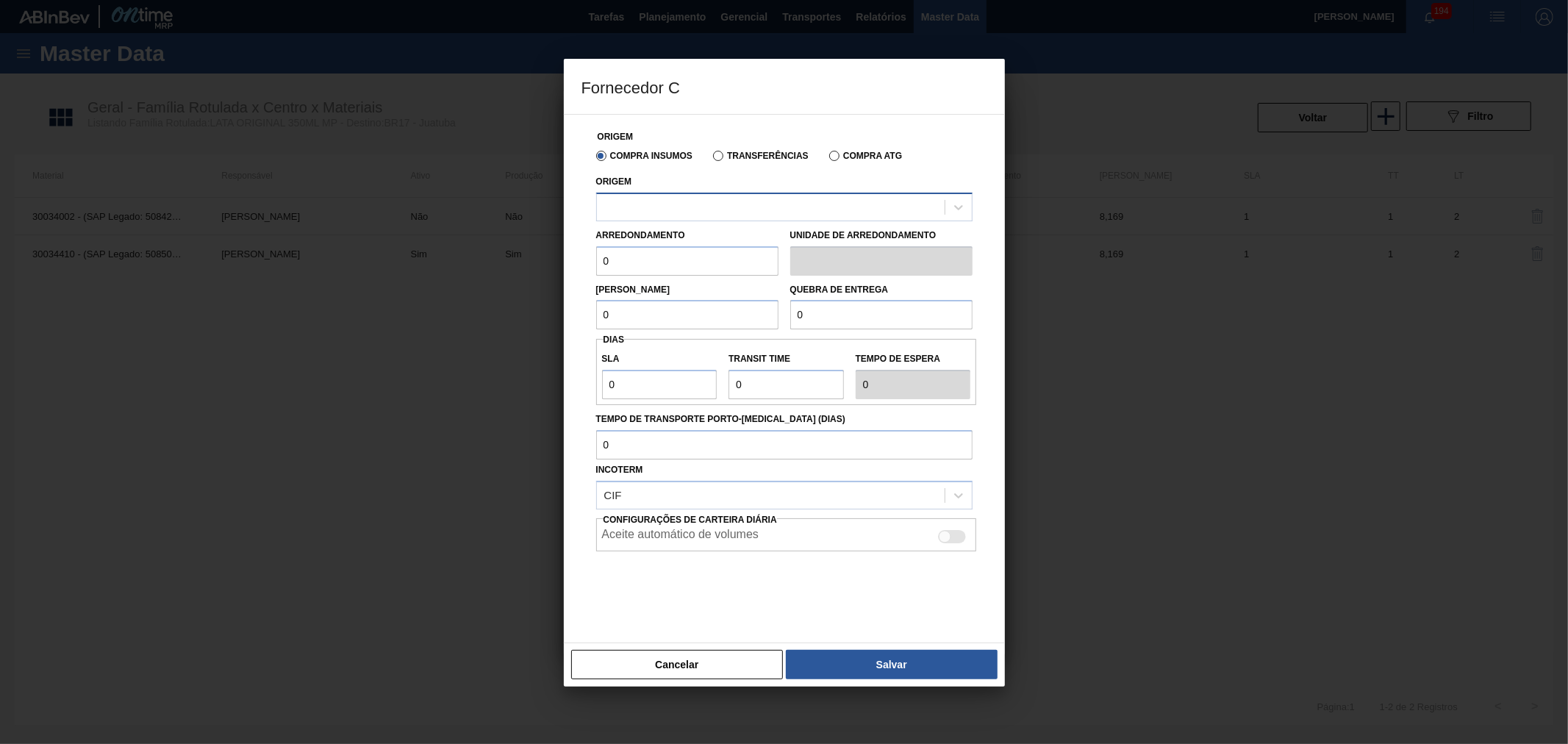
click at [714, 202] on div at bounding box center [771, 206] width 348 height 22
click at [664, 660] on button "Cancelar" at bounding box center [677, 664] width 213 height 29
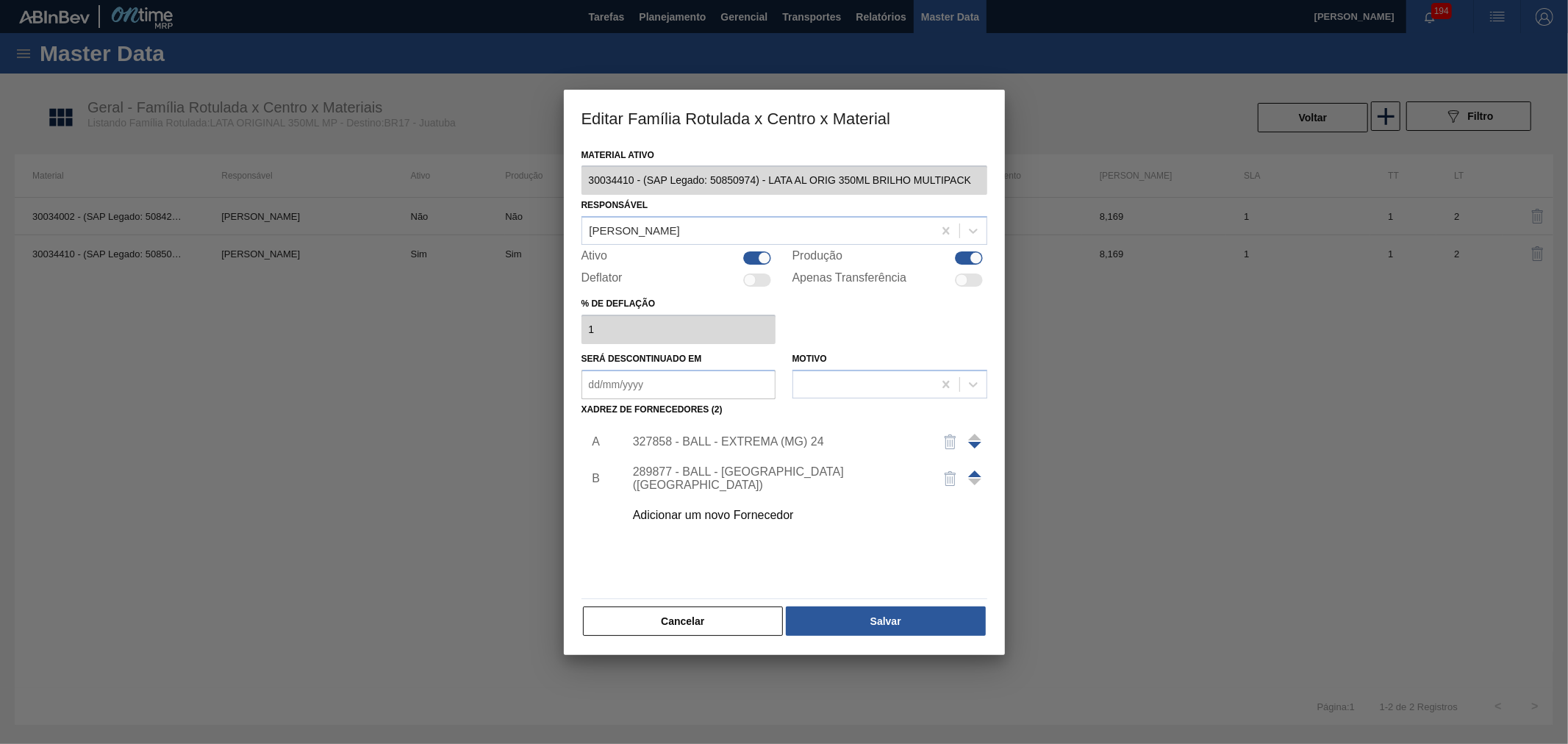
click at [700, 642] on div "Material ativo 30034410 - (SAP Legado: 50850974) - LATA AL ORIG 350ML BRILHO MU…" at bounding box center [784, 401] width 441 height 511
click at [725, 625] on button "Cancelar" at bounding box center [683, 621] width 201 height 29
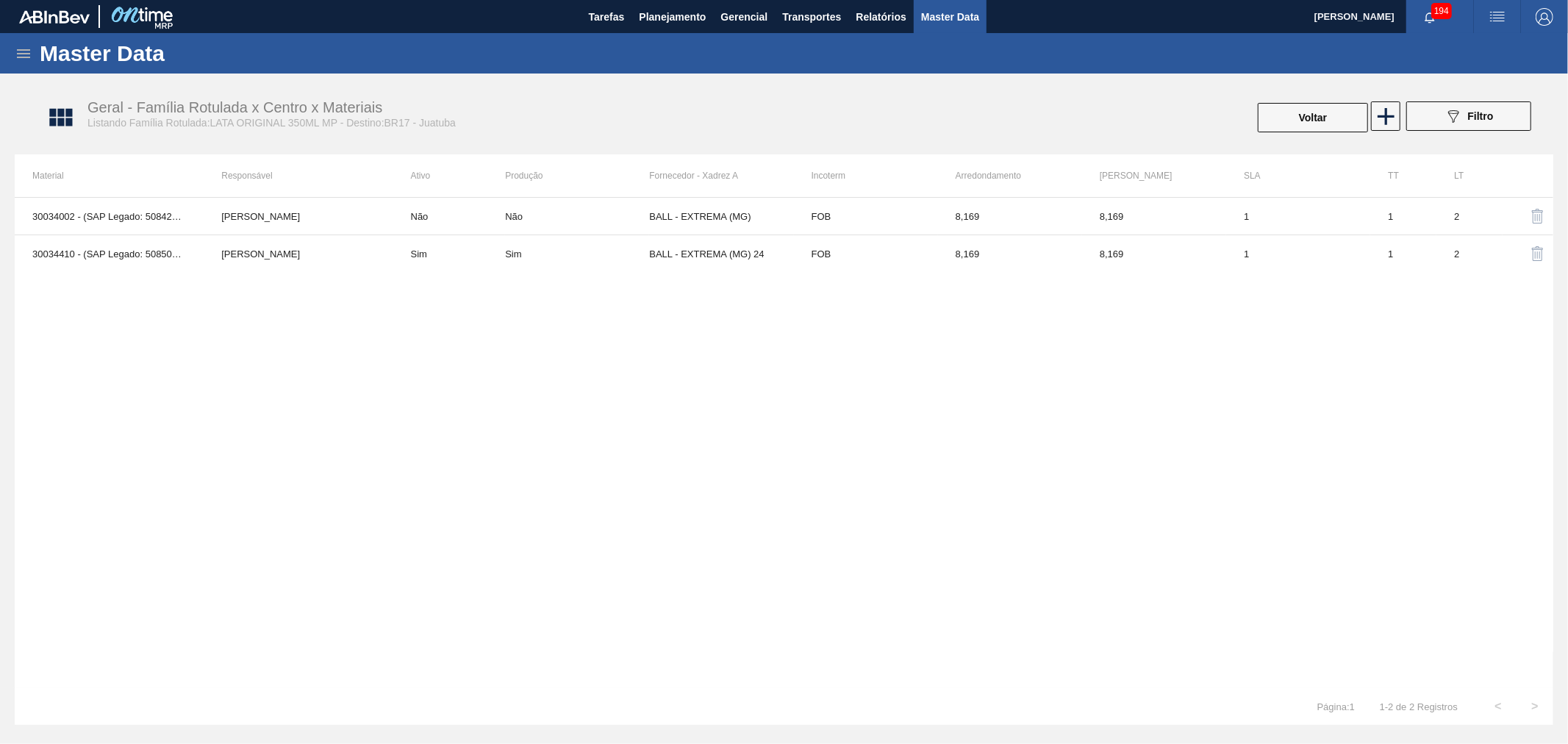
click at [708, 310] on div "30034002 - (SAP Legado: 50842074) - LATA ORIGINAL 350 ML MP [PERSON_NAME] Não N…" at bounding box center [784, 442] width 1539 height 491
click at [1316, 99] on div "Geral - Família Rotulada x Centro x Materiais Listando Família Rotulada:LATA OR…" at bounding box center [792, 118] width 1539 height 55
click at [1308, 113] on button "Voltar" at bounding box center [1313, 117] width 110 height 29
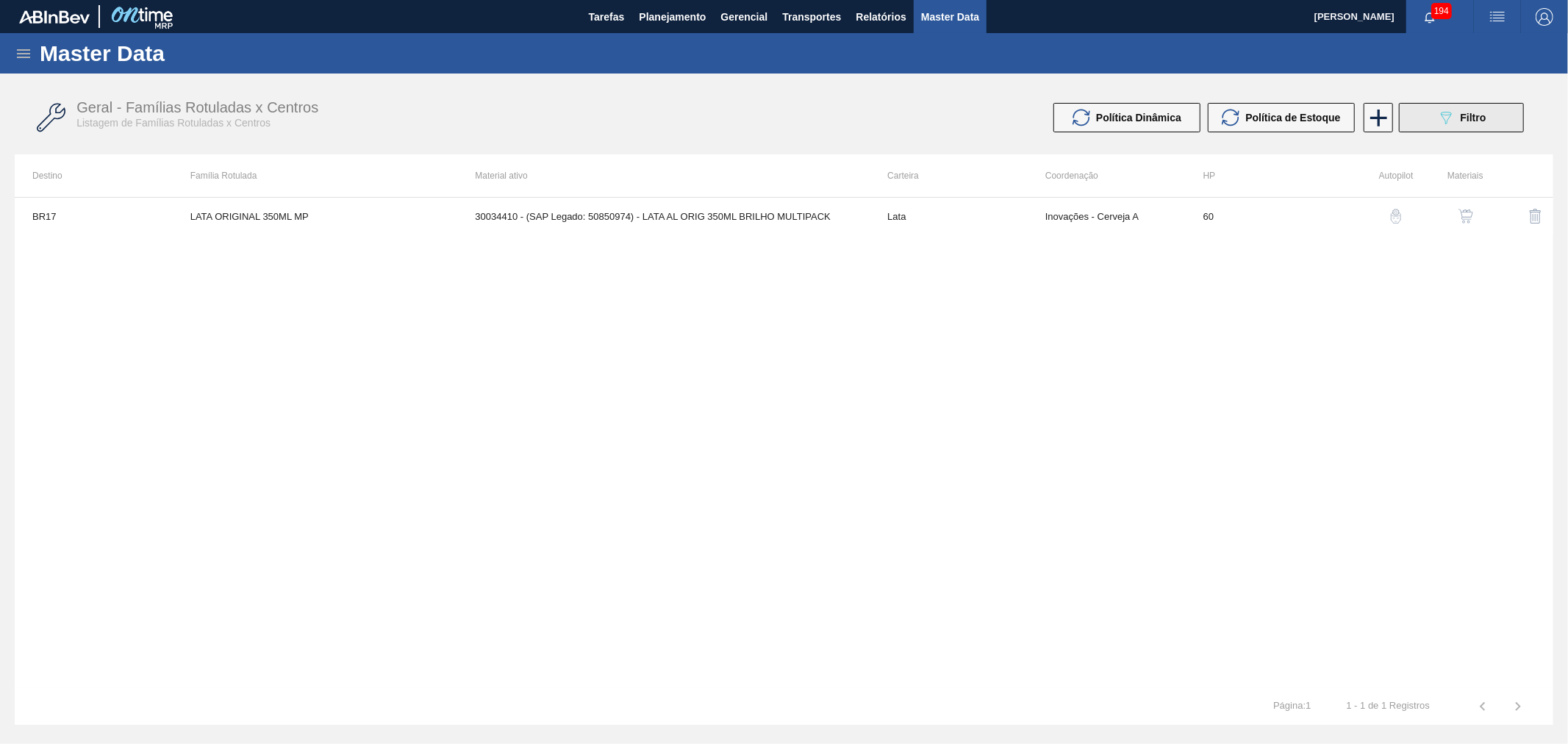
click at [1425, 123] on button "089F7B8B-B2A5-4AFE-B5C0-19BA573D28AC Filtro" at bounding box center [1461, 117] width 125 height 29
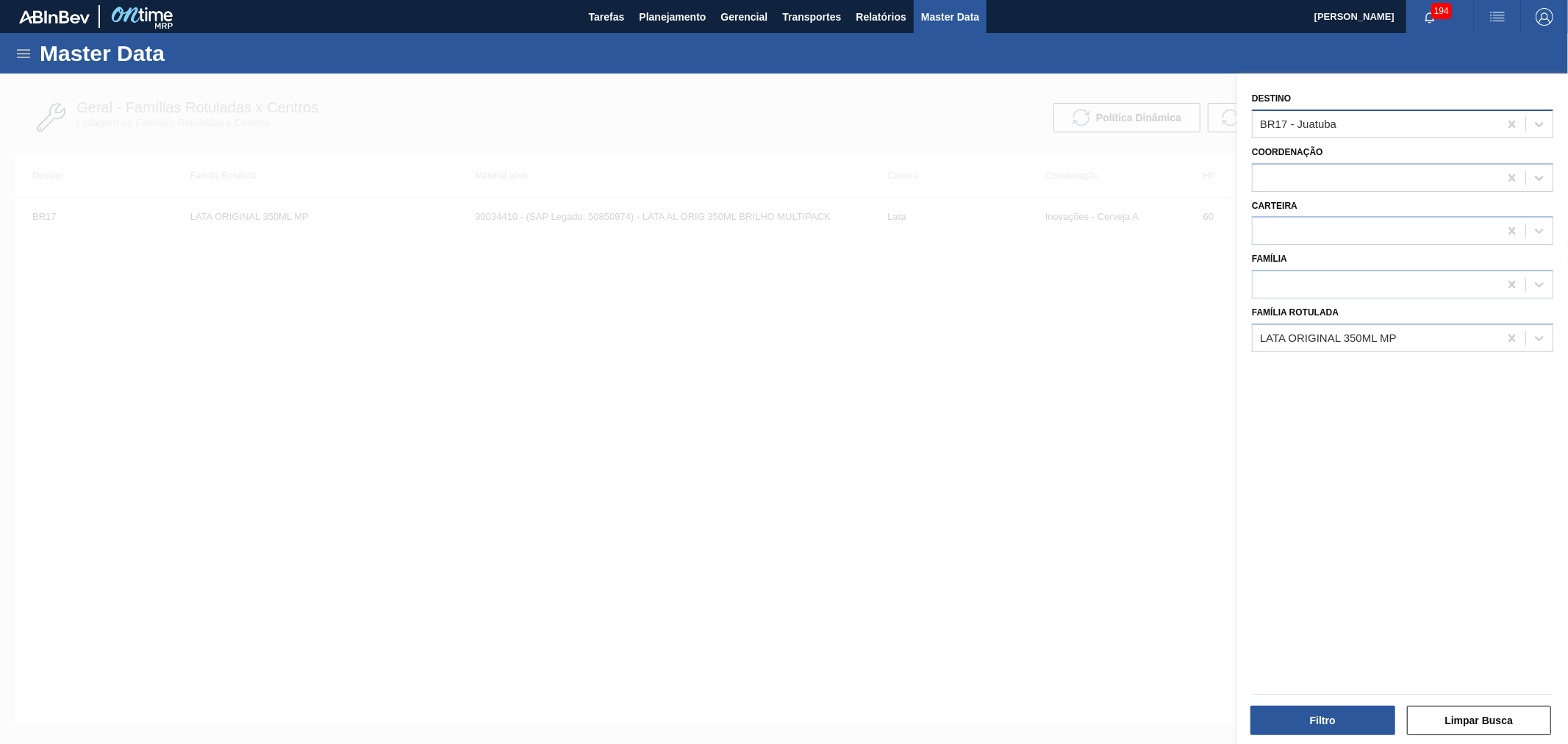
click at [1362, 119] on div "BR17 - Juatuba" at bounding box center [1375, 123] width 246 height 22
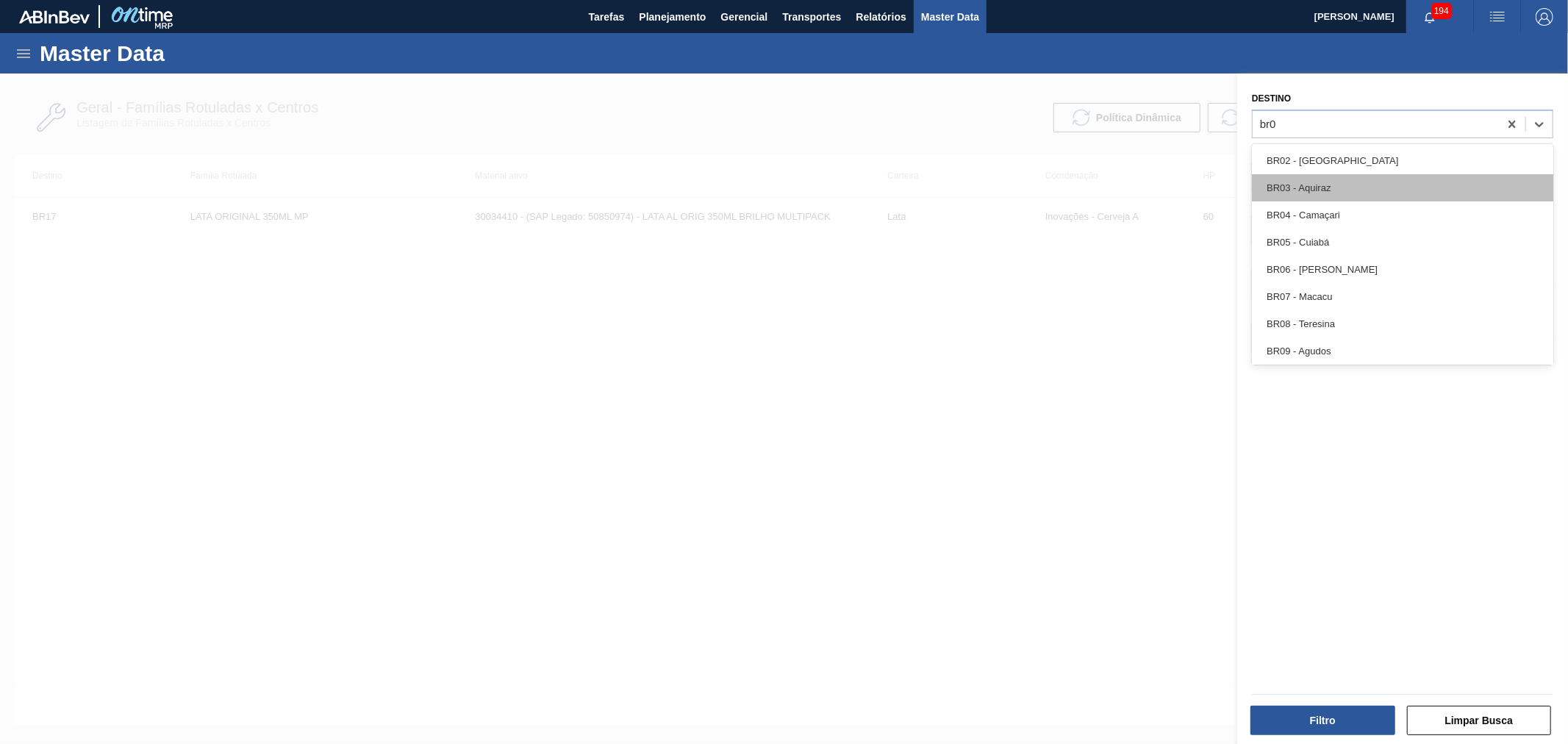
type input "br05"
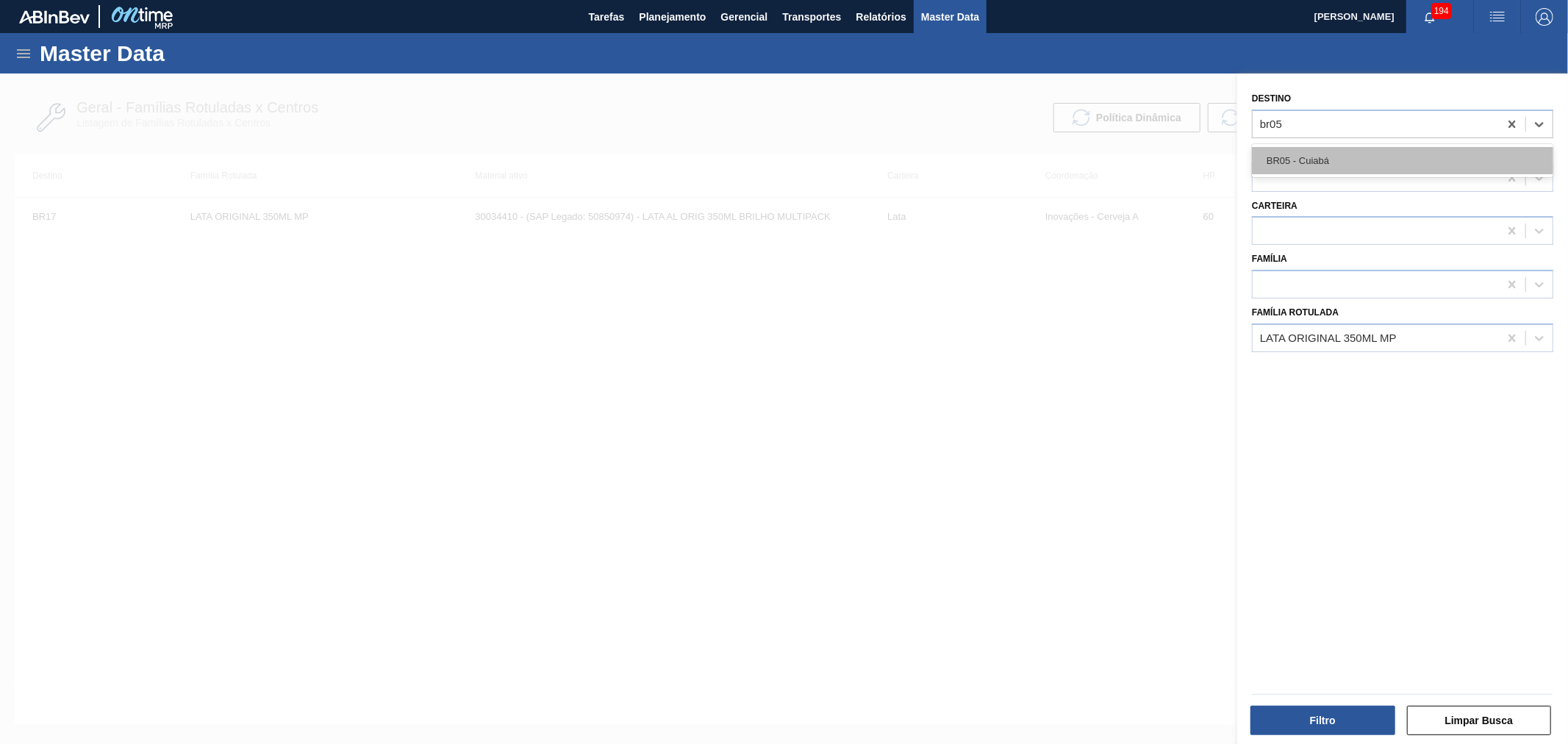
click at [1317, 162] on div "BR05 - Cuiabá" at bounding box center [1402, 161] width 301 height 27
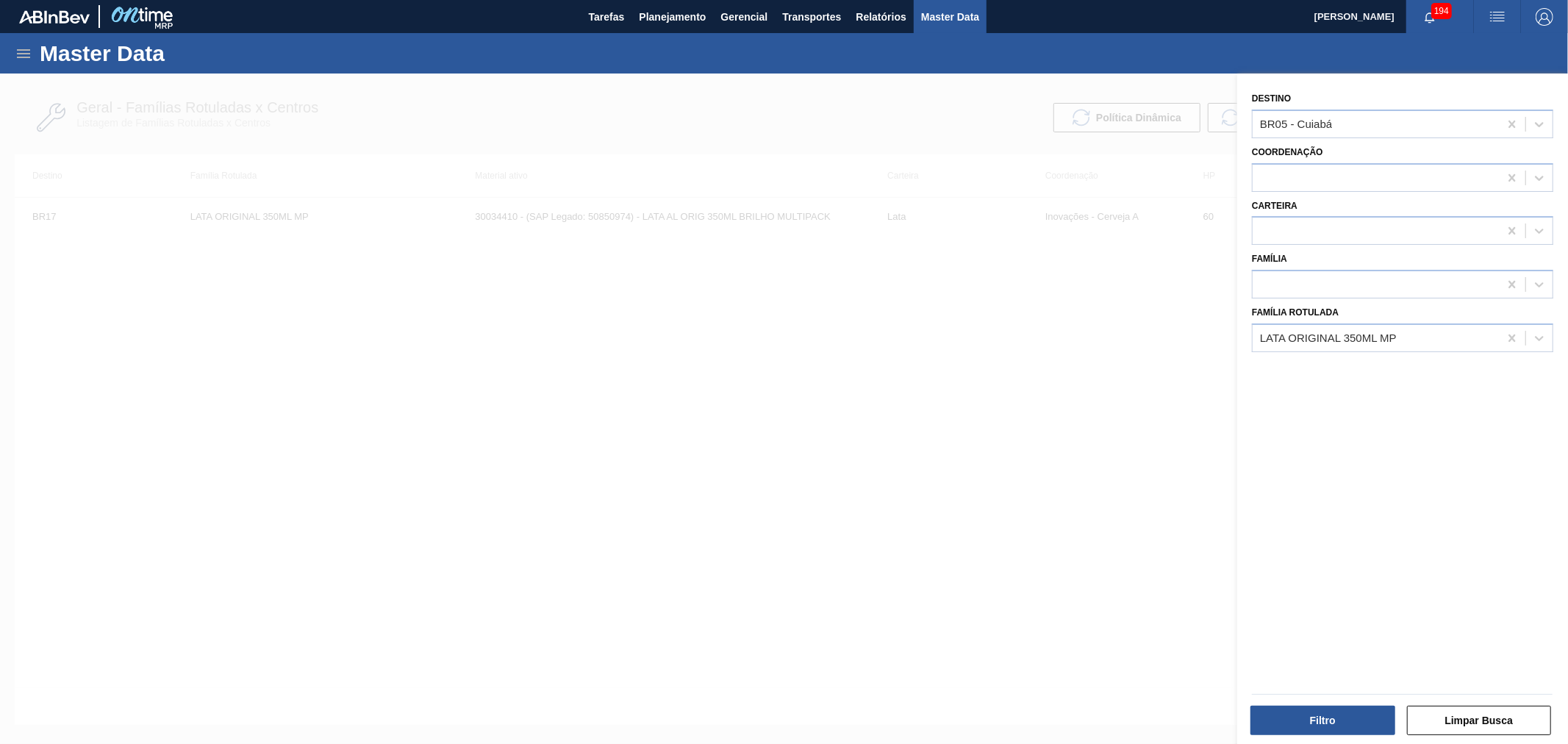
click at [1405, 349] on div "Destino BR05 - Cuiabá Coordenação Carteira Família Família Rotulada LATA ORIGIN…" at bounding box center [1402, 410] width 330 height 675
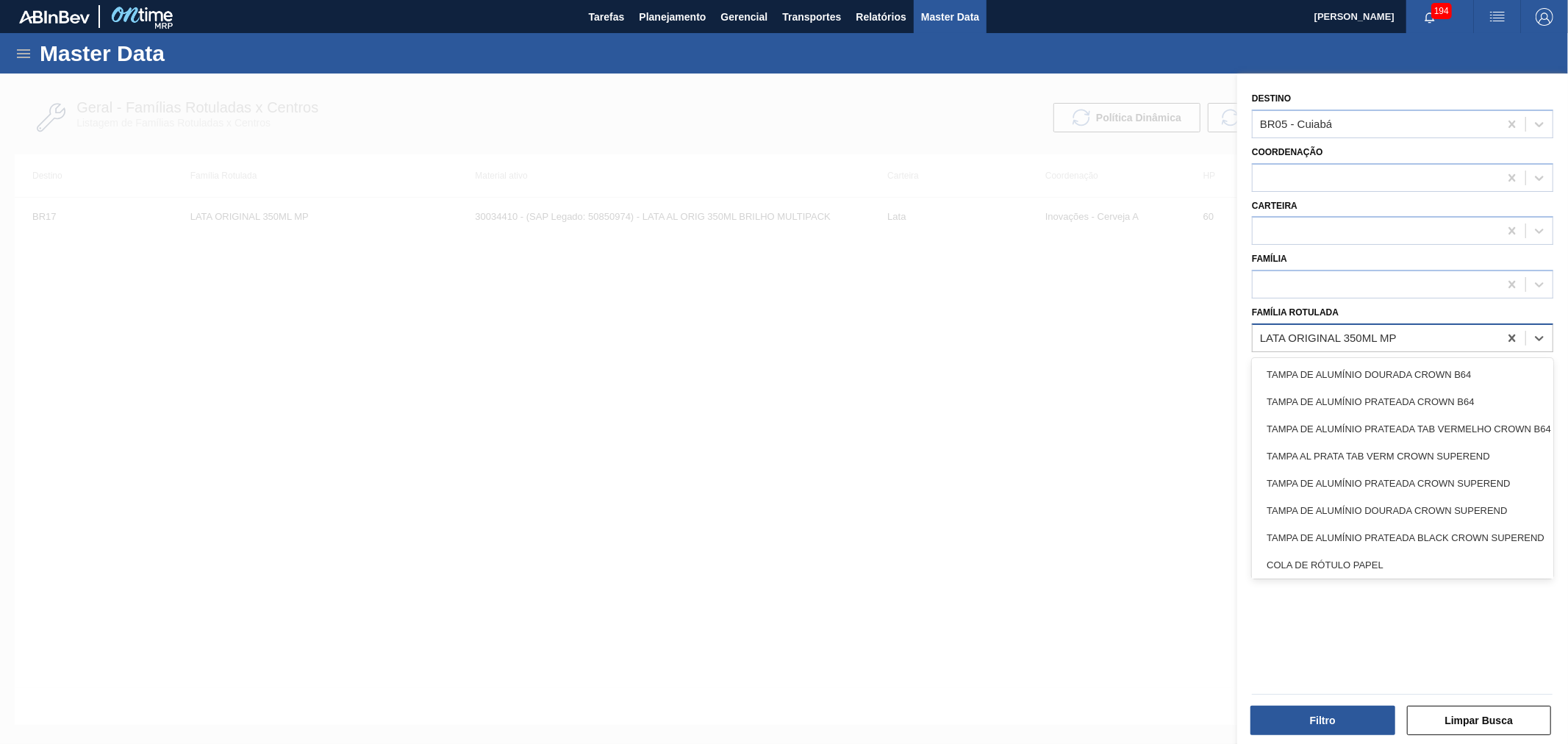
click at [1402, 341] on div "LATA ORIGINAL 350ML MP" at bounding box center [1375, 338] width 246 height 22
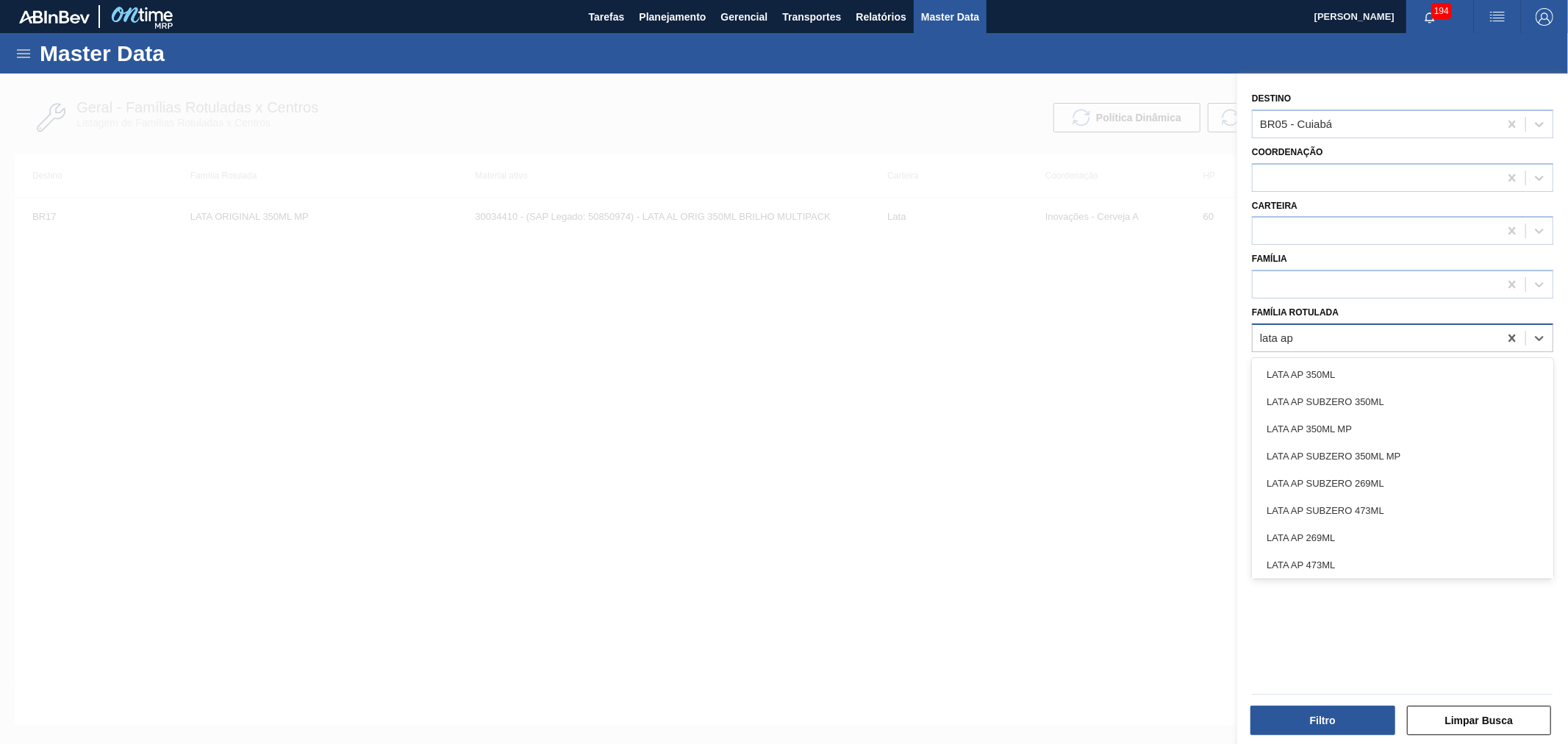
type Rotulada "lata ap 2"
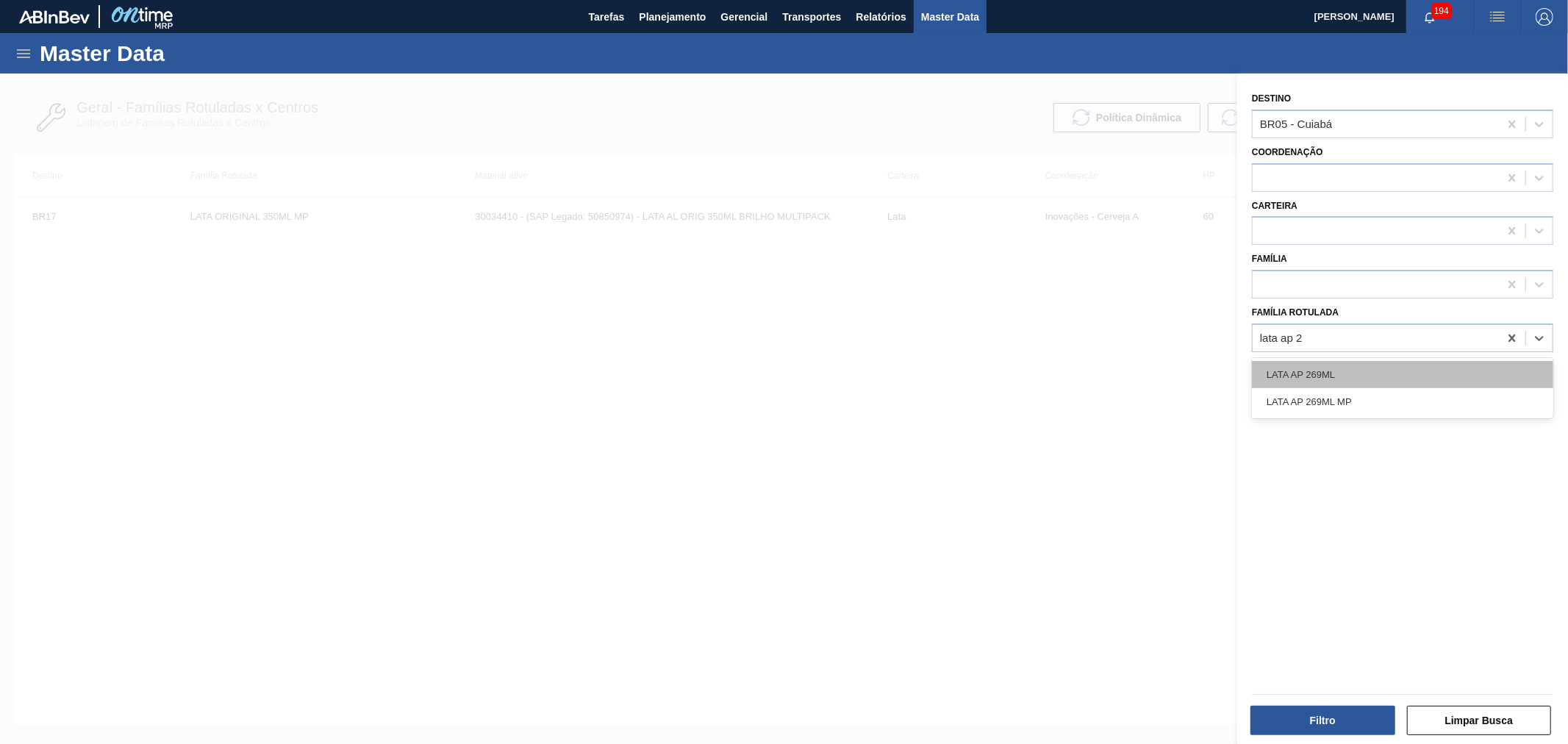
click at [1378, 380] on div "LATA AP 269ML" at bounding box center [1402, 374] width 301 height 27
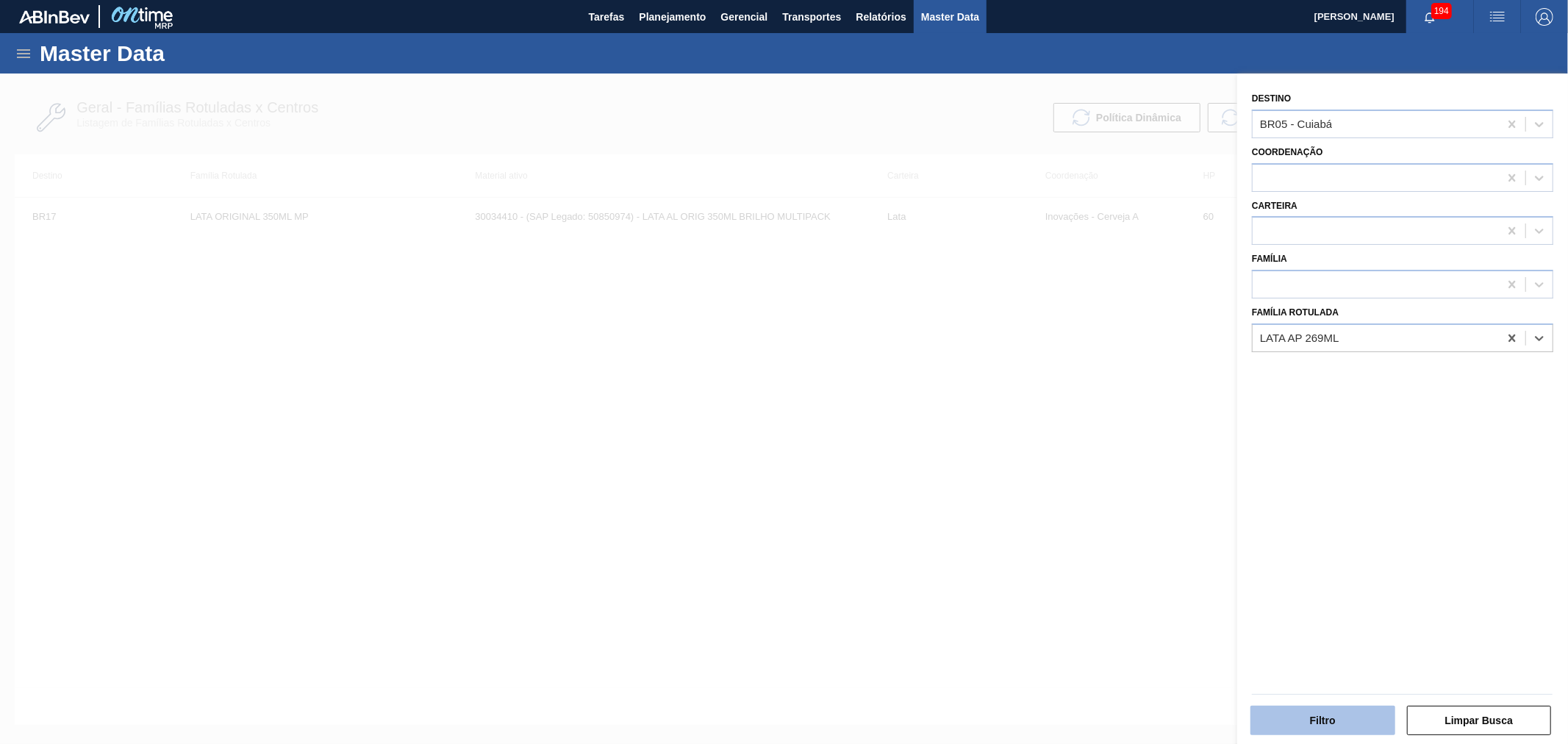
click at [1325, 716] on button "Filtro" at bounding box center [1323, 720] width 145 height 29
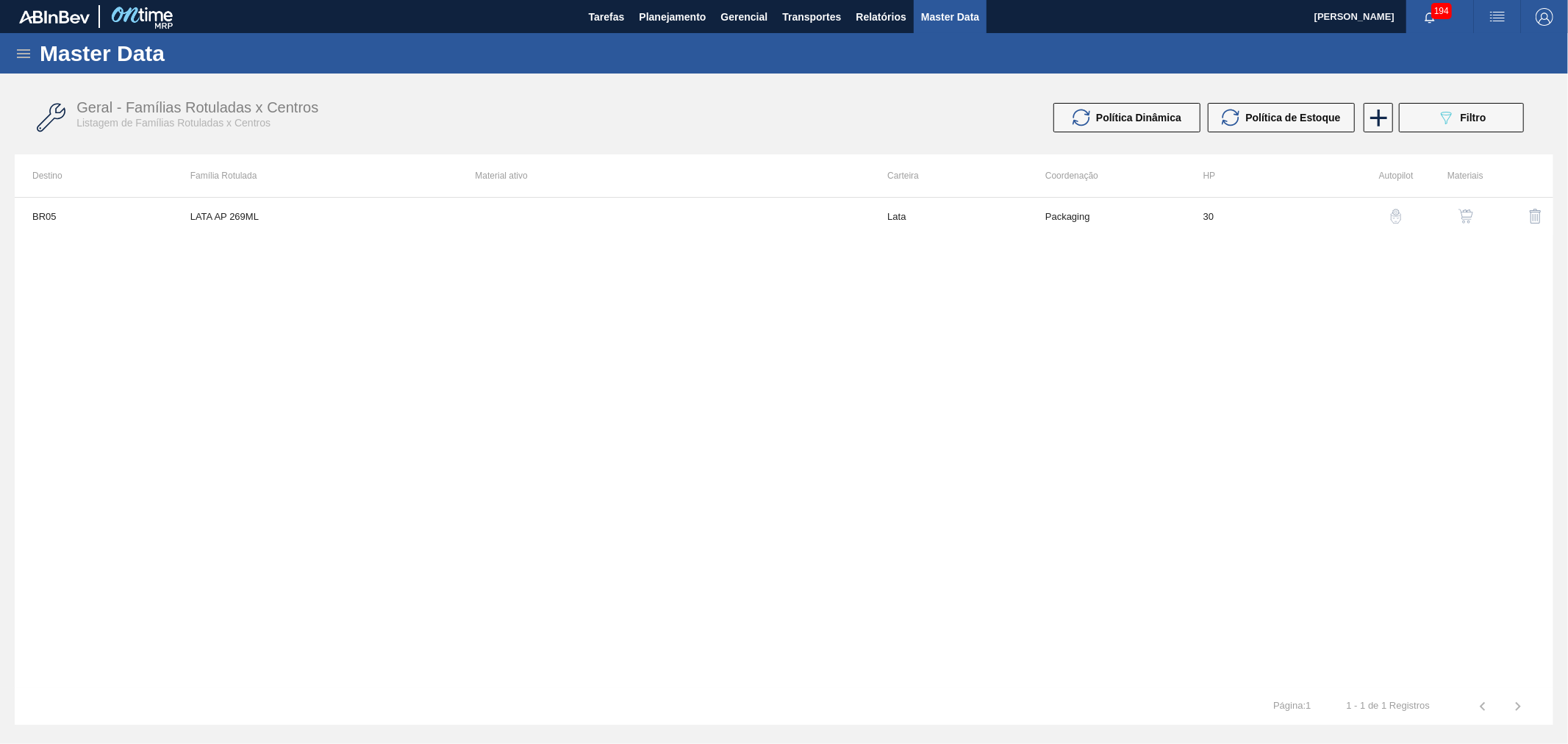
click at [1473, 207] on button "button" at bounding box center [1466, 216] width 35 height 35
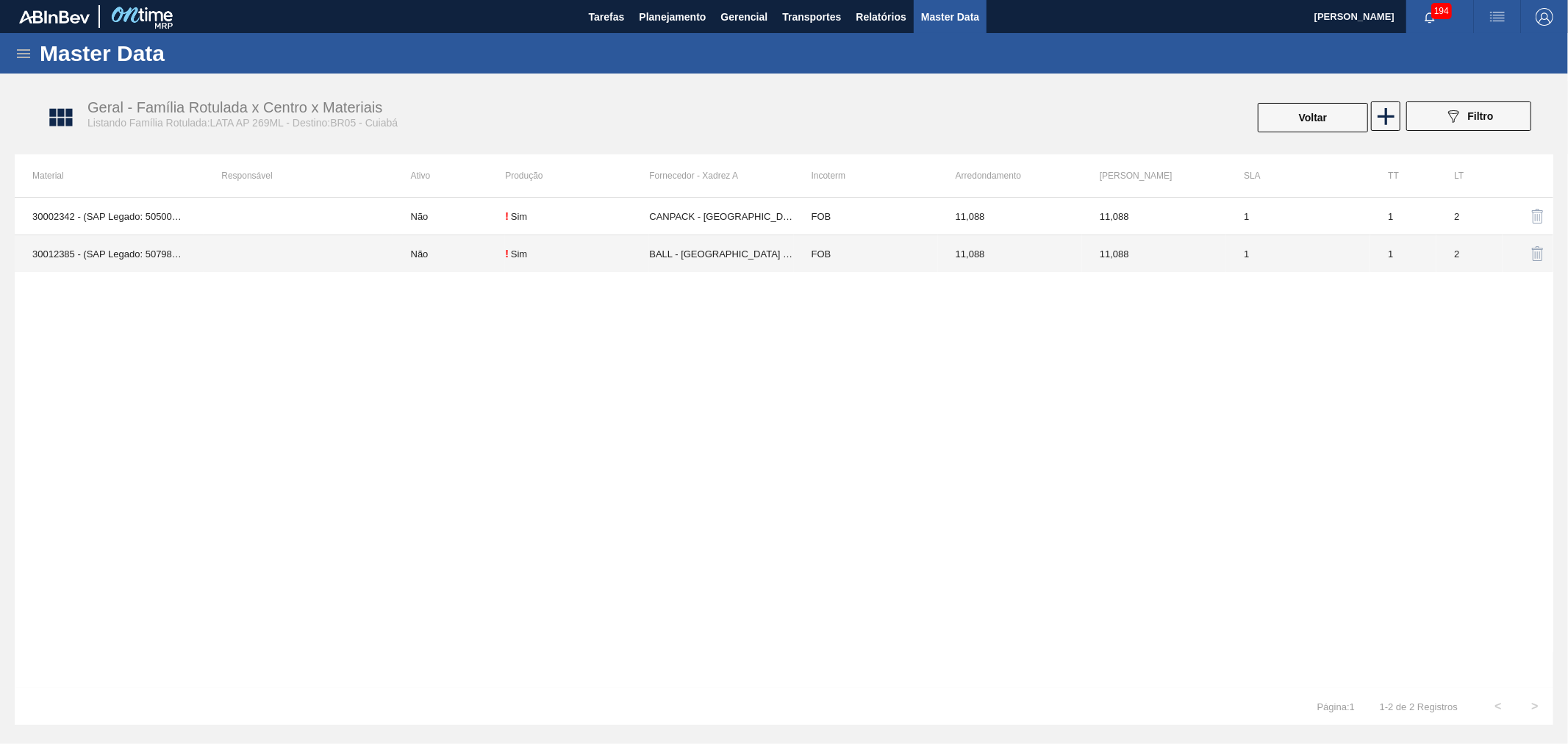
click at [297, 246] on td at bounding box center [298, 253] width 189 height 37
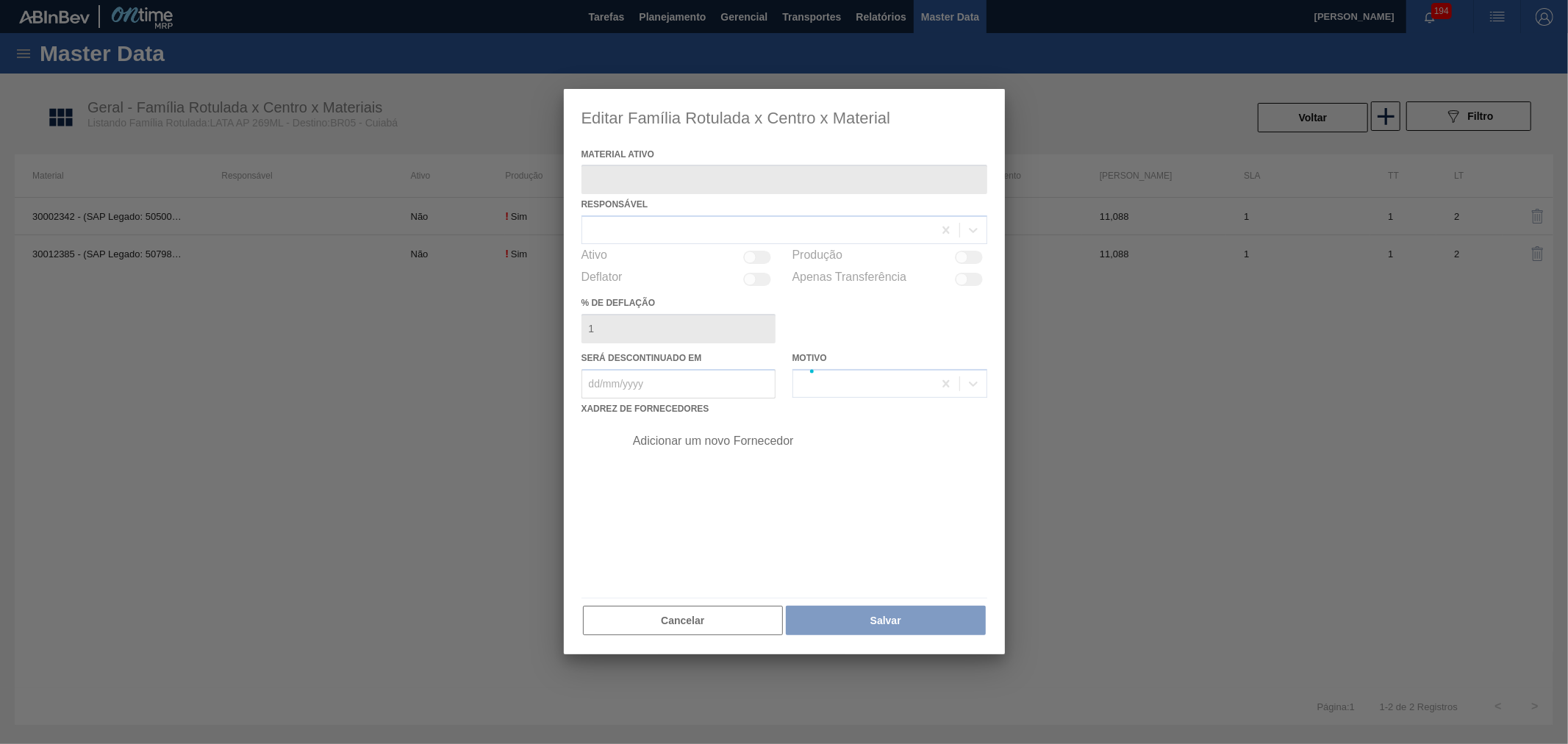
type ativo "30012385 - (SAP Legado: 50798612) - LATA AL. 269ML AP 429"
checkbox input "true"
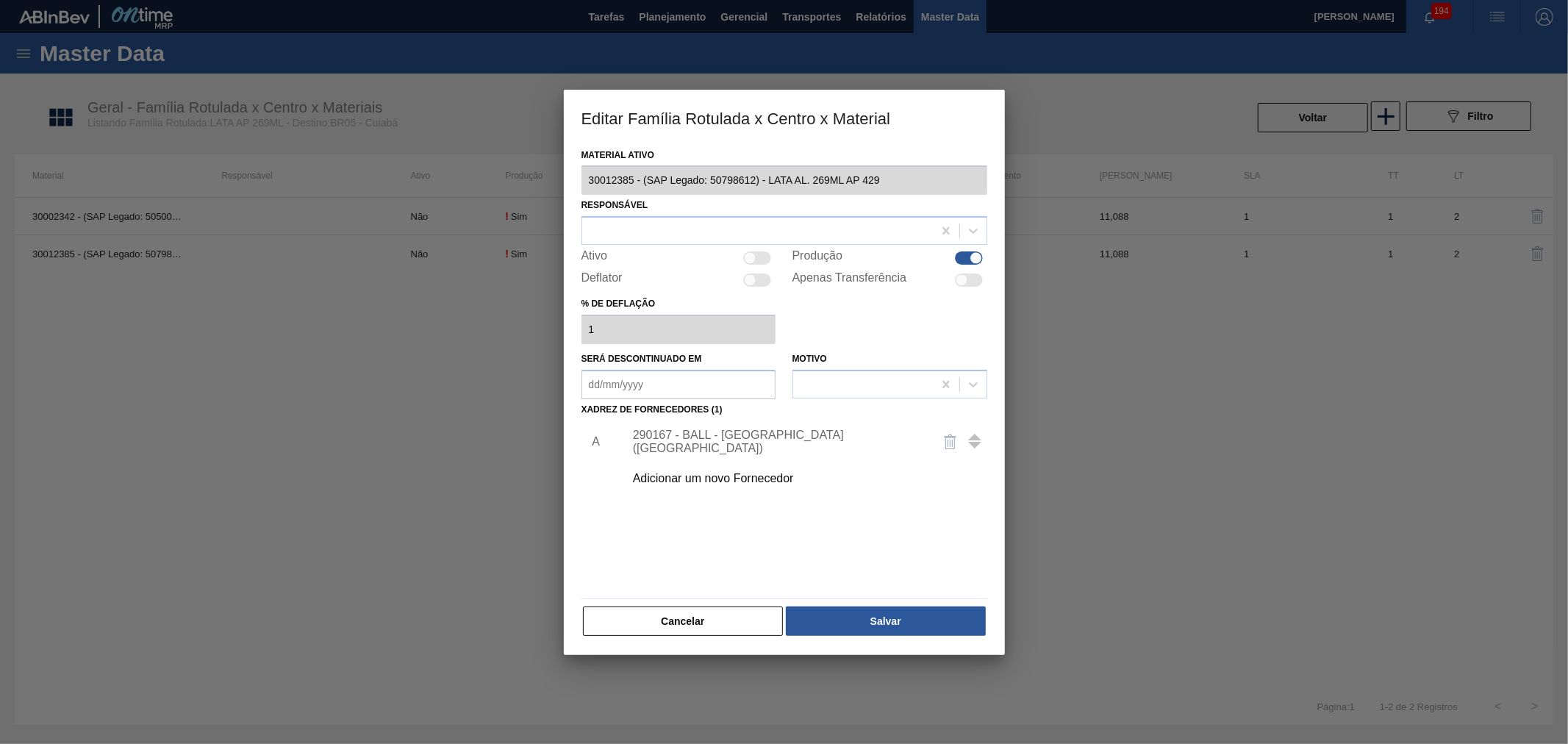
click at [703, 479] on div "Adicionar um novo Fornecedor" at bounding box center [777, 479] width 288 height 14
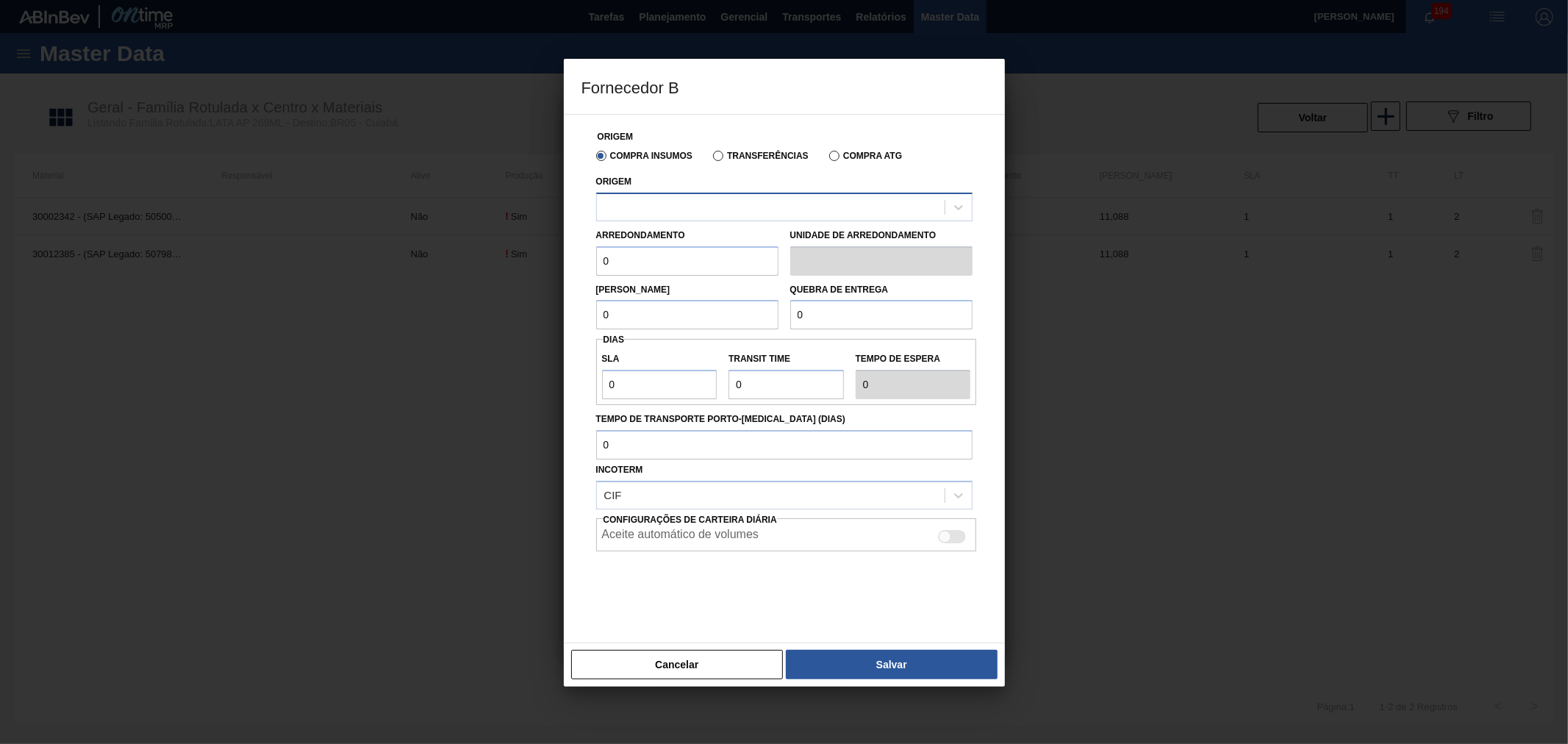
click at [716, 201] on div at bounding box center [771, 206] width 348 height 22
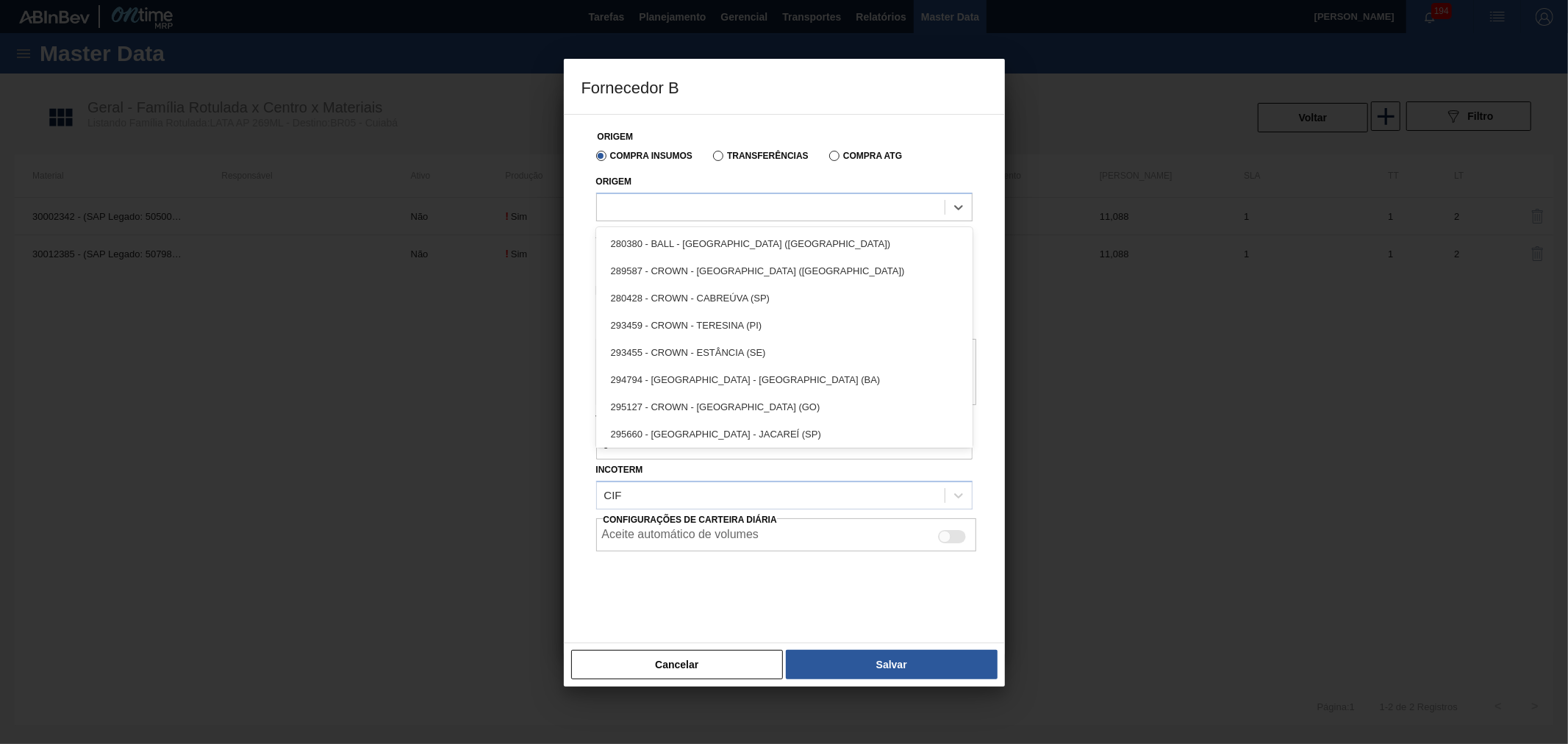
scroll to position [57, 0]
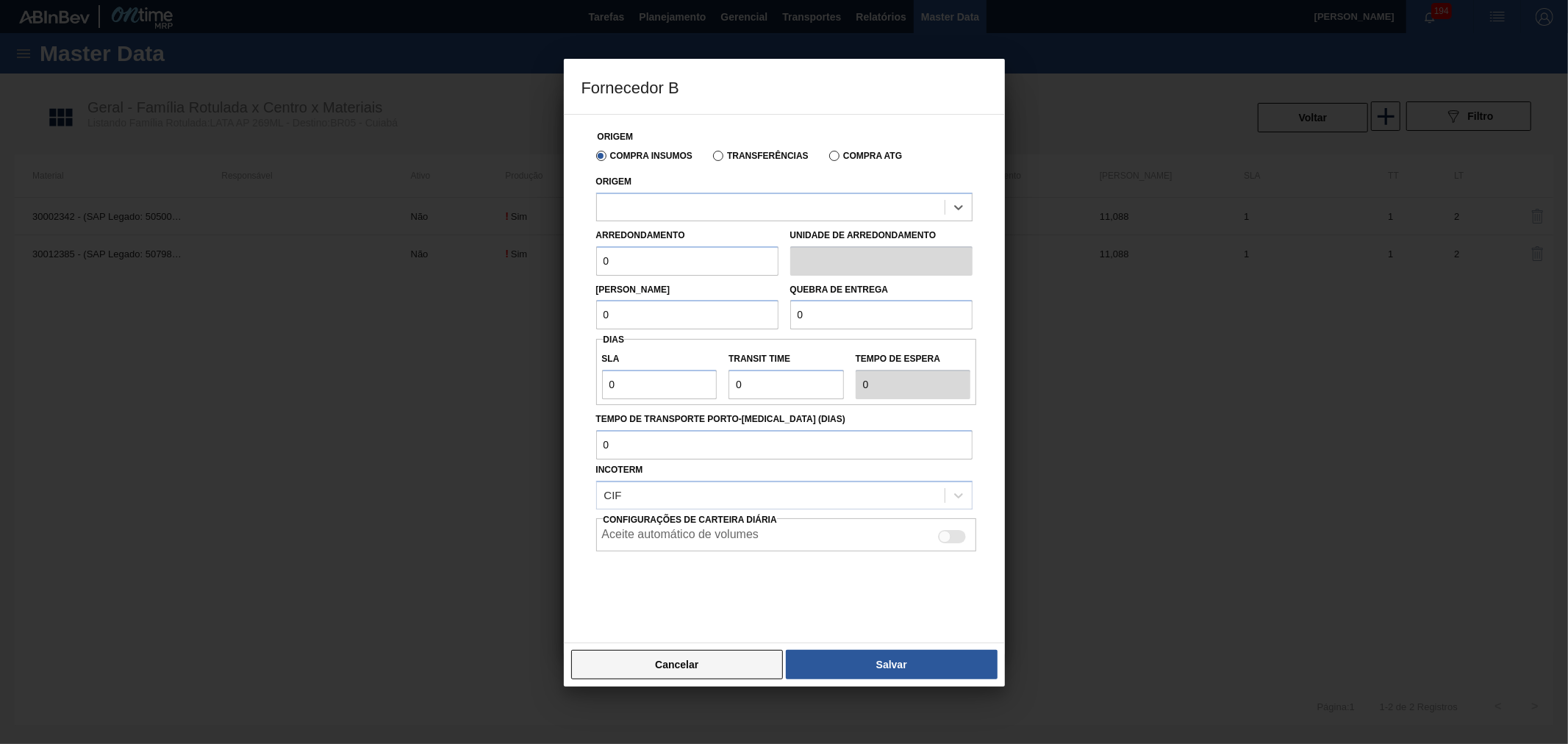
click at [691, 669] on button "Cancelar" at bounding box center [677, 664] width 213 height 29
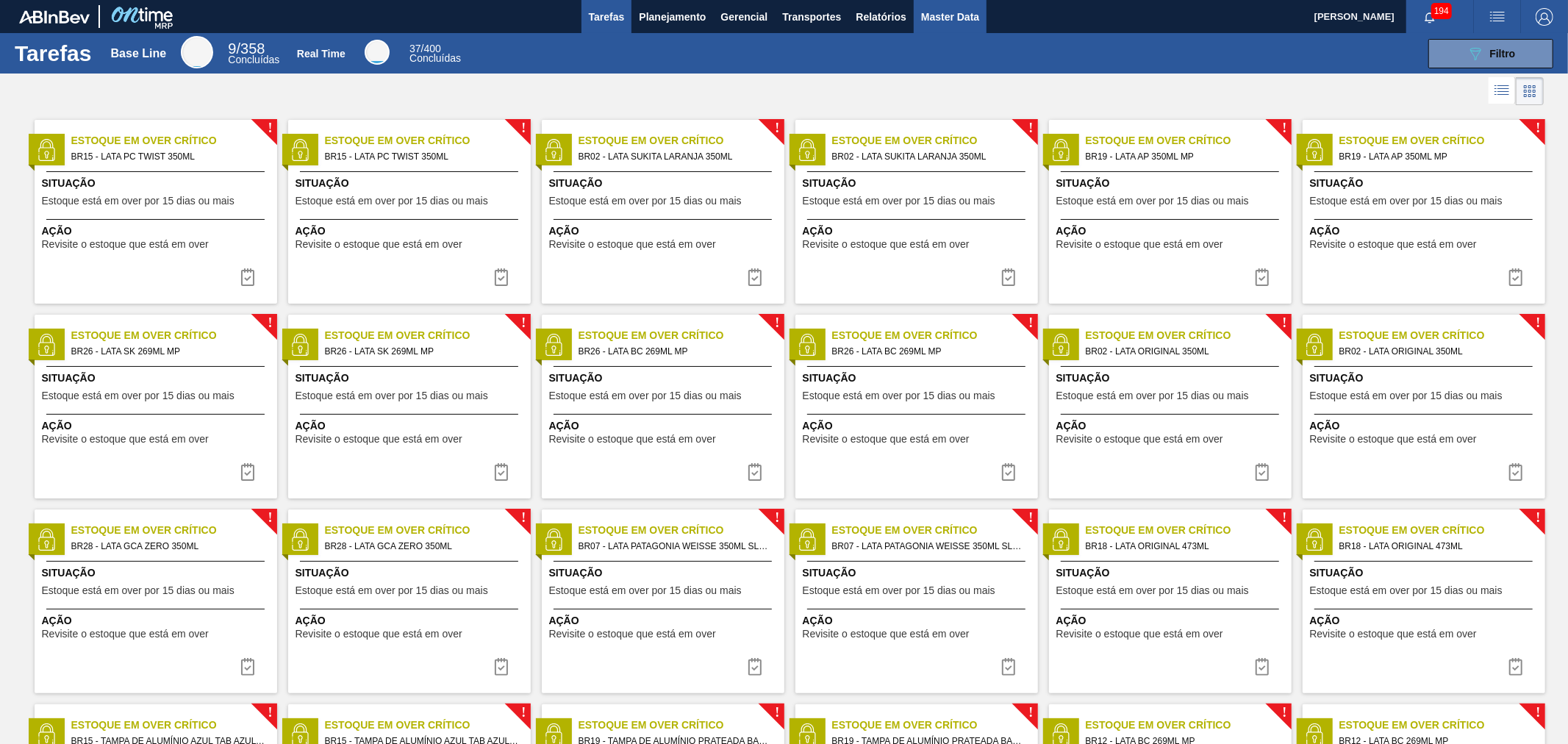
click at [974, 16] on span "Master Data" at bounding box center [950, 17] width 58 height 18
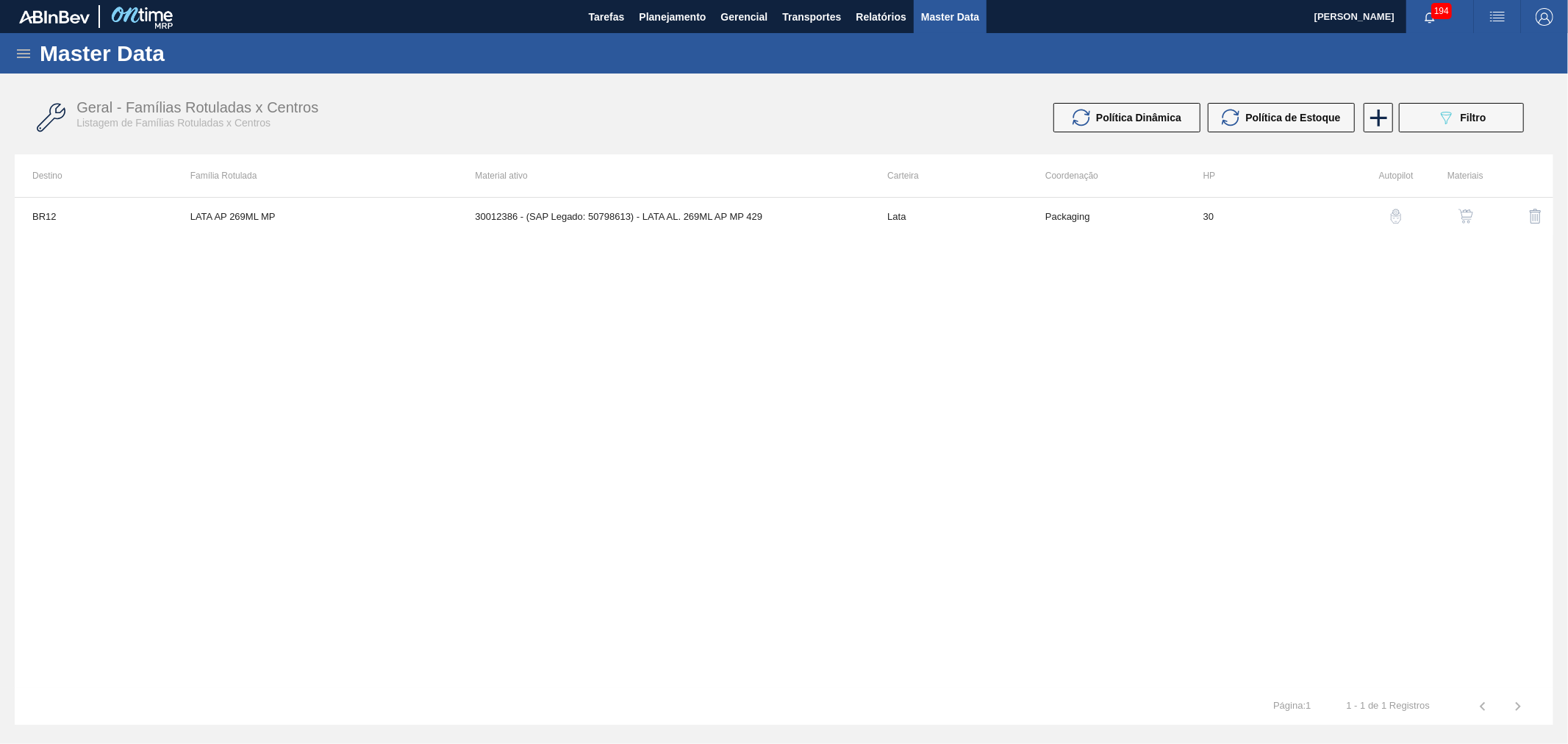
drag, startPoint x: 37, startPoint y: 60, endPoint x: 24, endPoint y: 59, distance: 13.0
click at [32, 60] on div "Master Data" at bounding box center [784, 53] width 1568 height 41
drag, startPoint x: 24, startPoint y: 59, endPoint x: 26, endPoint y: 69, distance: 10.2
click at [24, 57] on icon at bounding box center [23, 53] width 18 height 18
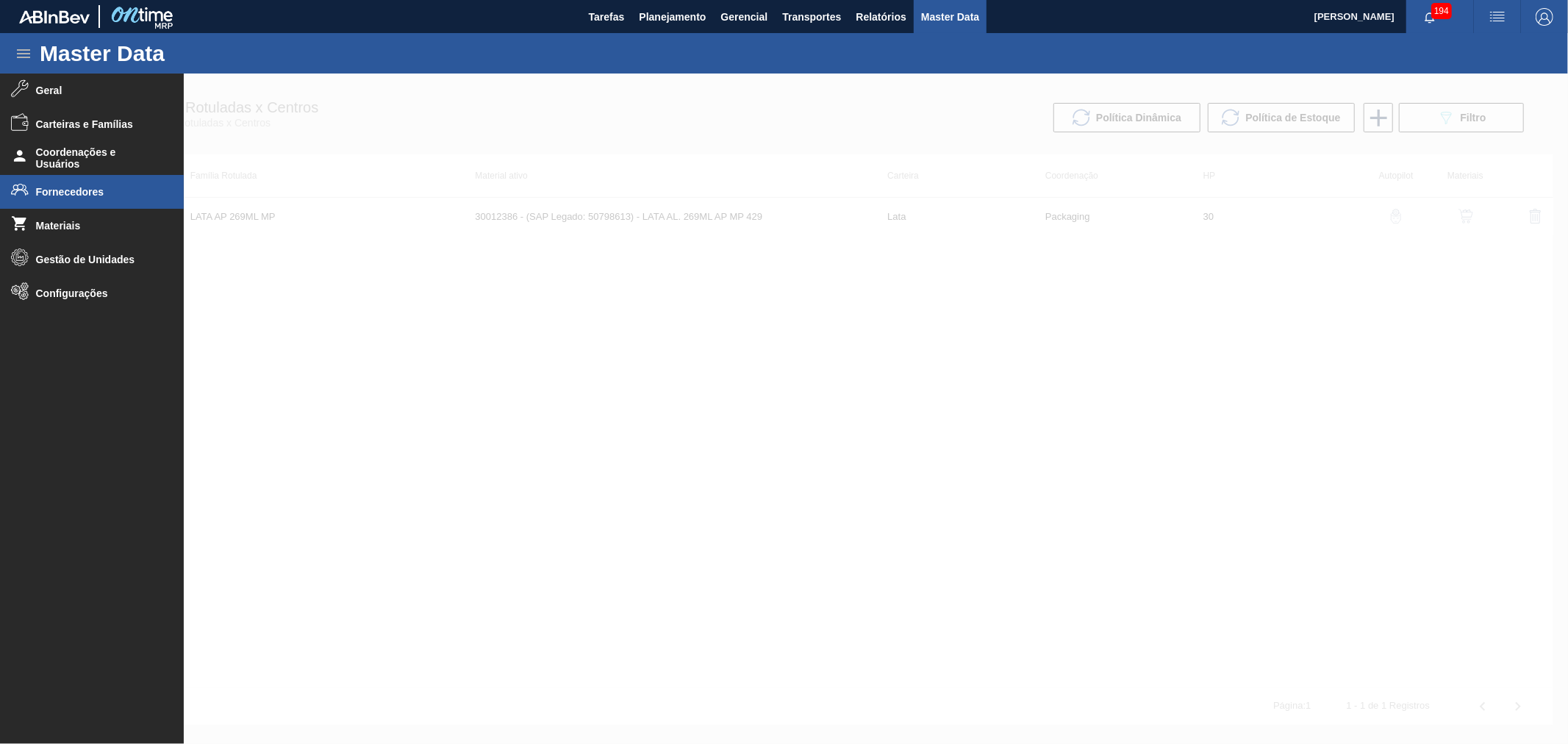
click at [87, 196] on span "Fornecedores" at bounding box center [96, 192] width 121 height 12
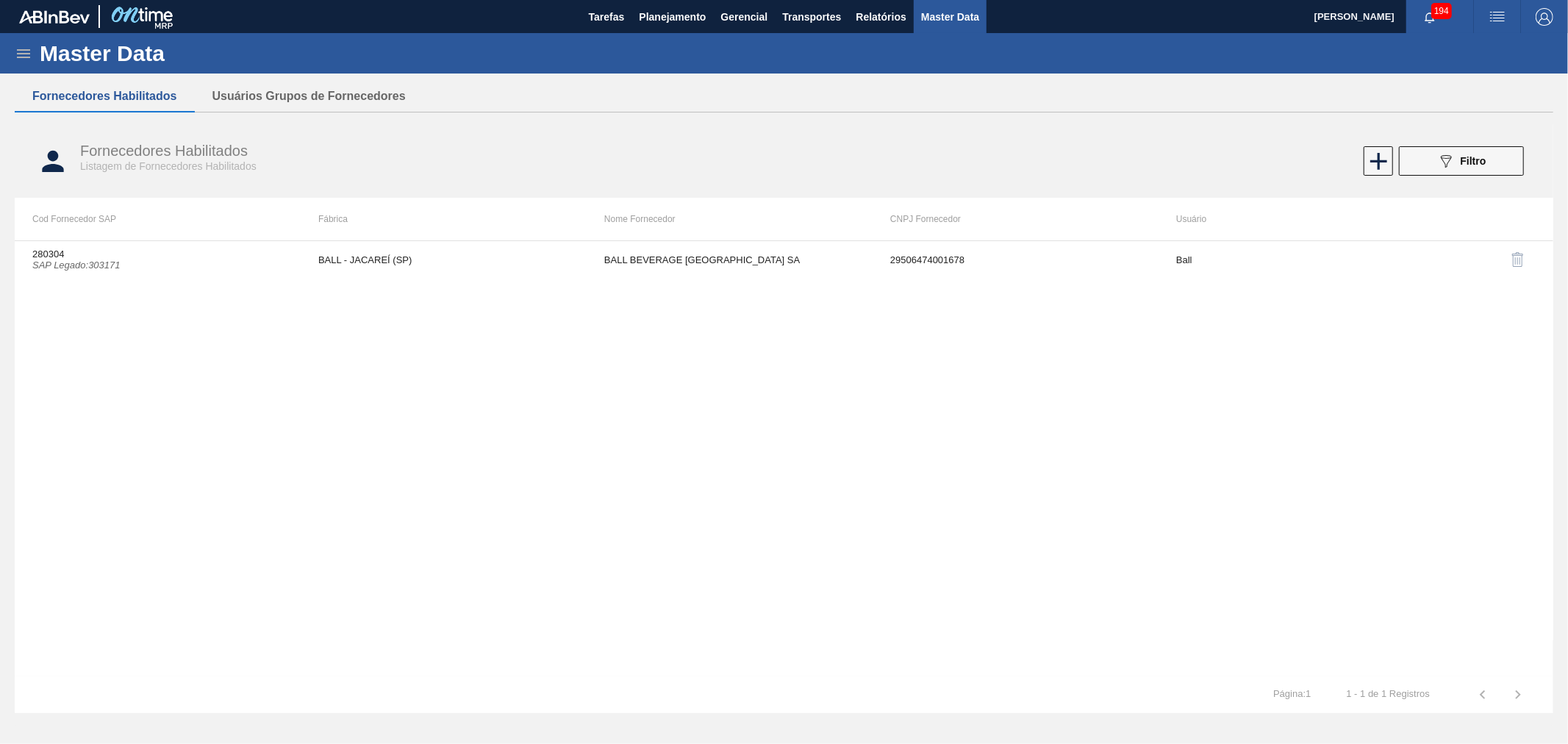
drag, startPoint x: 1454, startPoint y: 158, endPoint x: 1447, endPoint y: 155, distance: 7.6
click at [1454, 157] on div "089F7B8B-B2A5-4AFE-B5C0-19BA573D28AC Filtro" at bounding box center [1462, 161] width 49 height 18
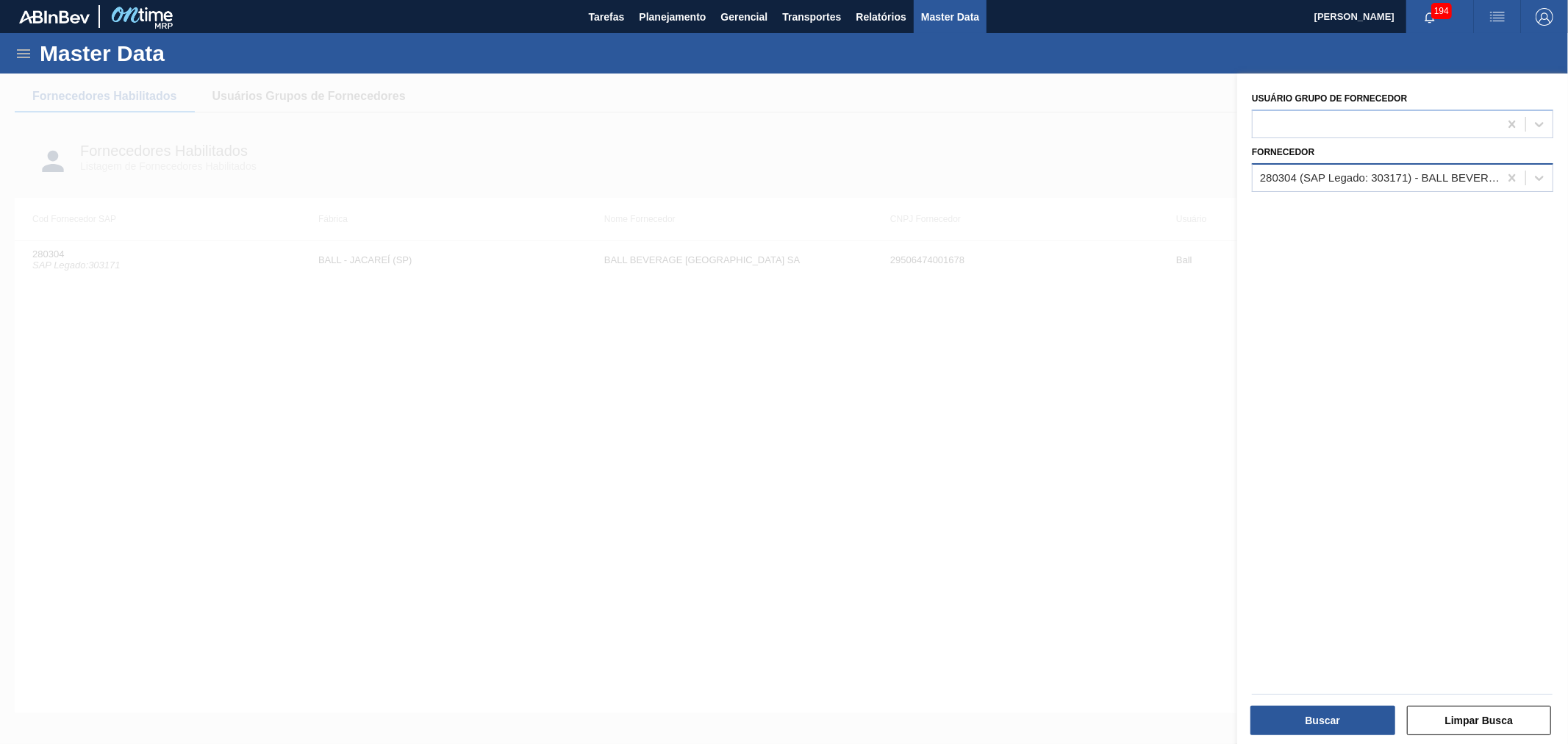
click at [1383, 174] on div "280304 (SAP Legado: 303171) - BALL BEVERAGE CAN SOUTH AMERICA SA" at bounding box center [1380, 178] width 240 height 13
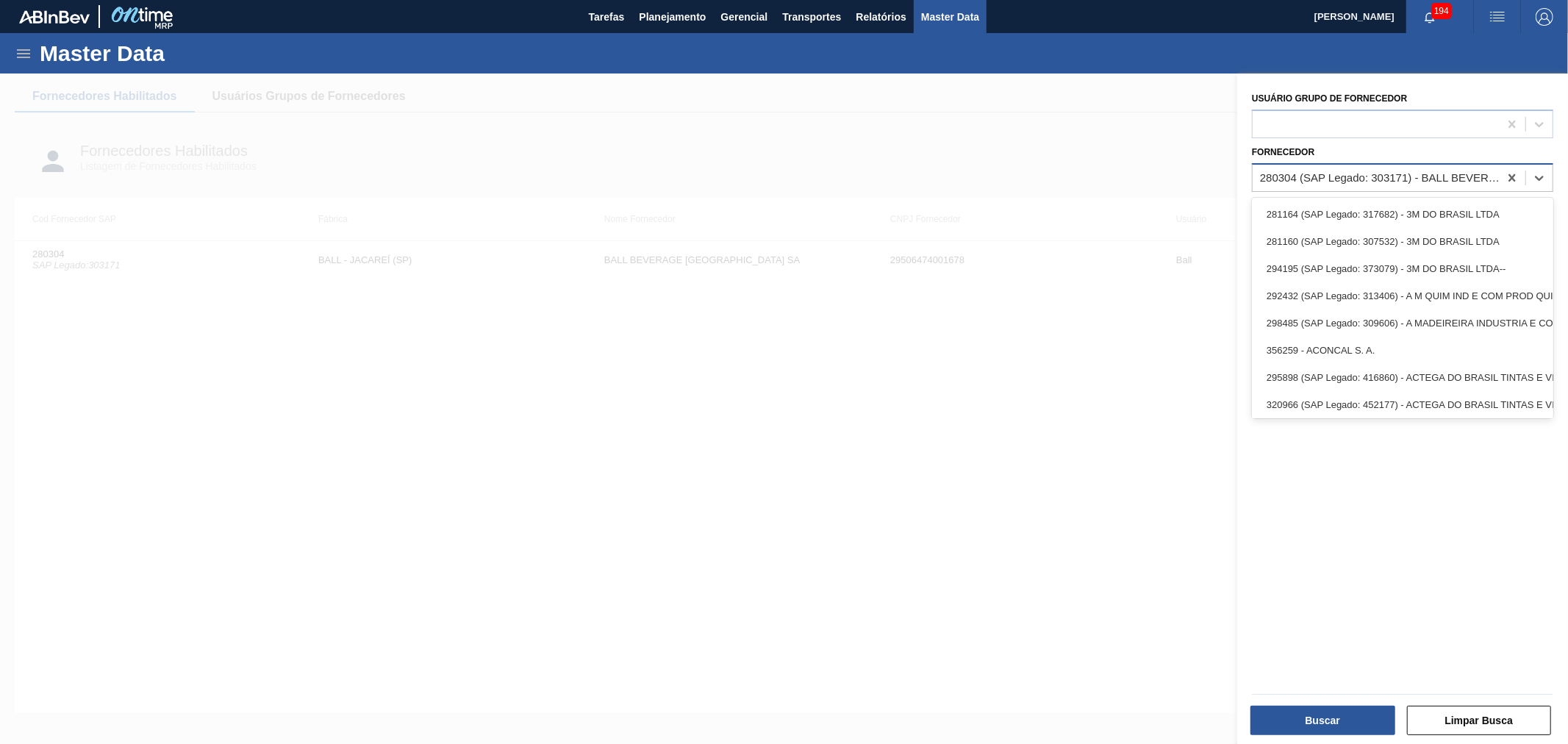
paste input "451466"
type input "451466"
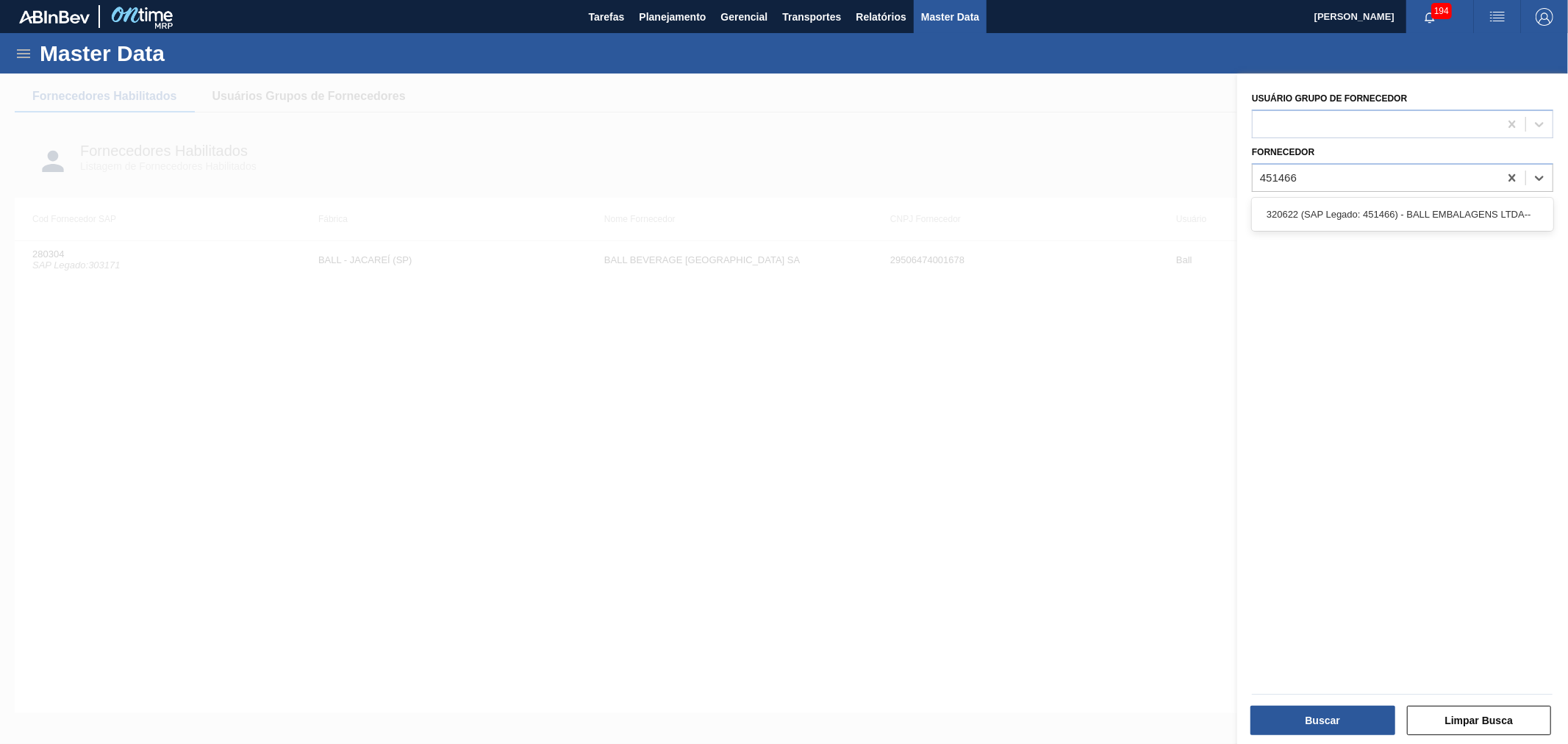
click at [1363, 221] on div "320622 (SAP Legado: 451466) - BALL EMBALAGENS LTDA--" at bounding box center [1402, 214] width 301 height 27
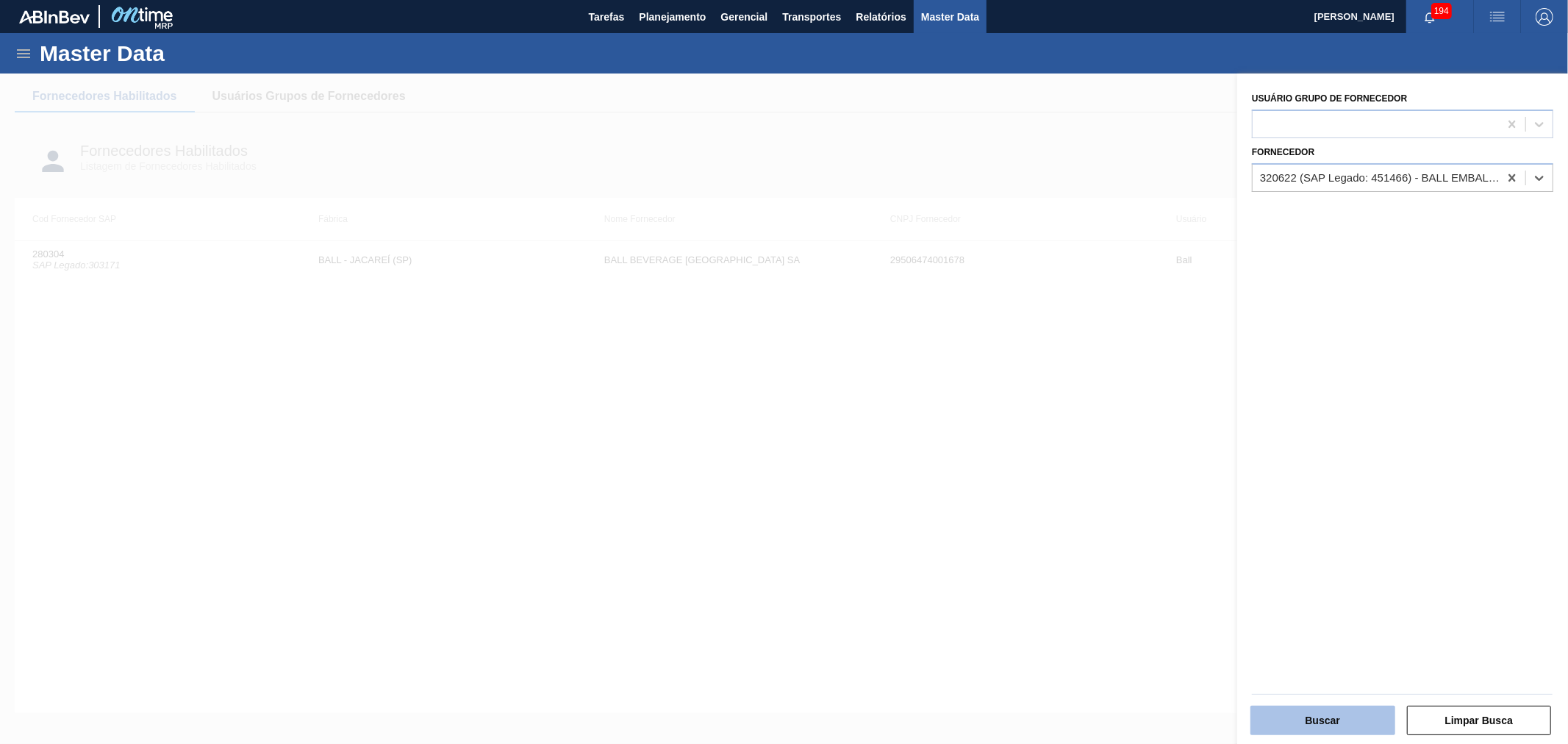
click at [1295, 715] on button "Buscar" at bounding box center [1323, 720] width 145 height 29
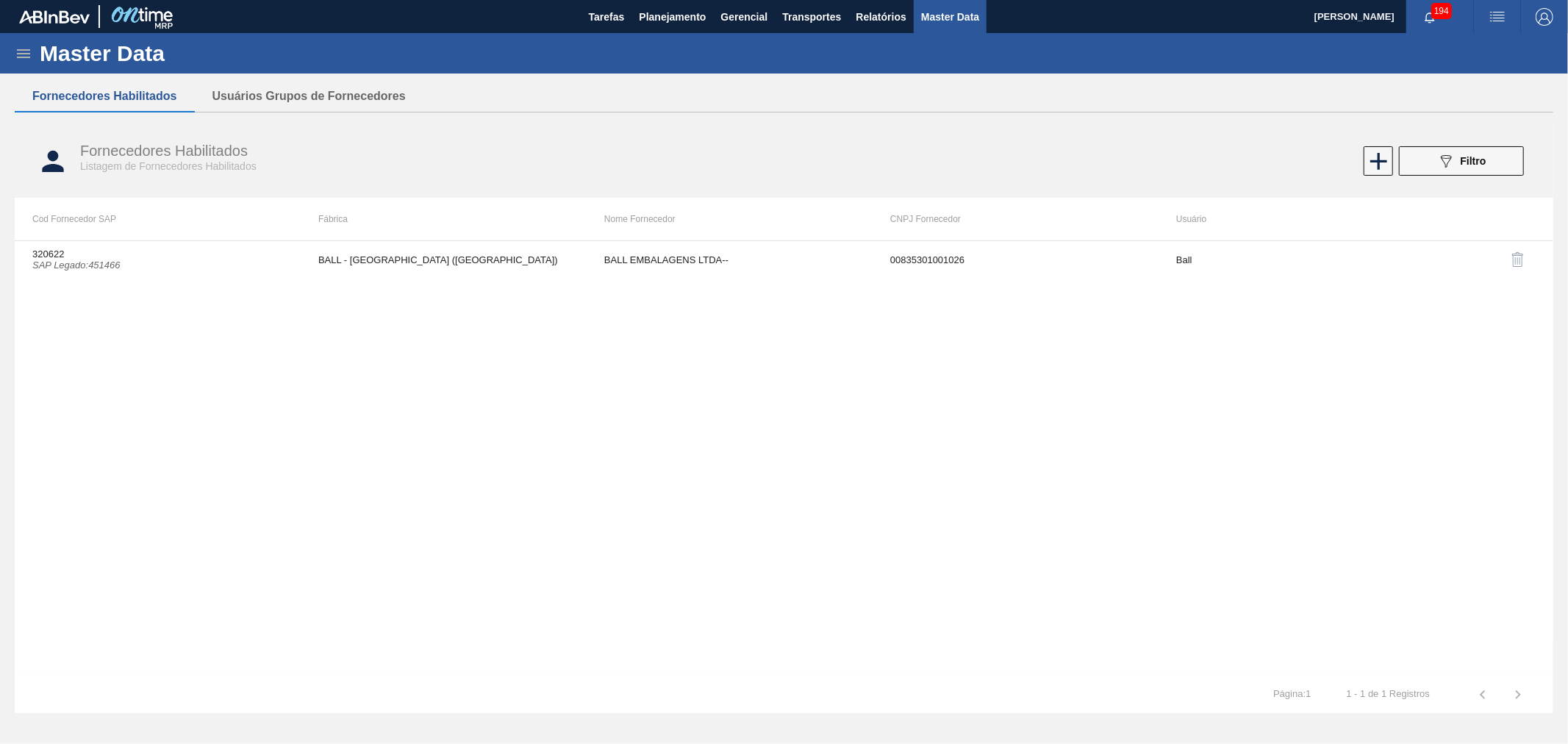
click at [942, 481] on div "320622 SAP Legado : 451466 BALL - RECIFE (PE) BALL EMBALAGENS LTDA-- 0083530100…" at bounding box center [784, 458] width 1539 height 436
click at [1479, 173] on button "089F7B8B-B2A5-4AFE-B5C0-19BA573D28AC Filtro" at bounding box center [1461, 161] width 125 height 29
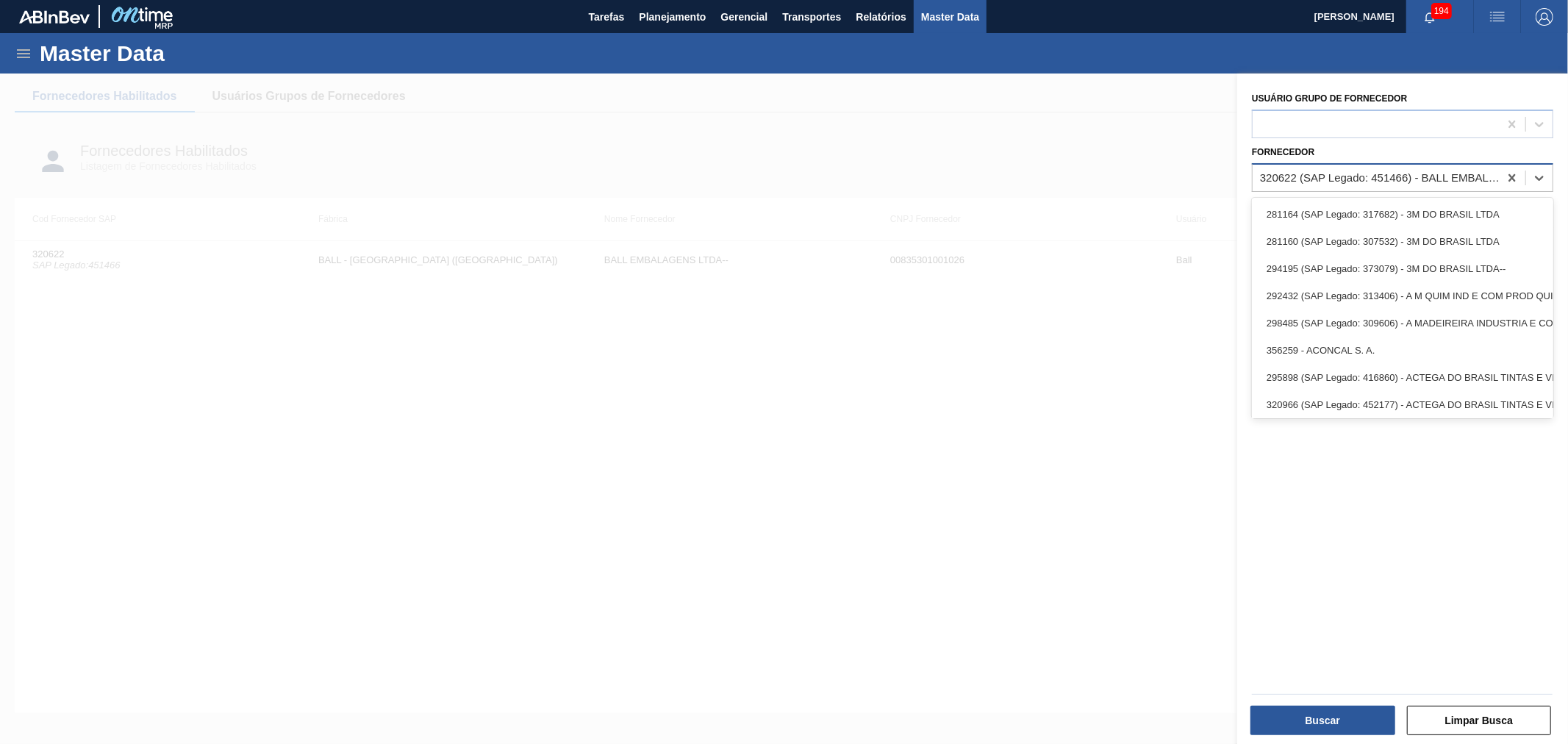
click at [1402, 173] on div "320622 (SAP Legado: 451466) - BALL EMBALAGENS LTDA--" at bounding box center [1380, 178] width 240 height 13
paste input "328451"
type input "328451"
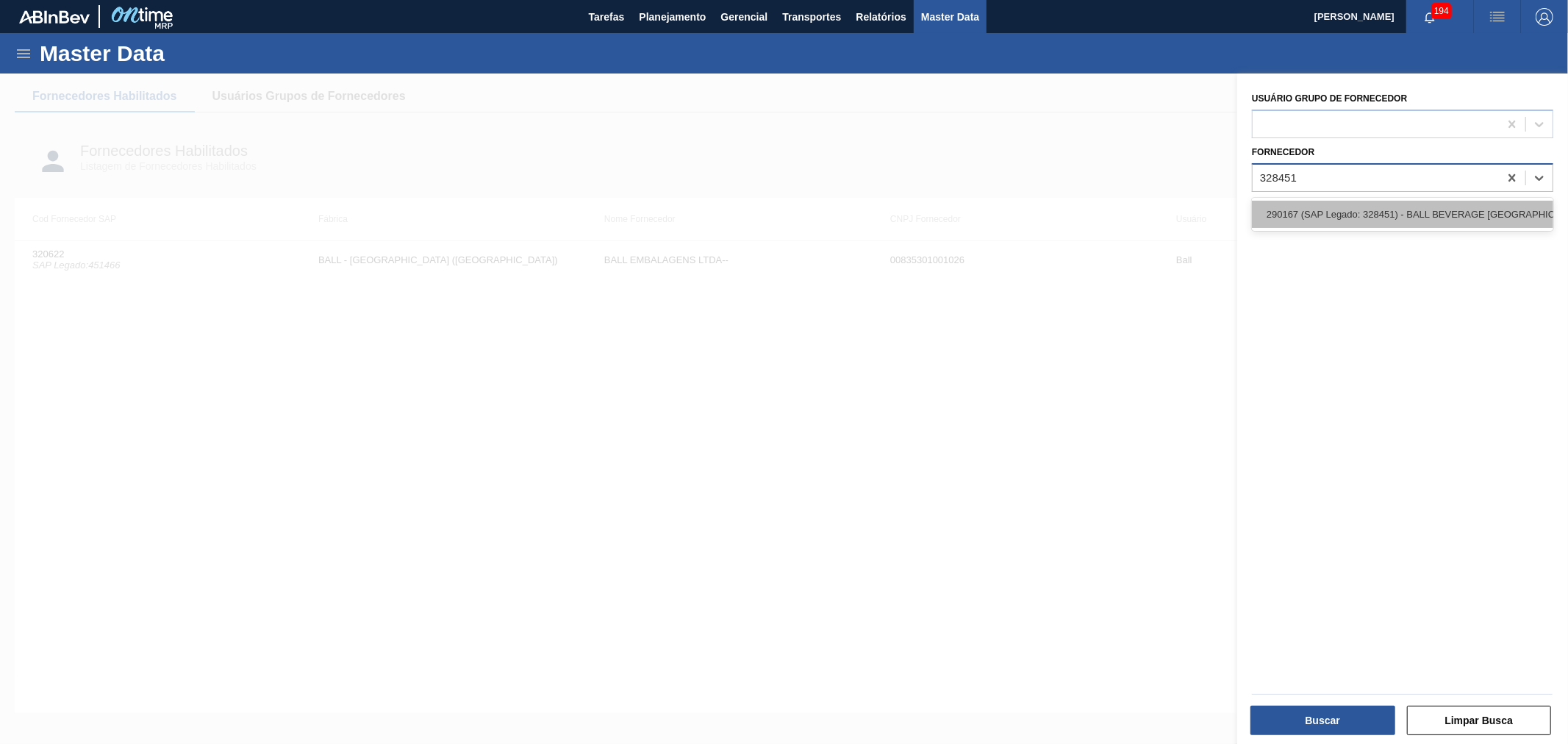
click at [1367, 212] on div "290167 (SAP Legado: 328451) - BALL BEVERAGE CAN SOUTH AMERICA SA" at bounding box center [1402, 214] width 301 height 27
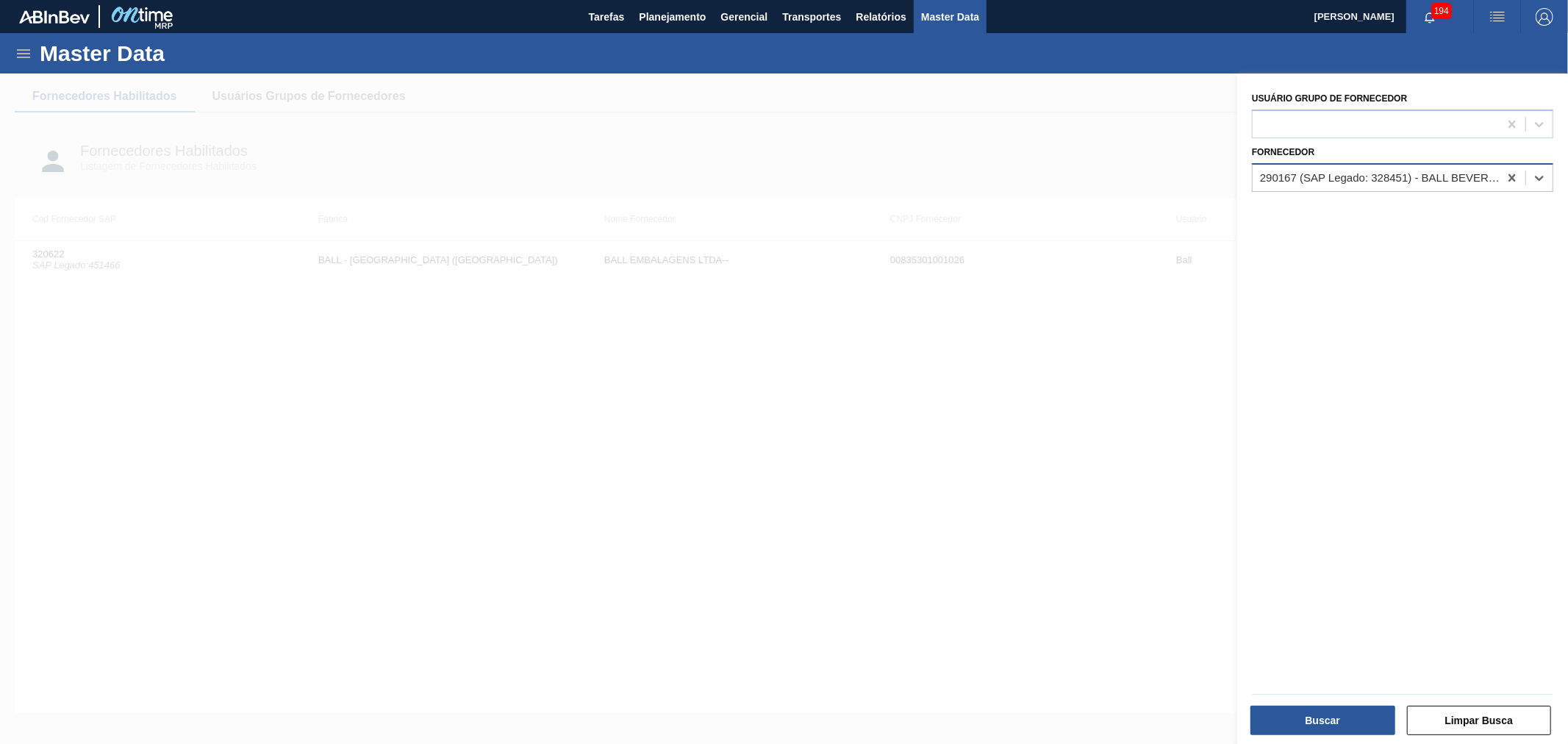
click at [1320, 704] on div "Buscar" at bounding box center [1324, 720] width 157 height 33
click at [1315, 728] on button "Buscar" at bounding box center [1323, 720] width 145 height 29
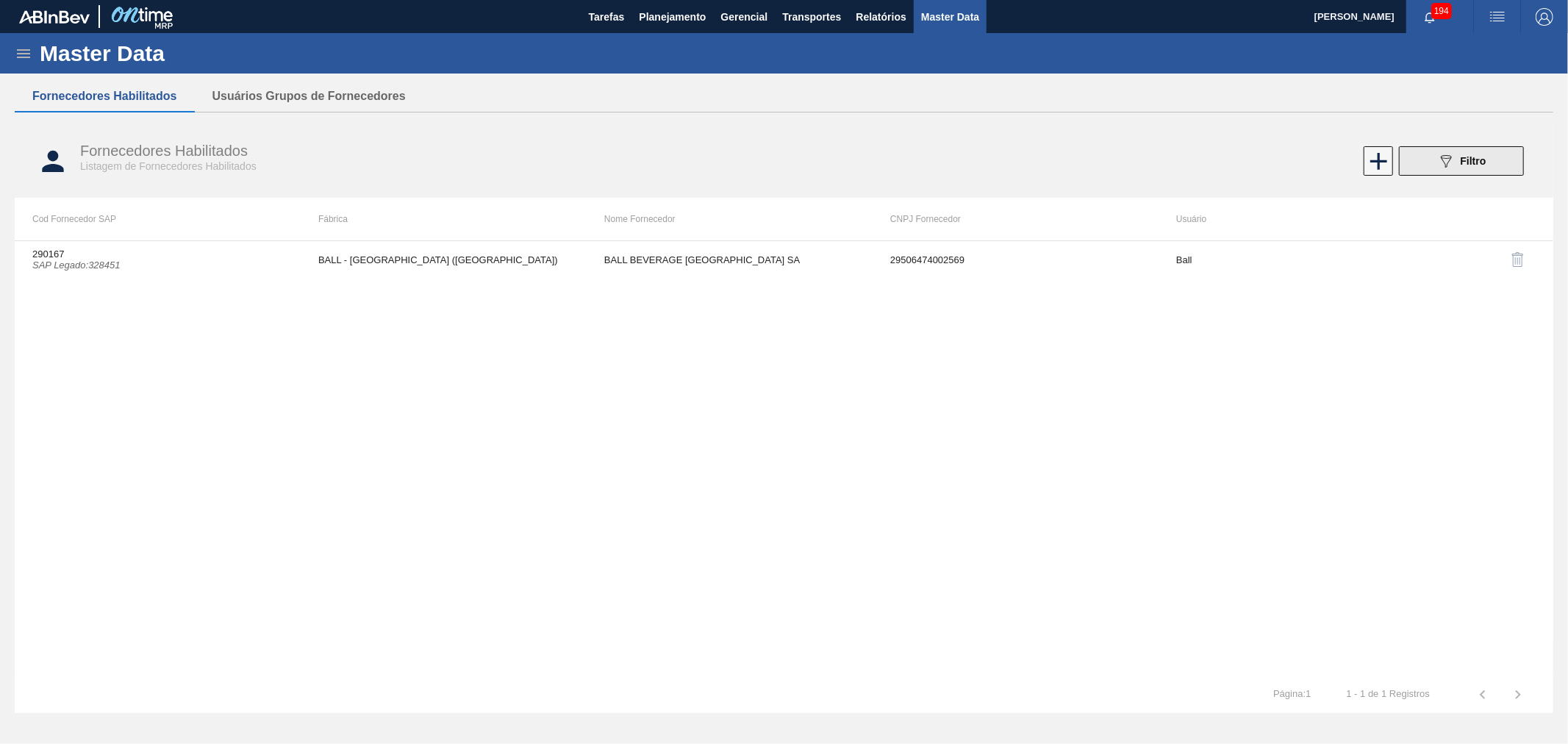
click at [1488, 167] on button "089F7B8B-B2A5-4AFE-B5C0-19BA573D28AC Filtro" at bounding box center [1461, 161] width 125 height 29
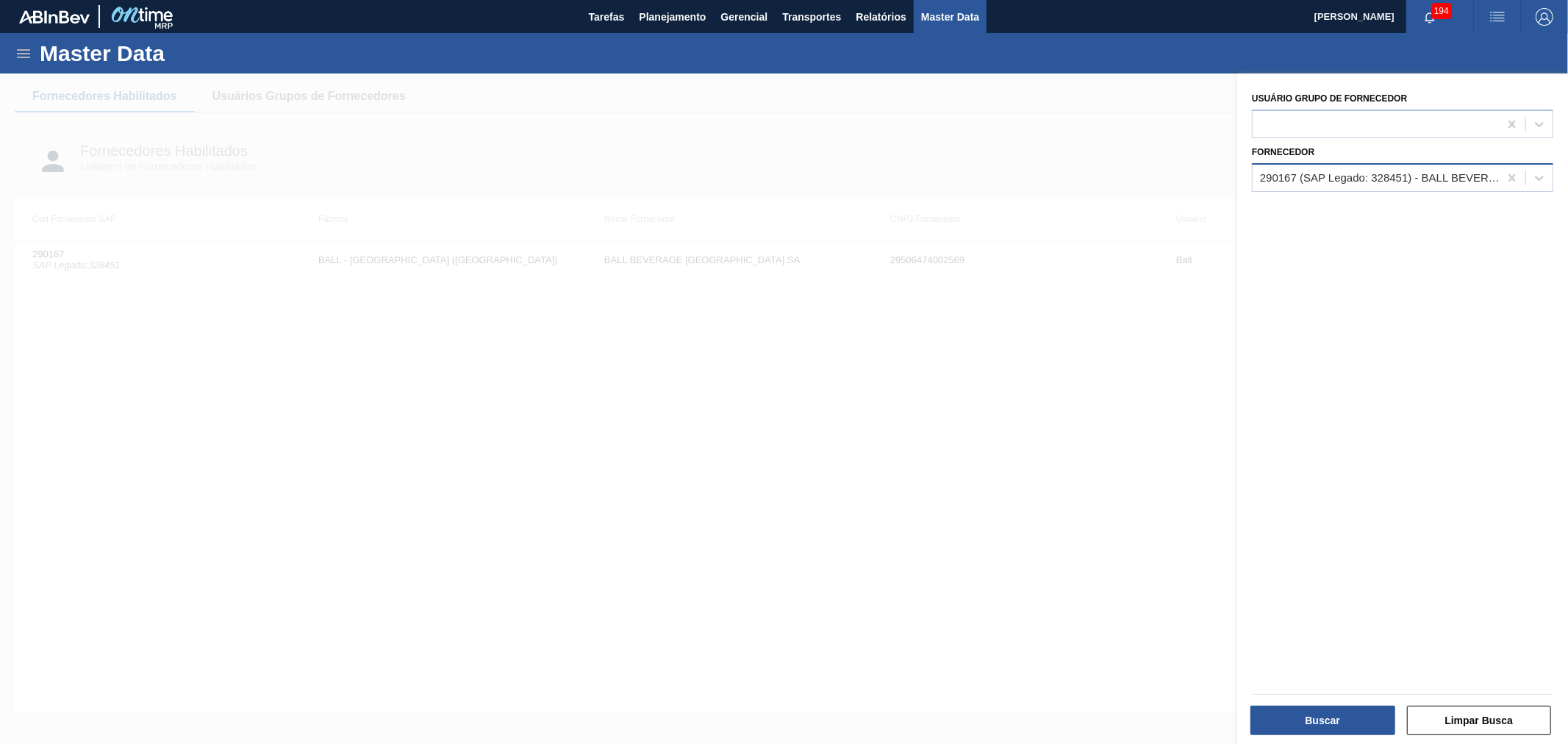
click at [1390, 181] on div "290167 (SAP Legado: 328451) - BALL BEVERAGE CAN SOUTH AMERICA SA" at bounding box center [1380, 178] width 240 height 13
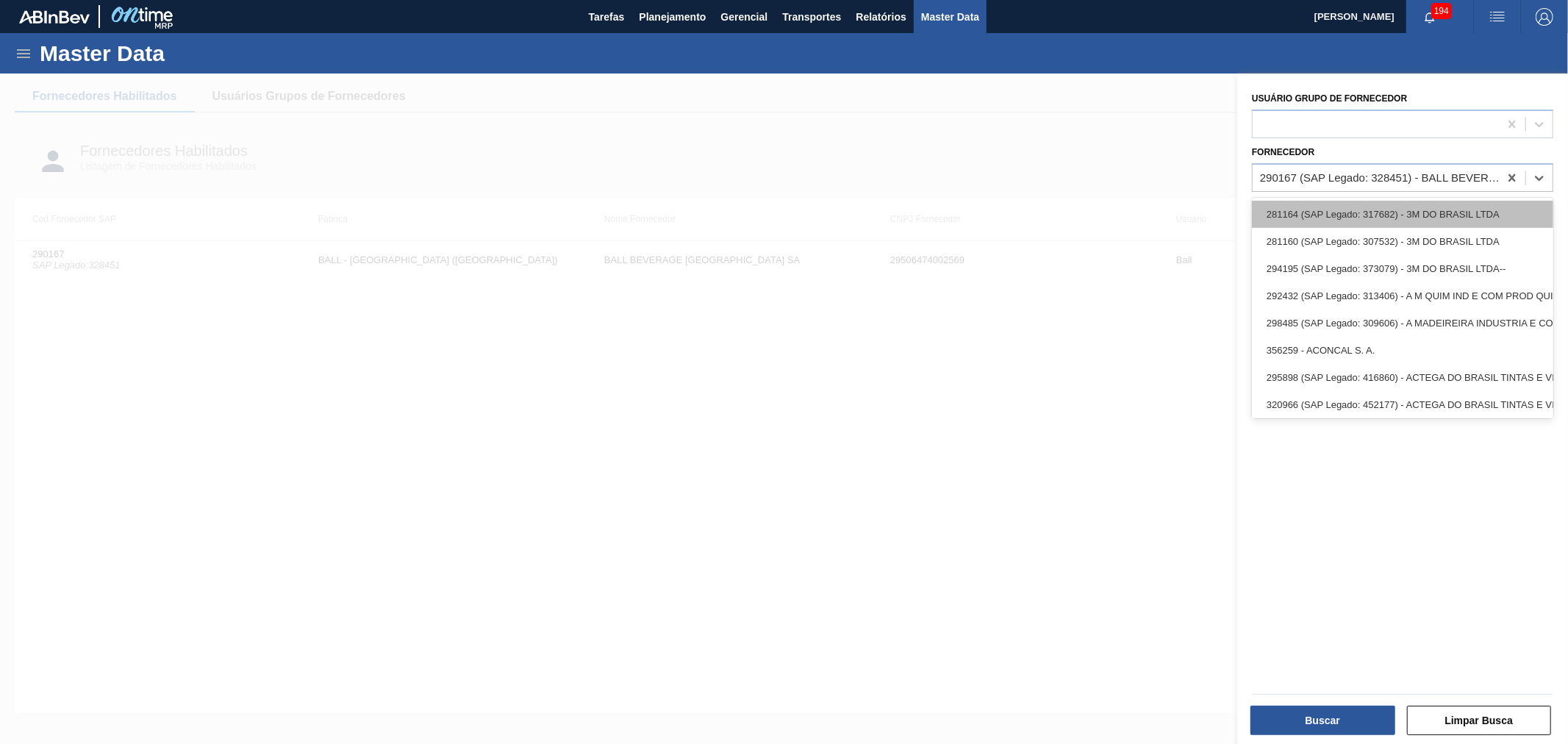
paste input "311017"
type input "311017"
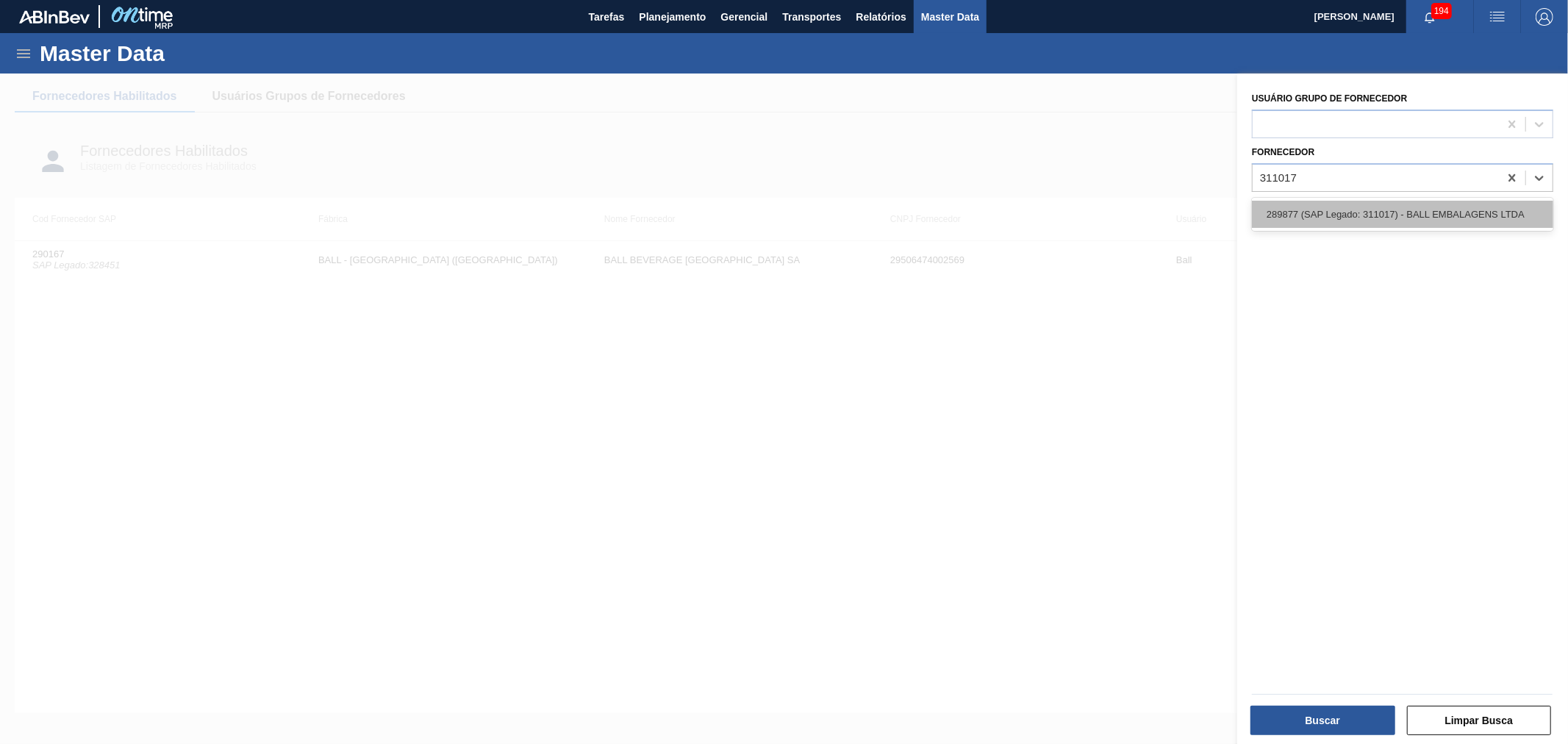
click at [1354, 218] on div "289877 (SAP Legado: 311017) - BALL EMBALAGENS LTDA" at bounding box center [1402, 214] width 301 height 27
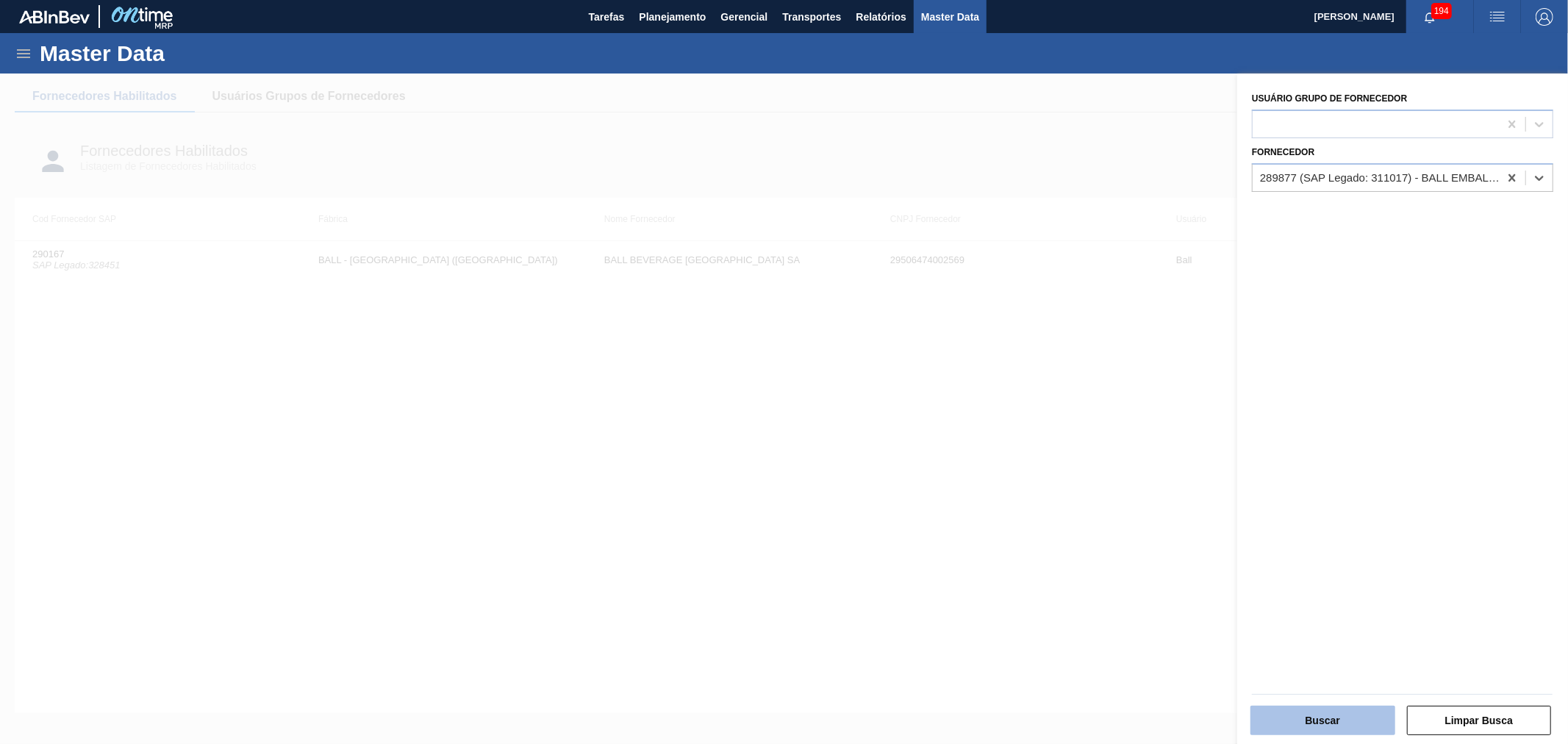
click at [1304, 717] on button "Buscar" at bounding box center [1323, 720] width 145 height 29
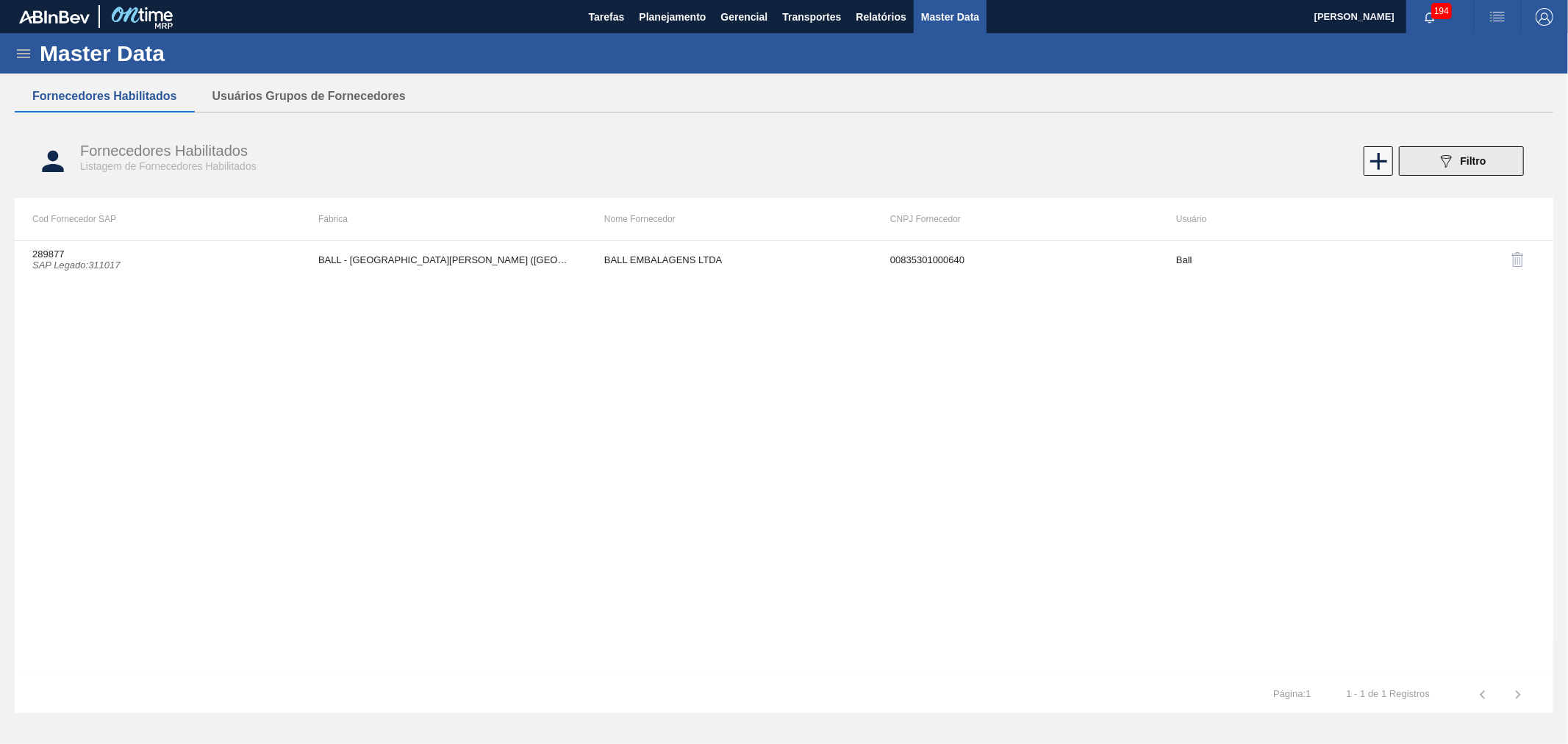
click at [1449, 152] on icon "089F7B8B-B2A5-4AFE-B5C0-19BA573D28AC" at bounding box center [1446, 161] width 18 height 18
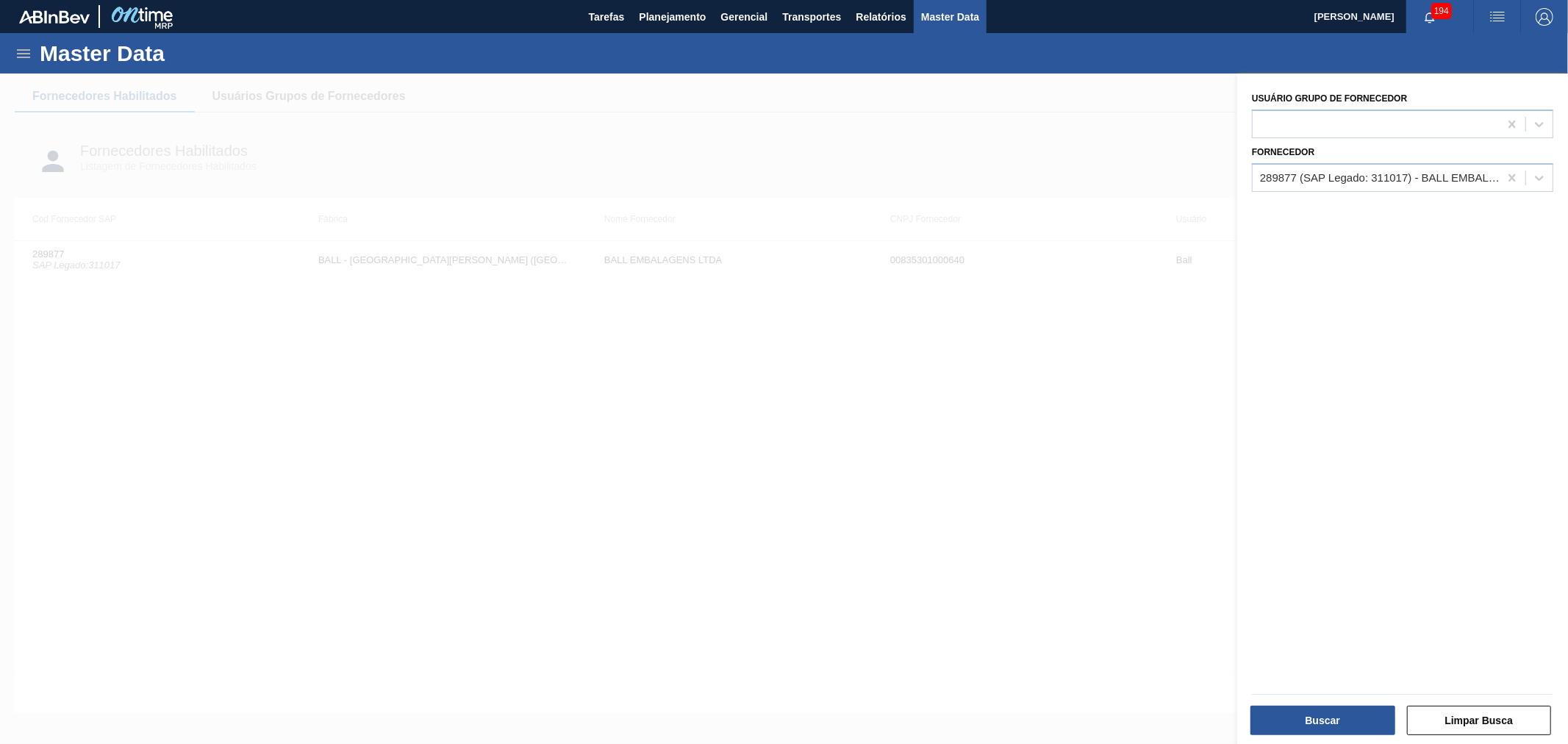
click at [1407, 158] on div "Fornecedor 289877 (SAP Legado: 311017) - BALL EMBALAGENS LTDA" at bounding box center [1402, 166] width 301 height 50
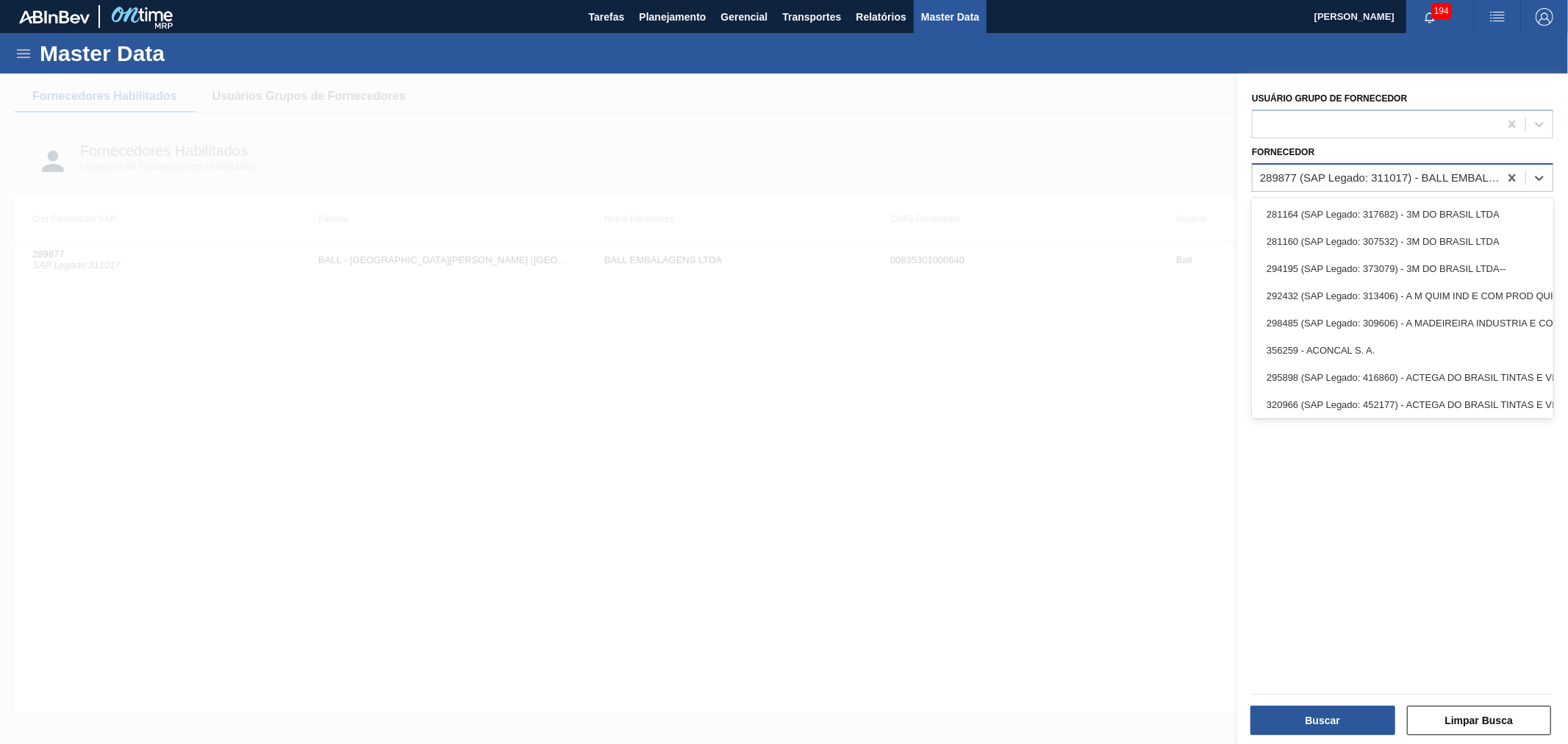
click at [1392, 181] on div "289877 (SAP Legado: 311017) - BALL EMBALAGENS LTDA" at bounding box center [1380, 178] width 240 height 13
paste input "303171"
type input "303171"
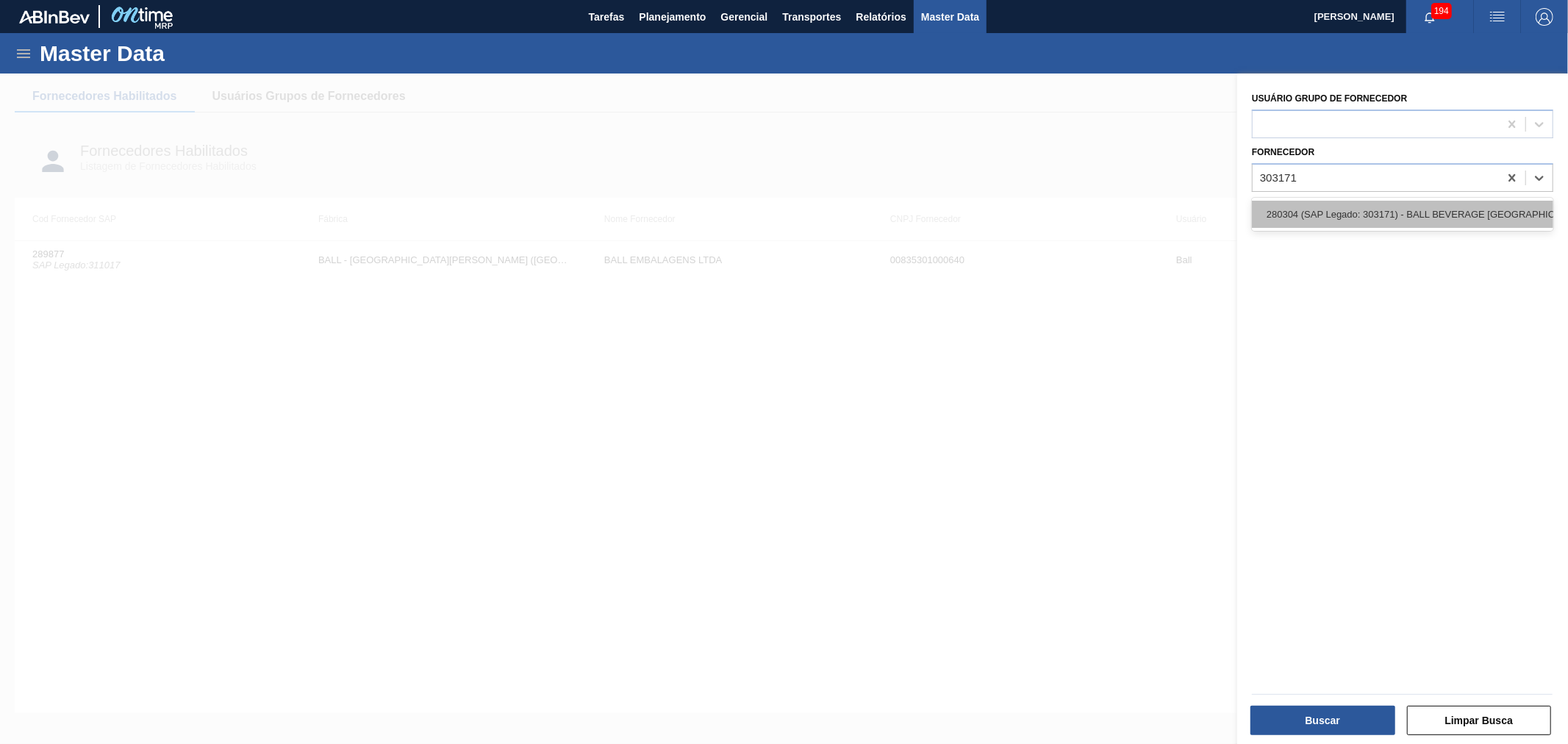
click at [1331, 217] on div "280304 (SAP Legado: 303171) - BALL BEVERAGE CAN SOUTH AMERICA SA" at bounding box center [1402, 214] width 301 height 27
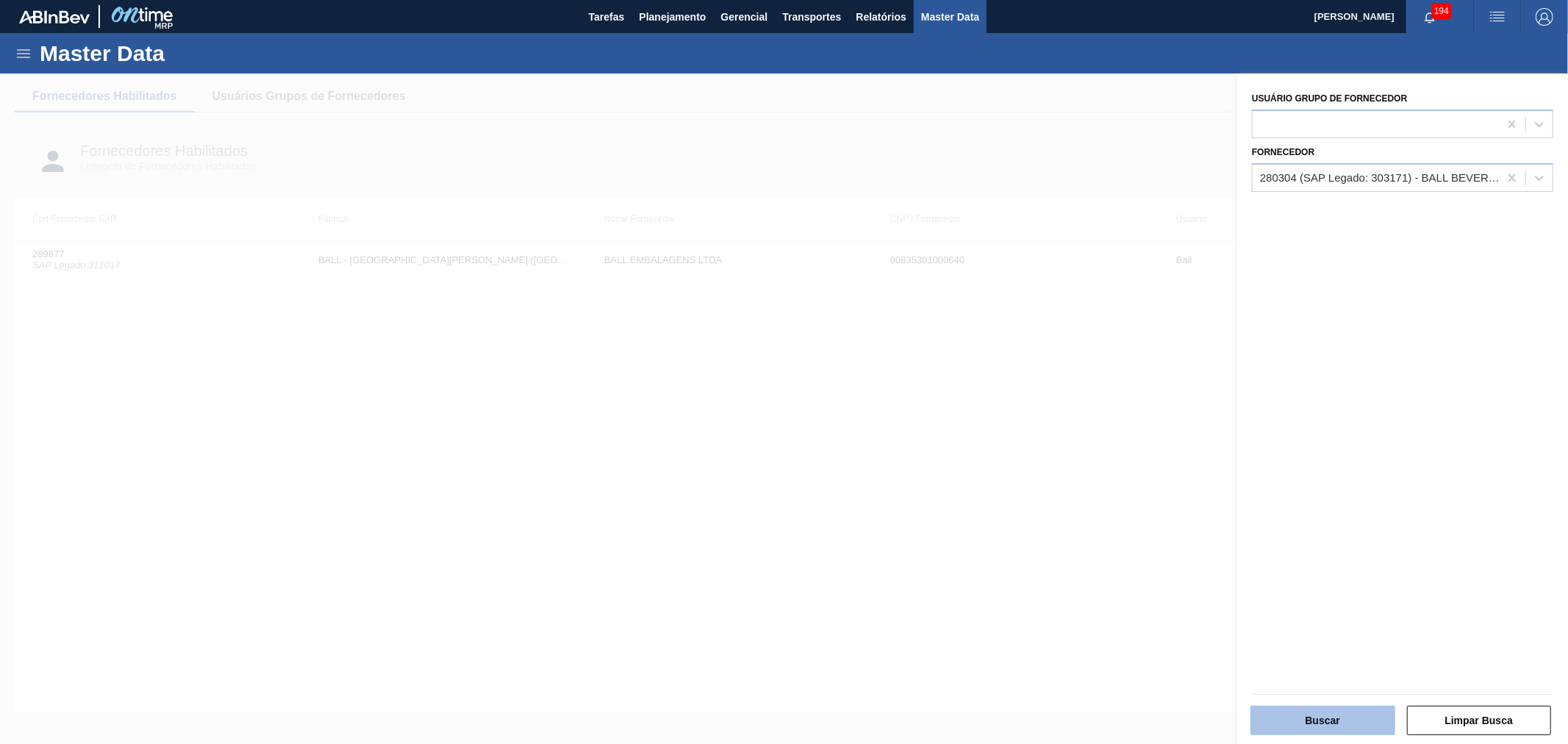
click at [1312, 717] on button "Buscar" at bounding box center [1323, 720] width 145 height 29
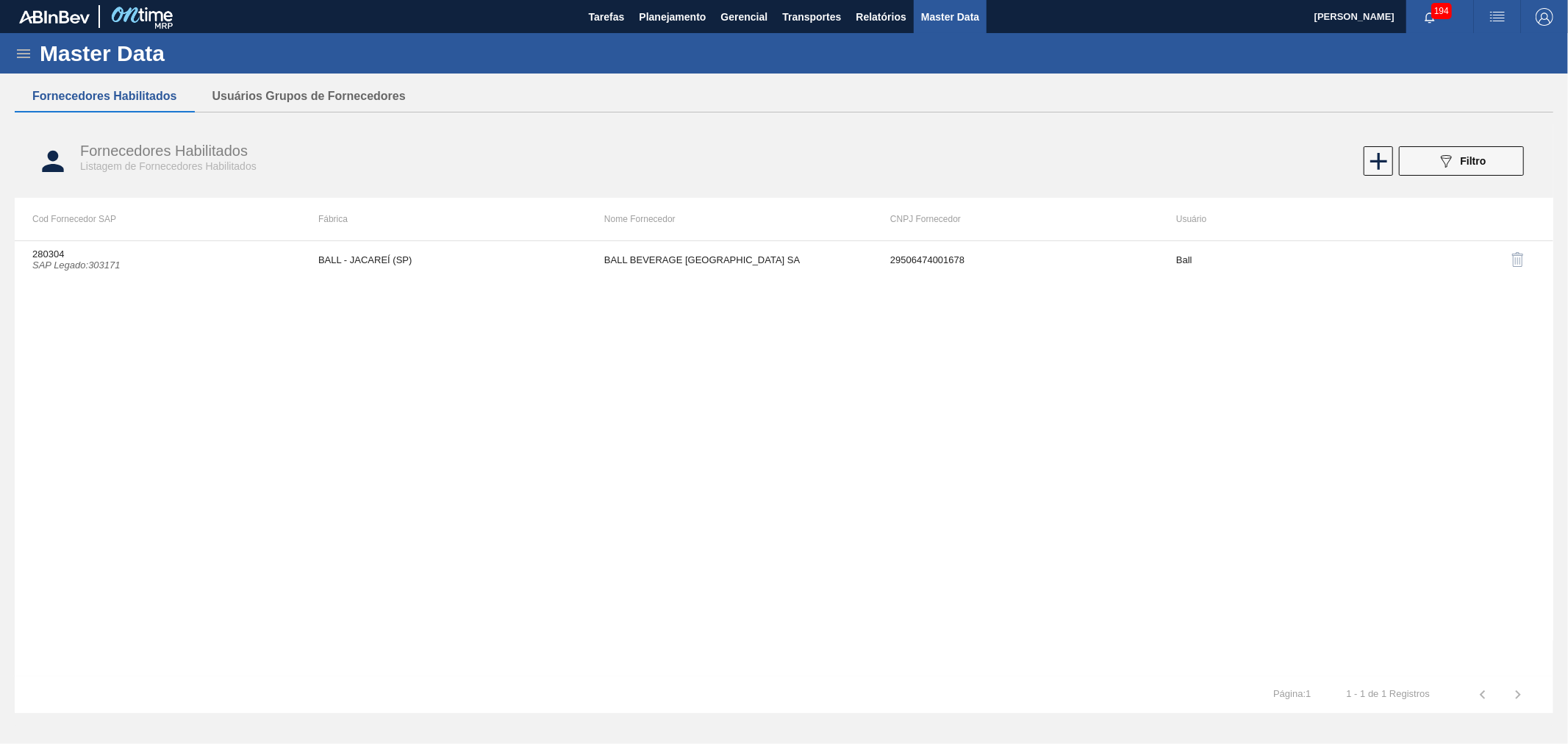
click at [894, 461] on div "280304 SAP Legado : 303171 BALL - JACAREÍ (SP) BALL BEVERAGE CAN SOUTH AMERICA …" at bounding box center [784, 458] width 1539 height 436
click at [1478, 152] on div "089F7B8B-B2A5-4AFE-B5C0-19BA573D28AC Filtro" at bounding box center [1462, 161] width 49 height 18
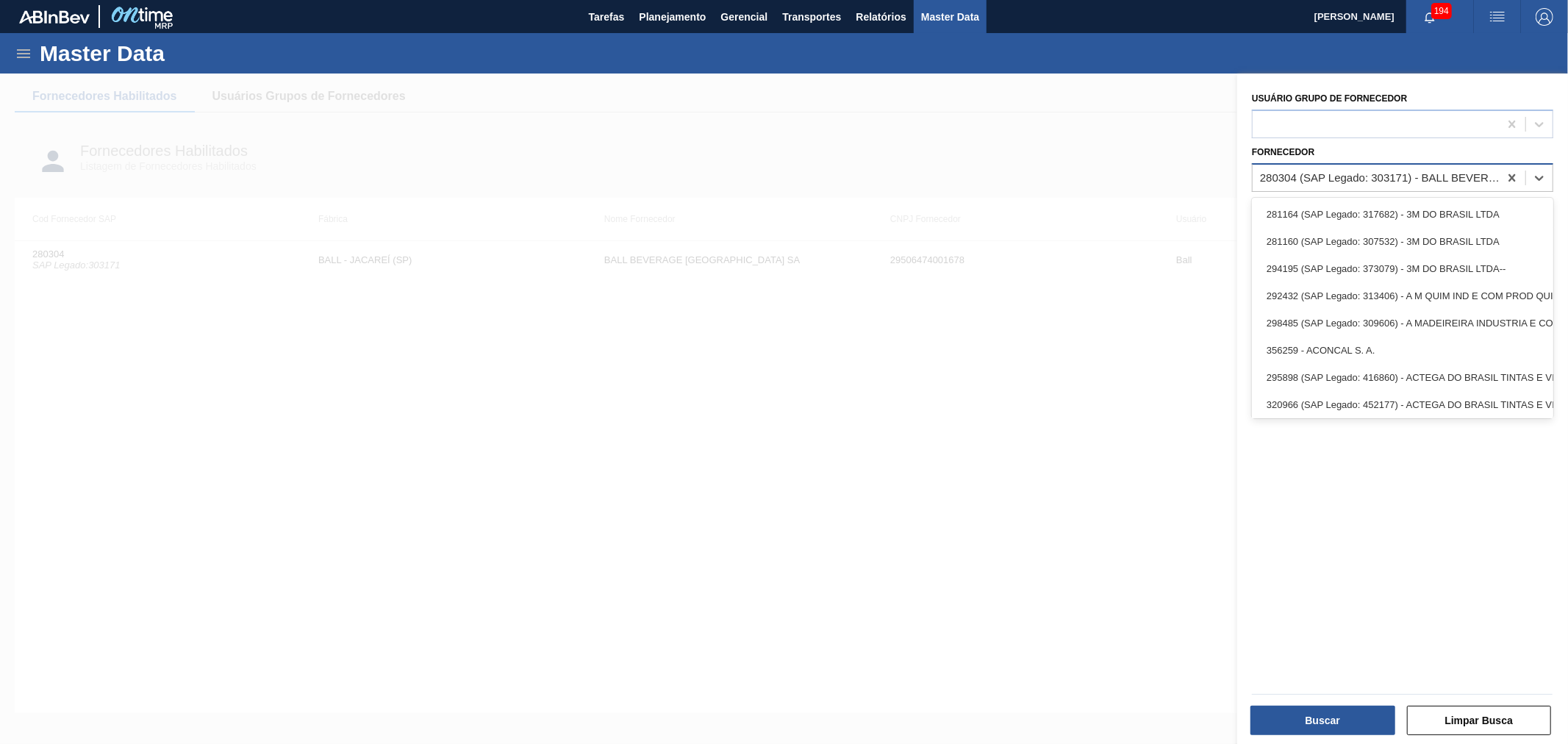
click at [1388, 177] on div "280304 (SAP Legado: 303171) - BALL BEVERAGE CAN SOUTH AMERICA SA" at bounding box center [1380, 178] width 240 height 13
paste input "439994"
type input "439994"
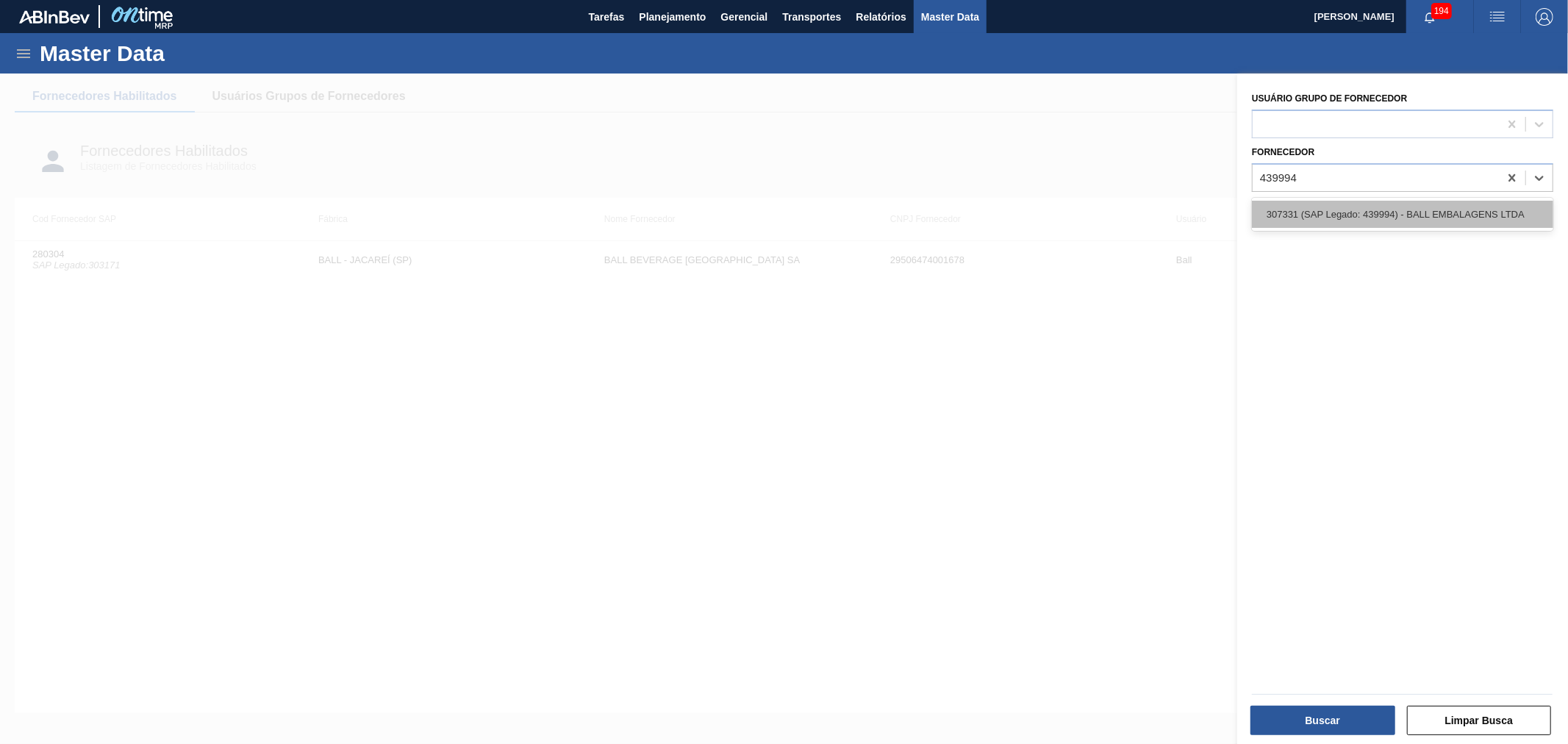
click at [1335, 209] on div "307331 (SAP Legado: 439994) - BALL EMBALAGENS LTDA" at bounding box center [1402, 214] width 301 height 27
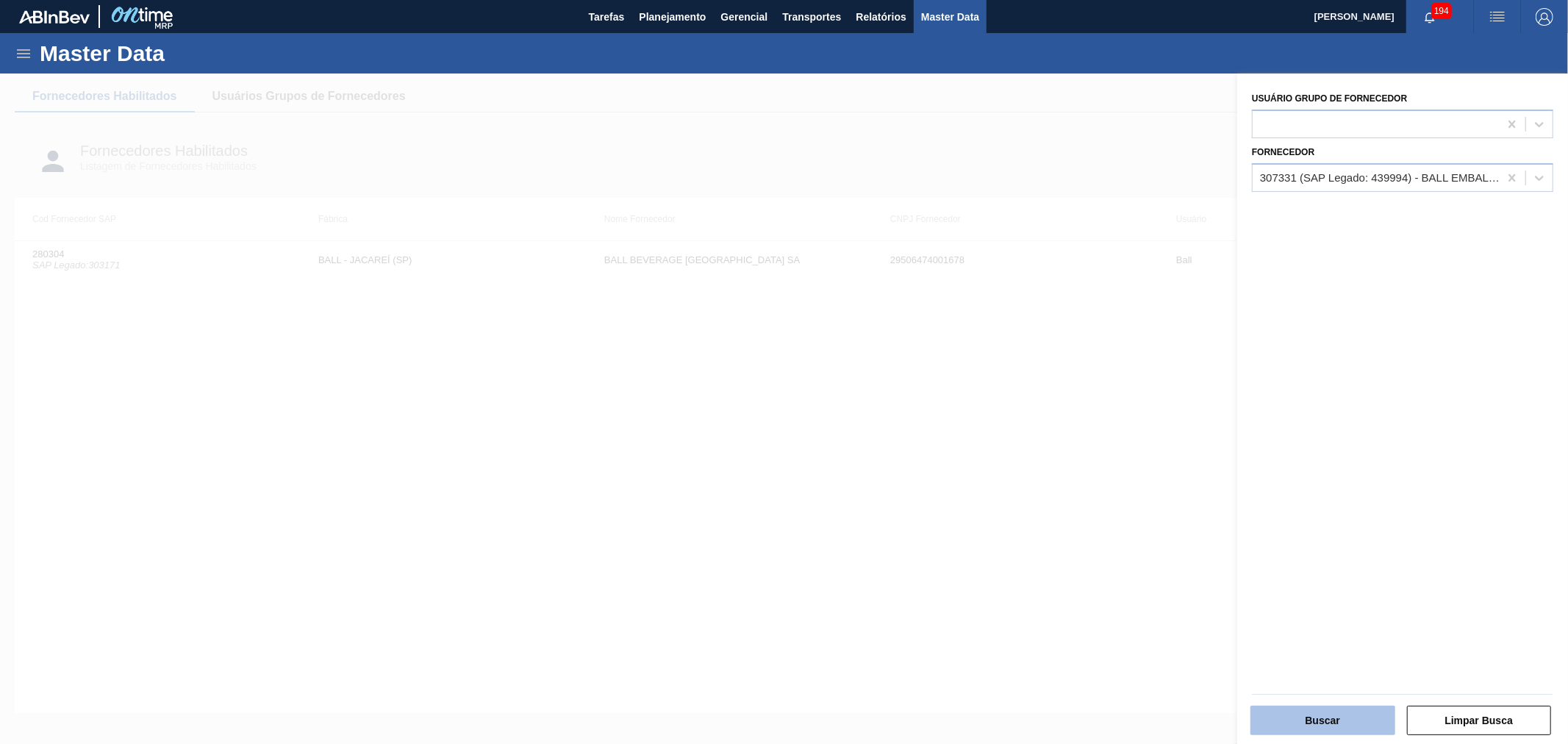
click at [1312, 724] on button "Buscar" at bounding box center [1323, 720] width 145 height 29
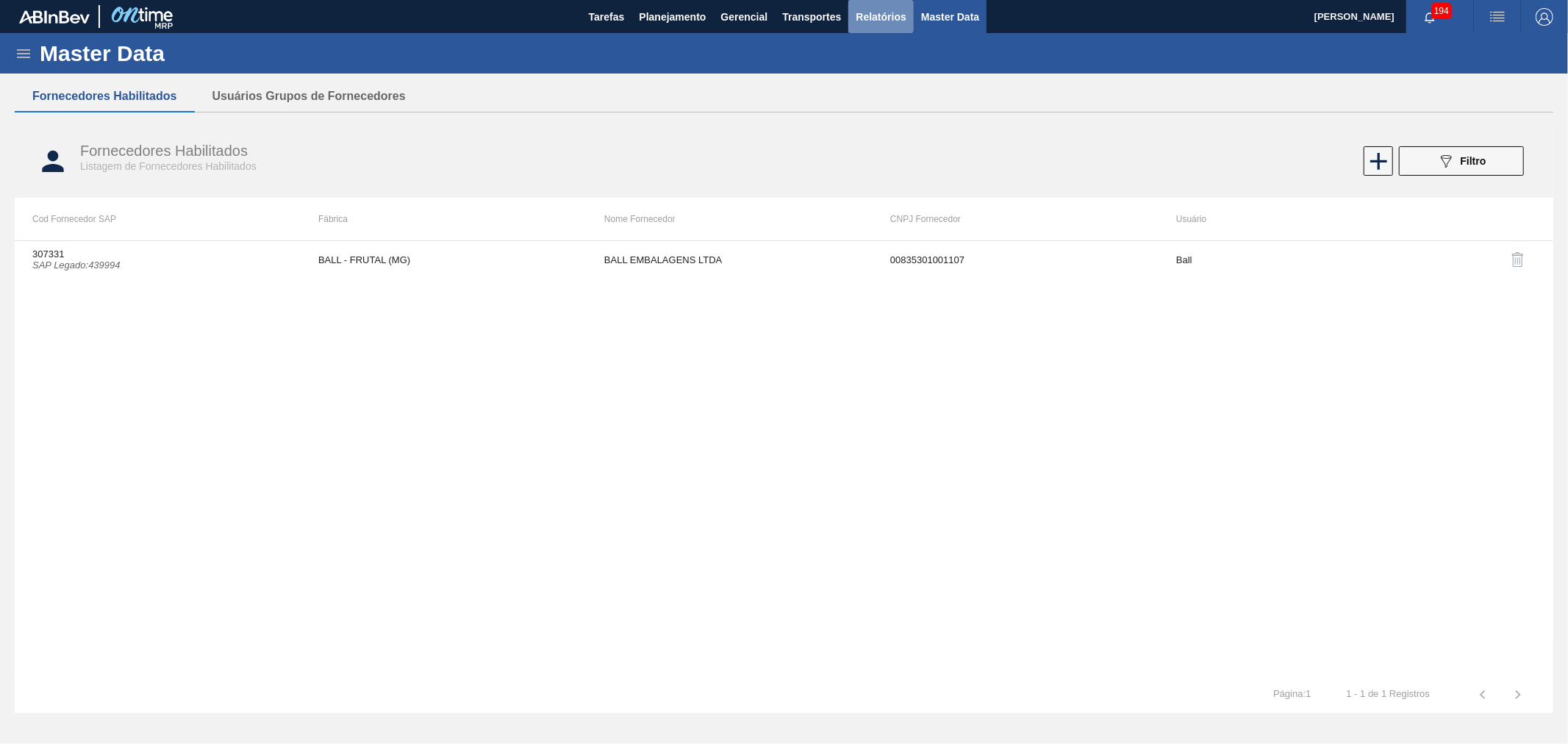
click at [862, 15] on span "Relatórios" at bounding box center [881, 17] width 50 height 18
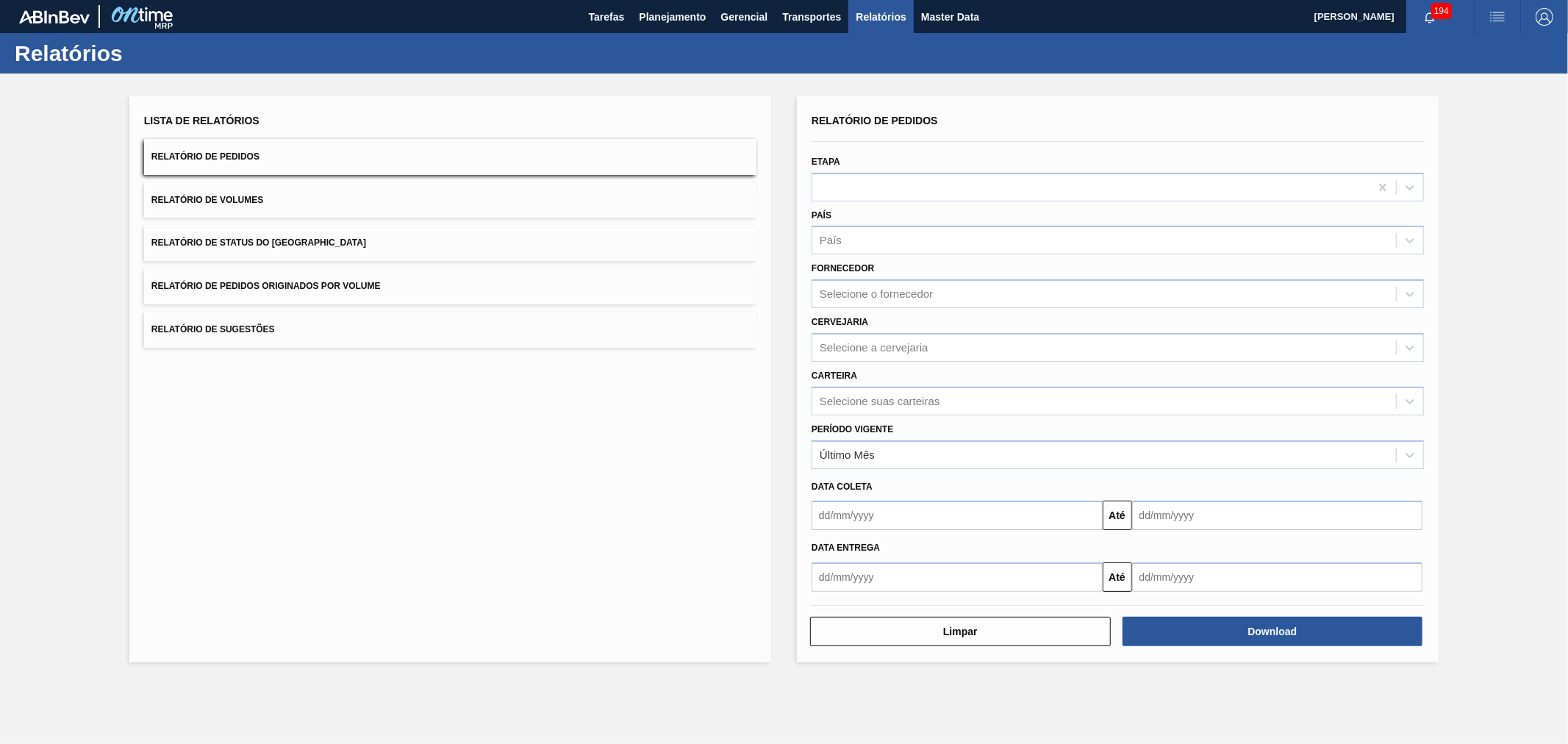
click at [263, 208] on button "Relatório de Volumes" at bounding box center [450, 200] width 612 height 36
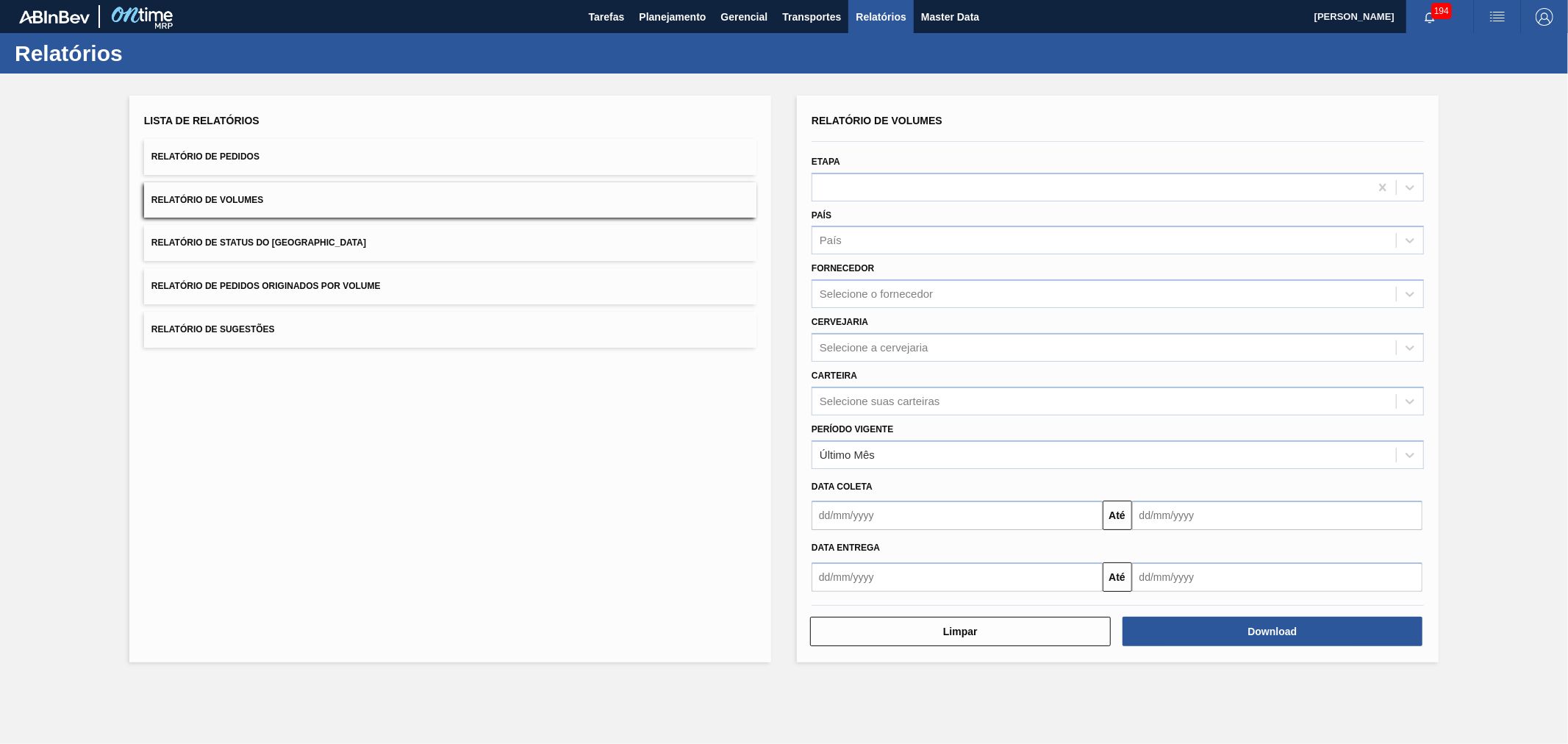
click at [255, 202] on span "Relatório de Volumes" at bounding box center [207, 200] width 111 height 10
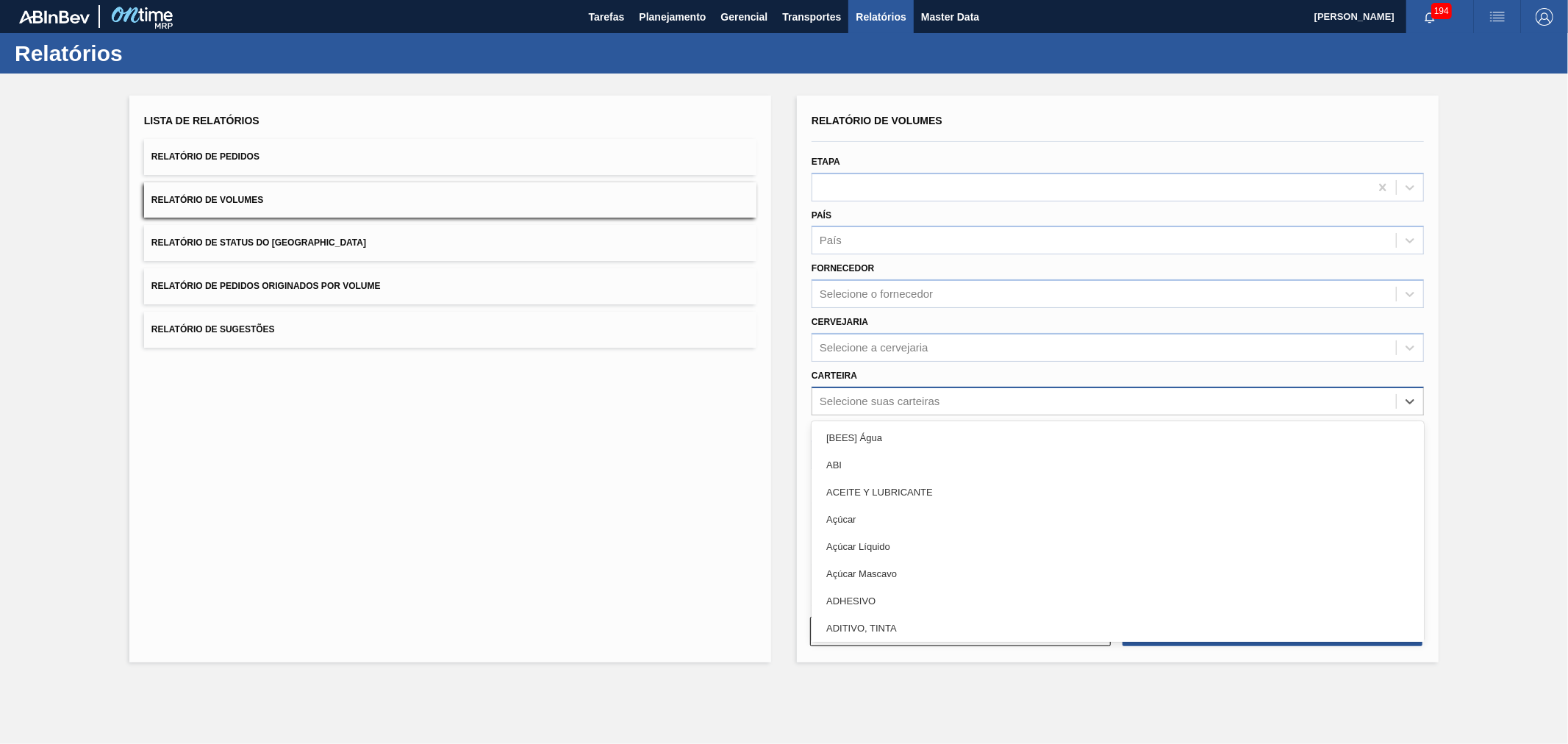
click at [872, 390] on div "Selecione suas carteiras" at bounding box center [1104, 401] width 584 height 22
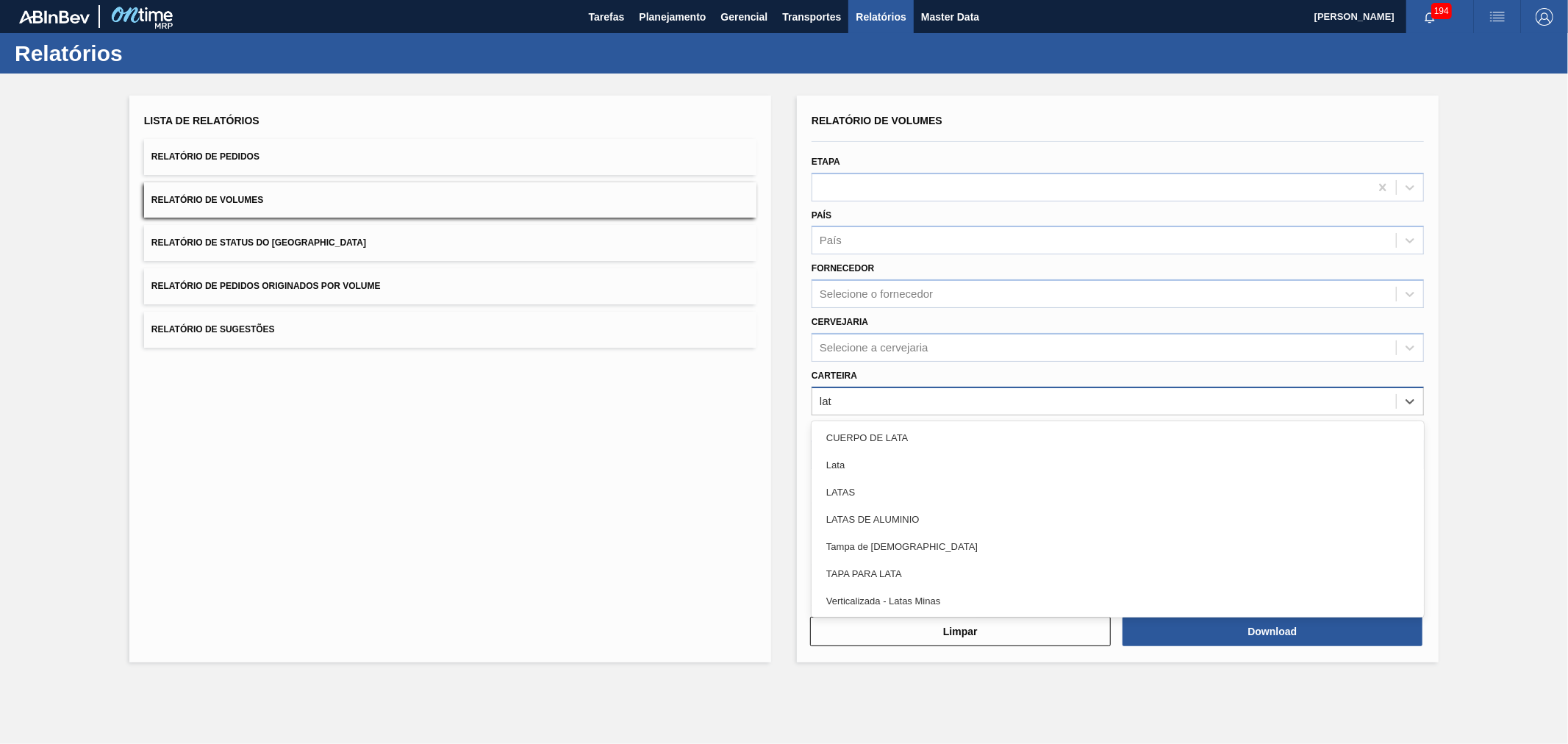
type input "lata"
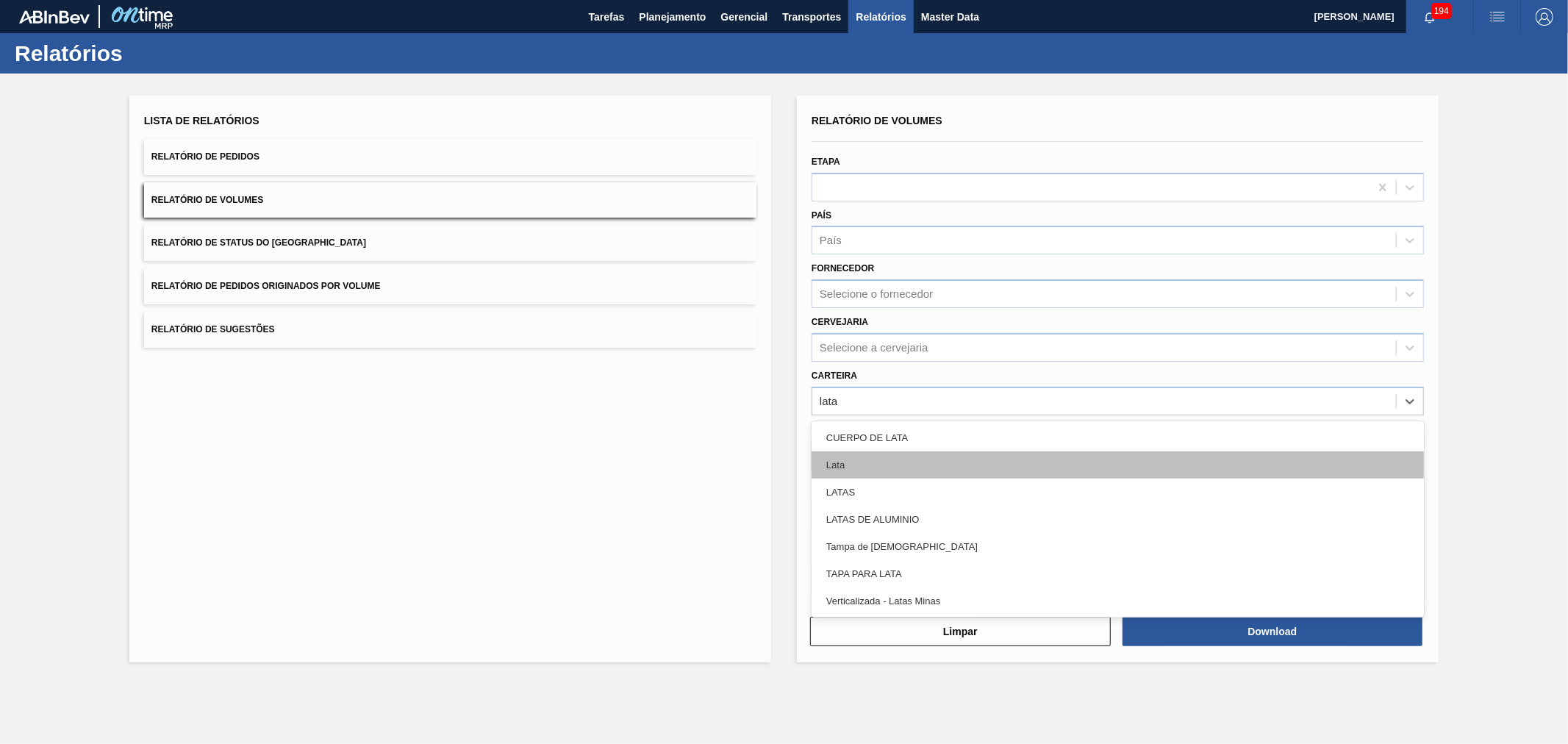
click at [865, 474] on div "Lata" at bounding box center [1117, 465] width 612 height 27
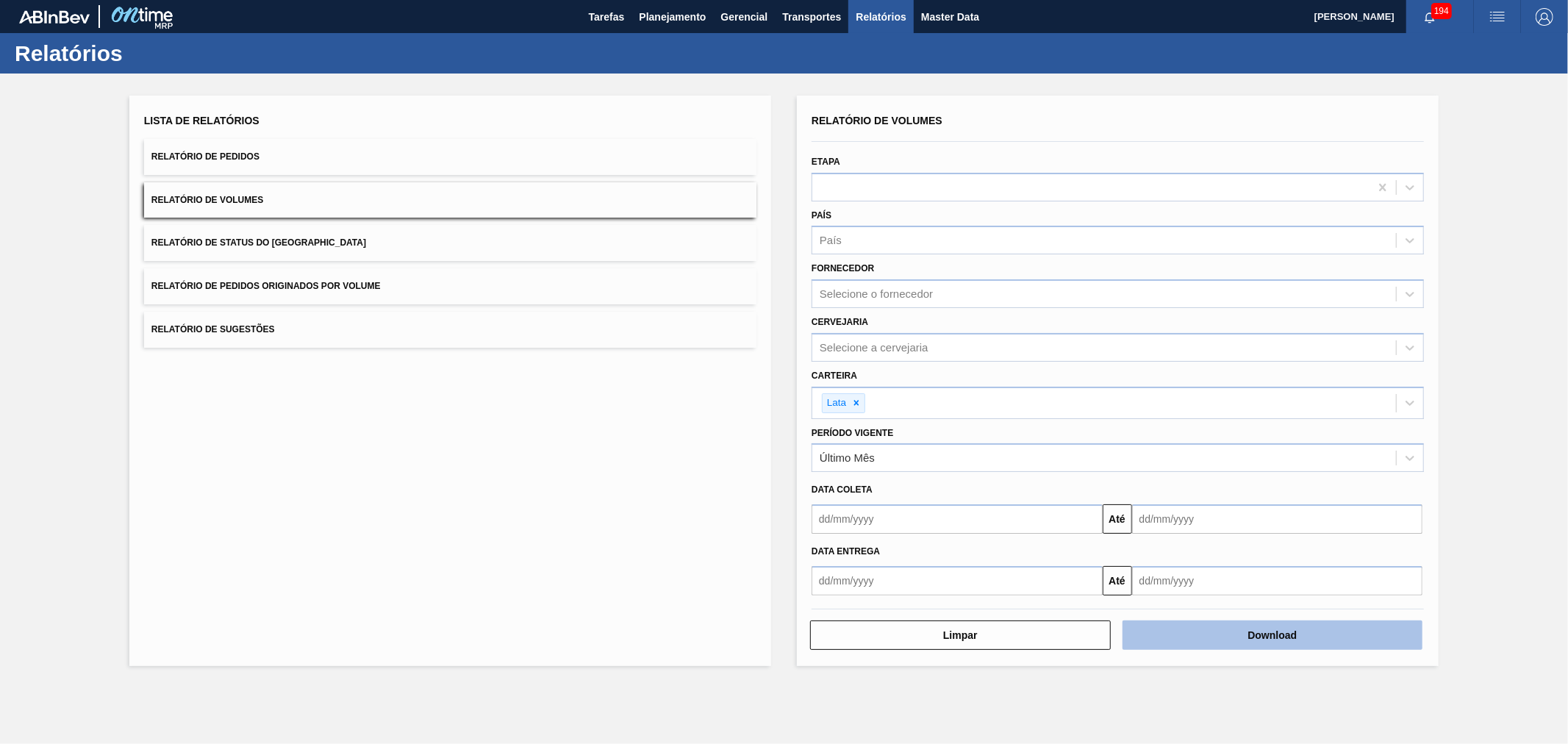
click at [1240, 634] on button "Download" at bounding box center [1273, 635] width 301 height 29
